Goal: Task Accomplishment & Management: Manage account settings

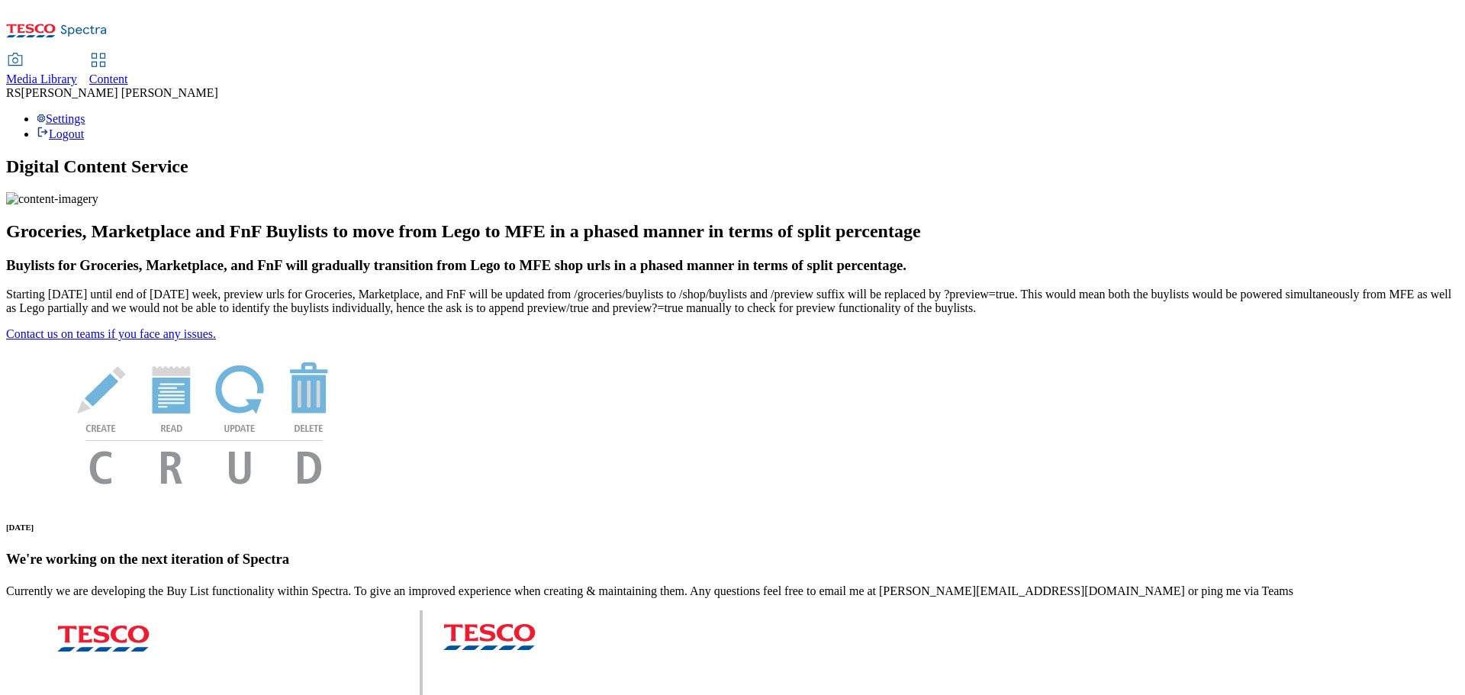
click at [128, 54] on link "Content" at bounding box center [108, 70] width 39 height 32
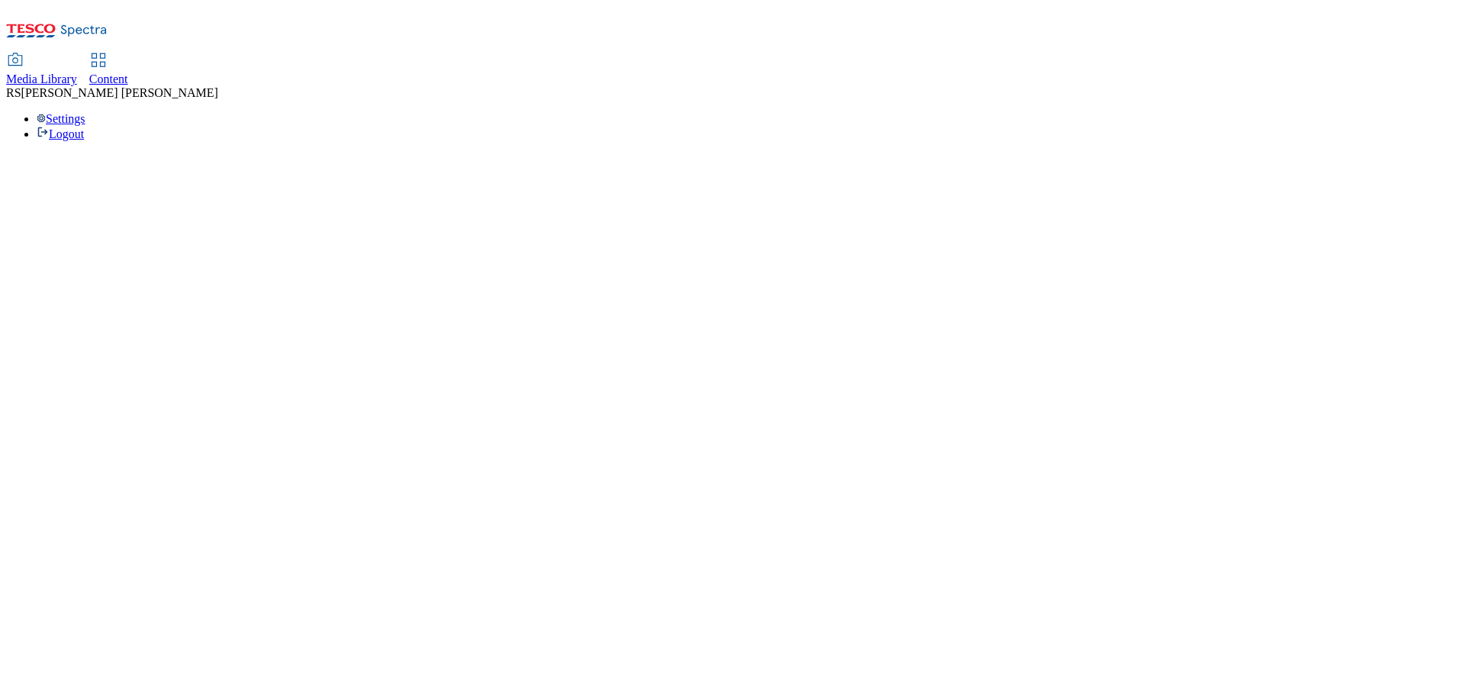
select select "ghs-[GEOGRAPHIC_DATA]"
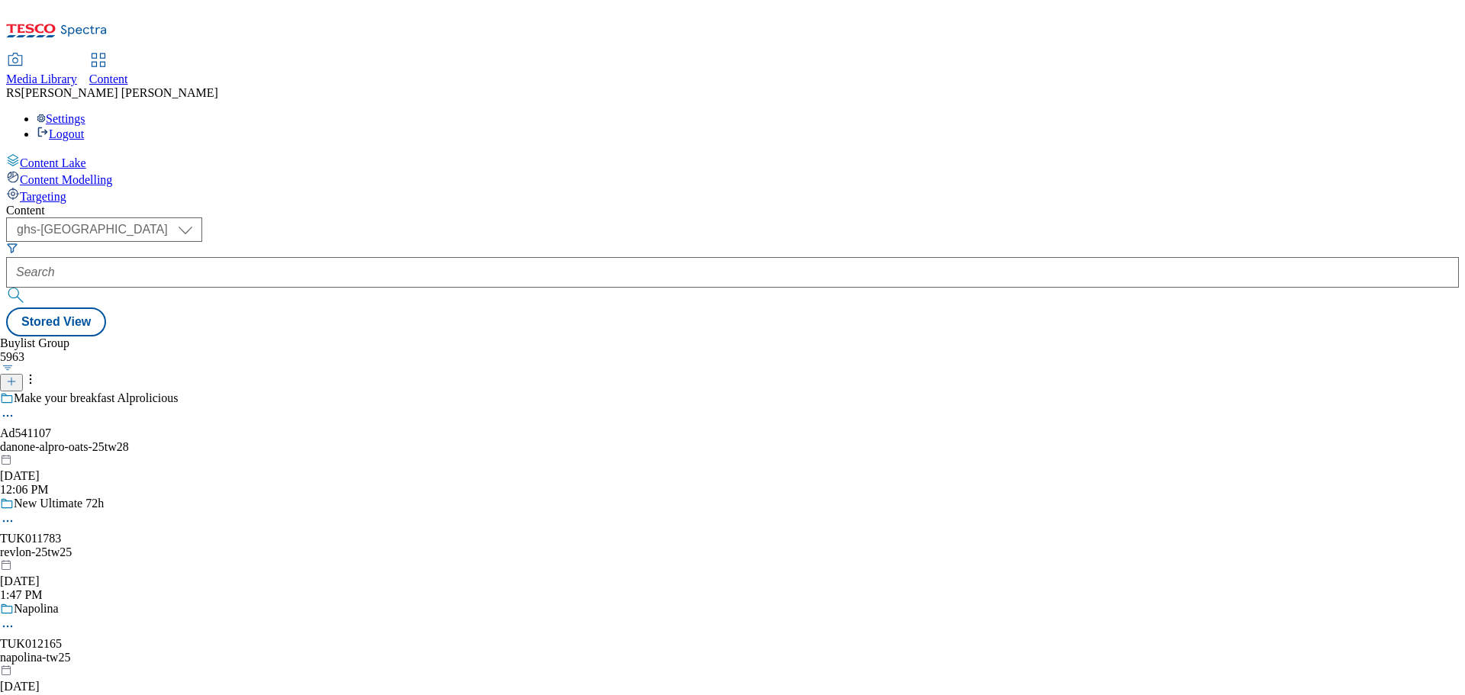
scroll to position [3662, 0]
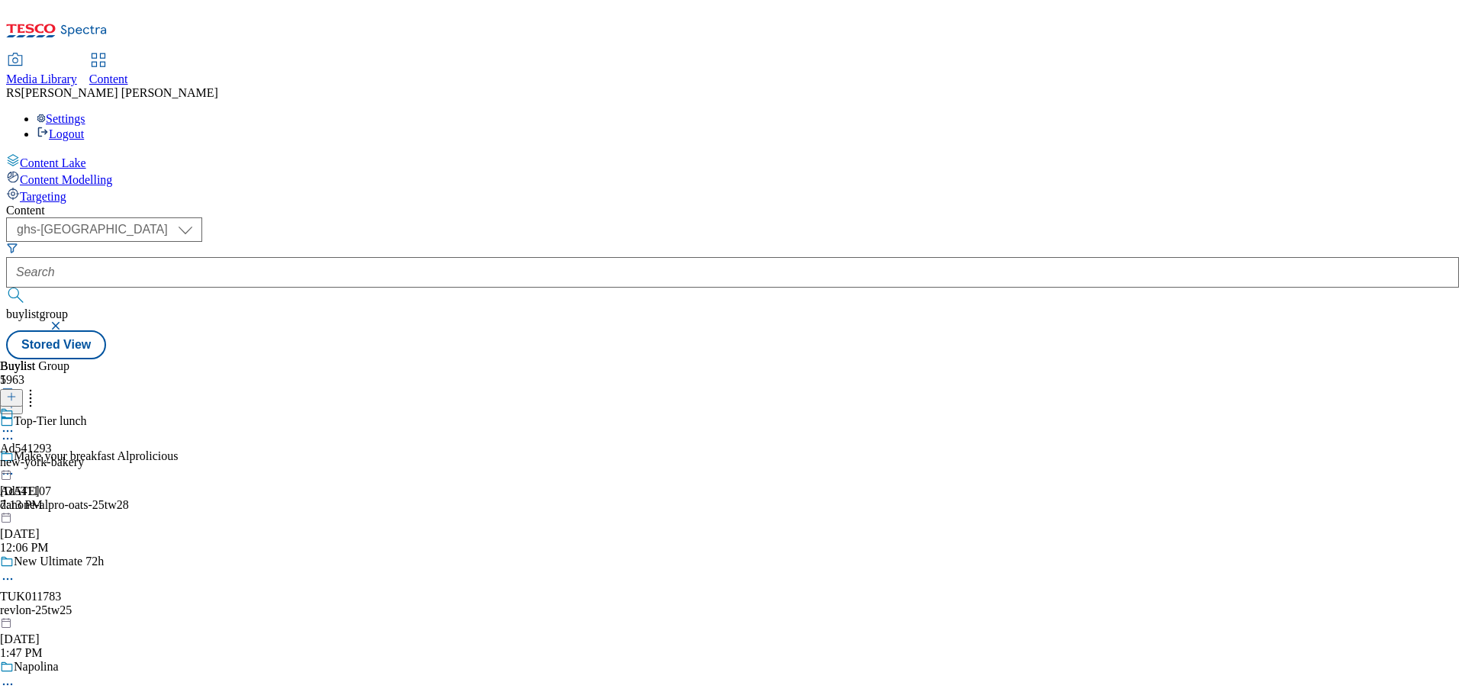
click at [15, 431] on icon at bounding box center [7, 438] width 15 height 15
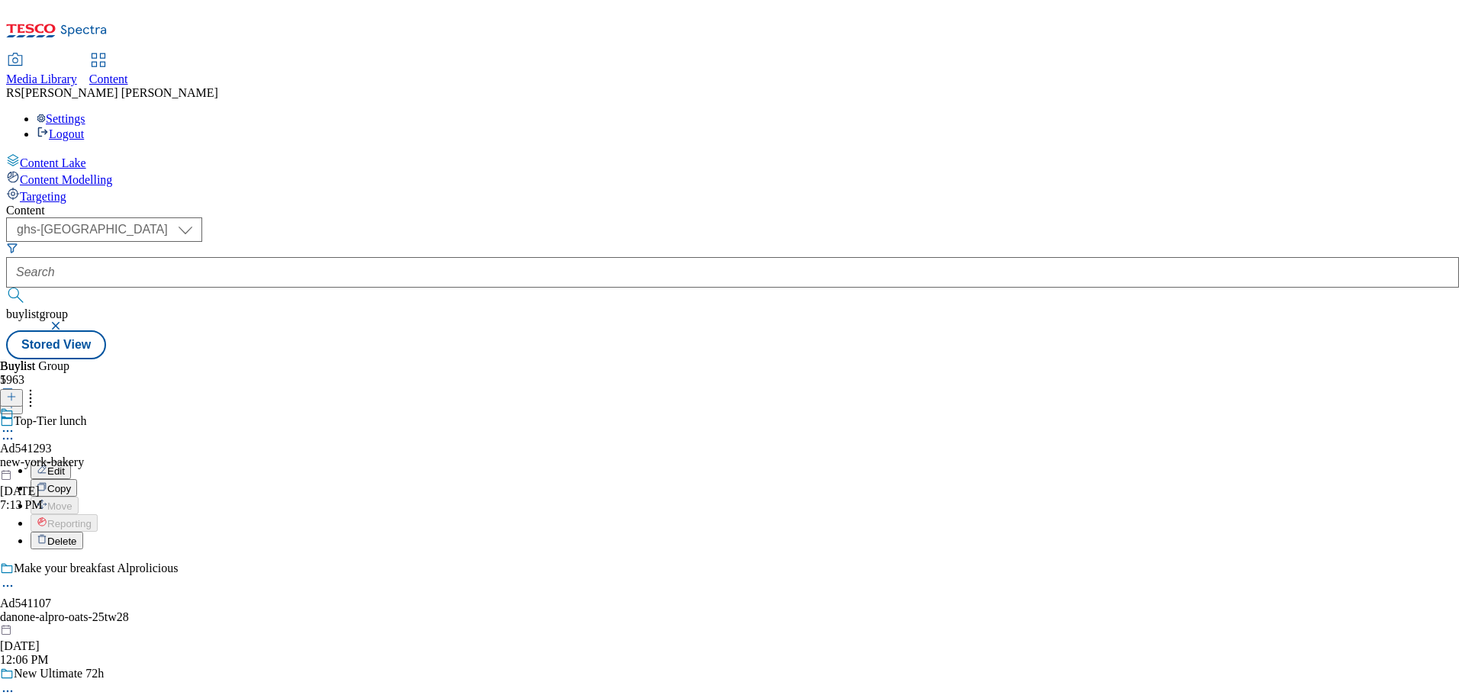
click at [71, 462] on button "Edit" at bounding box center [51, 471] width 40 height 18
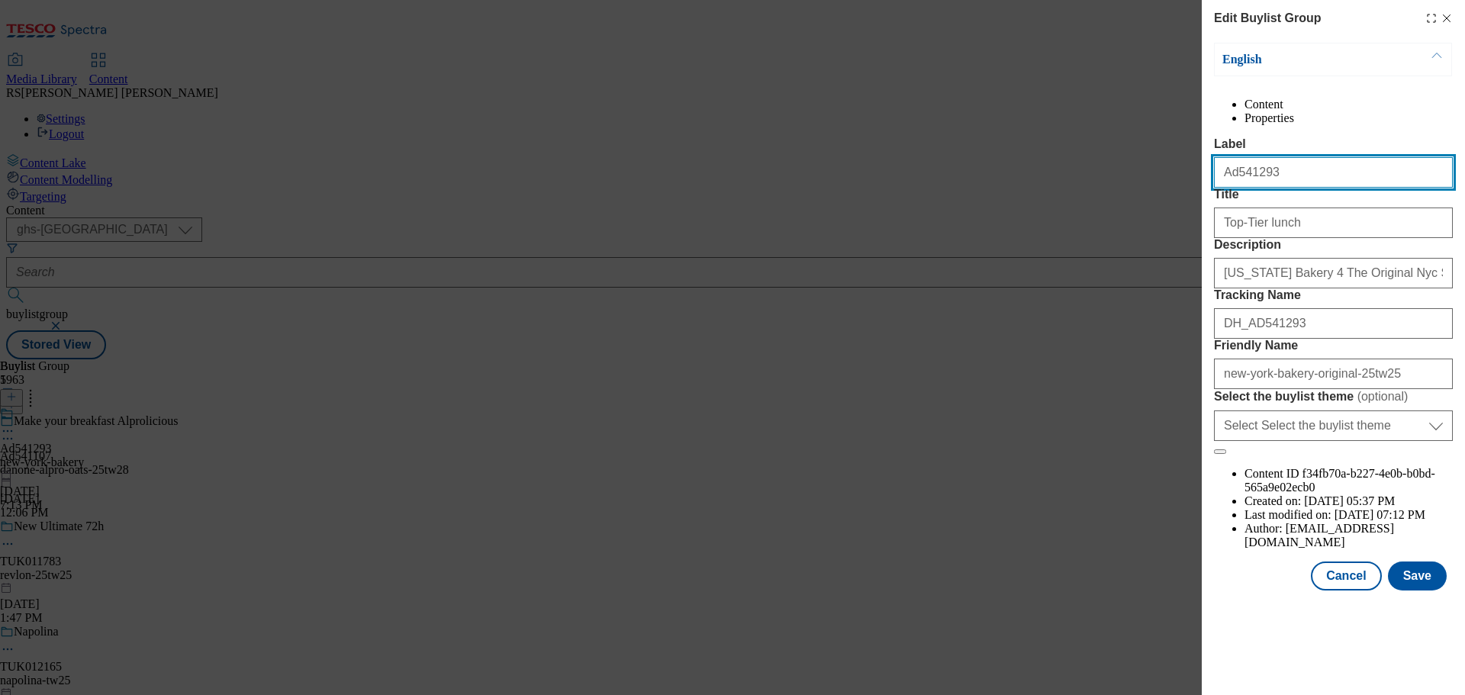
drag, startPoint x: 1279, startPoint y: 204, endPoint x: 1173, endPoint y: 203, distance: 106.0
click at [1175, 203] on div "Edit Buylist Group English Content Properties Label Ad541293 Title Top-Tier lun…" at bounding box center [732, 347] width 1465 height 695
click at [1446, 17] on icon "Modal" at bounding box center [1446, 18] width 12 height 12
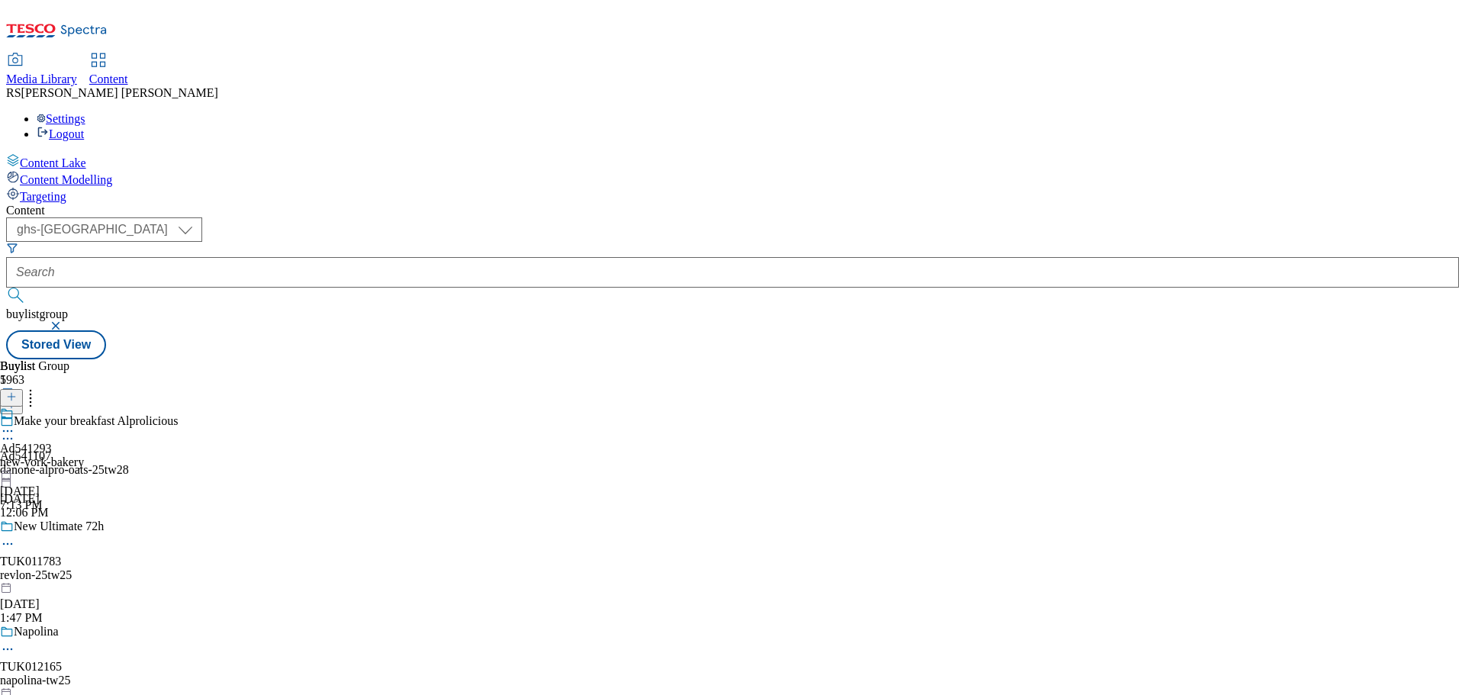
click at [1092, 359] on div "Buylist Group 5963 Make your breakfast Alprolicious Ad541107 danone-alpro-oats-…" at bounding box center [732, 359] width 1453 height 0
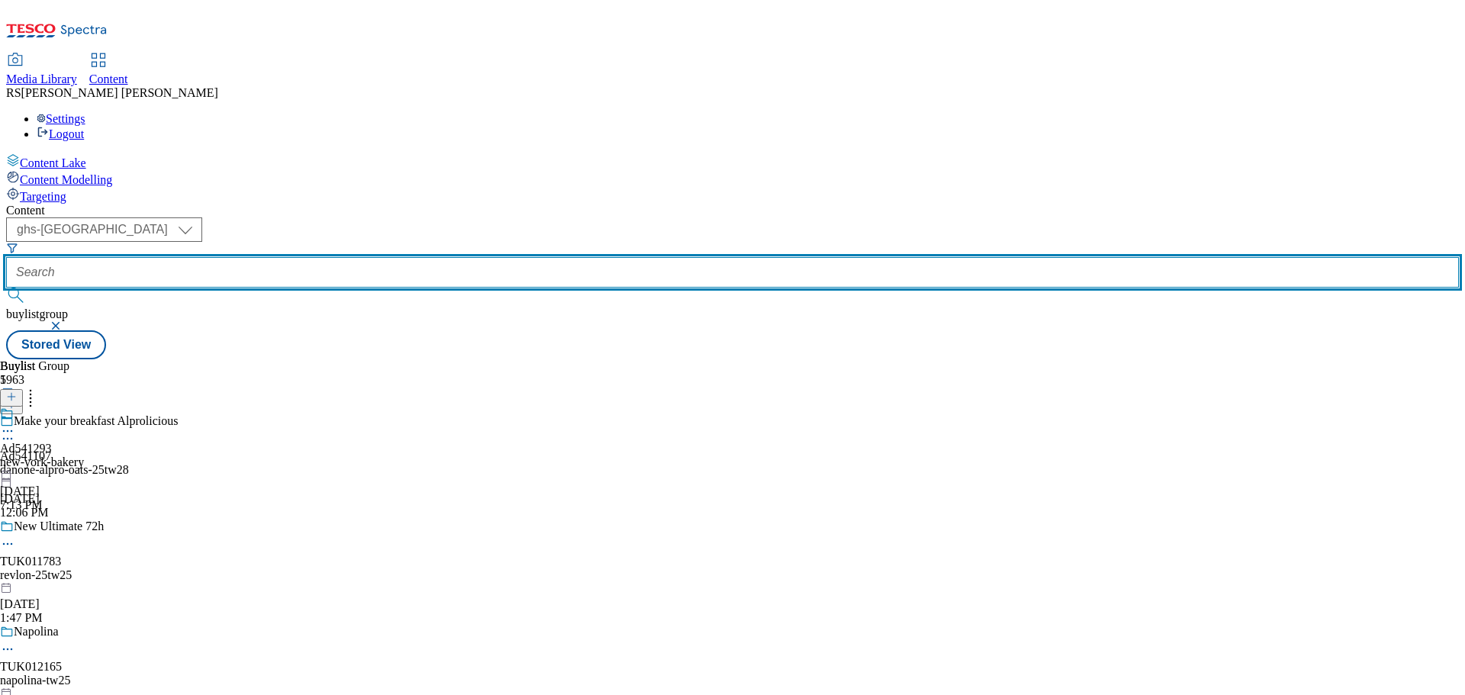
click at [394, 257] on input "text" at bounding box center [732, 272] width 1453 height 31
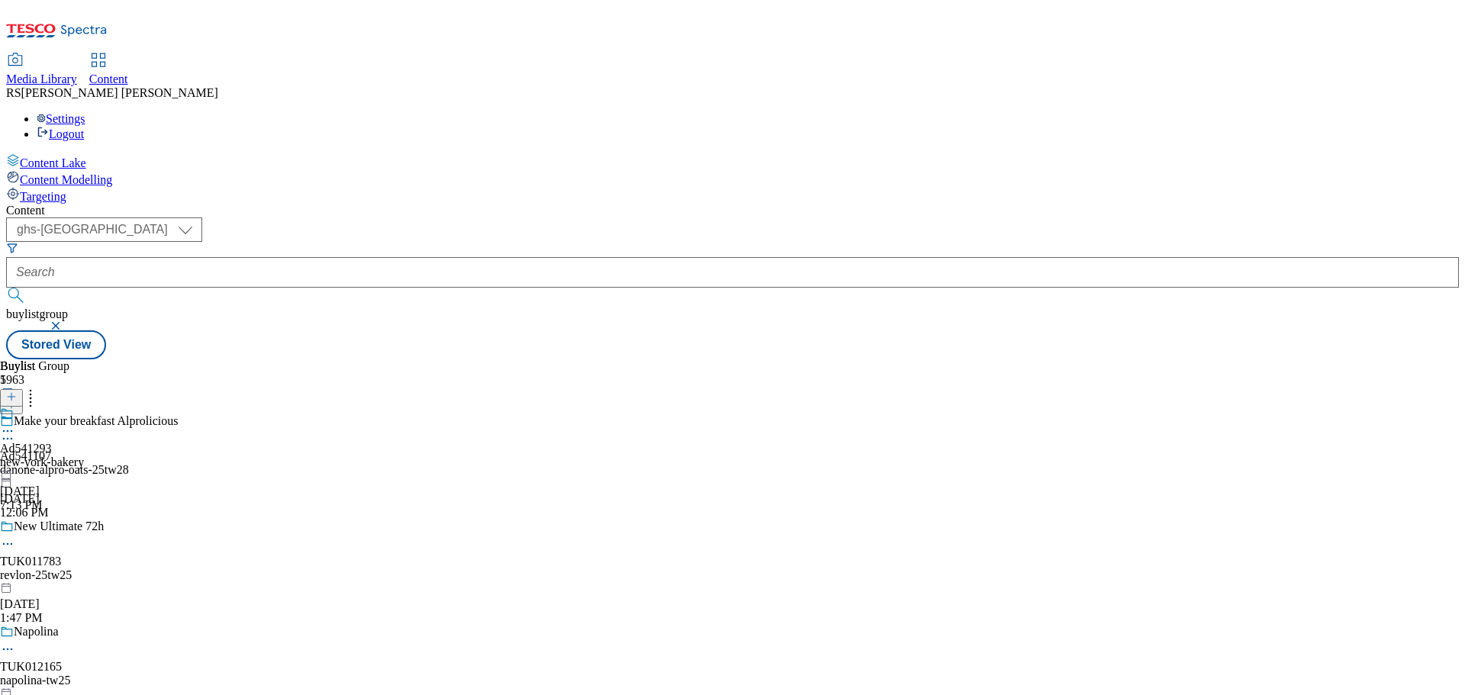
click at [65, 321] on button "button" at bounding box center [57, 325] width 15 height 9
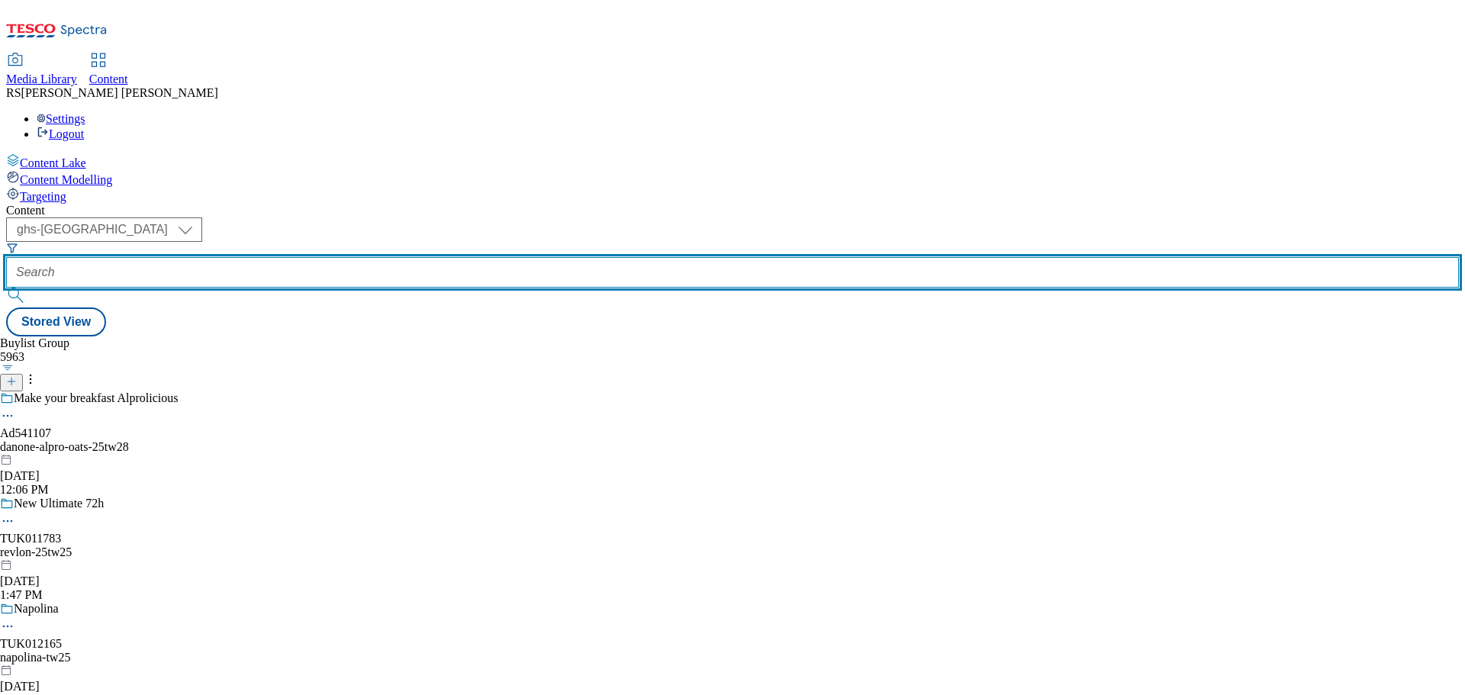
click at [362, 257] on input "text" at bounding box center [732, 272] width 1453 height 31
paste input "540783"
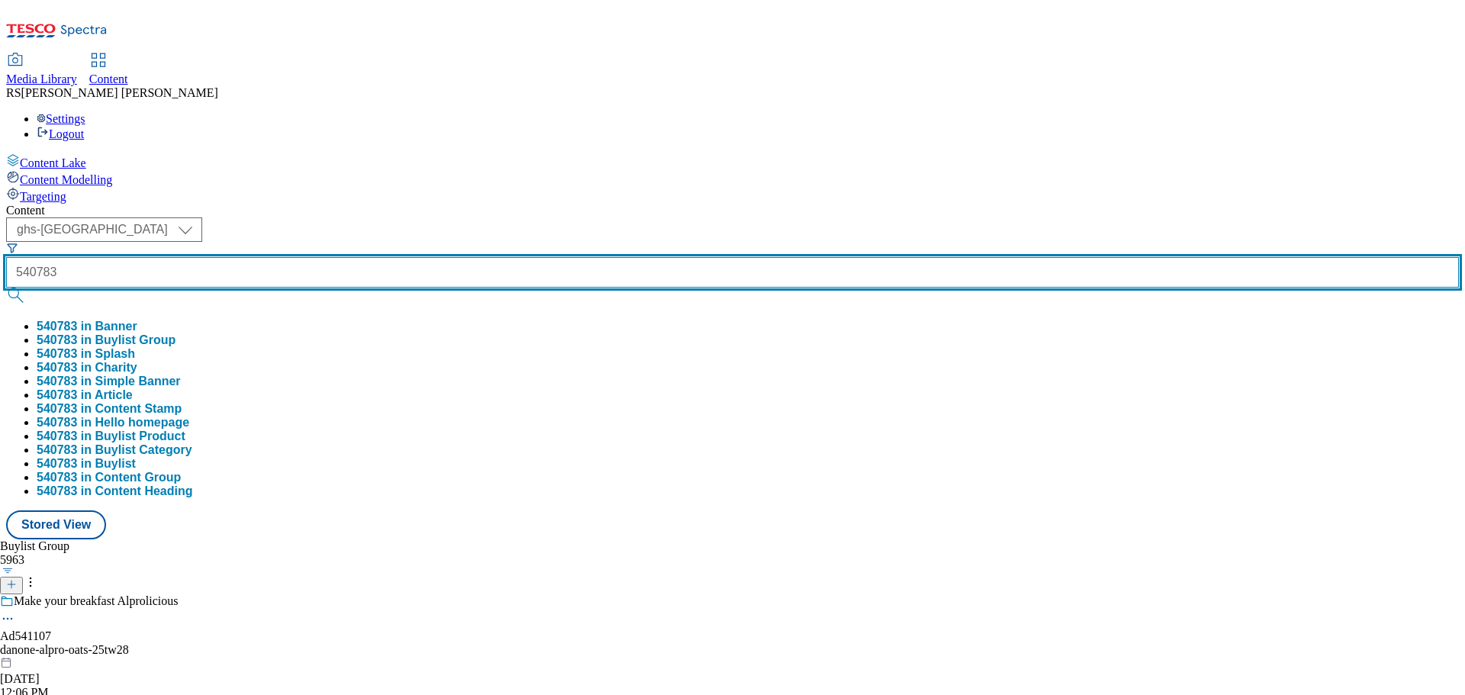
type input "540783"
click at [6, 288] on button "submit" at bounding box center [16, 295] width 21 height 15
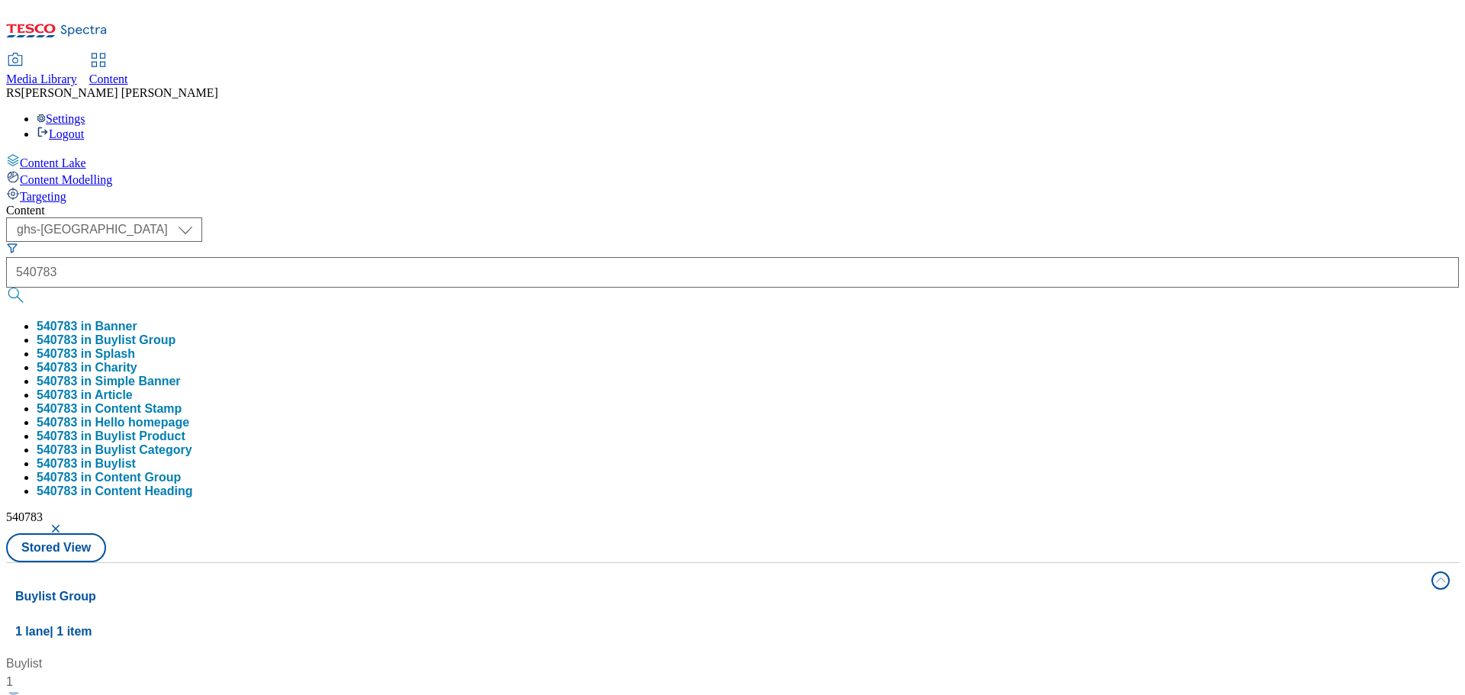
click at [609, 655] on div "Buylist 1 Support your immune system Ad540783 / danone-actimel-core-25tw16 / da…" at bounding box center [732, 655] width 1434 height 0
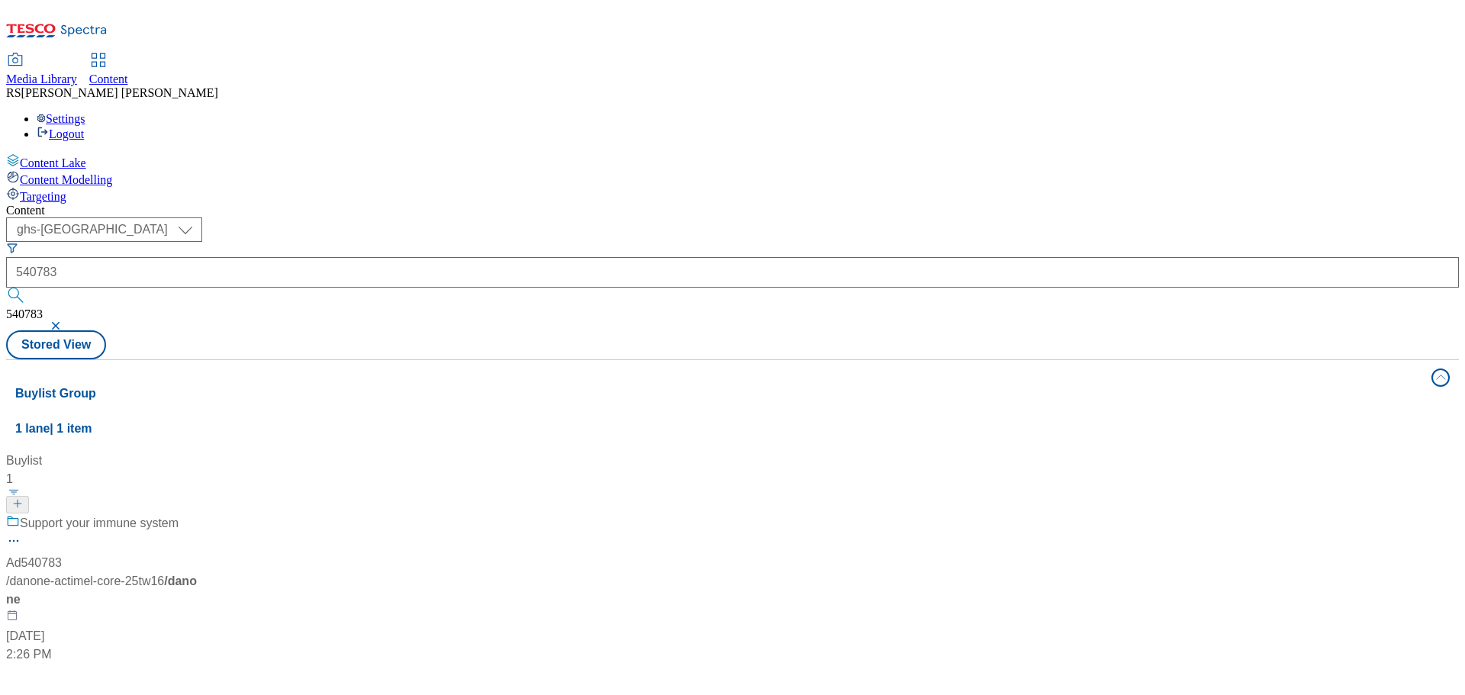
click at [197, 514] on div "Support your immune system Ad540783 / danone-actimel-core-25tw16 / danone Jun 6…" at bounding box center [101, 589] width 191 height 150
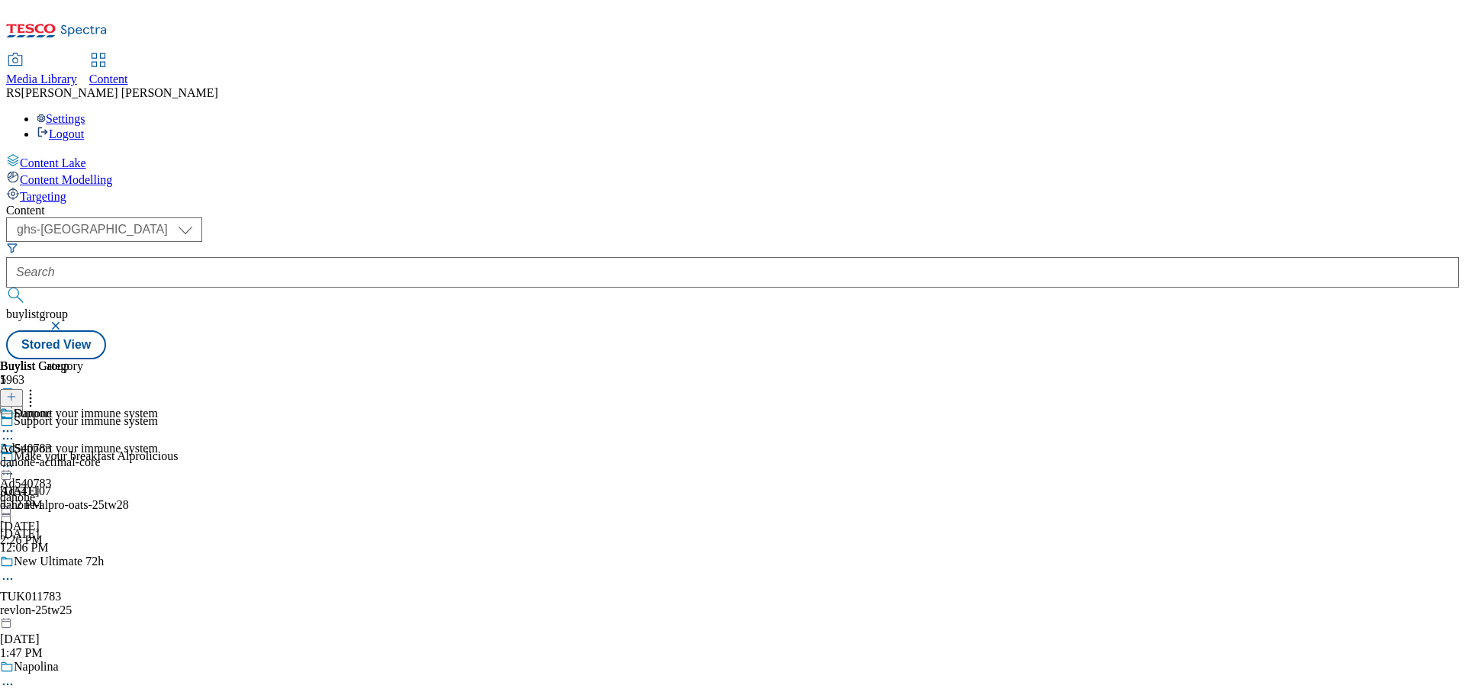
click at [15, 431] on icon at bounding box center [7, 438] width 15 height 15
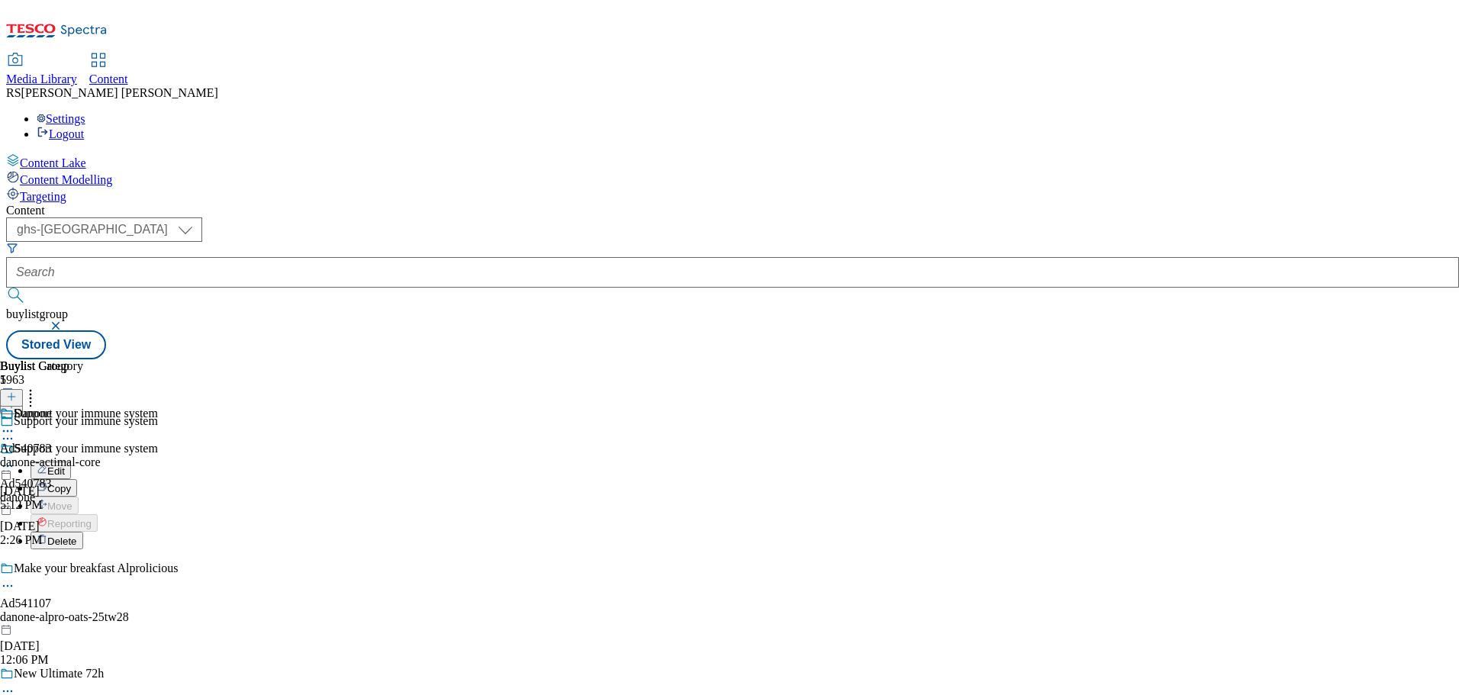
click at [71, 462] on button "Edit" at bounding box center [51, 471] width 40 height 18
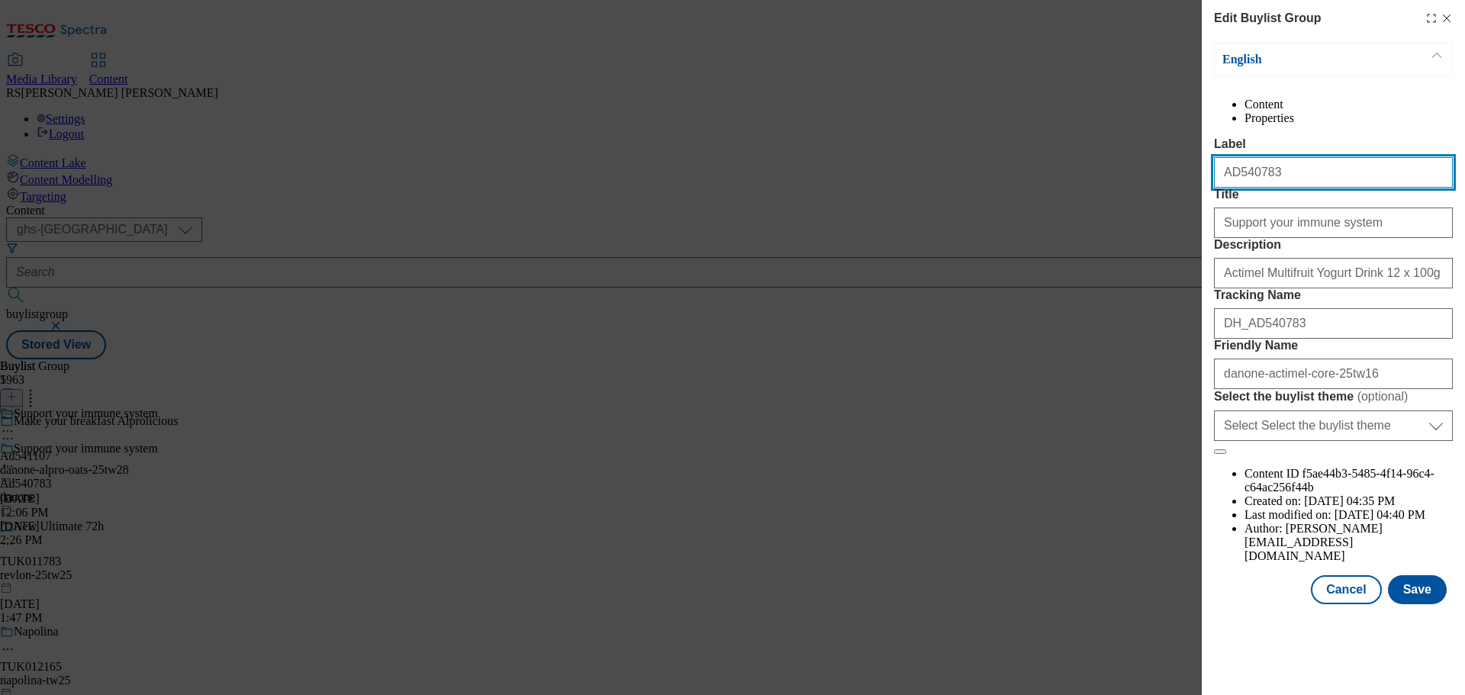
drag, startPoint x: 1317, startPoint y: 210, endPoint x: 1142, endPoint y: 210, distance: 175.5
click at [1142, 210] on div "Edit Buylist Group English Content Properties Label AD540783 Title Support your…" at bounding box center [732, 347] width 1465 height 695
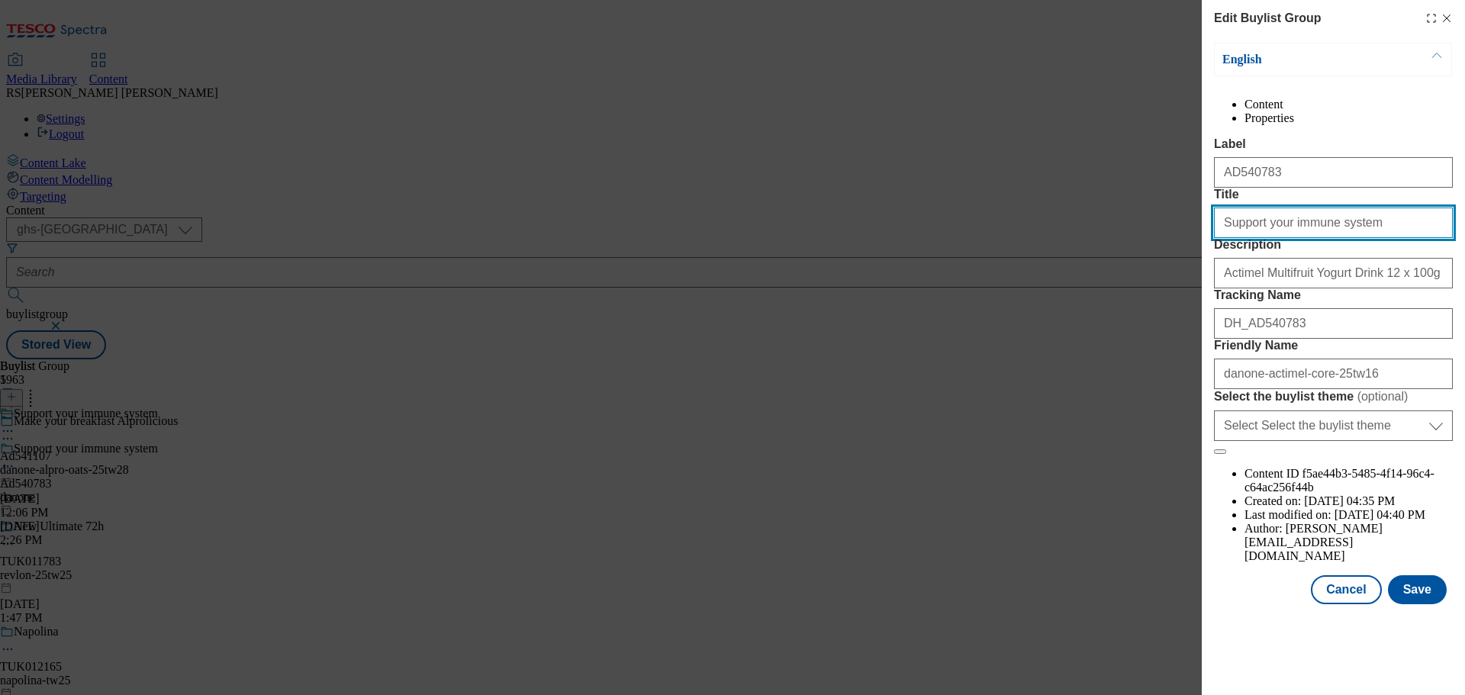
drag, startPoint x: 1384, startPoint y: 289, endPoint x: 1164, endPoint y: 274, distance: 220.2
click at [1164, 274] on div "Edit Buylist Group English Content Properties Label AD540783 Title Support your…" at bounding box center [732, 347] width 1465 height 695
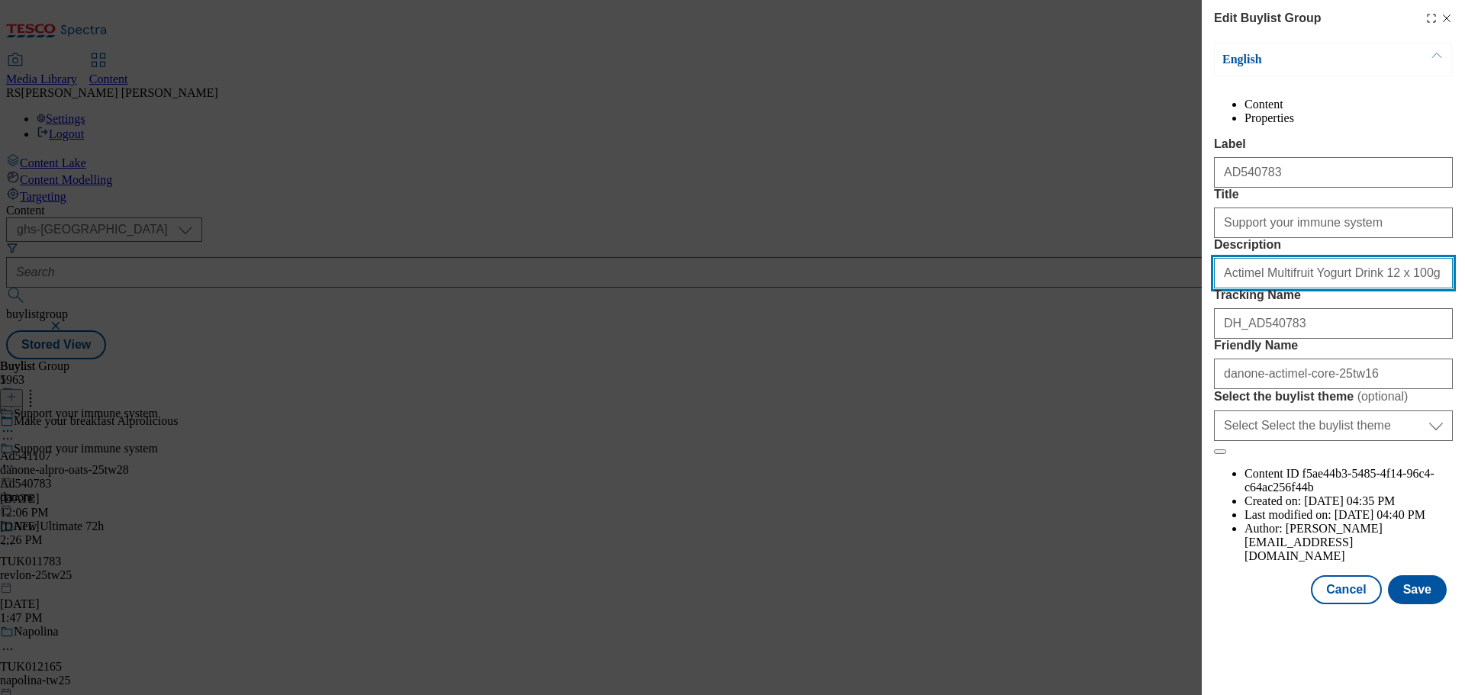
drag, startPoint x: 1314, startPoint y: 351, endPoint x: 1179, endPoint y: 352, distance: 134.3
click at [1182, 350] on div "Edit Buylist Group English Content Properties Label AD540783 Title Support your…" at bounding box center [732, 347] width 1465 height 695
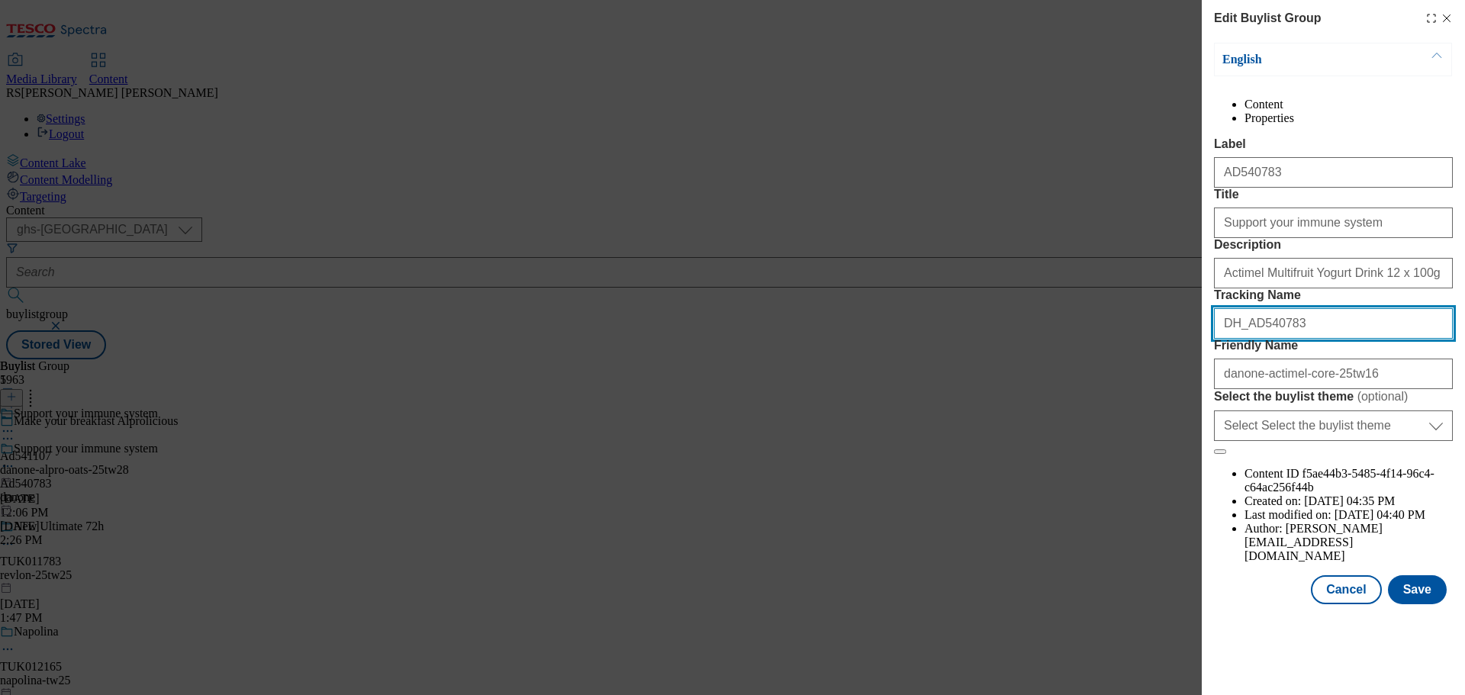
drag, startPoint x: 1275, startPoint y: 437, endPoint x: 1103, endPoint y: 432, distance: 171.7
click at [1104, 432] on div "Edit Buylist Group English Content Properties Label AD540783 Title Support your…" at bounding box center [732, 347] width 1465 height 695
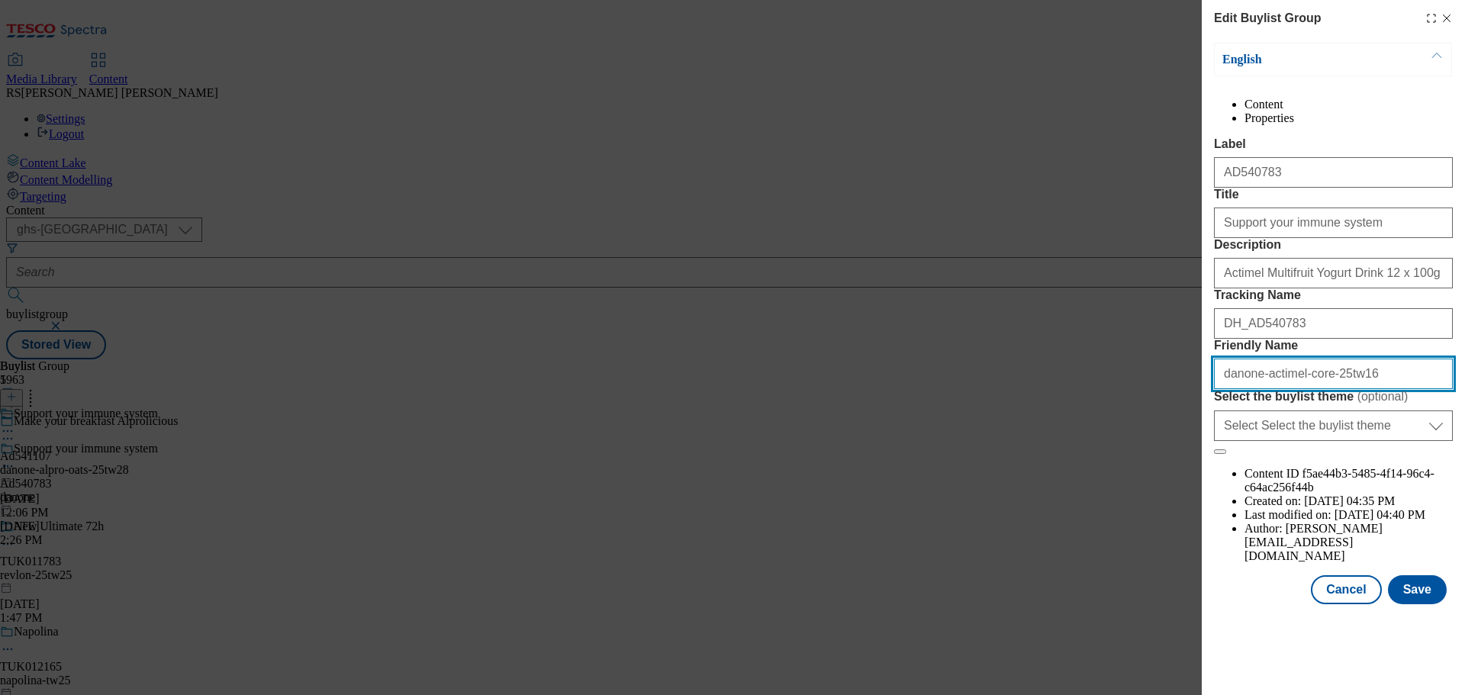
drag, startPoint x: 1391, startPoint y: 514, endPoint x: 1129, endPoint y: 504, distance: 261.9
click at [1129, 504] on div "Edit Buylist Group English Content Properties Label AD540783 Title Support your…" at bounding box center [732, 347] width 1465 height 695
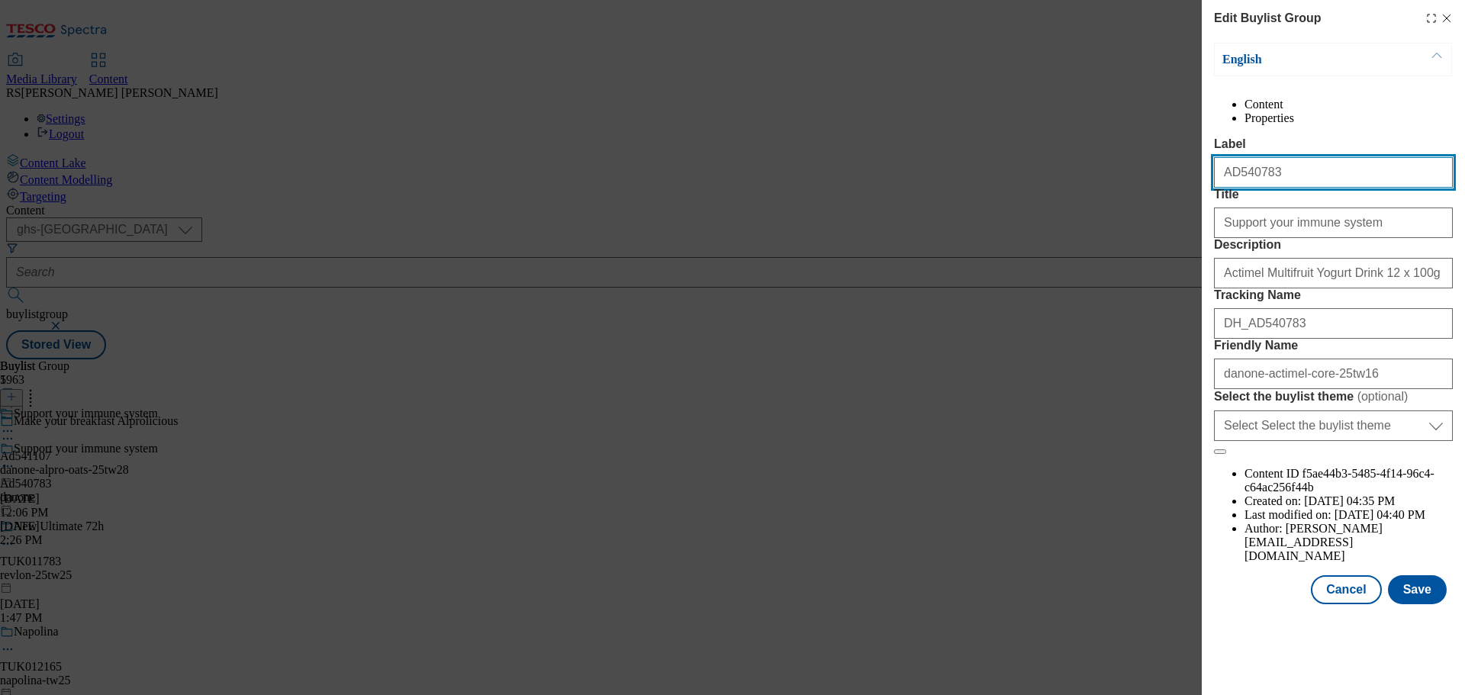
drag, startPoint x: 1298, startPoint y: 209, endPoint x: 1060, endPoint y: 188, distance: 239.0
click at [1060, 188] on div "Edit Buylist Group English Content Properties Label AD540783 Title Support your…" at bounding box center [732, 347] width 1465 height 695
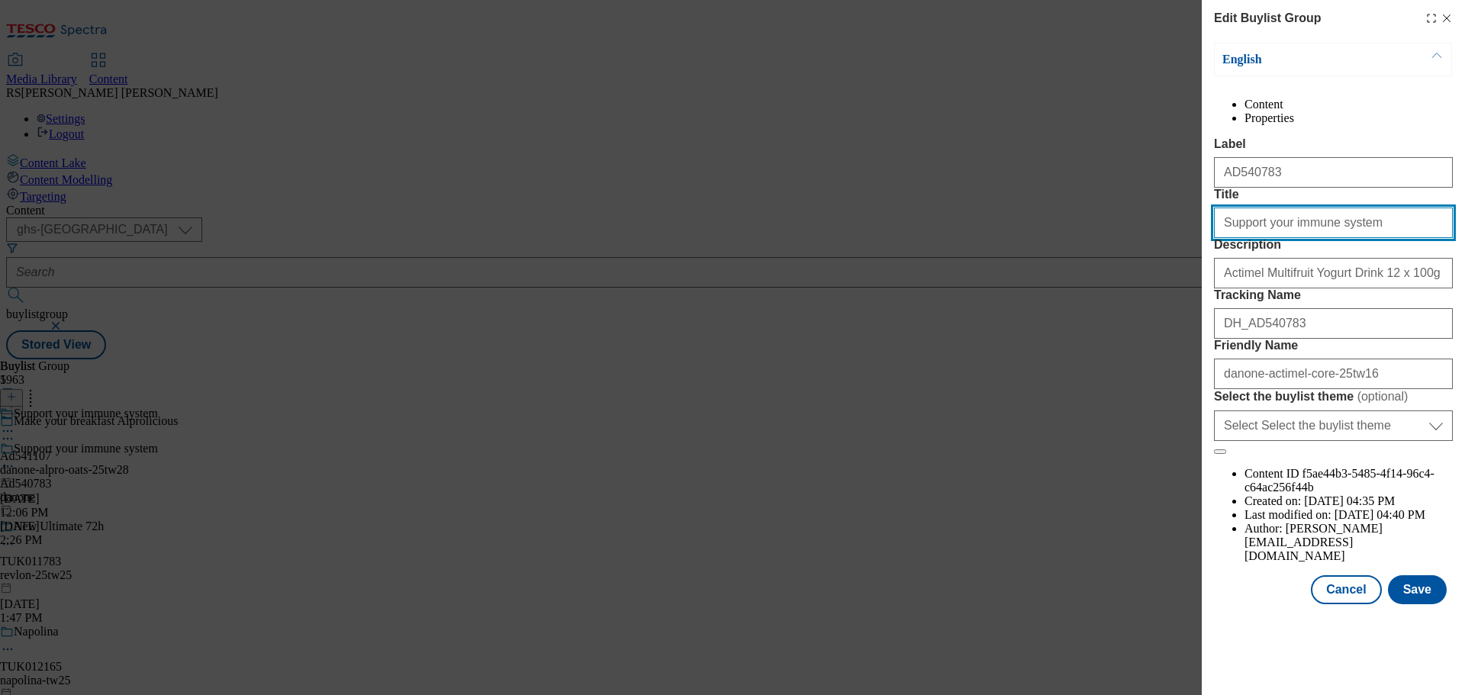
drag, startPoint x: 1361, startPoint y: 280, endPoint x: 1048, endPoint y: 269, distance: 313.0
click at [1048, 269] on div "Edit Buylist Group English Content Properties Label AD540783 Title Support your…" at bounding box center [732, 347] width 1465 height 695
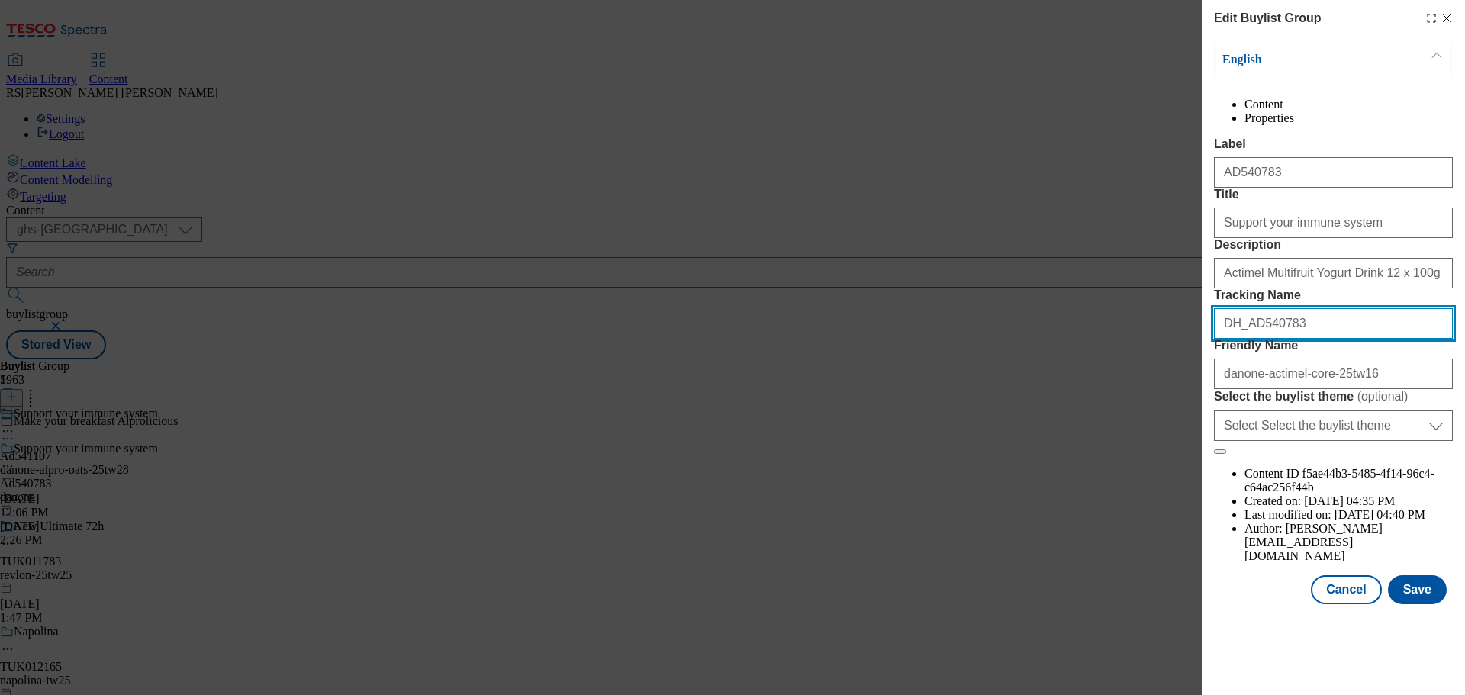
drag, startPoint x: 1208, startPoint y: 436, endPoint x: 1153, endPoint y: 432, distance: 54.3
click at [1153, 432] on div "Edit Buylist Group English Content Properties Label AD540783 Title Support your…" at bounding box center [732, 347] width 1465 height 695
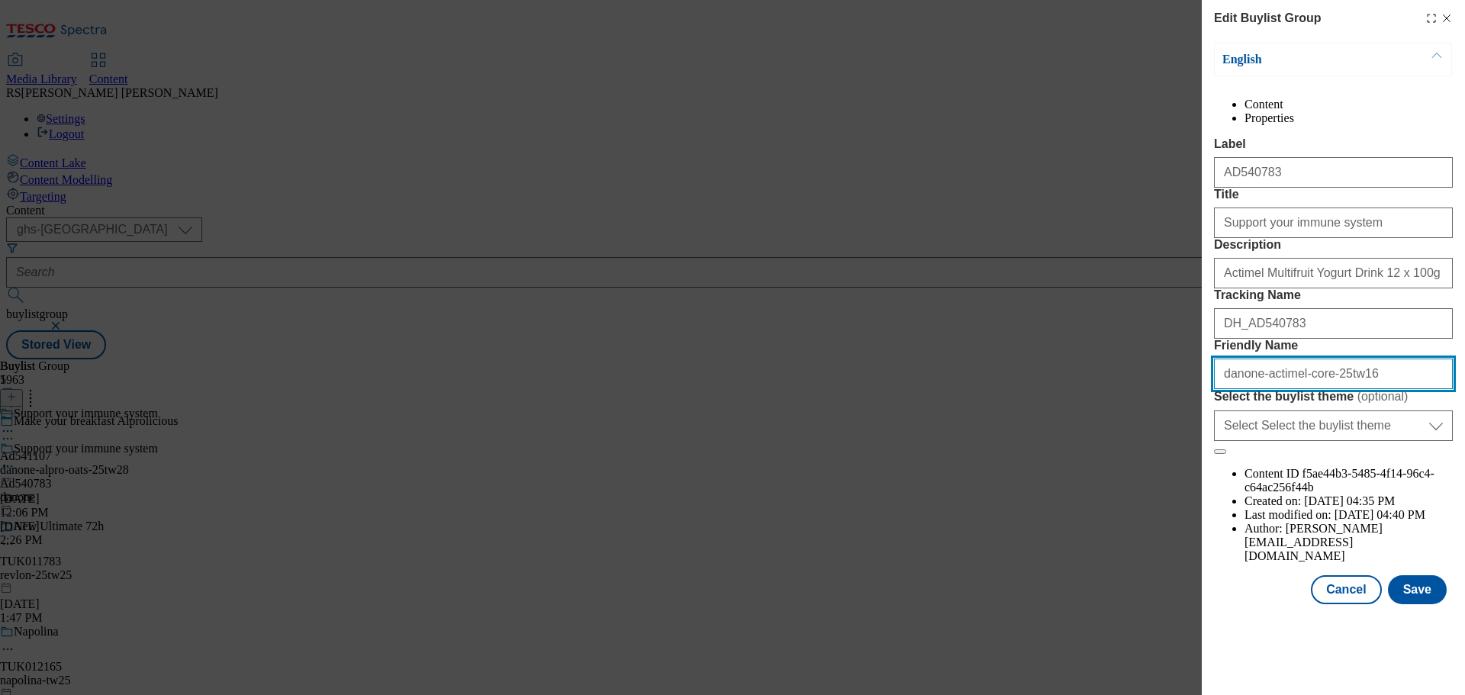
drag, startPoint x: 1398, startPoint y: 516, endPoint x: 1075, endPoint y: 516, distance: 323.5
click at [1075, 516] on div "Edit Buylist Group English Content Properties Label AD540783 Title Support your…" at bounding box center [732, 347] width 1465 height 695
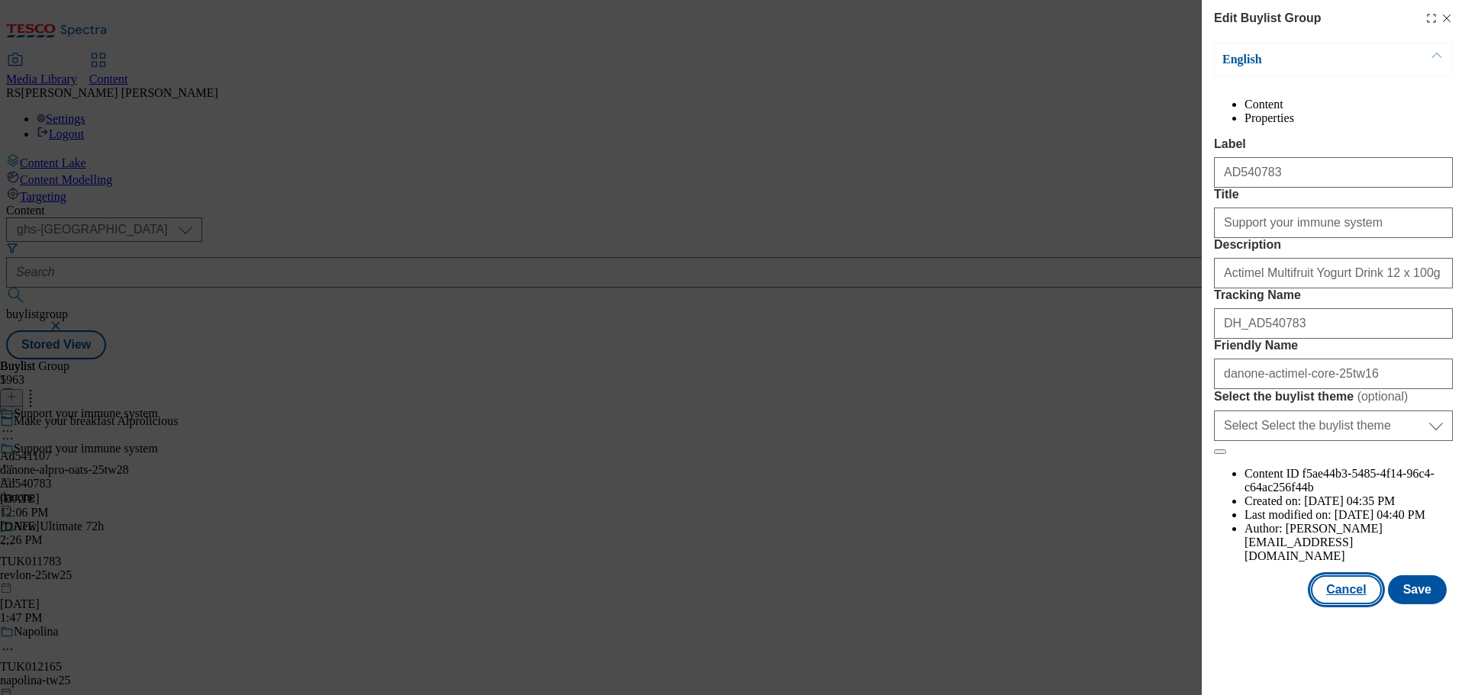
click at [1338, 604] on button "Cancel" at bounding box center [1346, 589] width 70 height 29
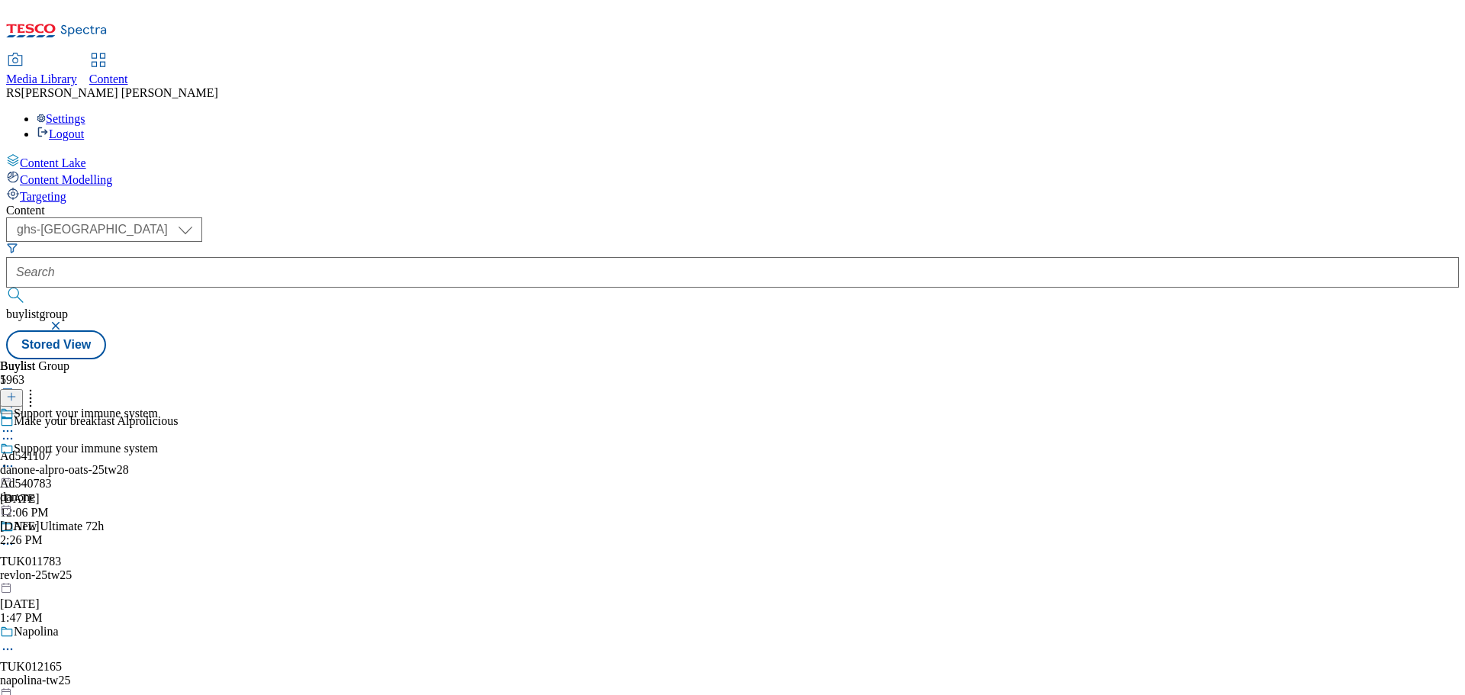
click at [158, 458] on div at bounding box center [79, 467] width 158 height 18
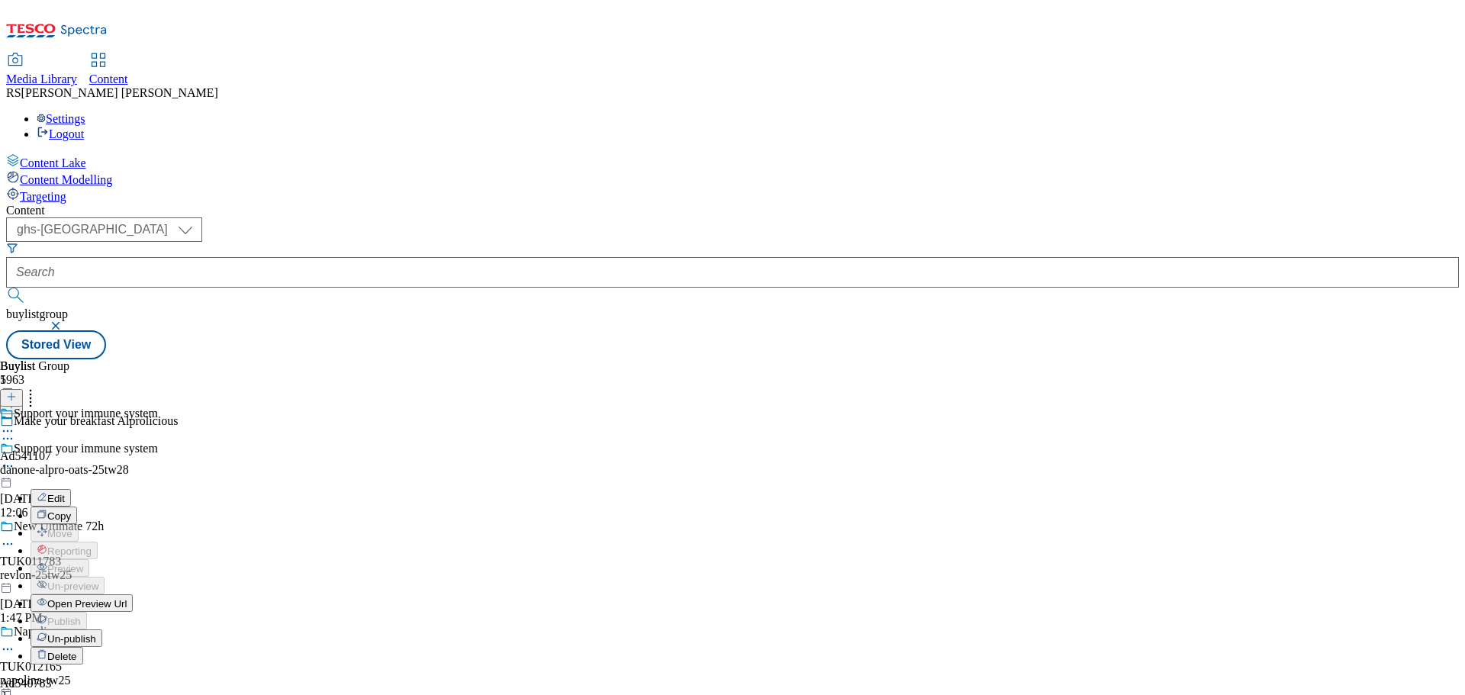
click at [71, 489] on button "Edit" at bounding box center [51, 498] width 40 height 18
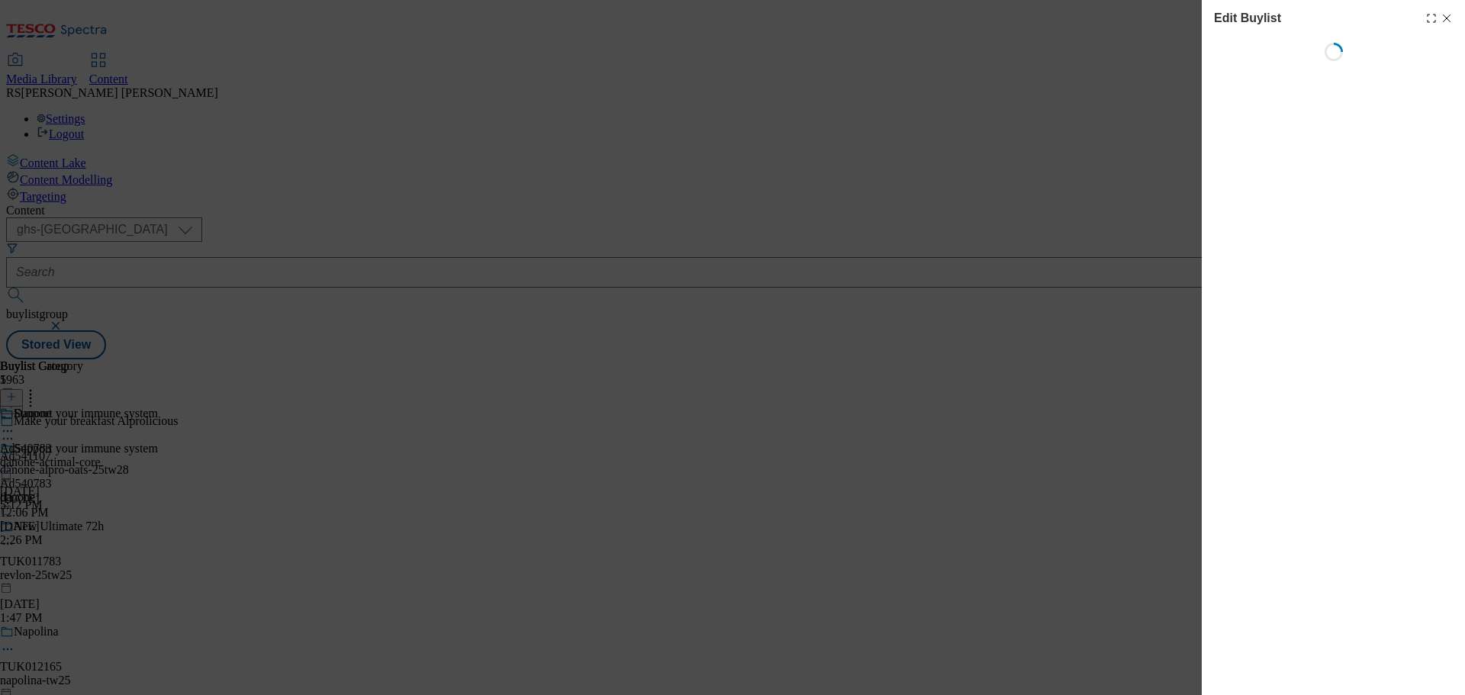
select select "tactical"
select select "dunnhumby"
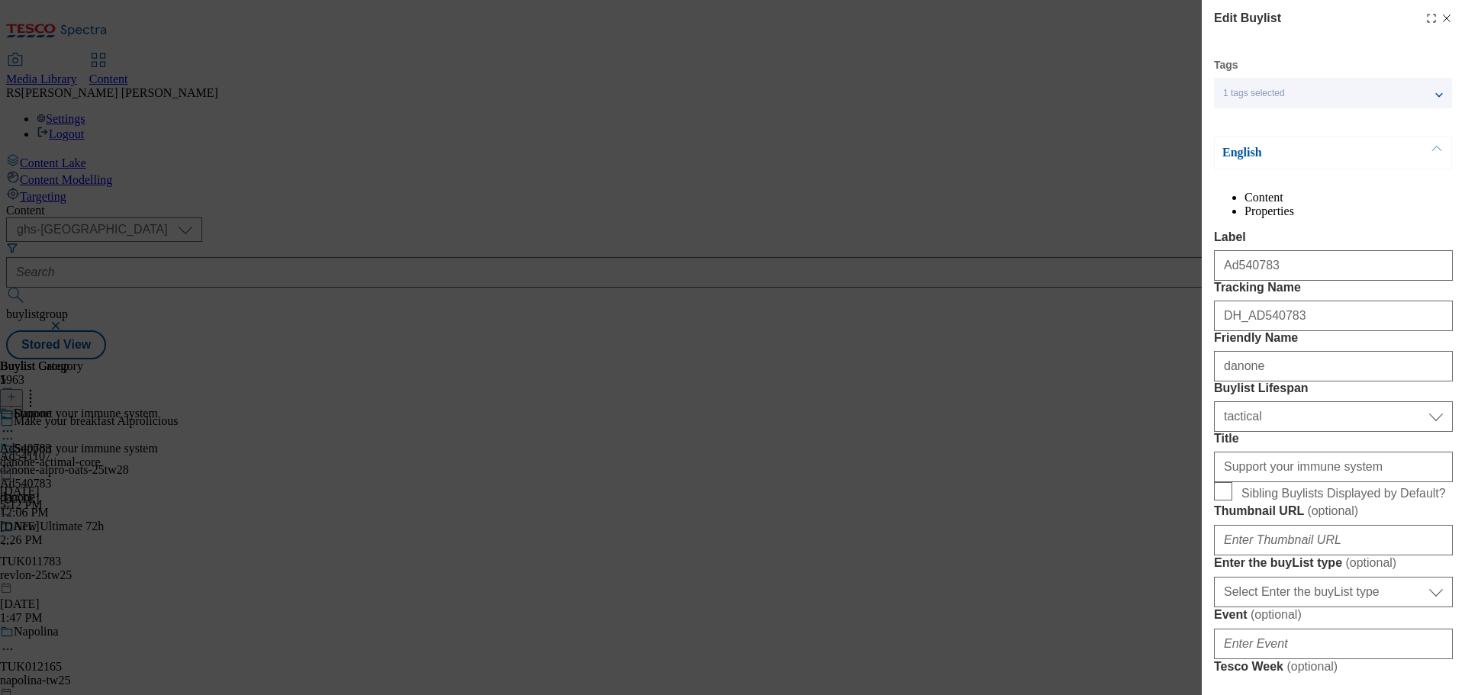
select select "Banner"
drag, startPoint x: 1224, startPoint y: 306, endPoint x: 1169, endPoint y: 304, distance: 54.2
click at [1169, 304] on div "Edit Buylist Tags 1 tags selected buylist English Content Properties Label Ad54…" at bounding box center [732, 347] width 1465 height 695
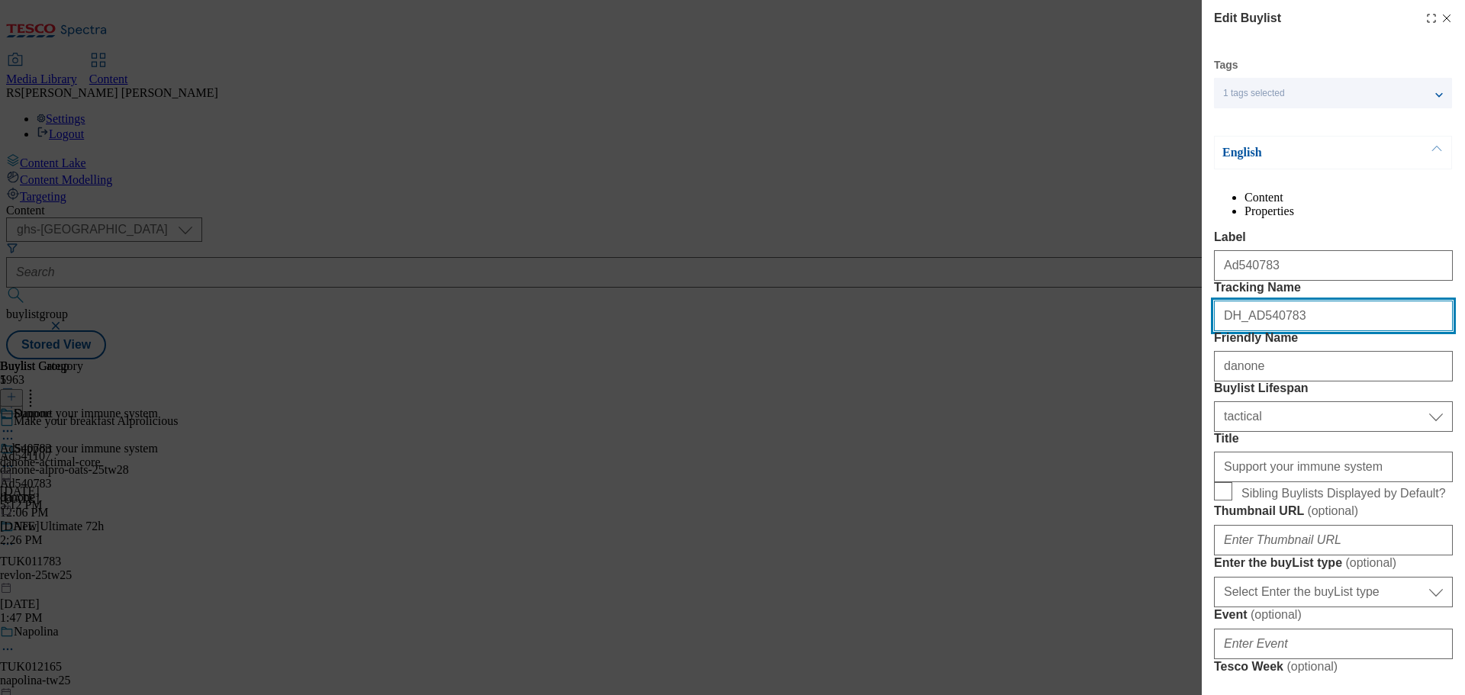
drag, startPoint x: 1308, startPoint y: 374, endPoint x: 1072, endPoint y: 366, distance: 236.6
click at [1072, 366] on div "Edit Buylist Tags 1 tags selected buylist English Content Properties Label Ad54…" at bounding box center [732, 347] width 1465 height 695
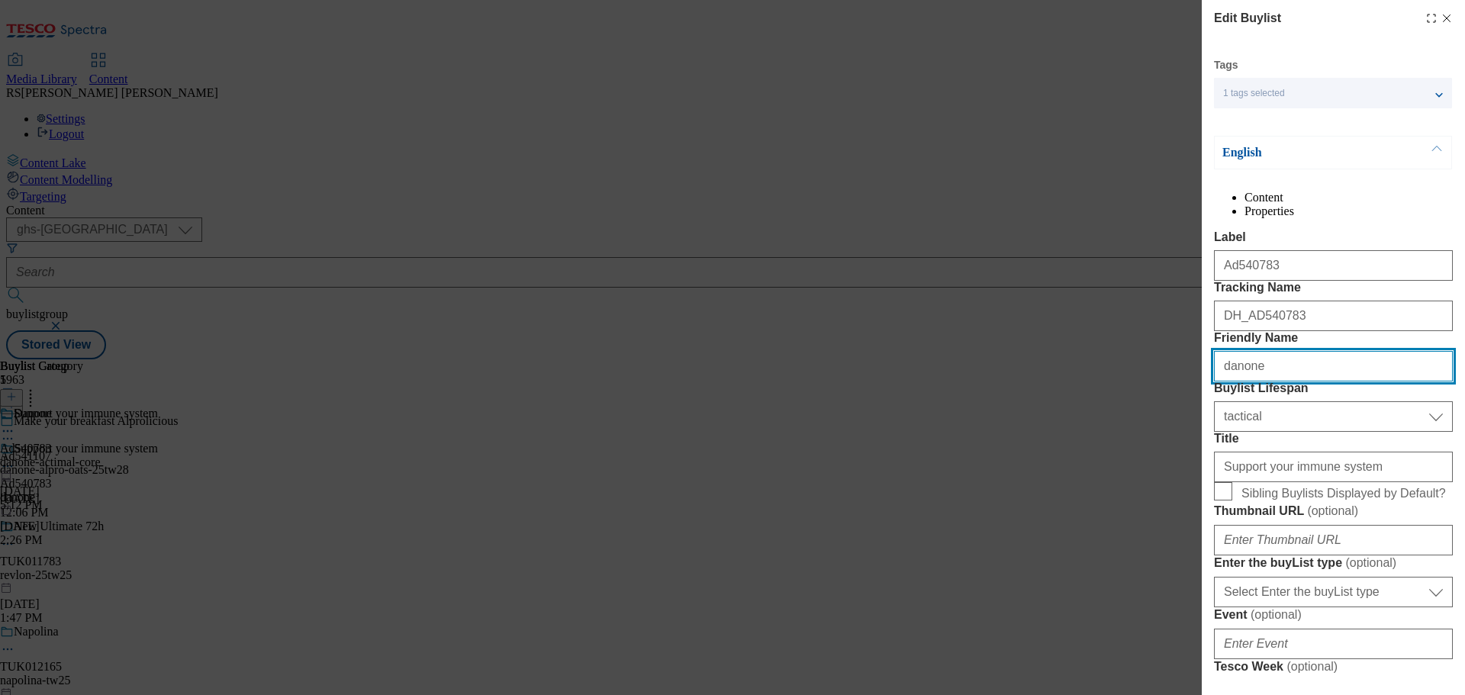
drag, startPoint x: 1288, startPoint y: 452, endPoint x: 1161, endPoint y: 446, distance: 126.8
click at [1162, 446] on div "Edit Buylist Tags 1 tags selected buylist English Content Properties Label Ad54…" at bounding box center [732, 347] width 1465 height 695
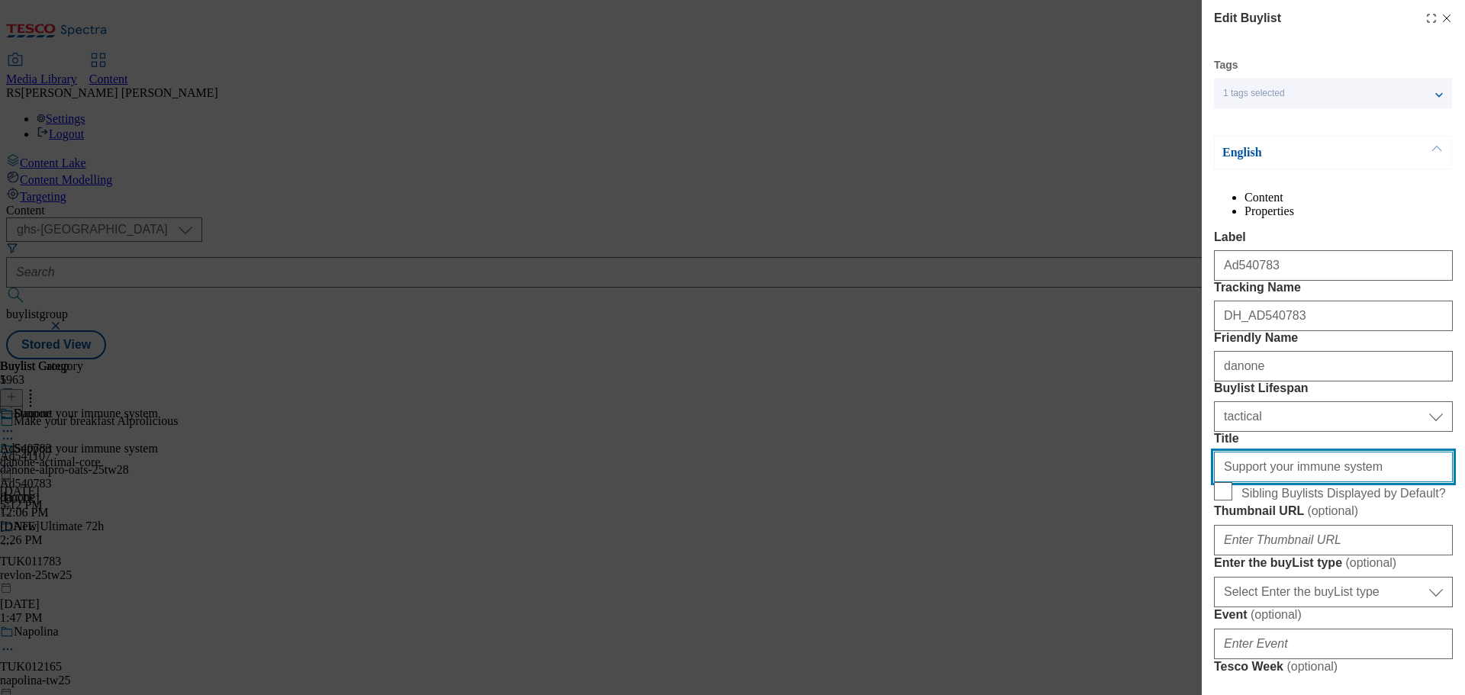
click at [1340, 482] on input "Support your immune system" at bounding box center [1333, 467] width 239 height 31
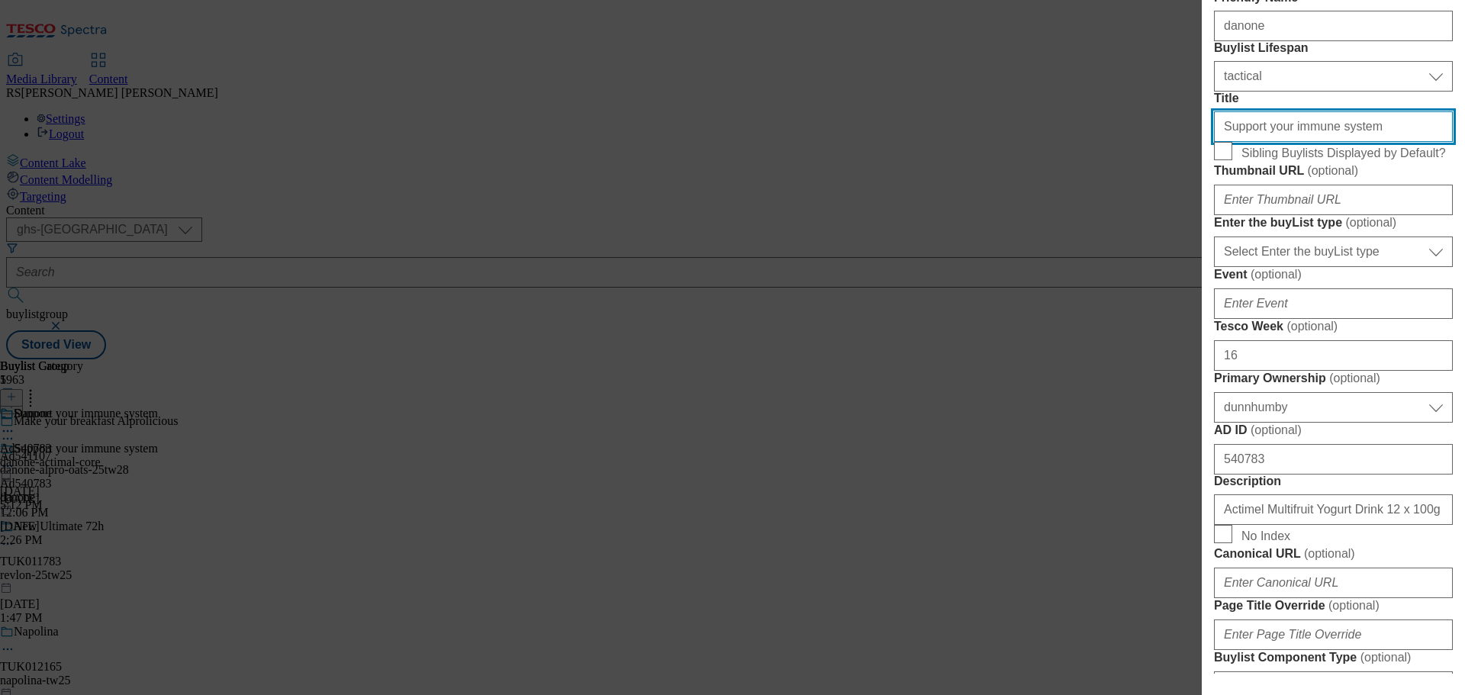
scroll to position [381, 0]
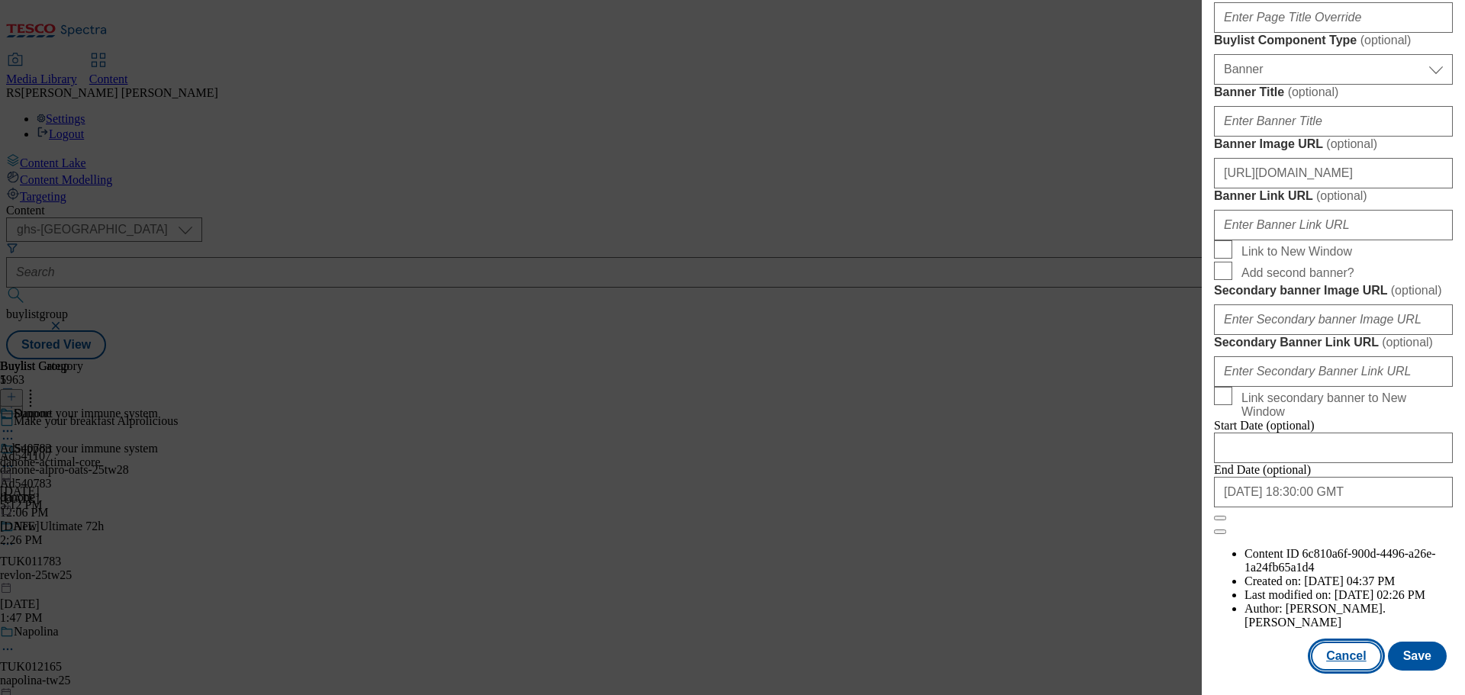
click at [1337, 668] on button "Cancel" at bounding box center [1346, 656] width 70 height 29
select select "tactical"
select select "dunnhumby"
select select "Banner"
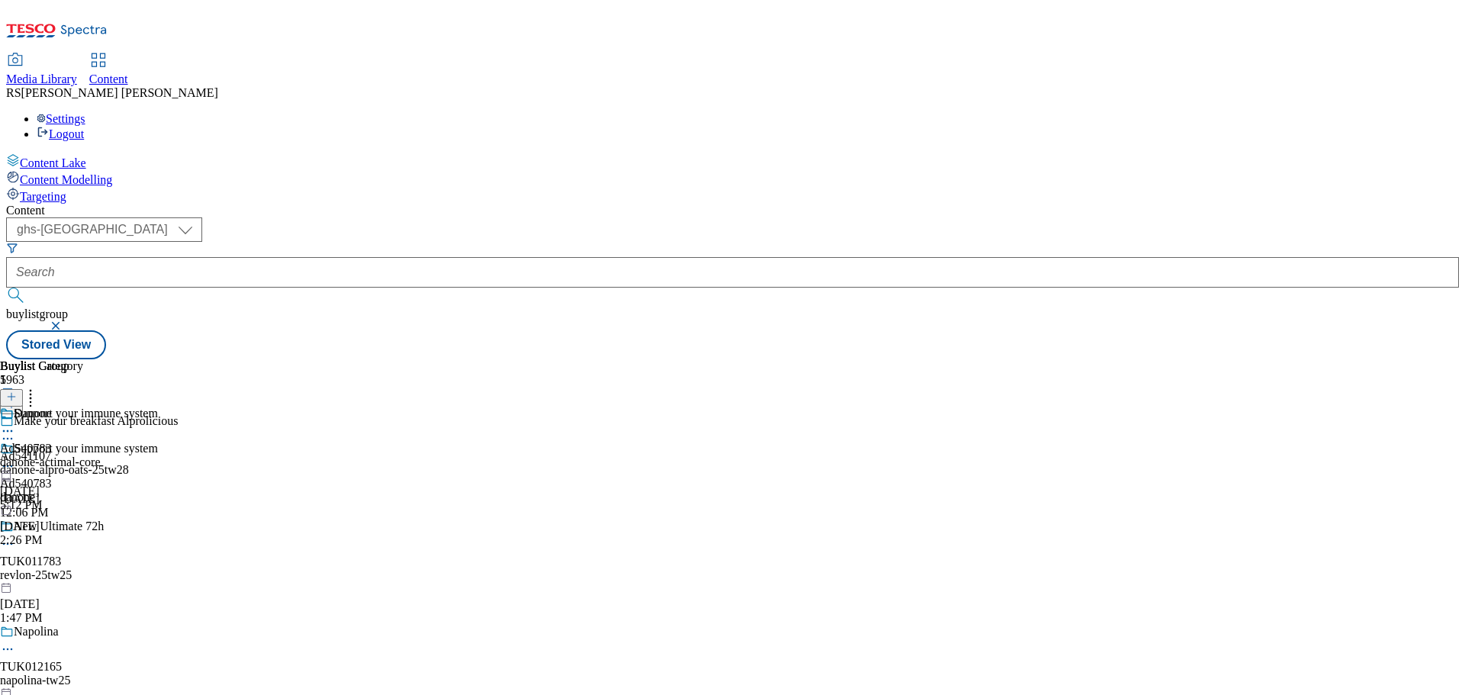
click at [13, 430] on circle at bounding box center [12, 431] width 2 height 2
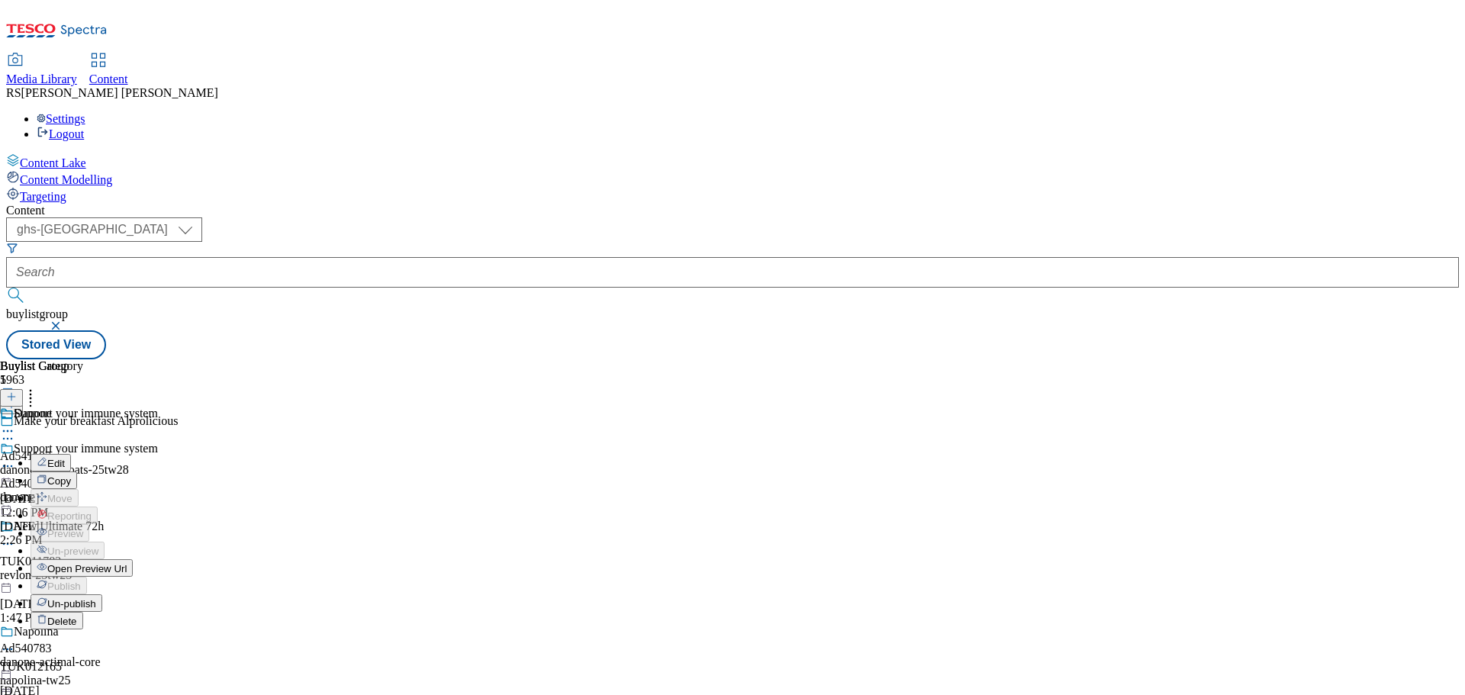
click at [71, 454] on button "Edit" at bounding box center [51, 463] width 40 height 18
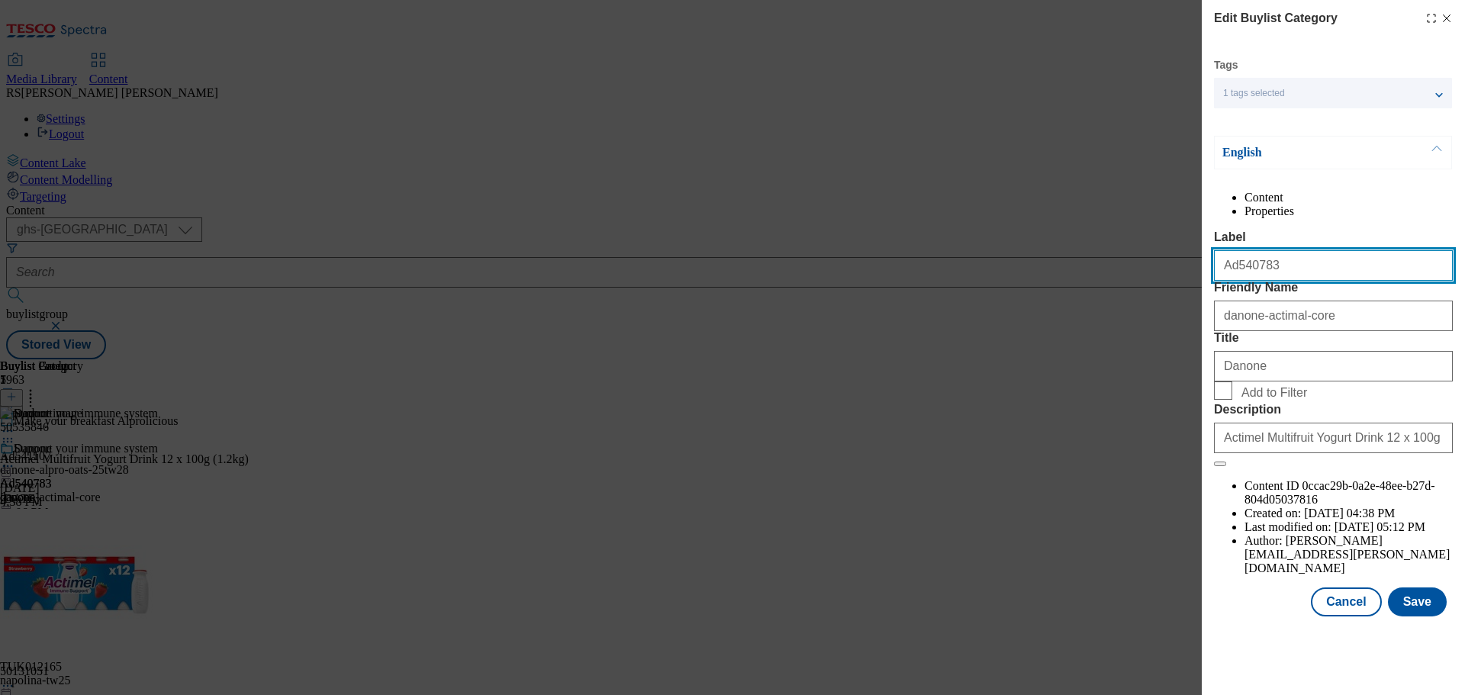
drag, startPoint x: 1286, startPoint y: 289, endPoint x: 1162, endPoint y: 281, distance: 124.6
click at [1163, 281] on div "Edit Buylist Category Tags 1 tags selected buylist category English Content Pro…" at bounding box center [732, 347] width 1465 height 695
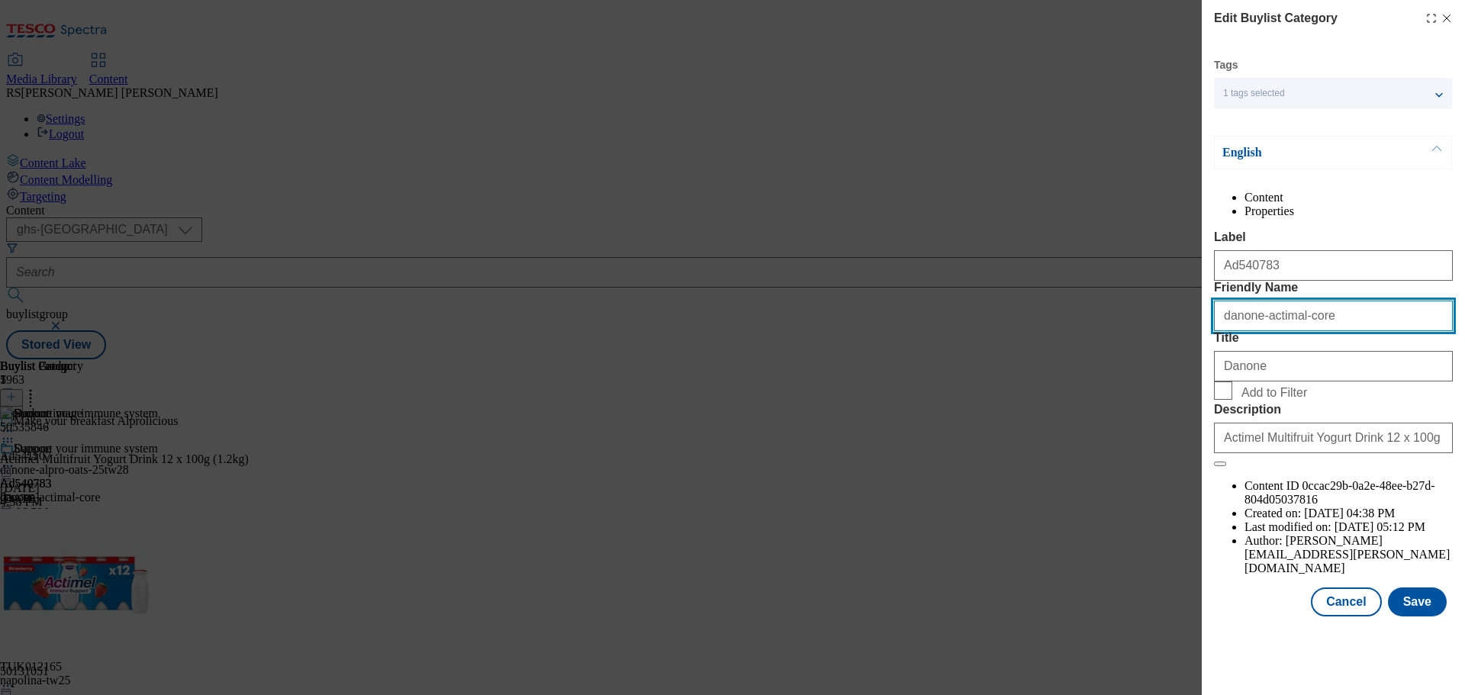
drag, startPoint x: 1343, startPoint y: 366, endPoint x: 1157, endPoint y: 365, distance: 186.9
click at [1157, 366] on div "Edit Buylist Category Tags 1 tags selected buylist category English Content Pro…" at bounding box center [732, 347] width 1465 height 695
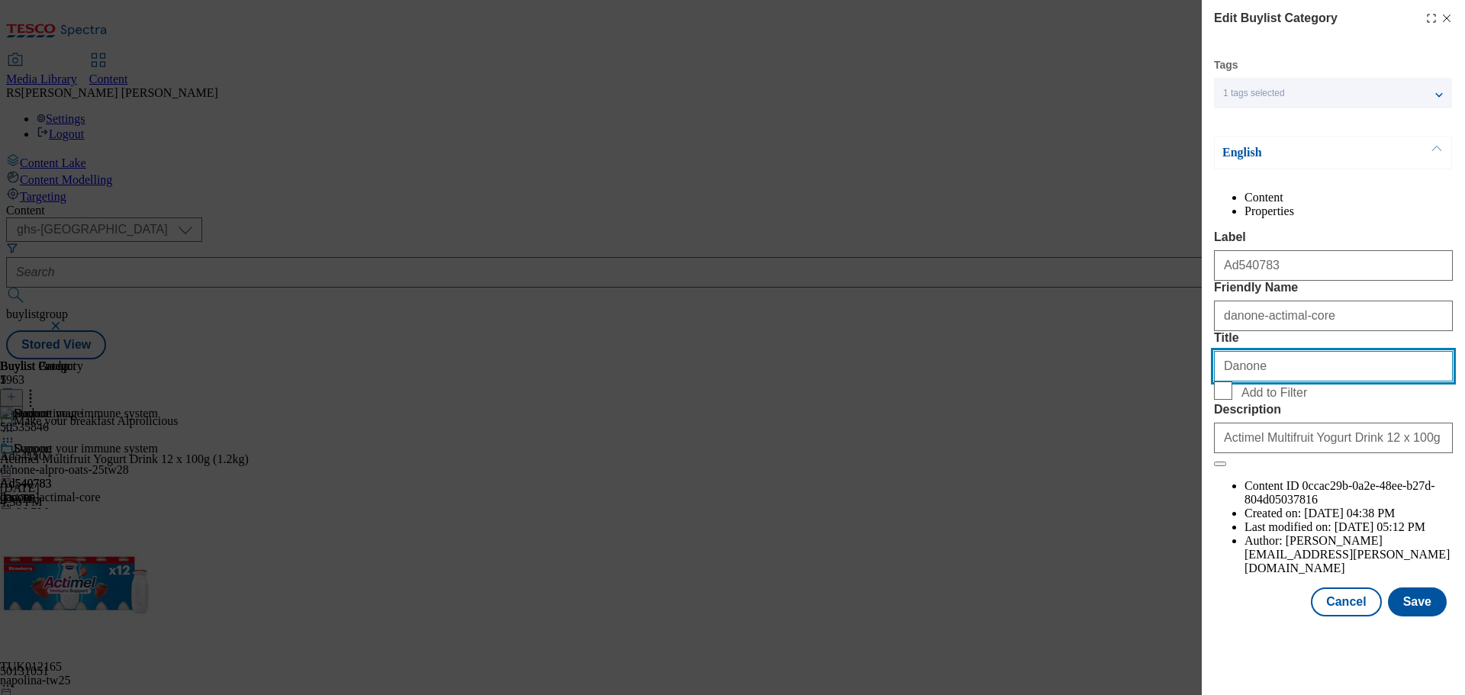
drag, startPoint x: 1282, startPoint y: 461, endPoint x: 1153, endPoint y: 444, distance: 129.3
click at [1153, 446] on div "Edit Buylist Category Tags 1 tags selected buylist category English Content Pro…" at bounding box center [732, 347] width 1465 height 695
drag, startPoint x: 1314, startPoint y: 462, endPoint x: 1303, endPoint y: 452, distance: 15.1
click at [1314, 381] on input "Danone" at bounding box center [1333, 366] width 239 height 31
drag, startPoint x: 1298, startPoint y: 449, endPoint x: 1184, endPoint y: 446, distance: 114.5
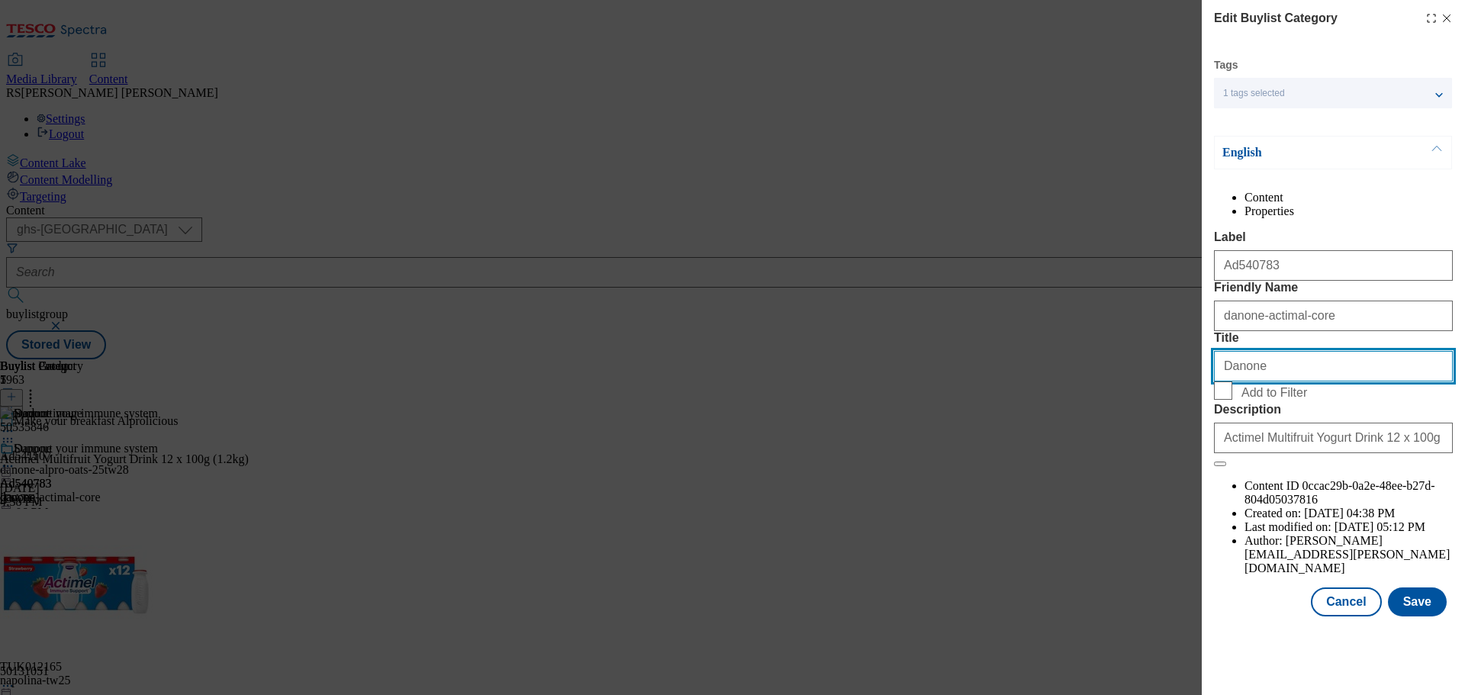
click at [1184, 446] on div "Edit Buylist Category Tags 1 tags selected buylist category English Content Pro…" at bounding box center [732, 347] width 1465 height 695
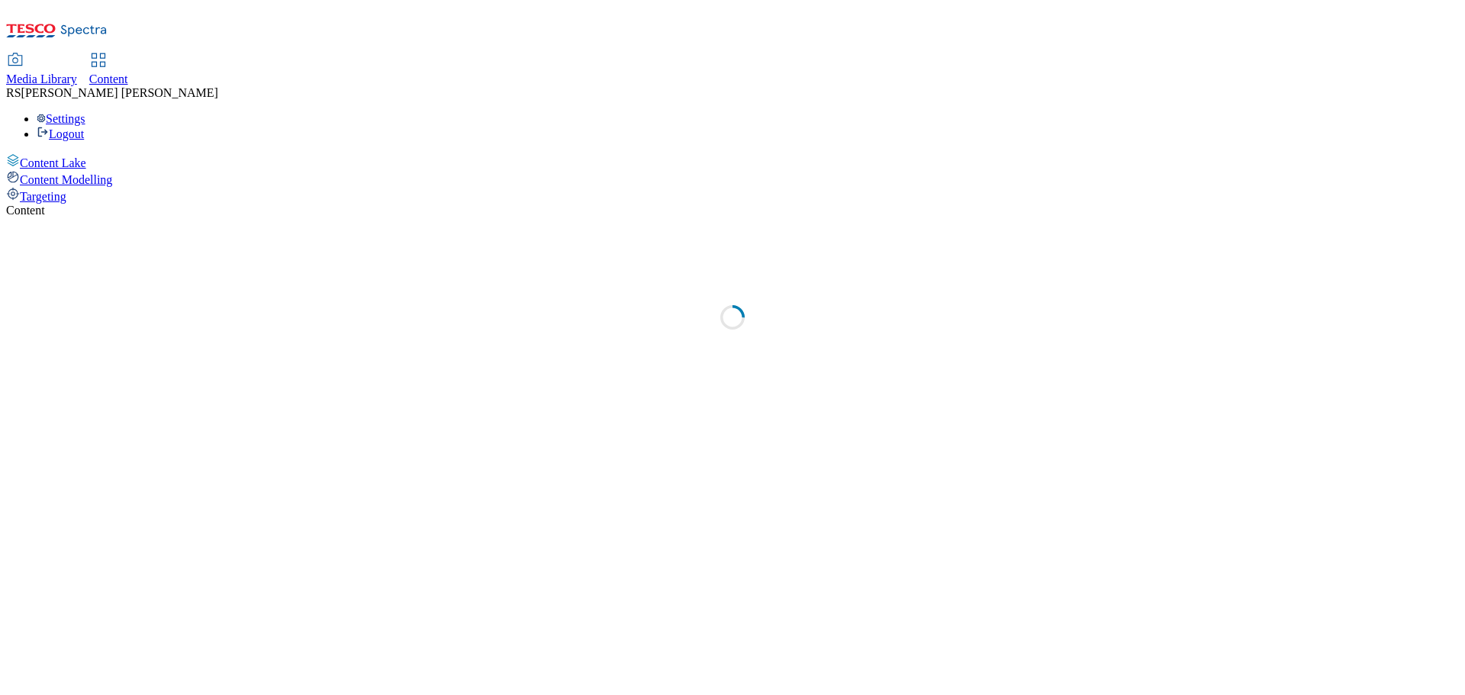
select select "ghs-[GEOGRAPHIC_DATA]"
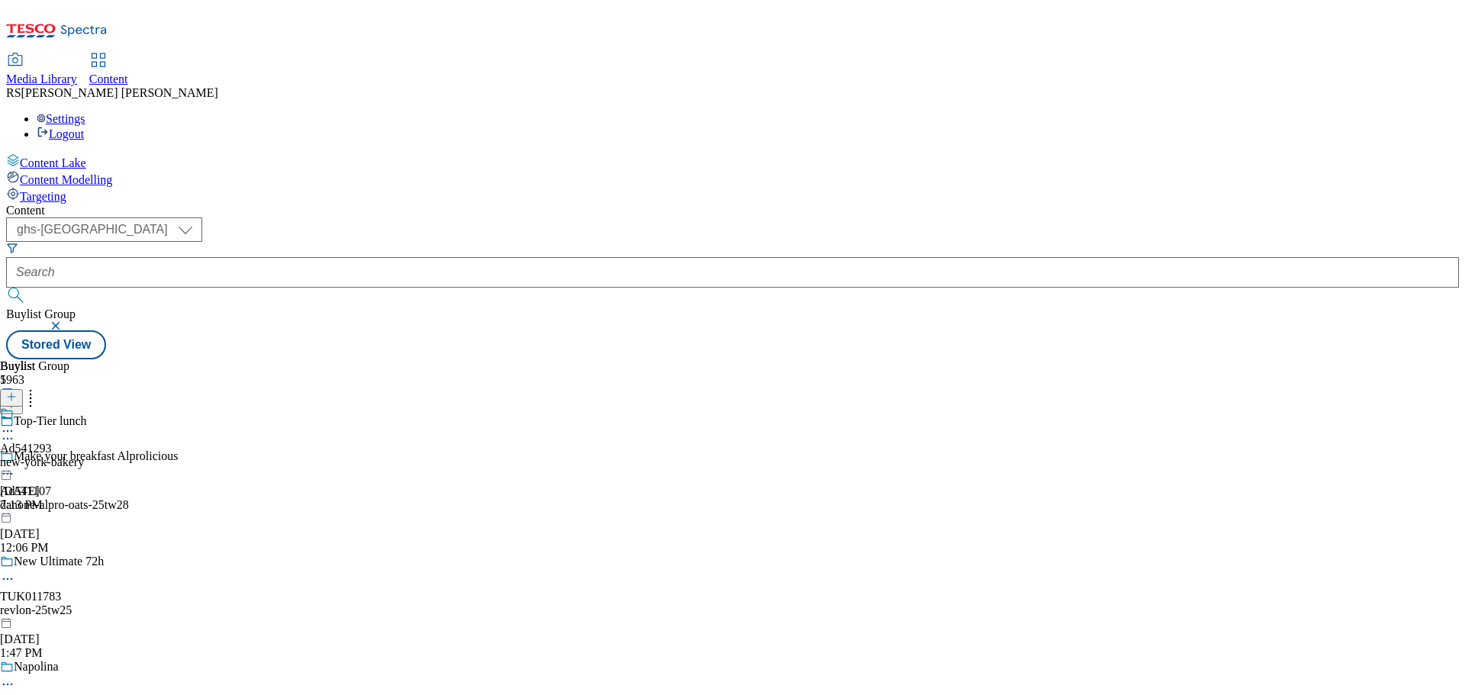
click at [65, 321] on button "button" at bounding box center [57, 325] width 15 height 9
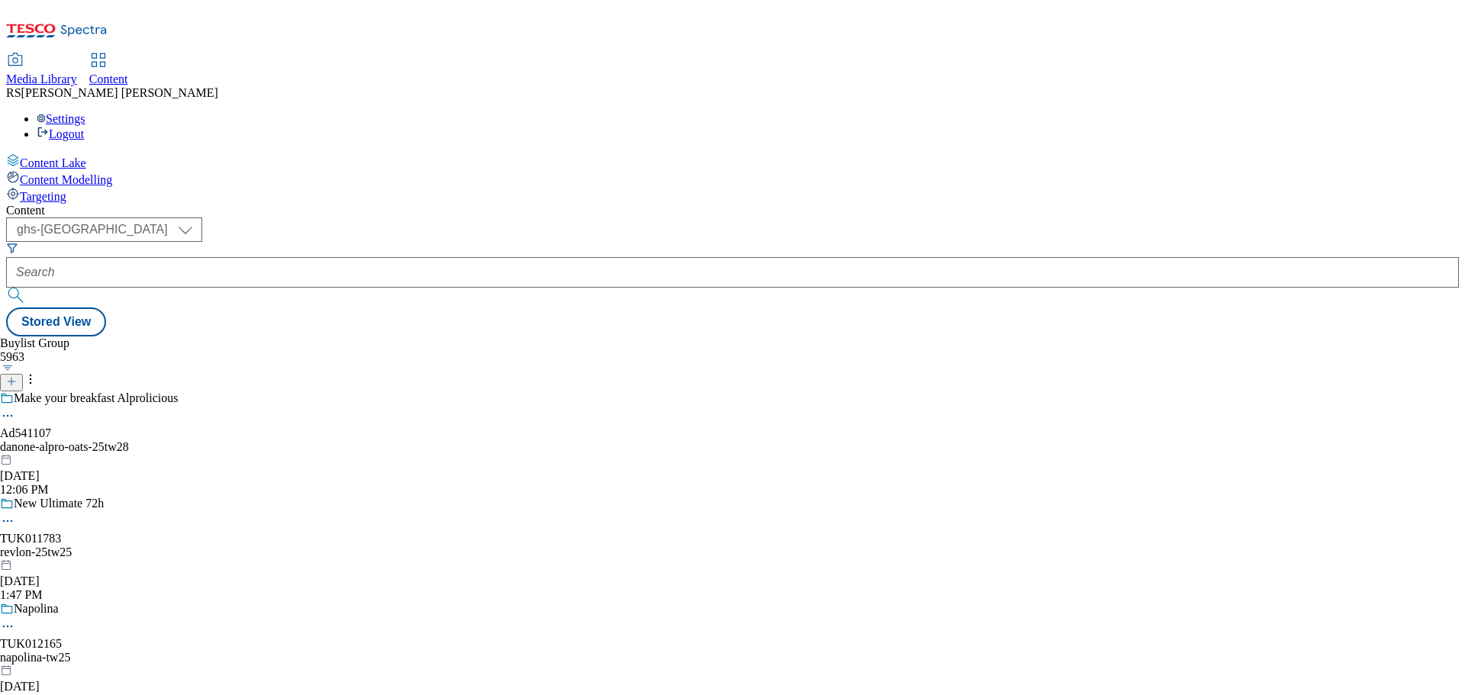
click at [16, 364] on button "button" at bounding box center [8, 368] width 16 height 8
click at [561, 336] on div "Buylist Group 5963 Title - Ascending Title - Descending Date created Date modif…" at bounding box center [732, 336] width 1453 height 0
click at [17, 376] on icon at bounding box center [11, 381] width 11 height 11
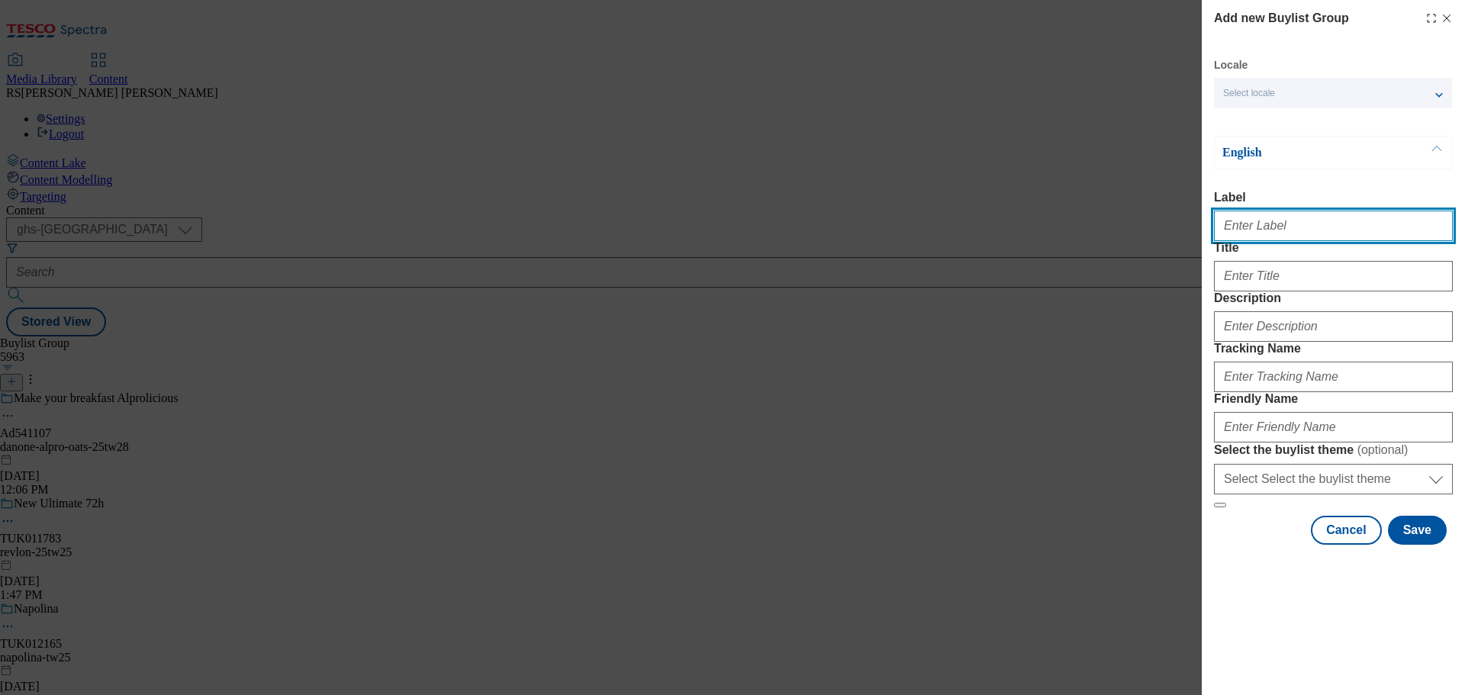
click at [1262, 229] on input "Label" at bounding box center [1333, 226] width 239 height 31
paste input "AD540783"
type input "AD540783"
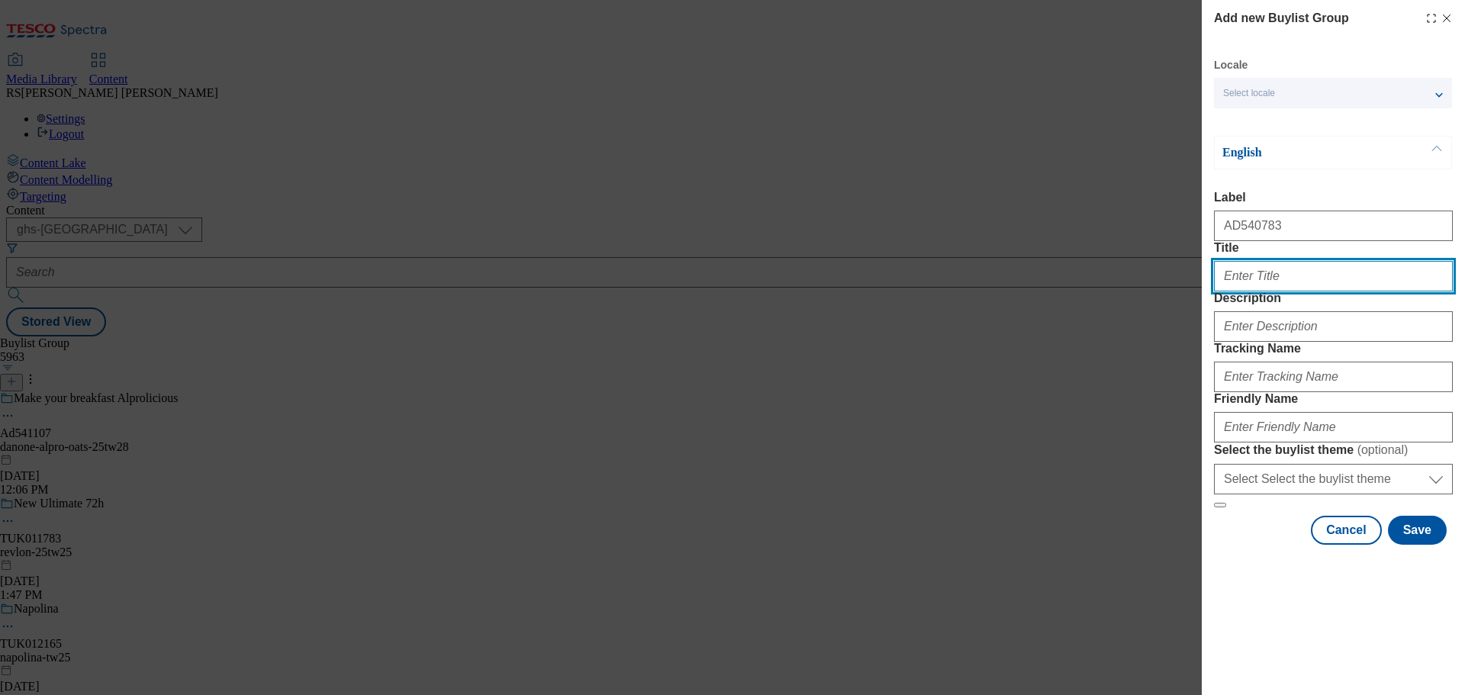
click at [1256, 291] on input "Title" at bounding box center [1333, 276] width 239 height 31
paste input "Support your immune system"
type input "Support your immune system"
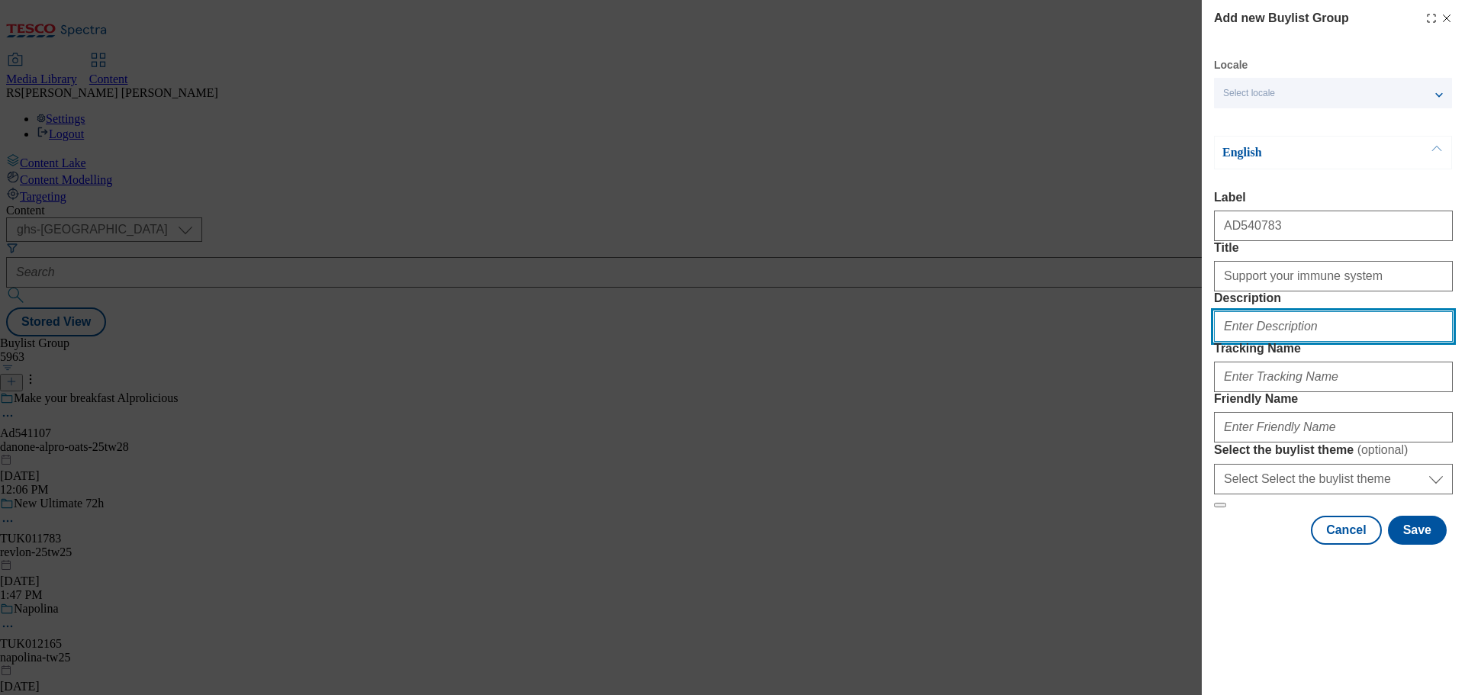
click at [1275, 342] on input "Description" at bounding box center [1333, 326] width 239 height 31
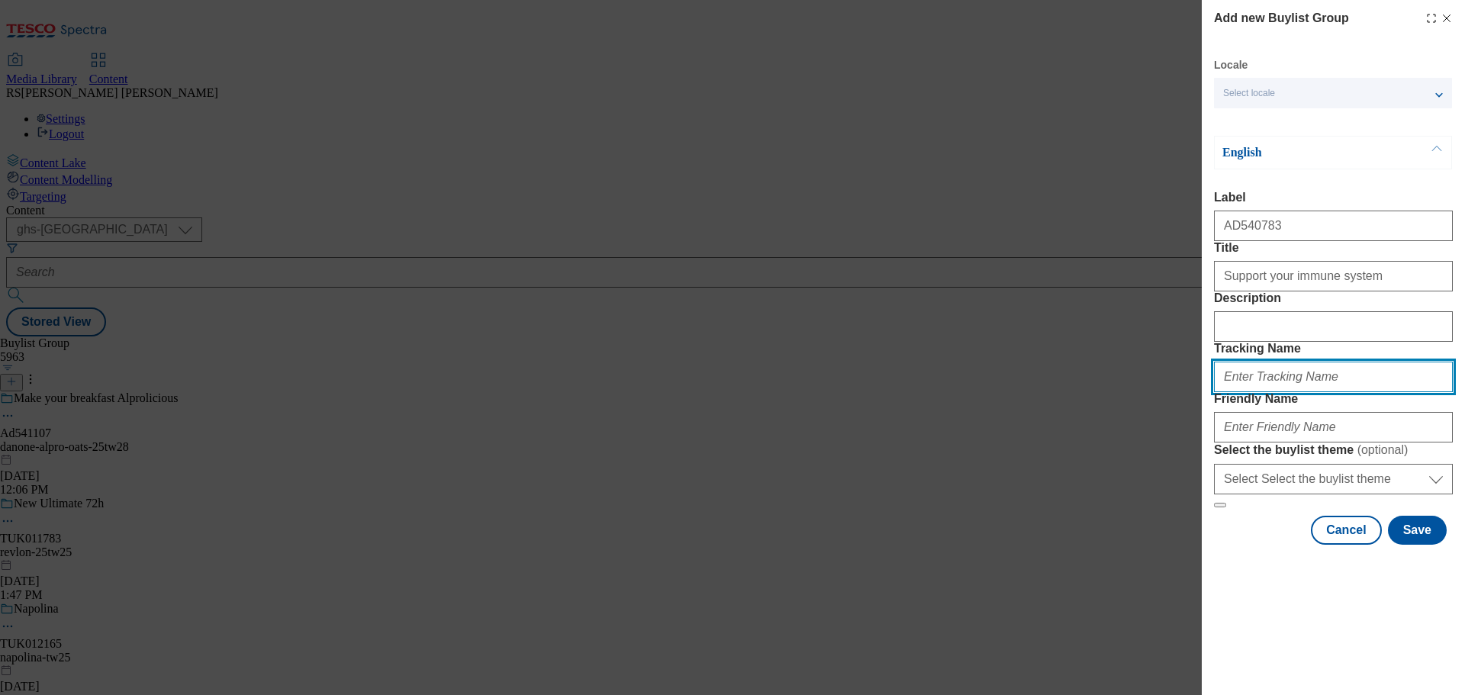
click at [1238, 392] on input "Tracking Name" at bounding box center [1333, 377] width 239 height 31
paste input "DH_AD540783"
type input "DH_AD540783"
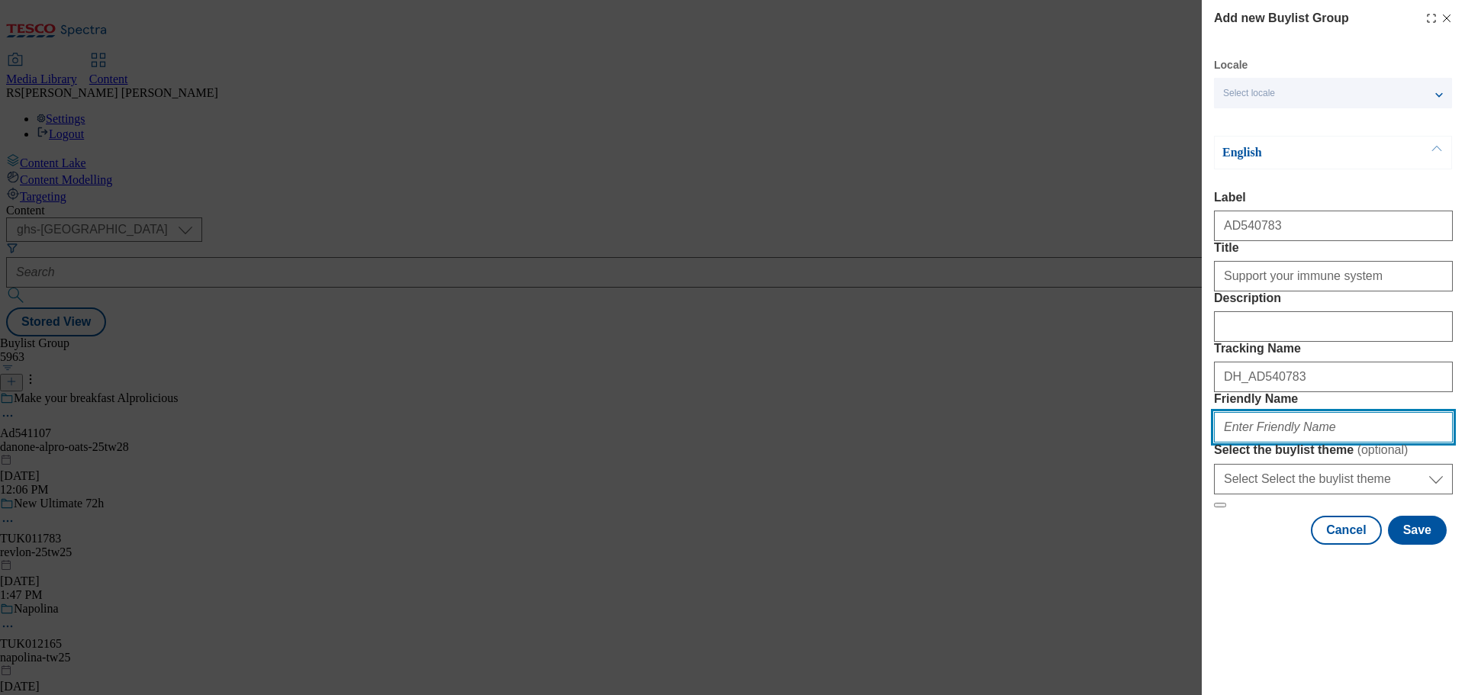
click at [1310, 442] on input "Friendly Name" at bounding box center [1333, 427] width 239 height 31
paste input "danone-actimel-core-25tw16"
type input "danone-actimel-core-25tw16"
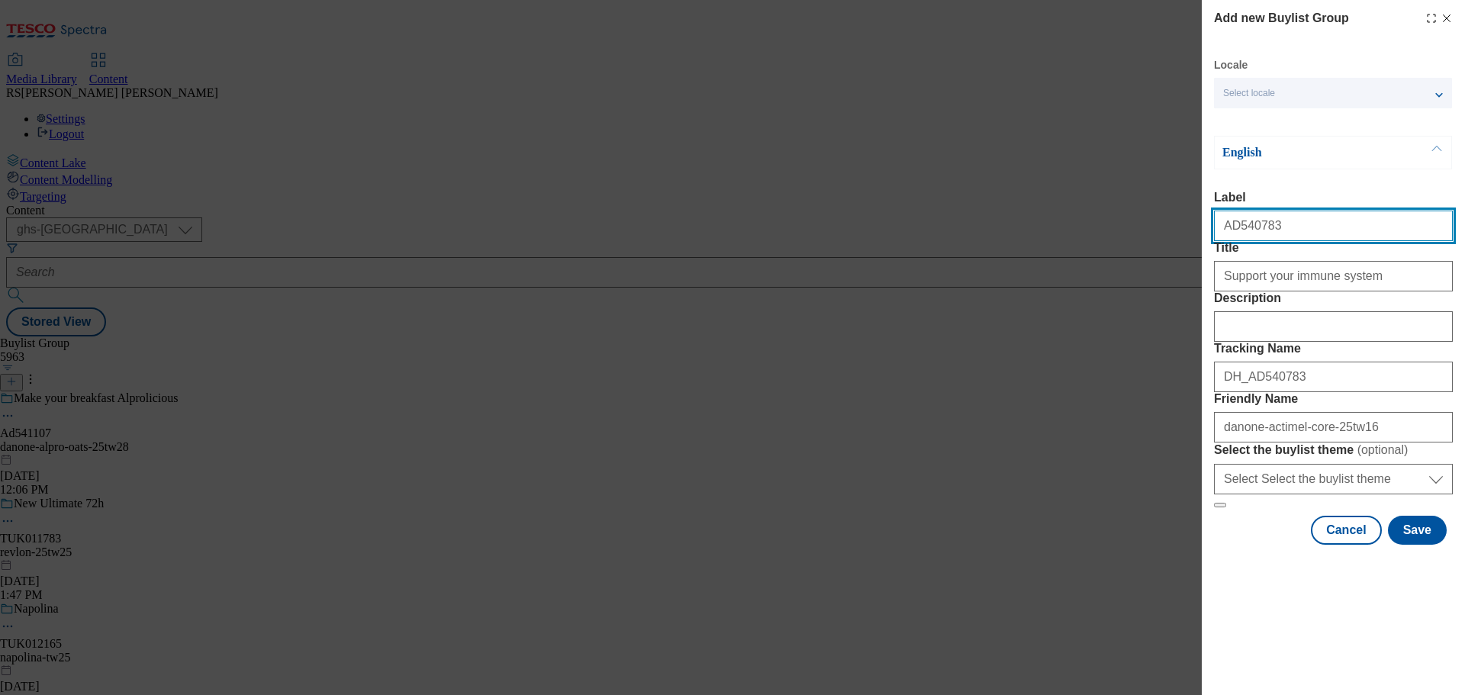
drag, startPoint x: 1282, startPoint y: 232, endPoint x: 1237, endPoint y: 239, distance: 46.3
click at [1237, 239] on input "AD540783" at bounding box center [1333, 226] width 239 height 31
paste input "1798"
type input "AD541798"
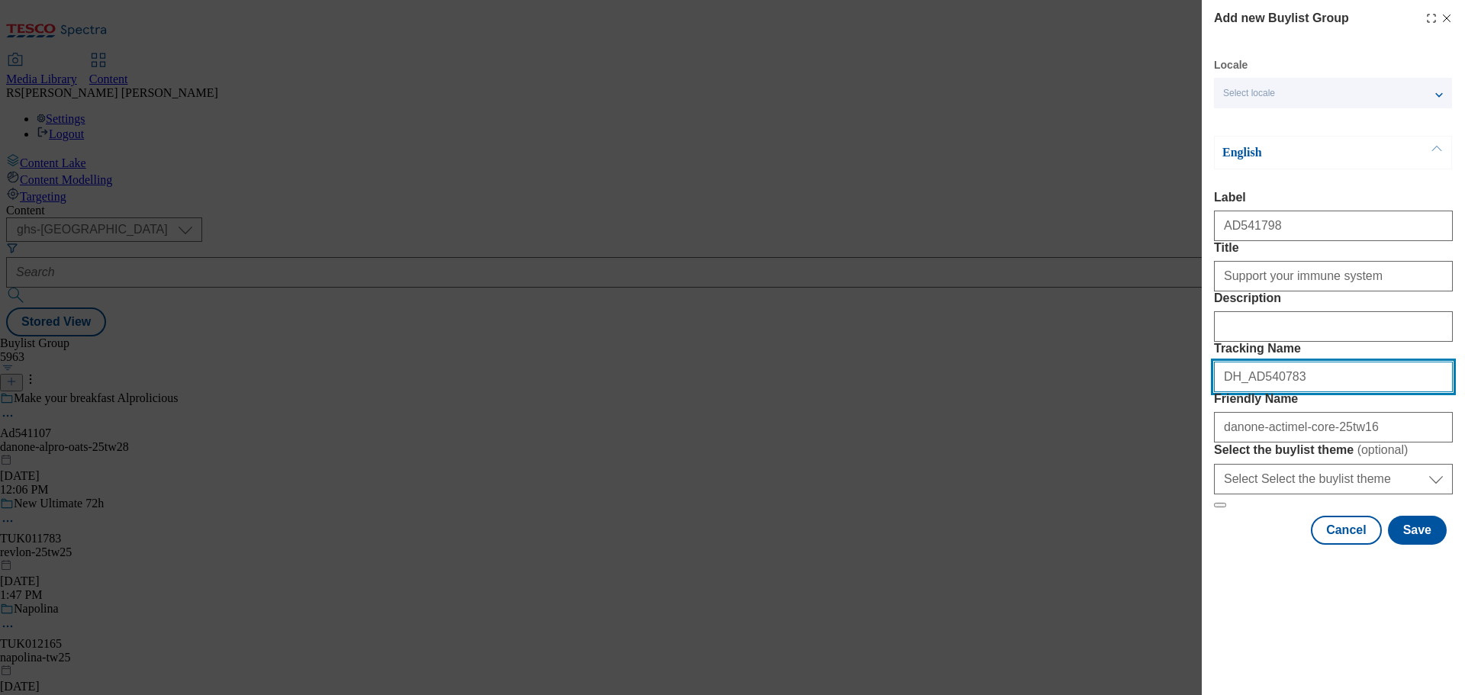
drag, startPoint x: 1301, startPoint y: 464, endPoint x: 1250, endPoint y: 470, distance: 51.5
click at [1250, 392] on input "DH_AD540783" at bounding box center [1333, 377] width 239 height 31
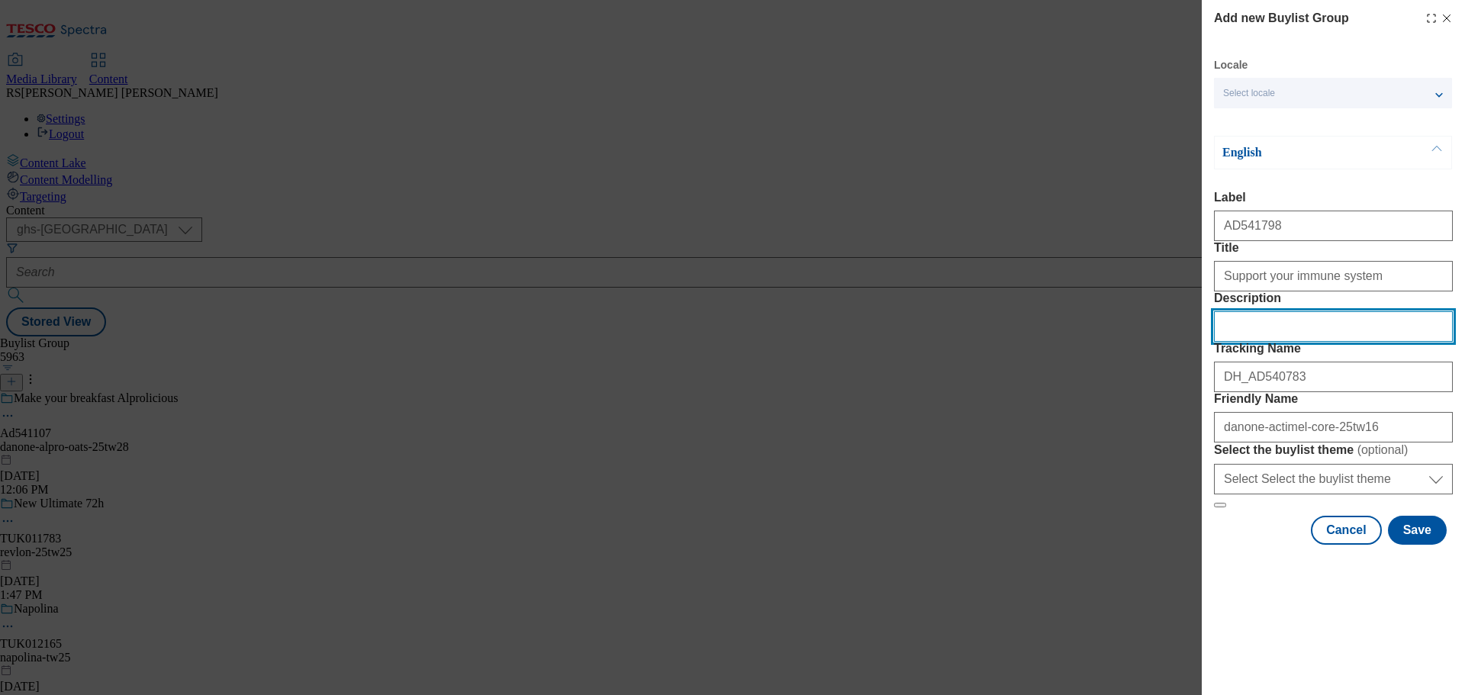
click at [1283, 342] on input "Description" at bounding box center [1333, 326] width 239 height 31
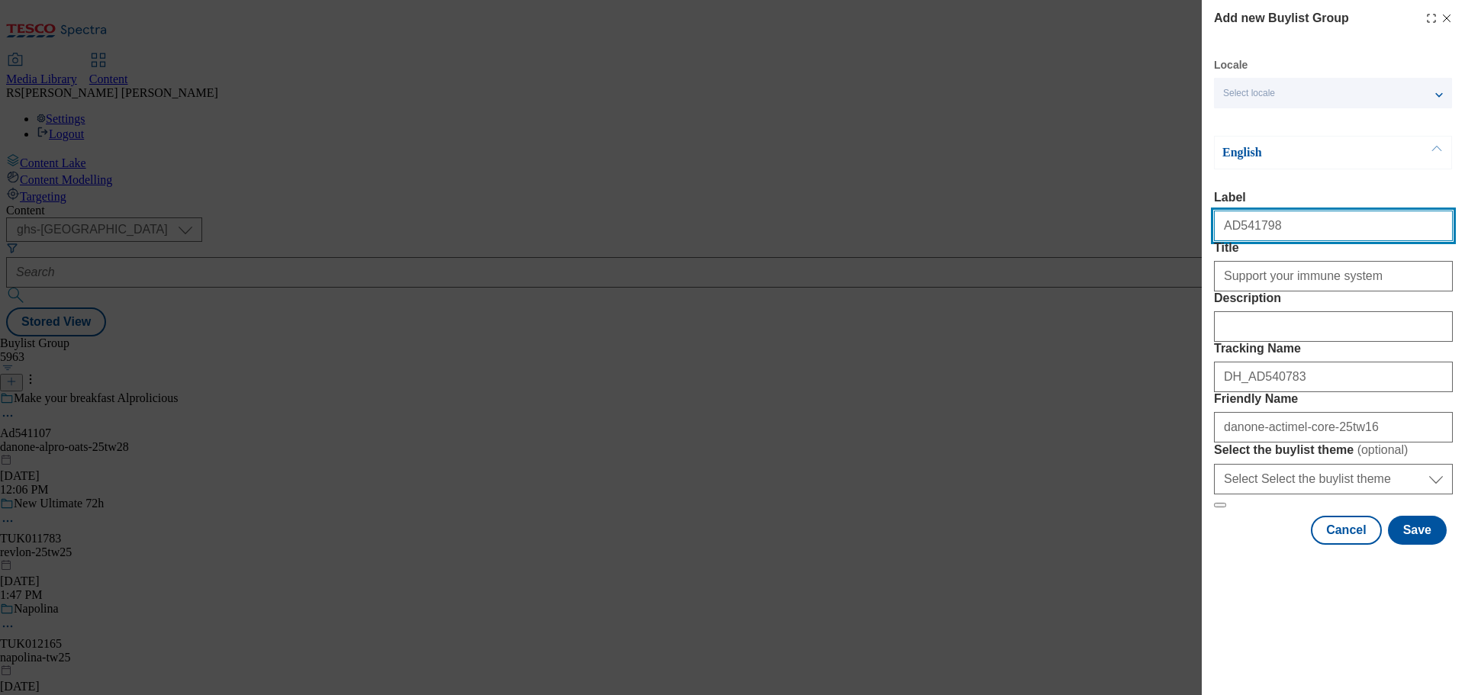
drag, startPoint x: 1295, startPoint y: 233, endPoint x: 1235, endPoint y: 234, distance: 60.3
click at [1235, 234] on input "AD541798" at bounding box center [1333, 226] width 239 height 31
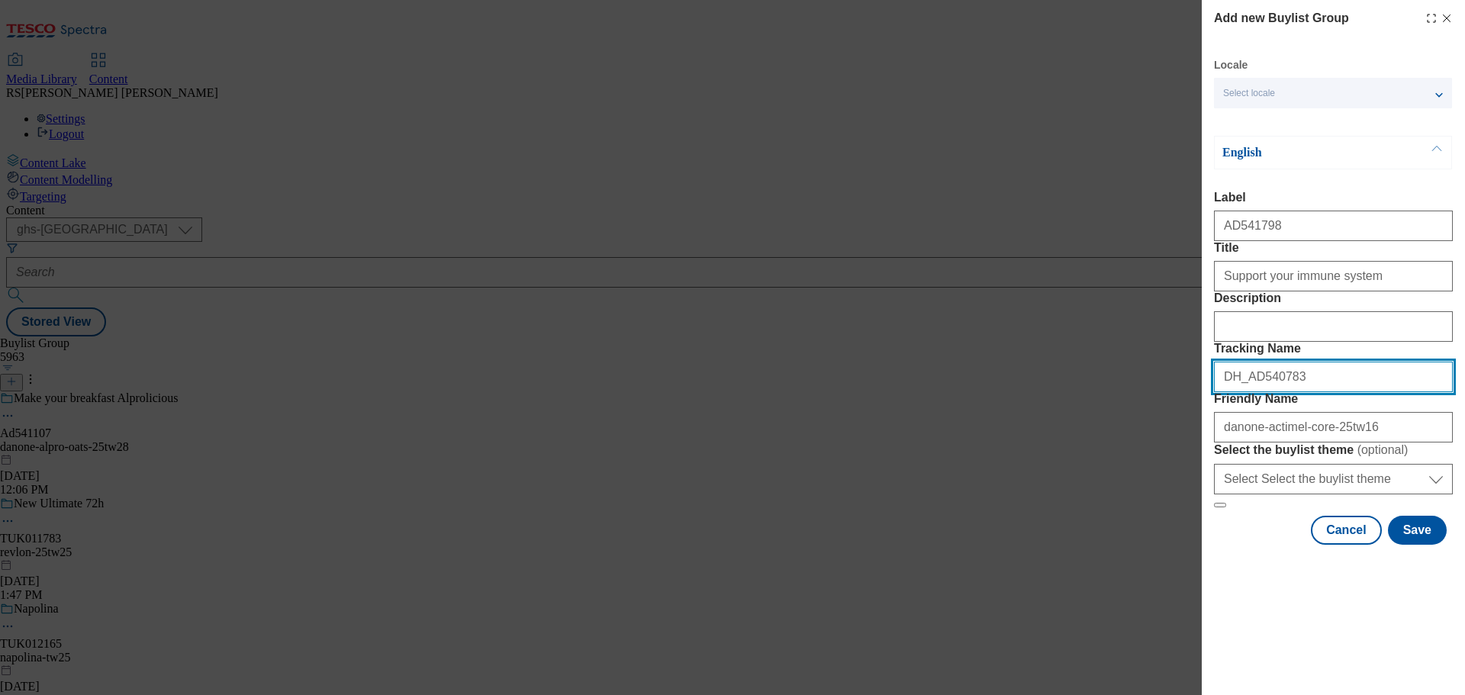
drag, startPoint x: 1308, startPoint y: 461, endPoint x: 1250, endPoint y: 469, distance: 59.3
click at [1250, 392] on input "DH_AD540783" at bounding box center [1333, 377] width 239 height 31
paste input "1798"
type input "DH_AD541798"
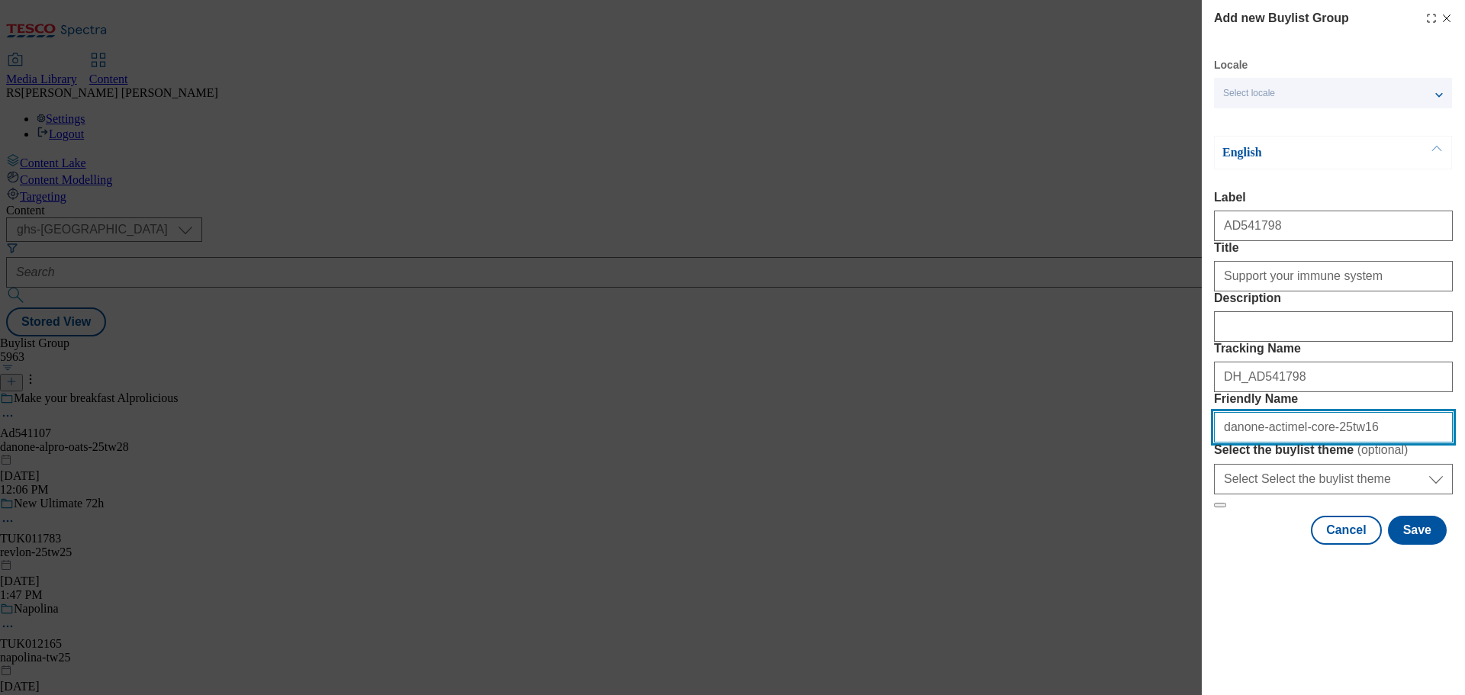
click at [1366, 442] on input "danone-actimel-core-25tw16" at bounding box center [1333, 427] width 239 height 31
type input "danone-actimel-core-25tw28"
drag, startPoint x: 1377, startPoint y: 539, endPoint x: 1137, endPoint y: 523, distance: 240.1
click at [1137, 523] on div "Add new Buylist Group Locale Select locale English Welsh English Label AD541798…" at bounding box center [732, 347] width 1465 height 695
drag, startPoint x: 828, startPoint y: 520, endPoint x: 824, endPoint y: 513, distance: 8.5
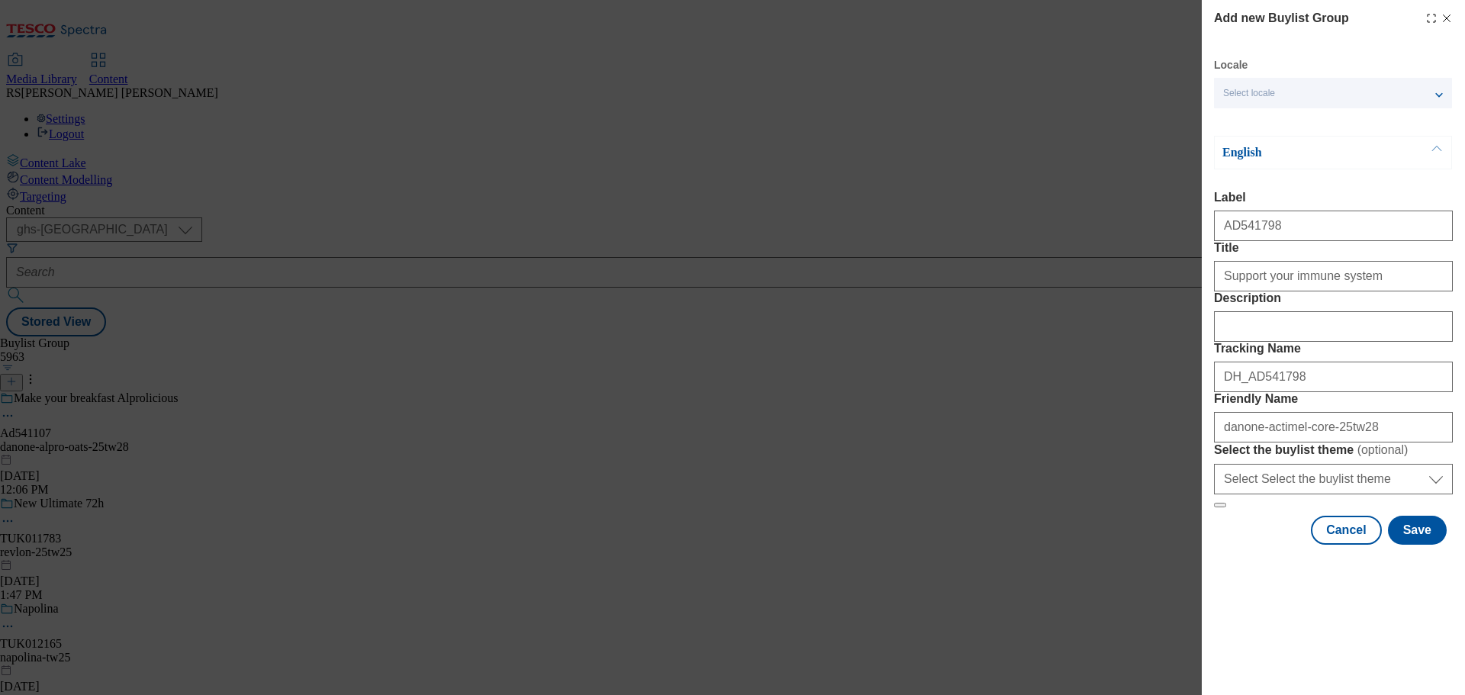
click at [828, 520] on div "Add new Buylist Group Locale Select locale English Welsh English Label AD541798…" at bounding box center [732, 347] width 1465 height 695
click at [1411, 545] on button "Save" at bounding box center [1417, 530] width 59 height 29
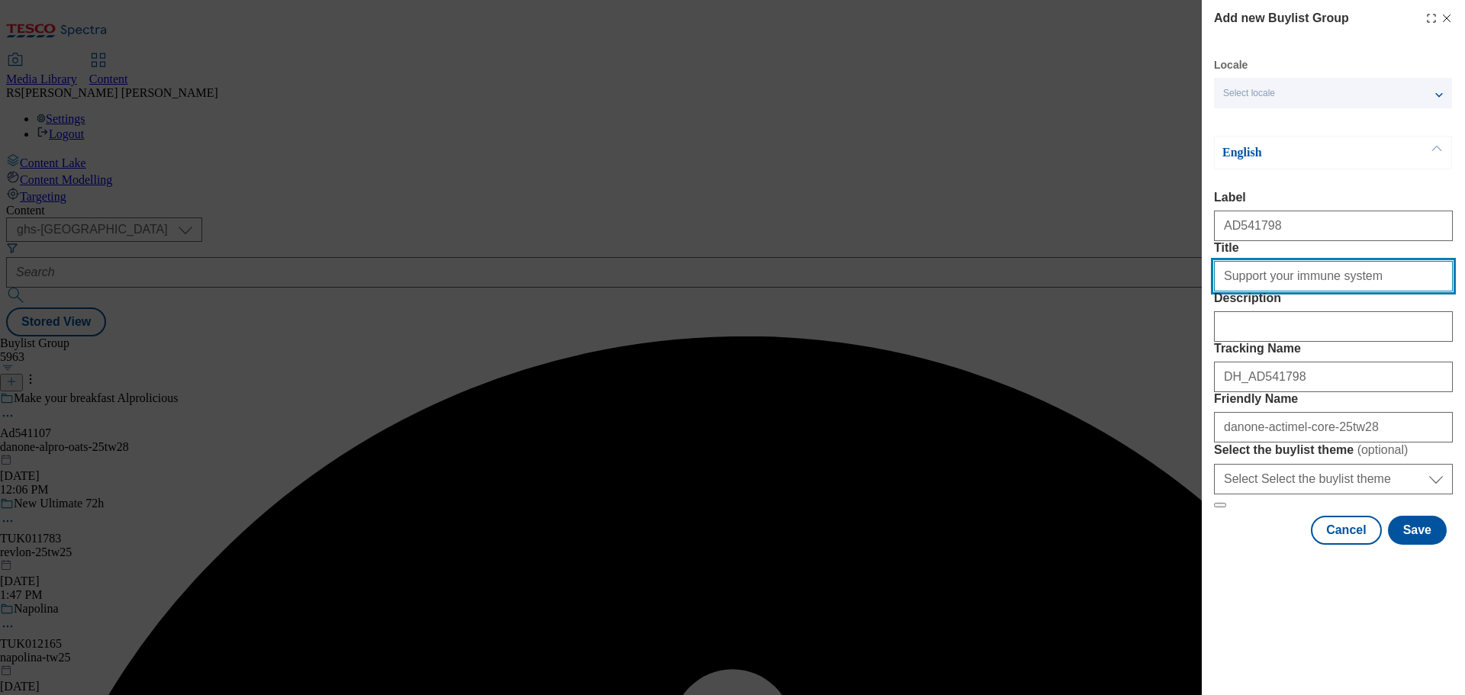
click at [1375, 291] on input "Support your immune system" at bounding box center [1333, 276] width 239 height 31
type input "Support your immune system"
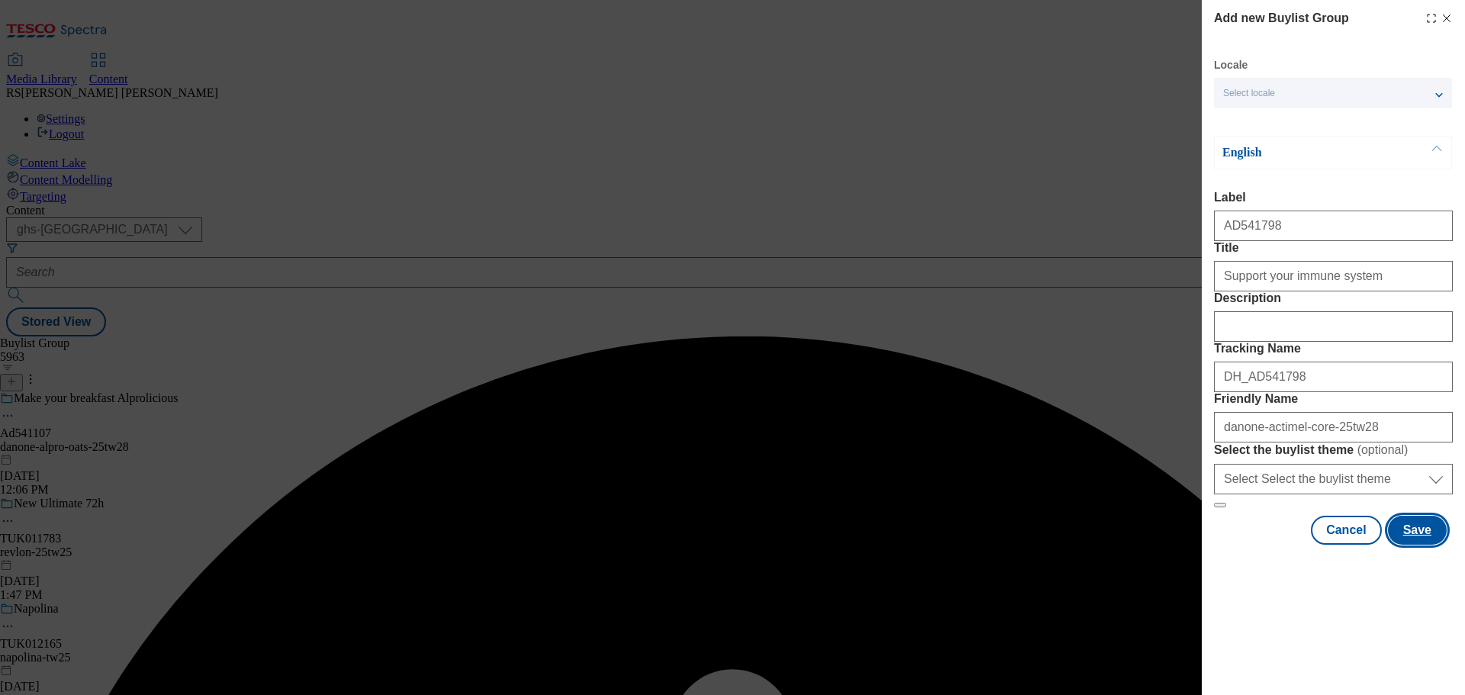
click at [1400, 545] on button "Save" at bounding box center [1417, 530] width 59 height 29
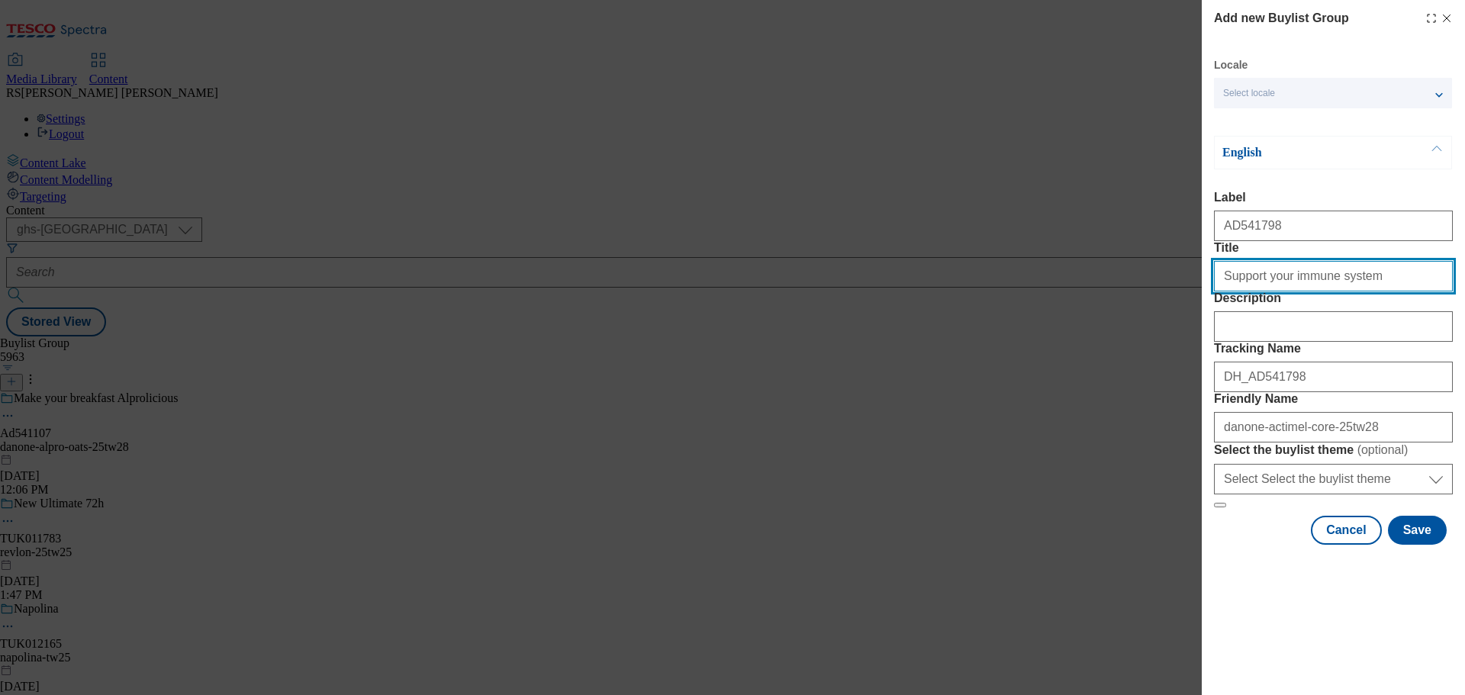
click at [1372, 291] on input "Support your immune system" at bounding box center [1333, 276] width 239 height 31
type input "Support your immune system"
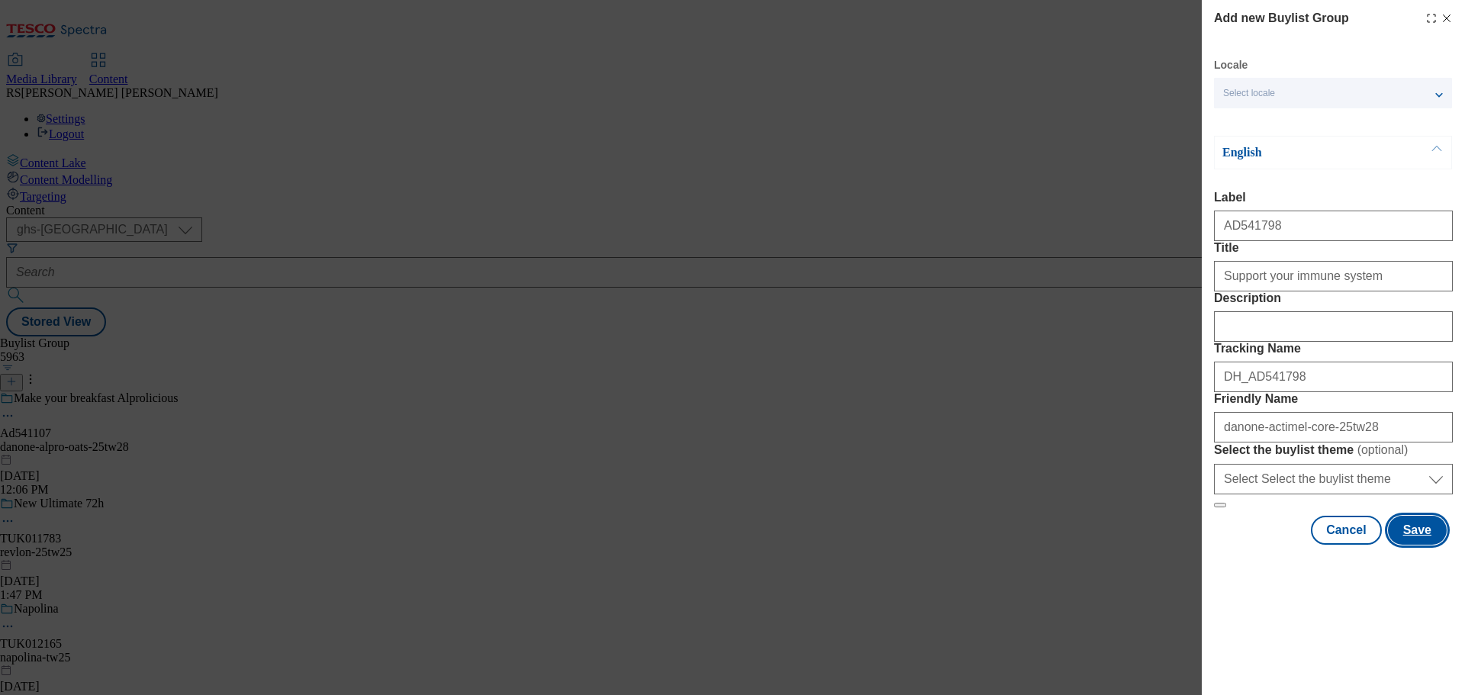
click at [1410, 545] on button "Save" at bounding box center [1417, 530] width 59 height 29
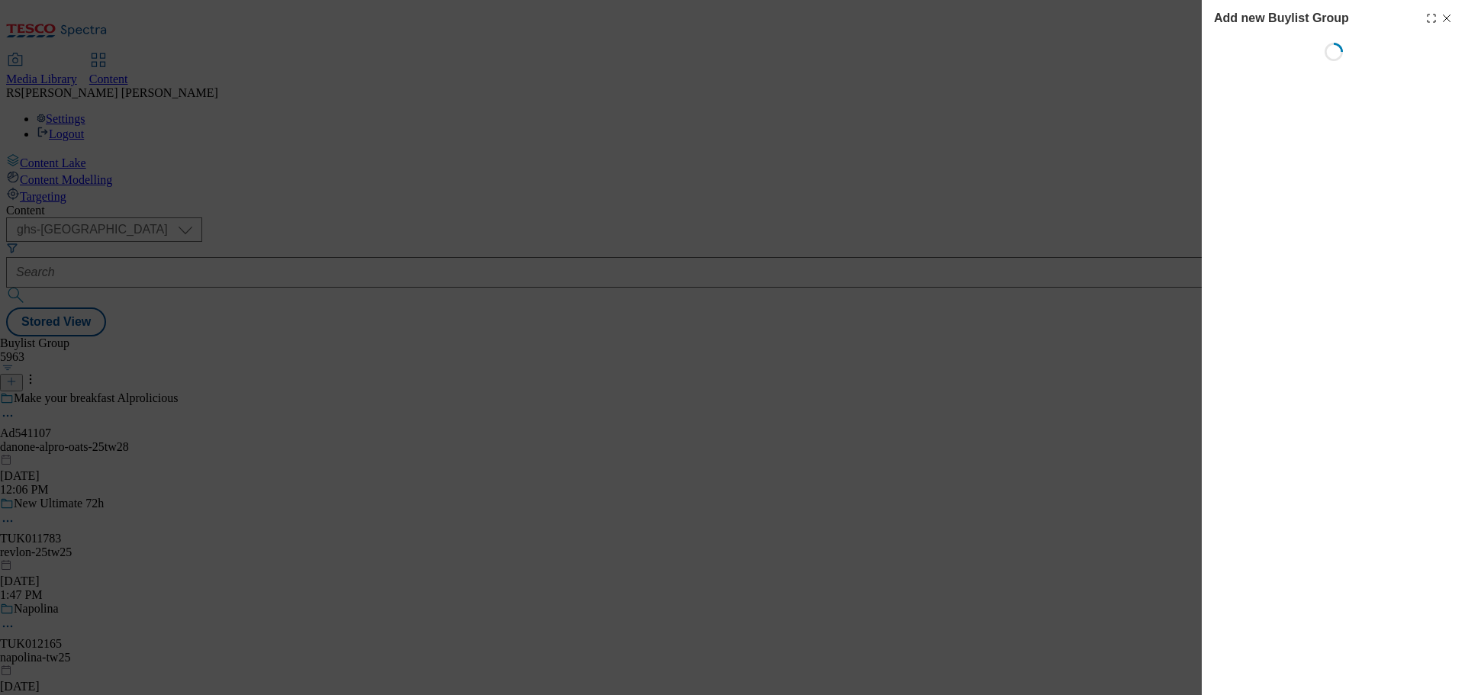
select select "ghs-[GEOGRAPHIC_DATA]"
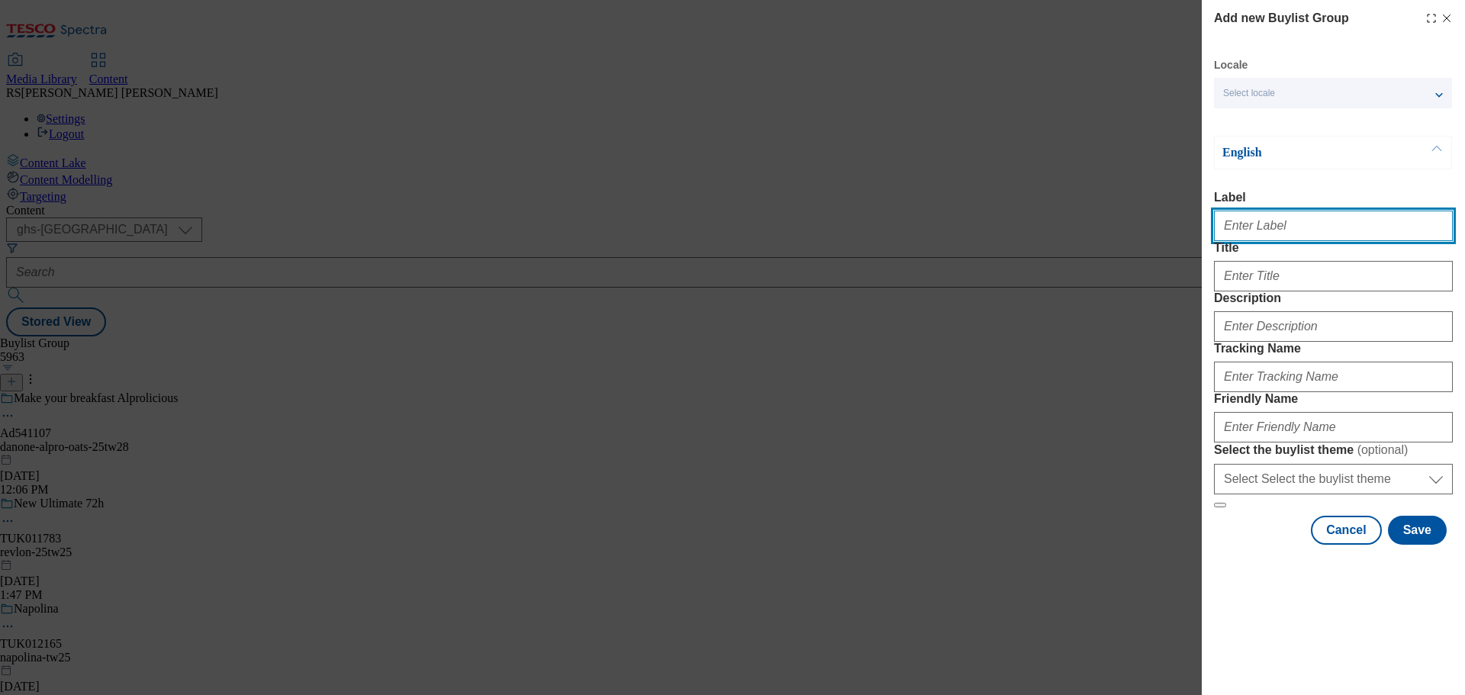
click at [1237, 233] on input "Label" at bounding box center [1333, 226] width 239 height 31
paste input "AD540783"
type input "AD540783"
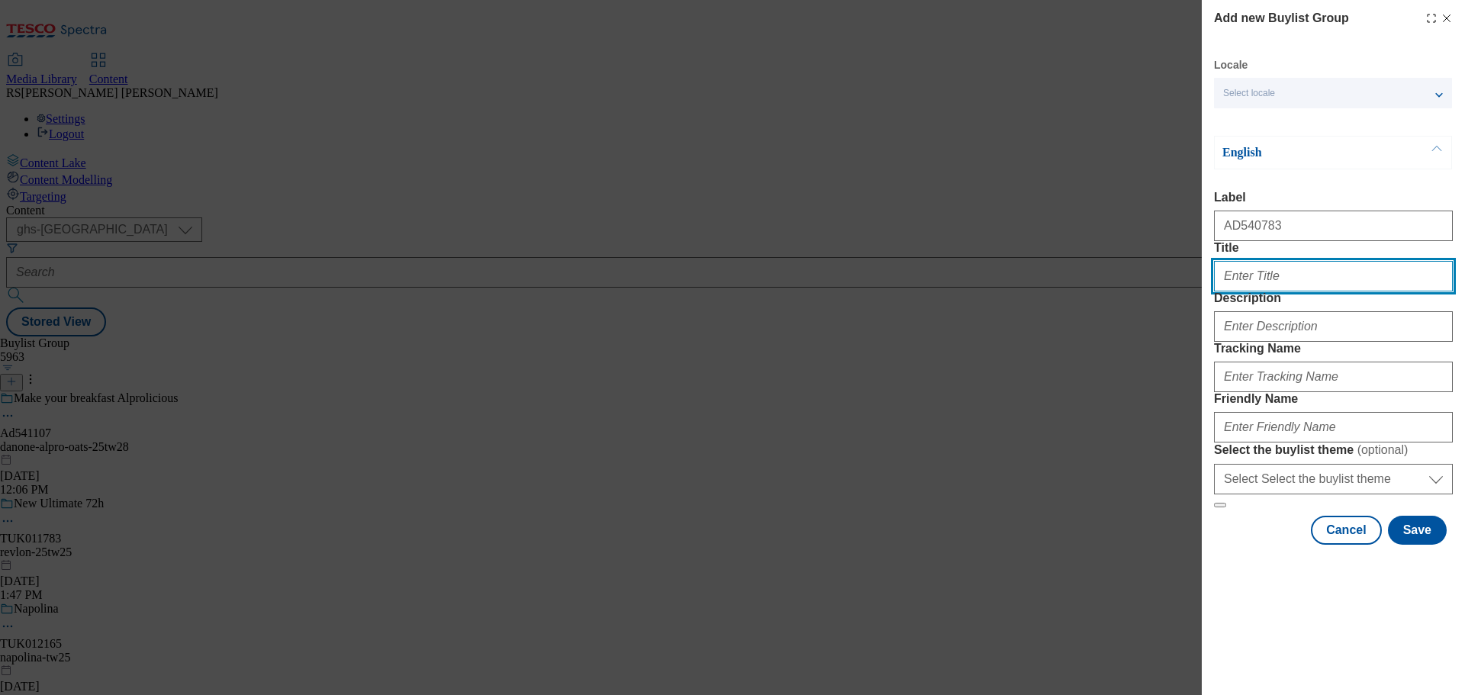
click at [1248, 291] on input "Title" at bounding box center [1333, 276] width 239 height 31
paste input "Support your immune system"
type input "Support your immune system"
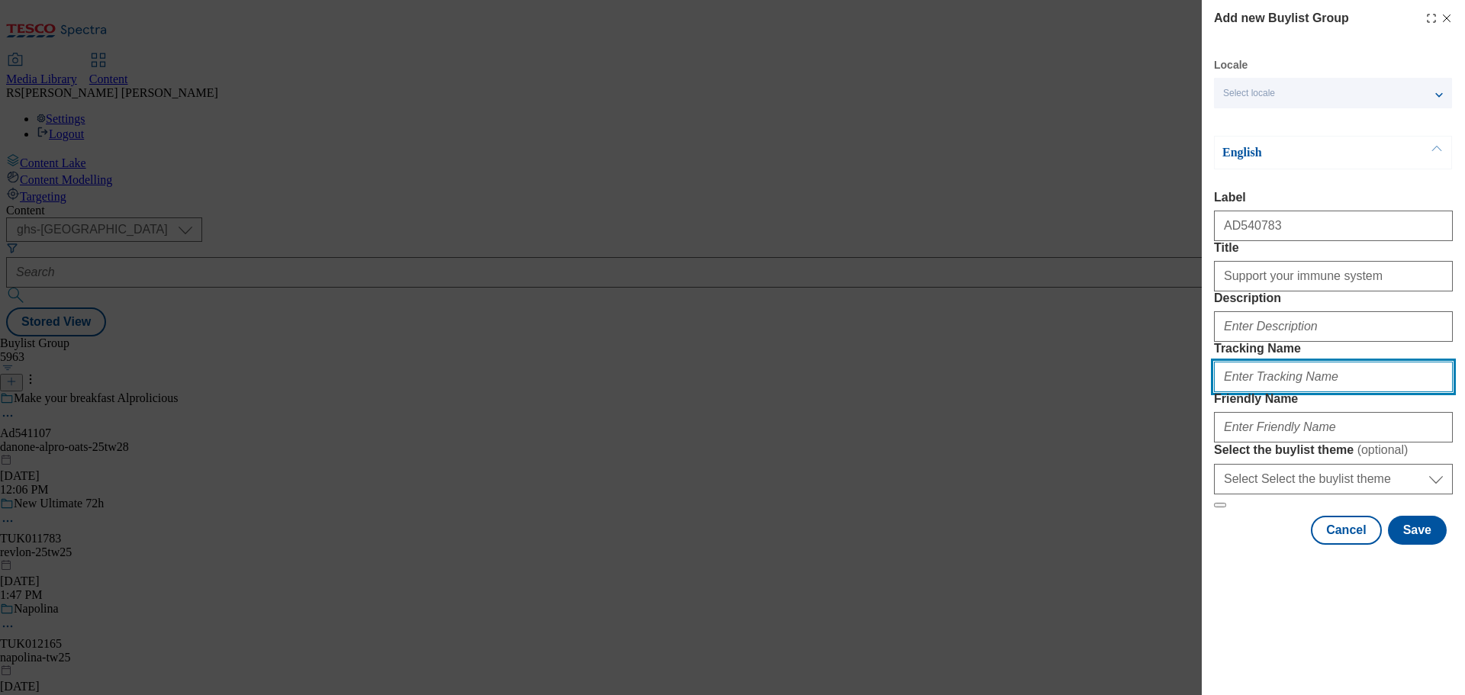
click at [1254, 392] on input "Tracking Name" at bounding box center [1333, 377] width 239 height 31
paste input "DH_AD540783"
type input "DH_AD540783"
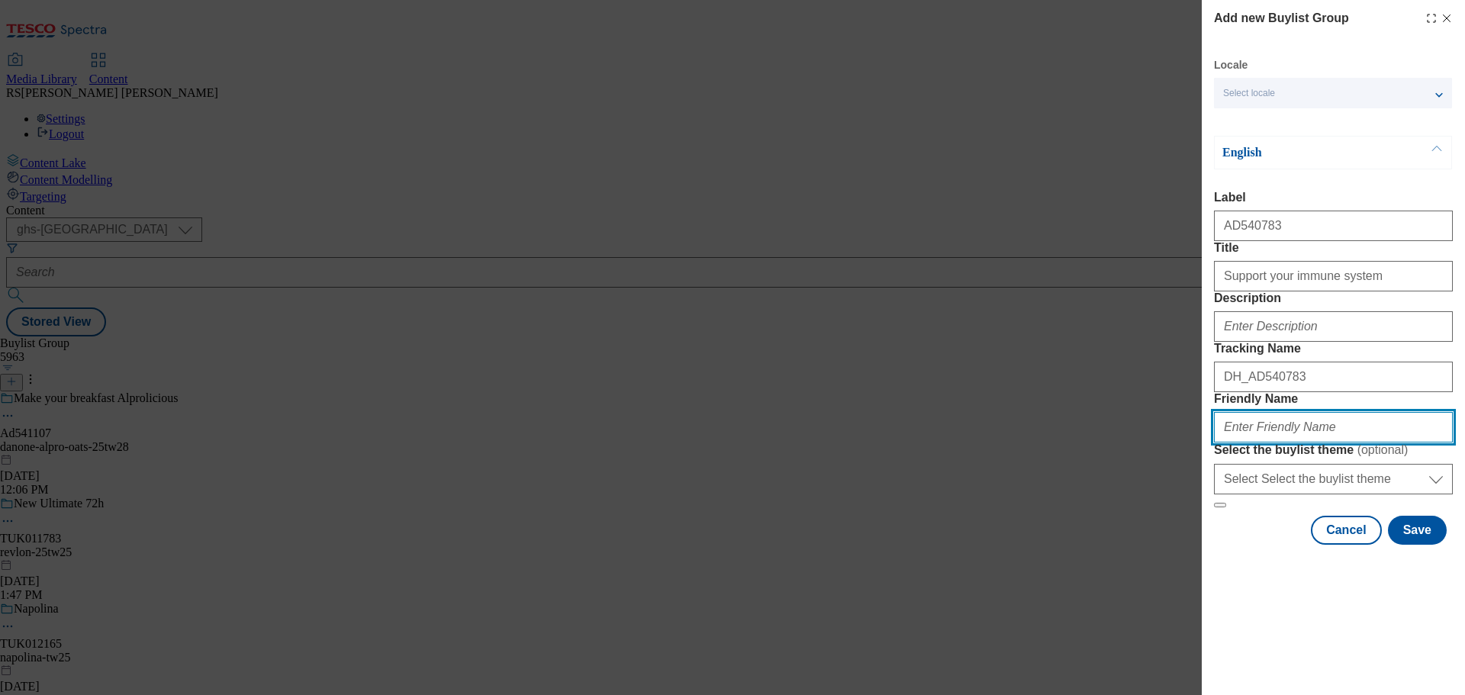
click at [1275, 442] on input "Friendly Name" at bounding box center [1333, 427] width 239 height 31
paste input "danone-actimel-core-25tw16"
click at [883, 547] on div "Add new Buylist Group Locale Select locale English Welsh English Label AD540783…" at bounding box center [732, 347] width 1465 height 695
drag, startPoint x: 1317, startPoint y: 538, endPoint x: 1084, endPoint y: 525, distance: 233.8
click at [1084, 526] on div "Add new Buylist Group Locale Select locale English Welsh English Label AD540783…" at bounding box center [732, 347] width 1465 height 695
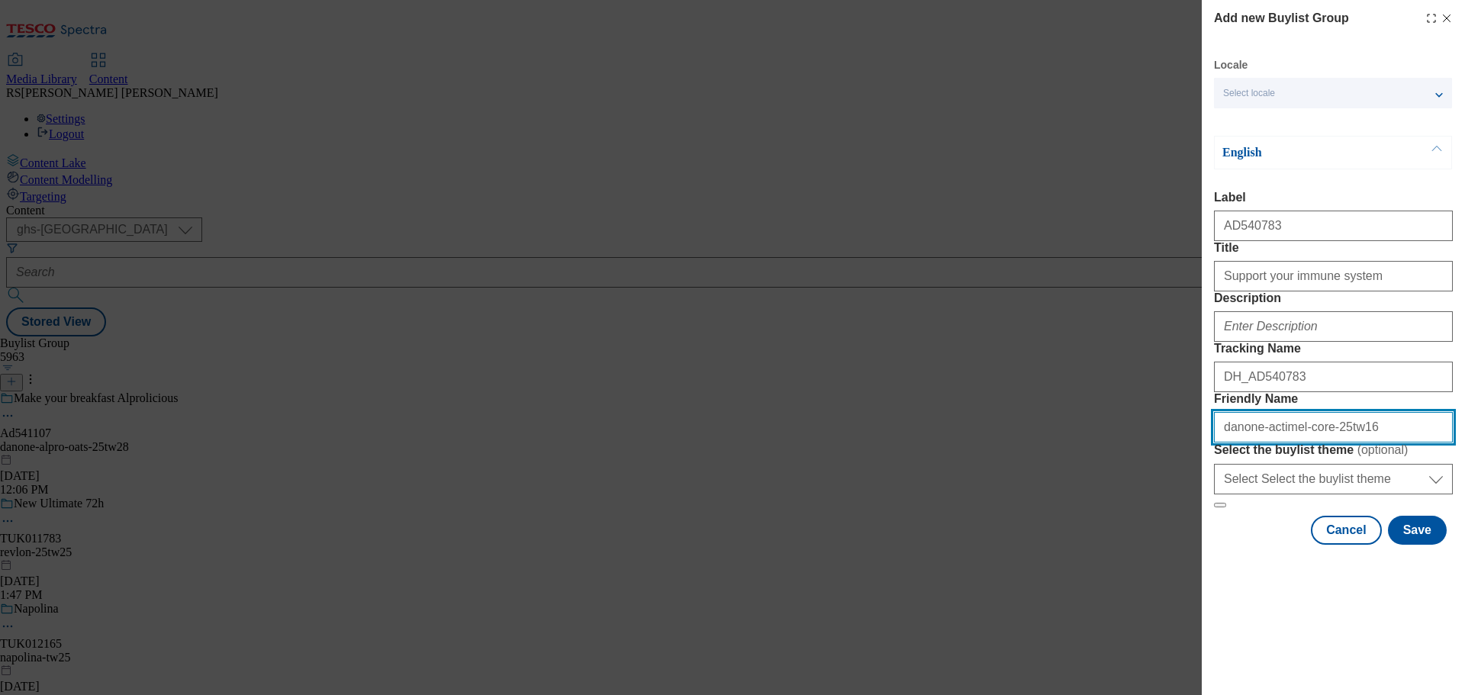
paste input "28"
type input "danone-actimel-core-25tw28"
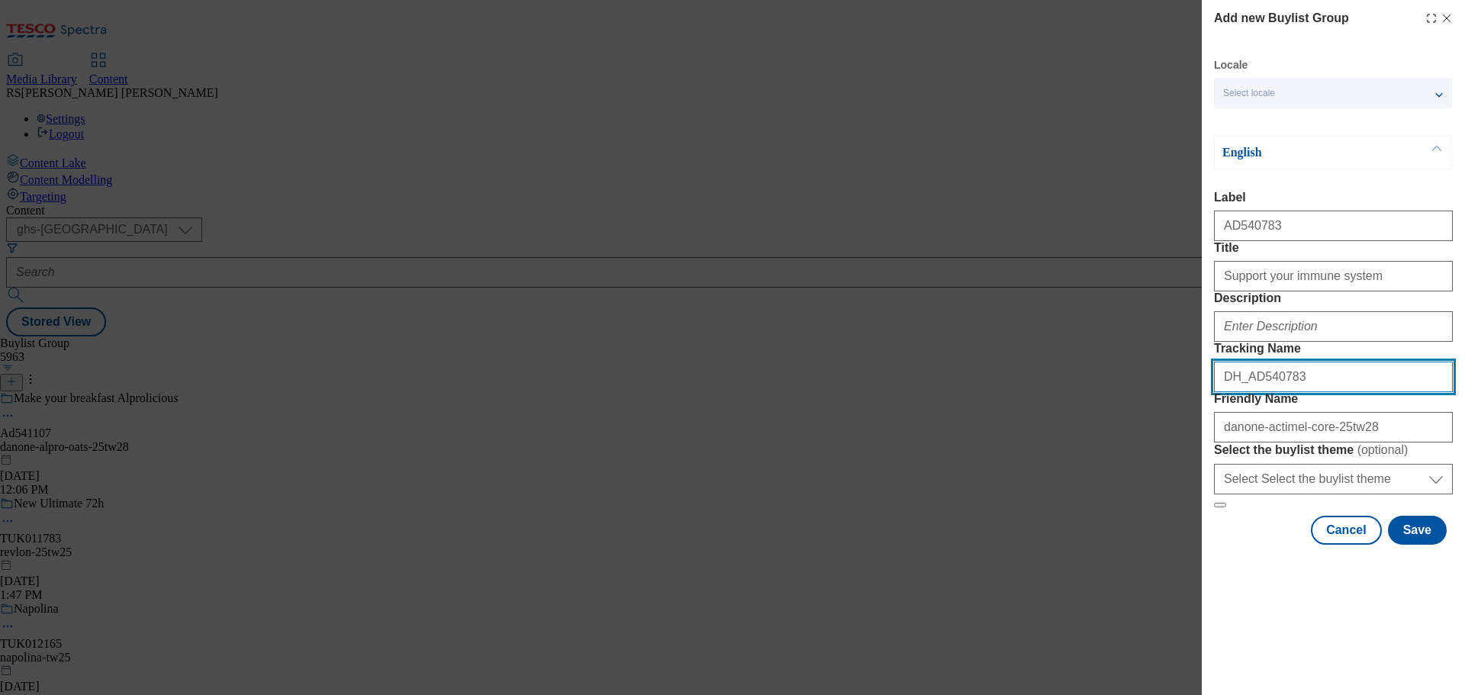
click at [1295, 392] on input "DH_AD540783" at bounding box center [1333, 377] width 239 height 31
drag, startPoint x: 1283, startPoint y: 464, endPoint x: 1252, endPoint y: 473, distance: 32.6
click at [1252, 392] on input "DH_AD540783" at bounding box center [1333, 377] width 239 height 31
paste input "1798"
type input "DH_AD541798"
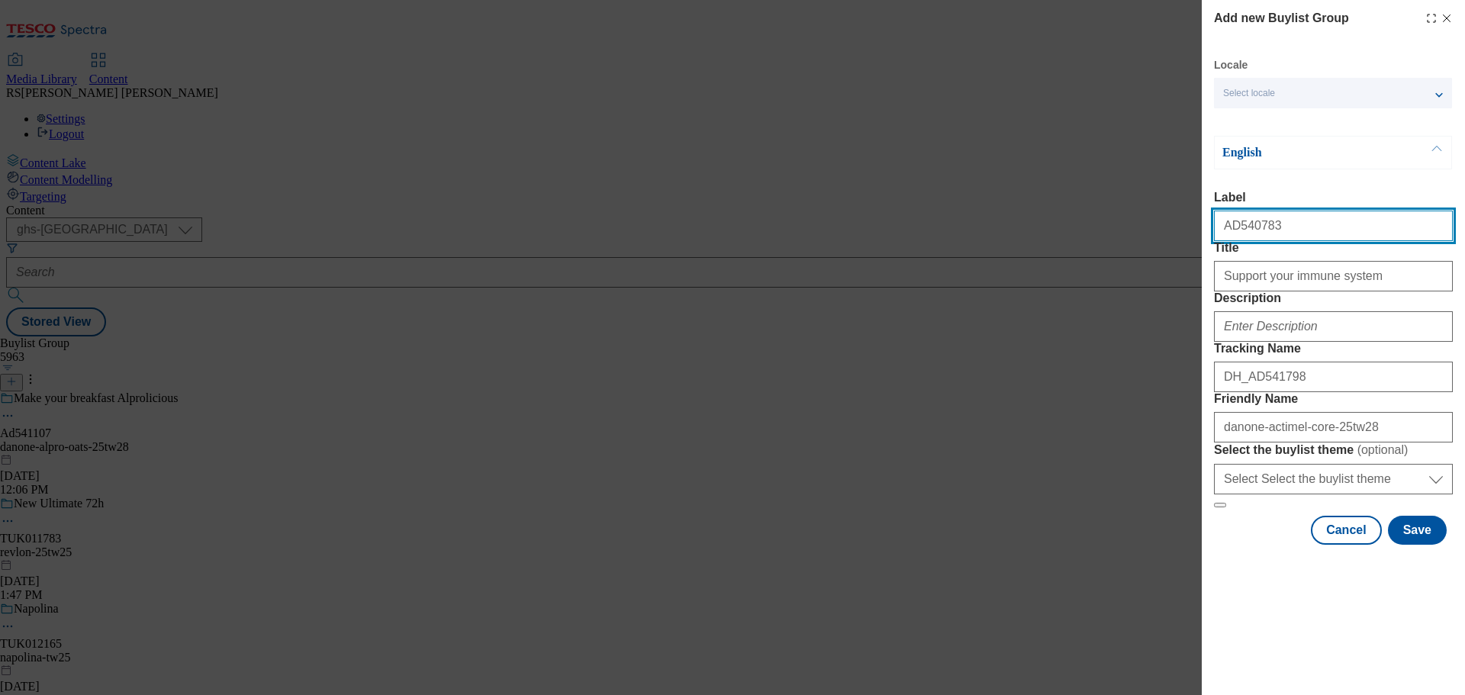
drag, startPoint x: 1270, startPoint y: 231, endPoint x: 1238, endPoint y: 243, distance: 34.0
click at [1235, 240] on input "AD540783" at bounding box center [1333, 226] width 239 height 31
paste input "1798"
type input "AD541798"
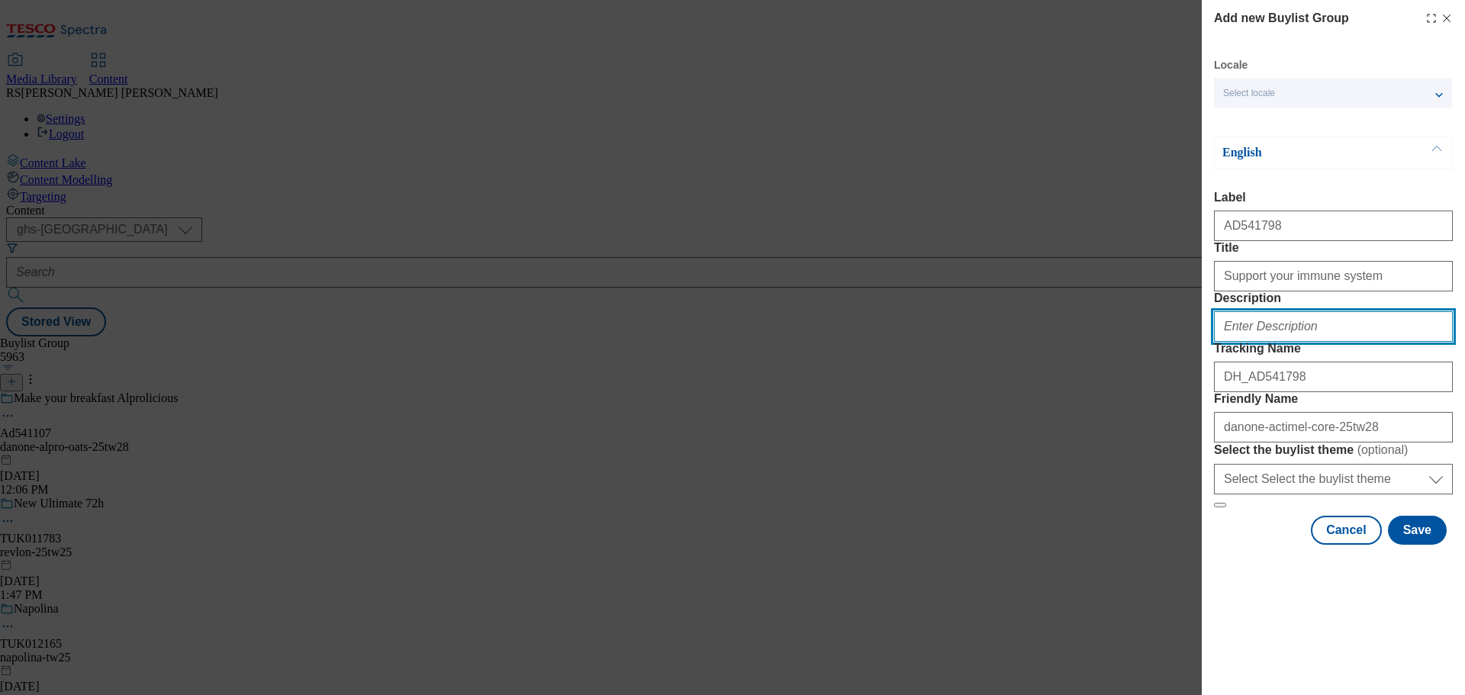
click at [1317, 342] on input "Description" at bounding box center [1333, 326] width 239 height 31
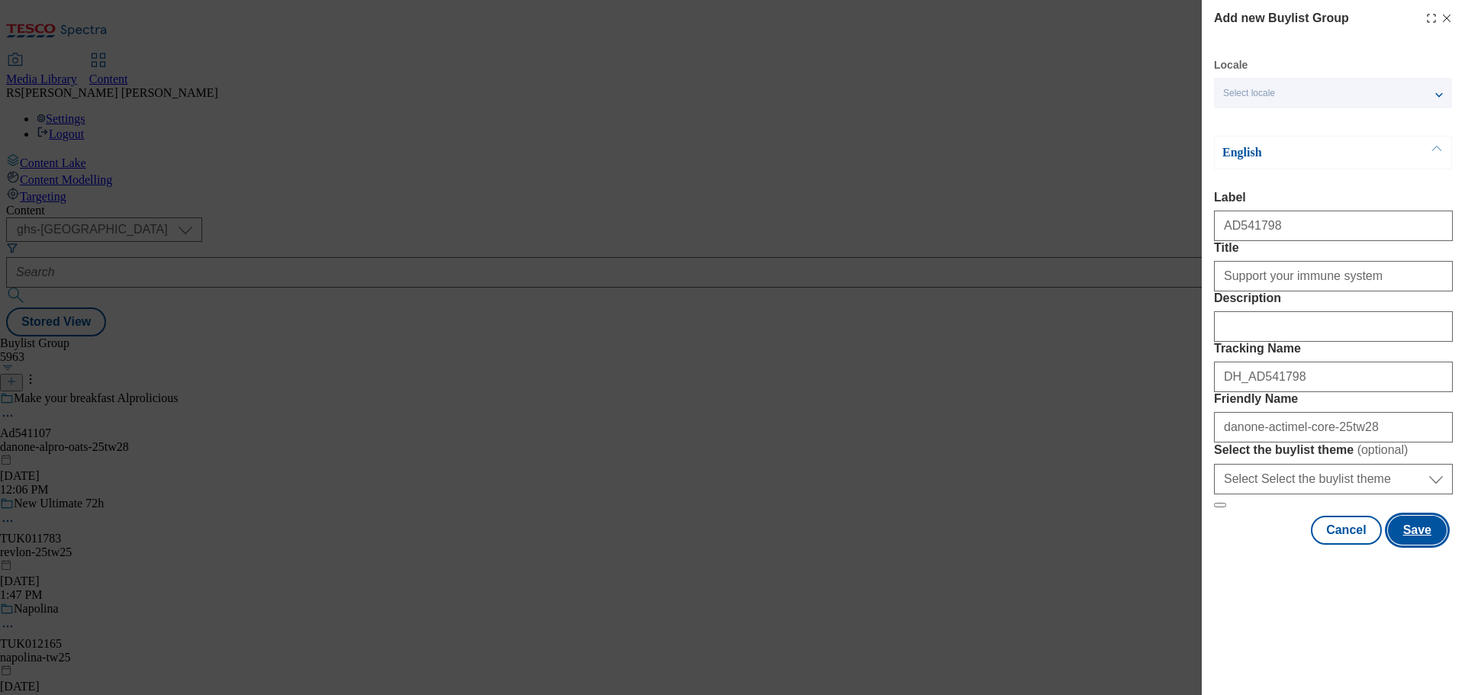
click at [1408, 545] on button "Save" at bounding box center [1417, 530] width 59 height 29
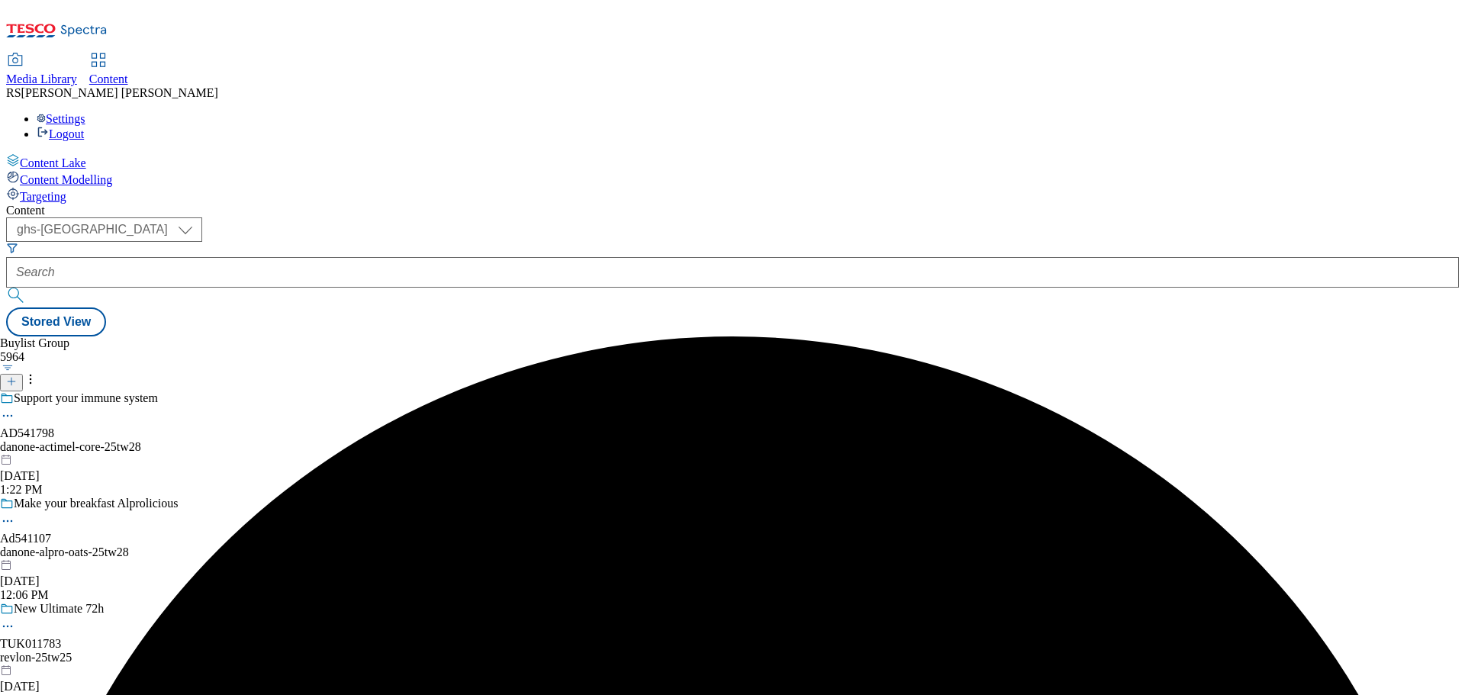
click at [237, 391] on div "Support your immune system" at bounding box center [118, 408] width 237 height 35
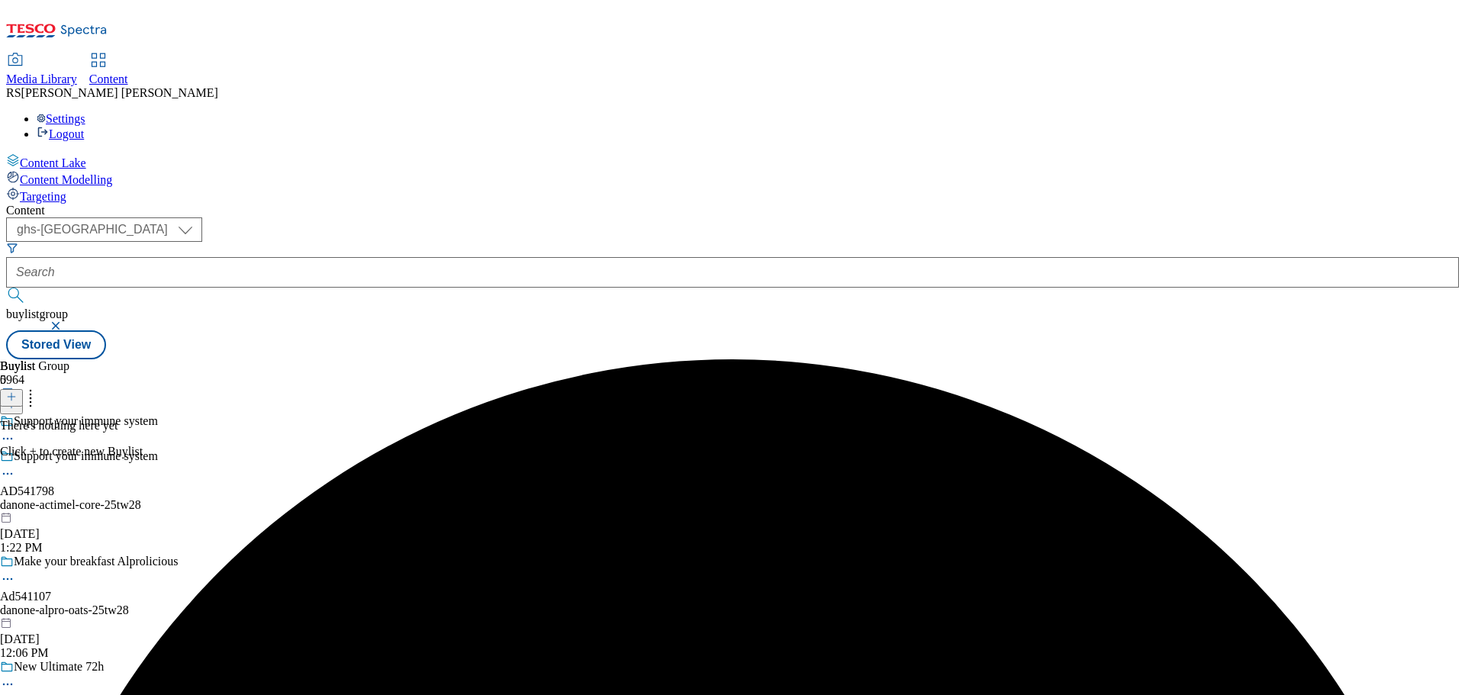
click at [15, 466] on icon at bounding box center [7, 473] width 15 height 15
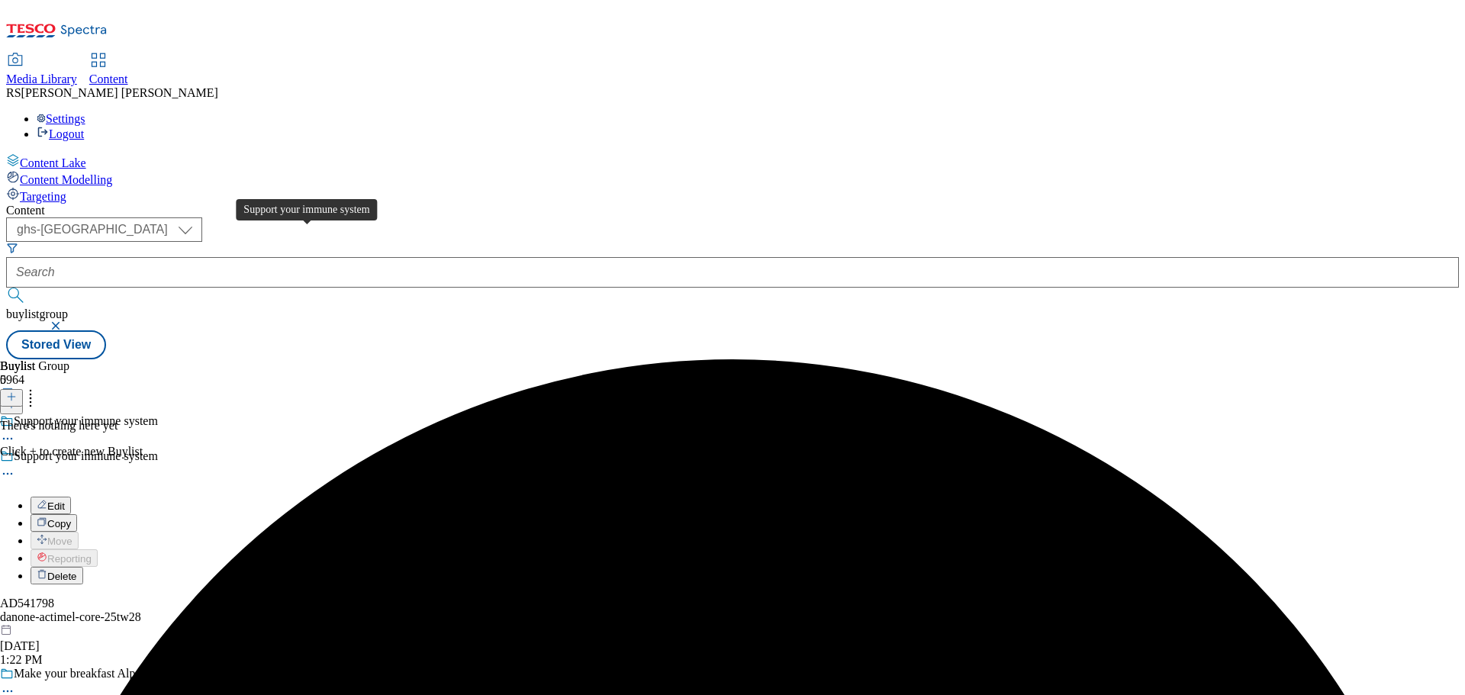
click at [158, 449] on div "Support your immune system" at bounding box center [86, 456] width 144 height 14
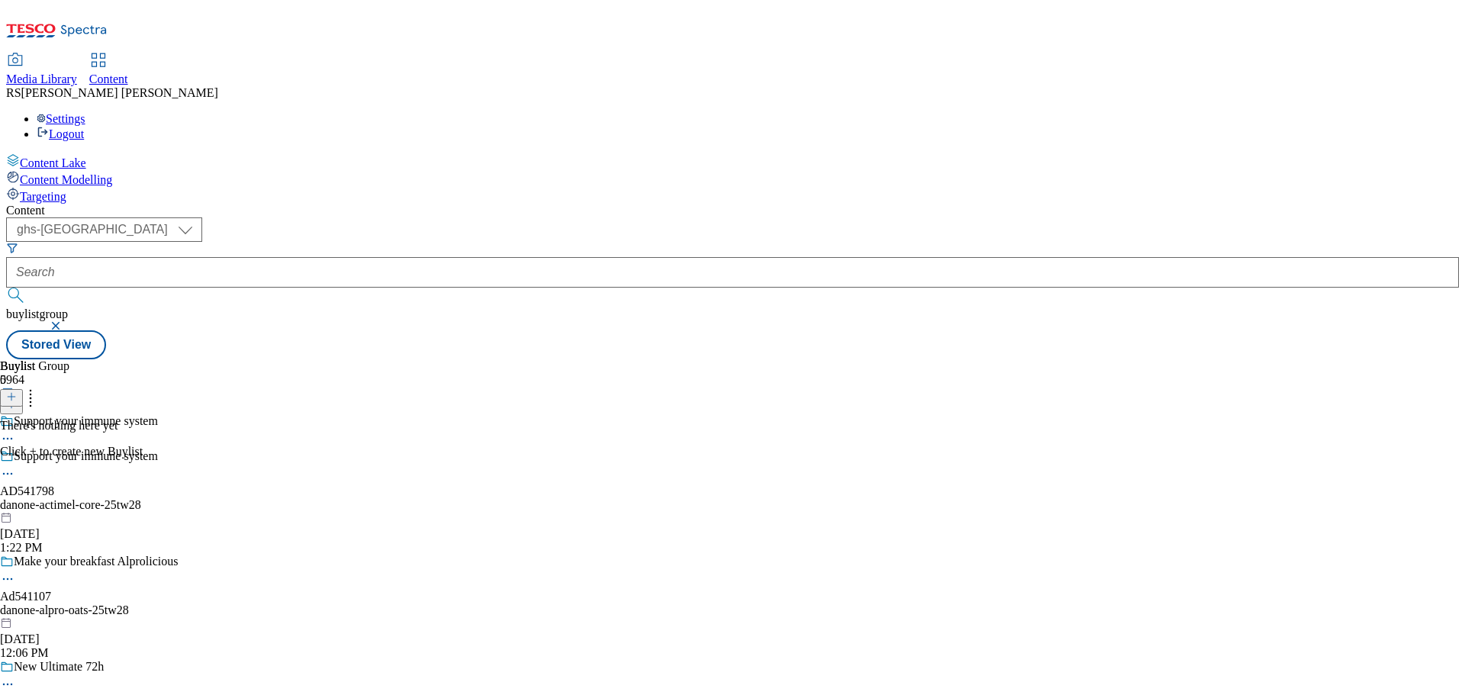
click at [17, 391] on icon at bounding box center [11, 396] width 11 height 11
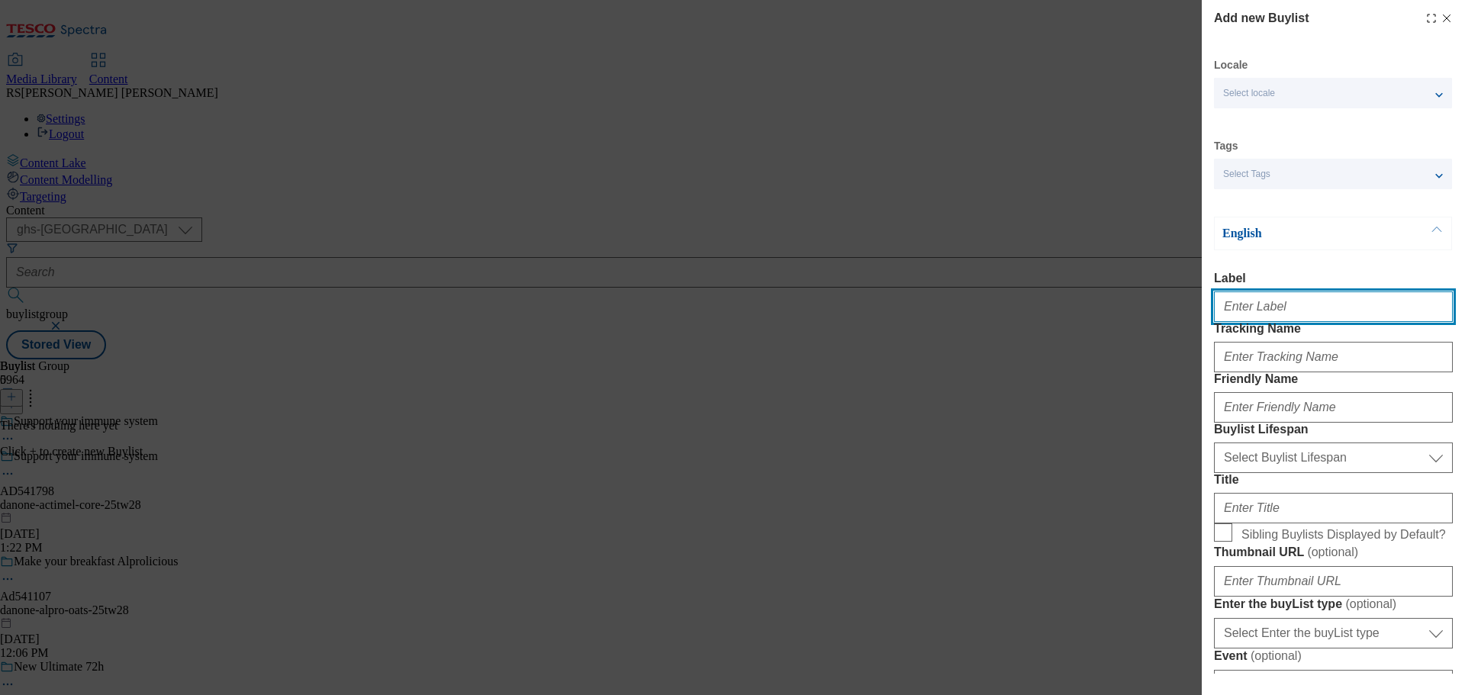
click at [1274, 305] on input "Label" at bounding box center [1333, 306] width 239 height 31
paste input "Ad540783"
type input "Ad540783"
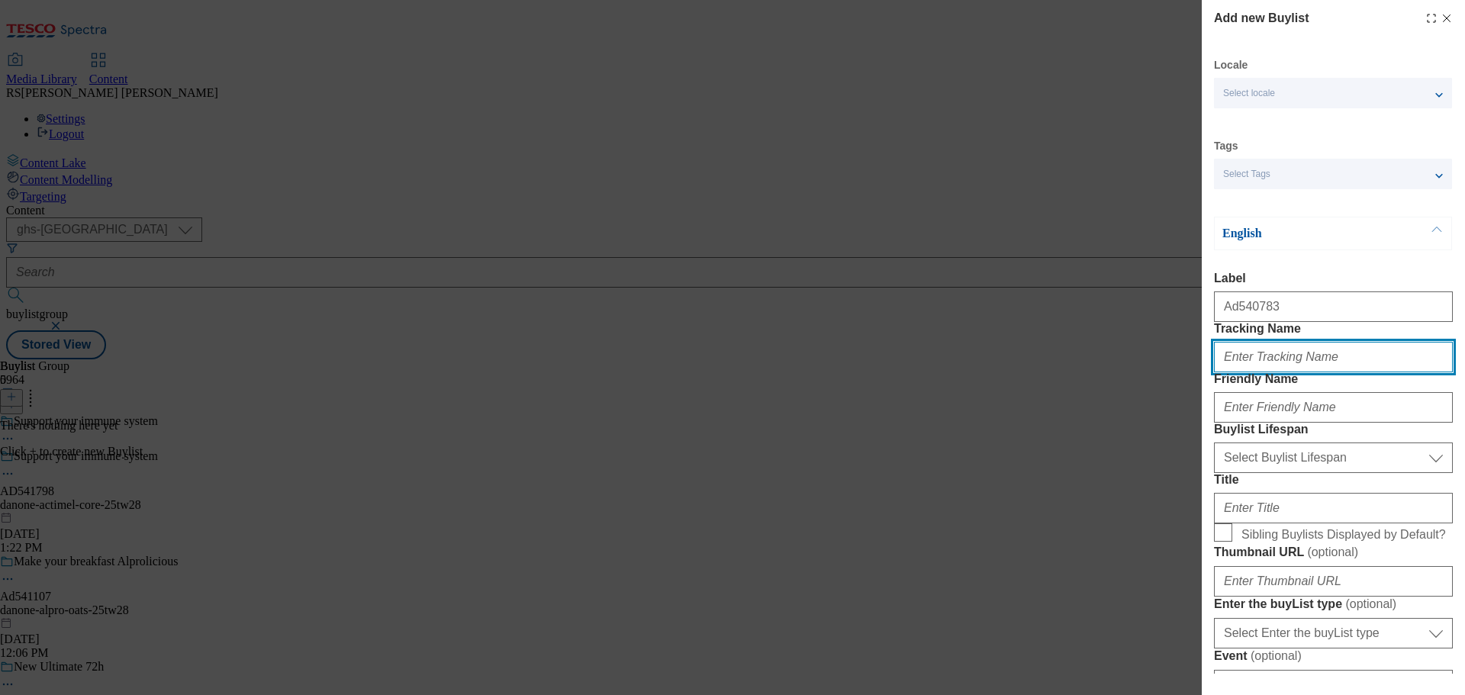
click at [1245, 372] on input "Tracking Name" at bounding box center [1333, 357] width 239 height 31
paste input "DH_AD540783"
type input "DH_AD540783"
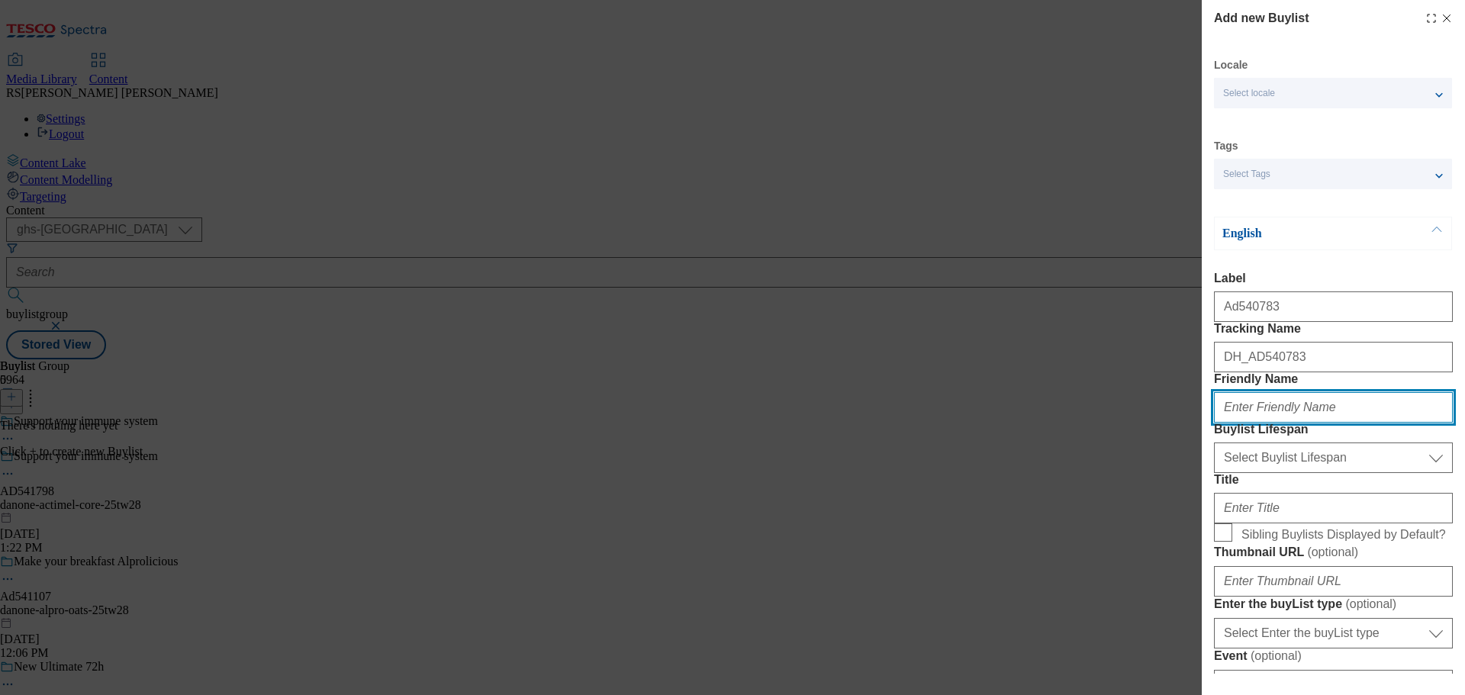
click at [1239, 423] on input "Friendly Name" at bounding box center [1333, 407] width 239 height 31
paste input "danone"
type input "danone"
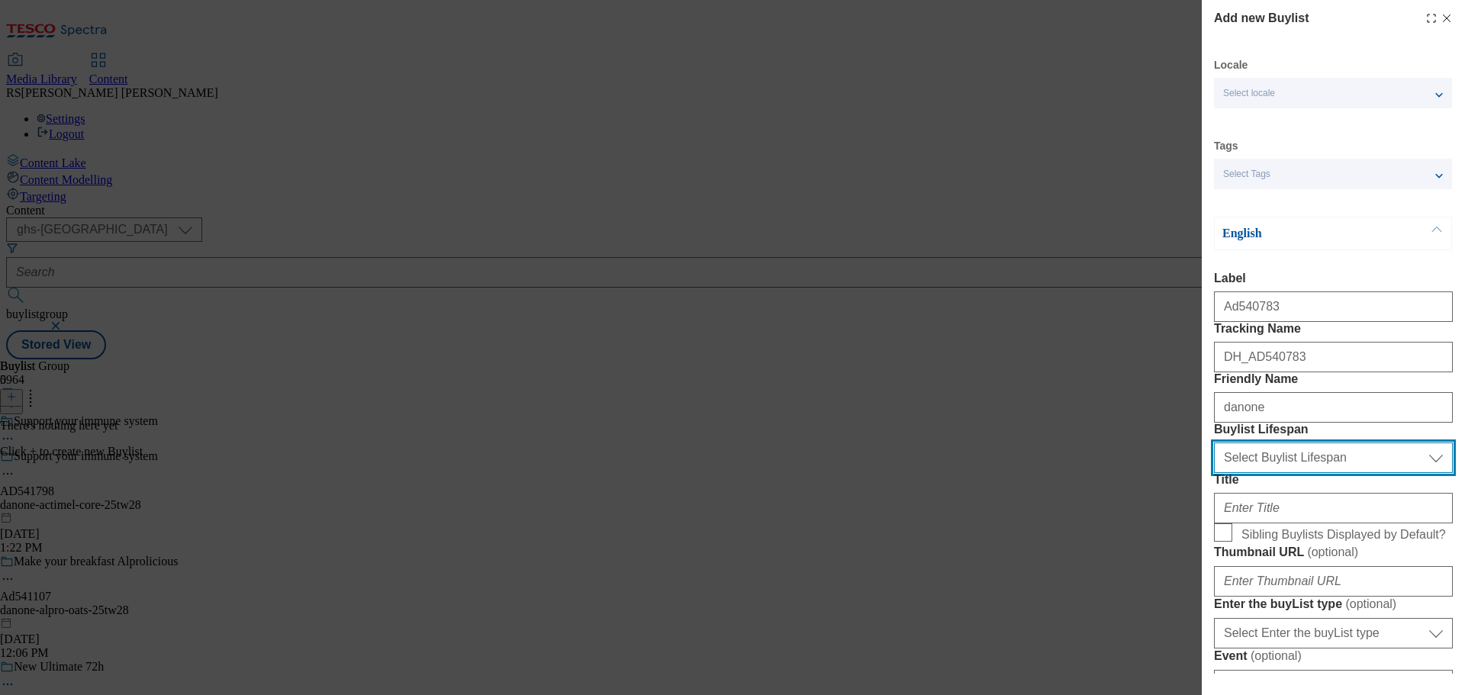
click at [1276, 473] on select "Select Buylist Lifespan evergreen seasonal tactical" at bounding box center [1333, 457] width 239 height 31
select select "tactical"
click at [1214, 473] on select "Select Buylist Lifespan evergreen seasonal tactical" at bounding box center [1333, 457] width 239 height 31
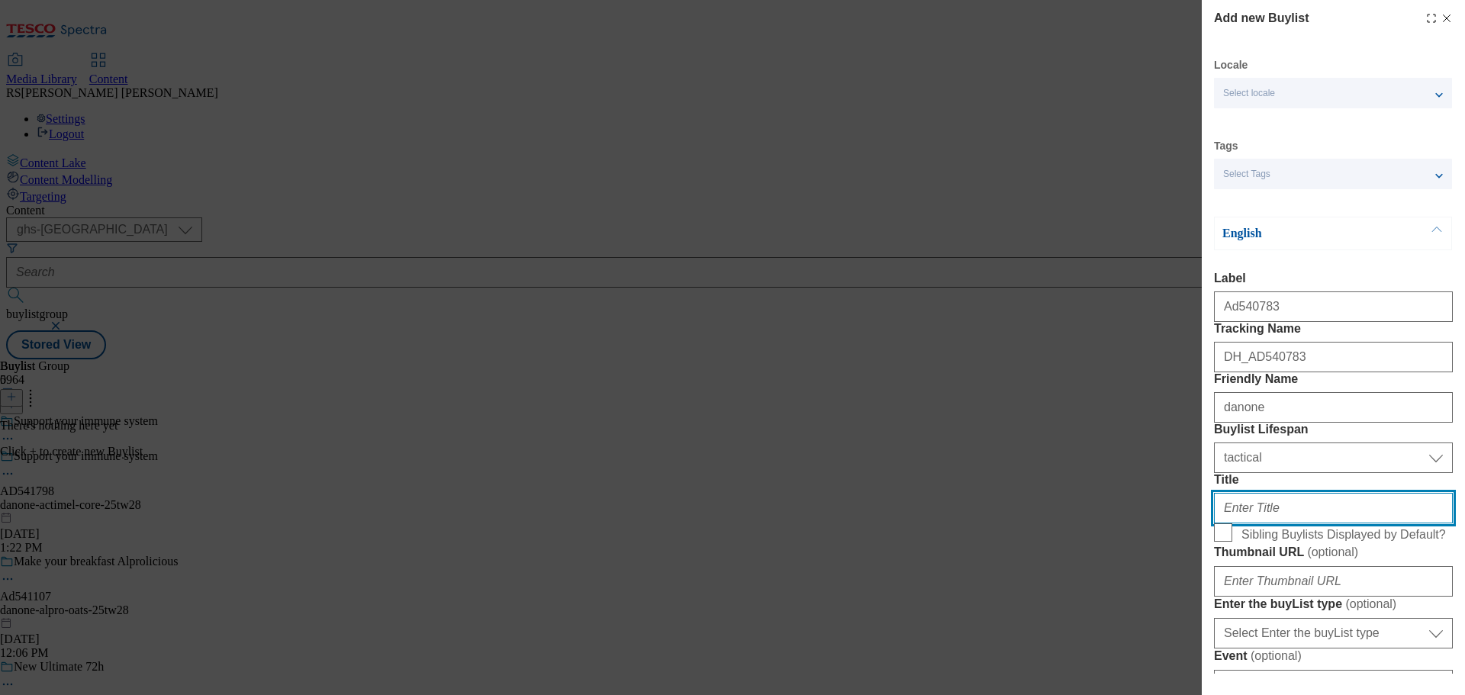
click at [1256, 523] on input "Title" at bounding box center [1333, 508] width 239 height 31
paste input "Support your immune system"
type input "Support your immune system"
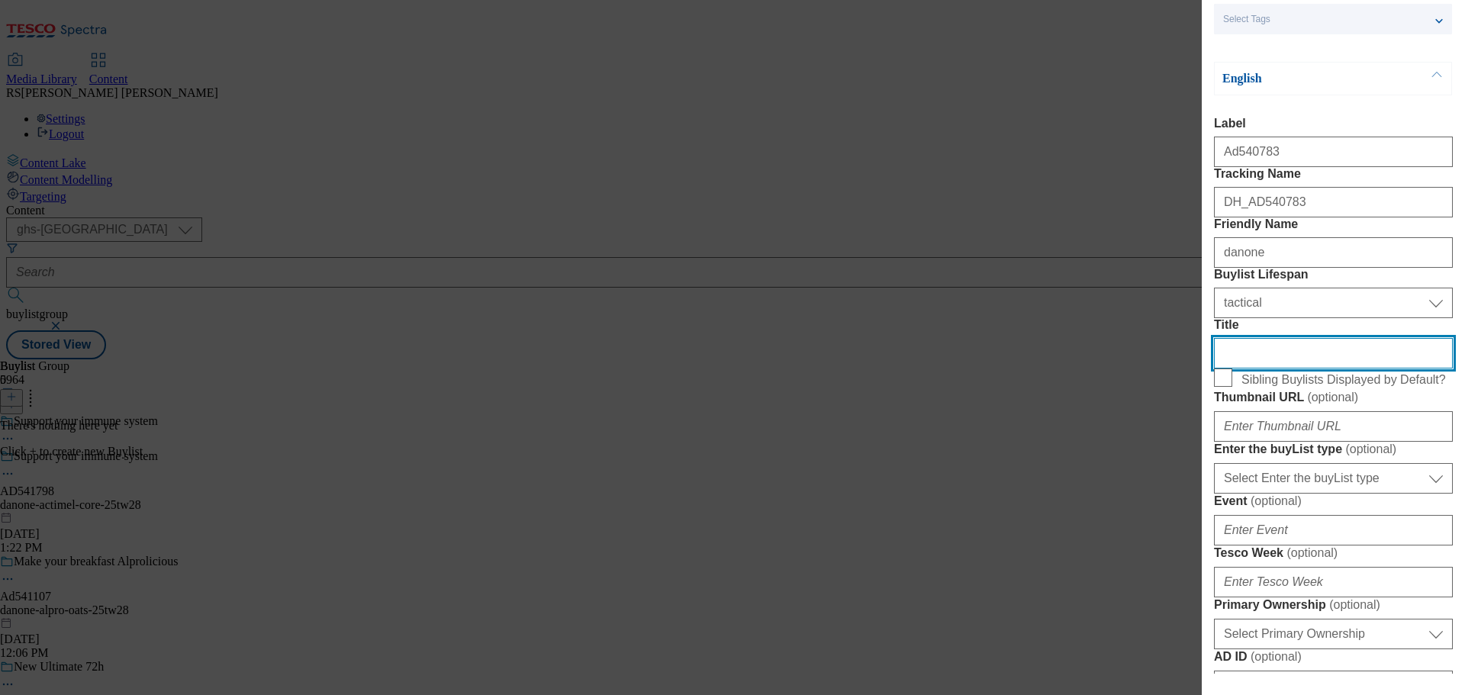
scroll to position [229, 0]
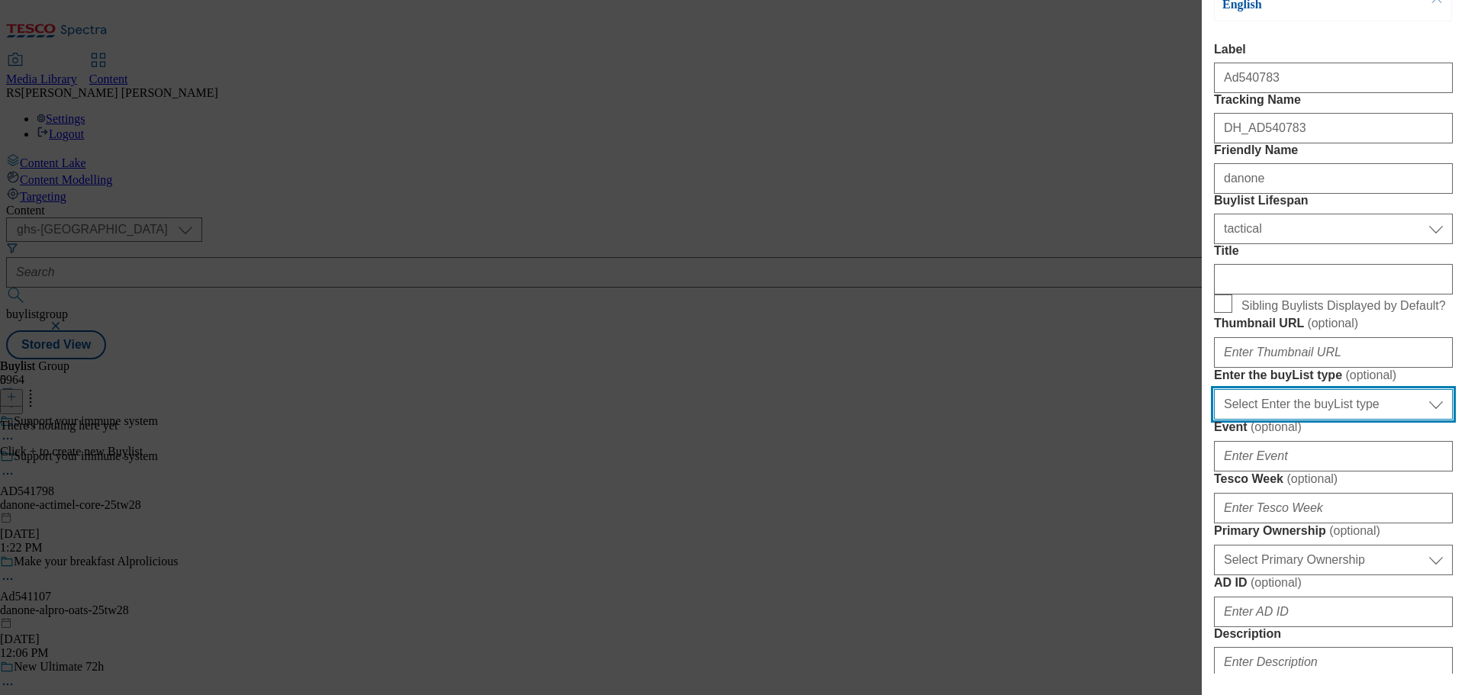
click at [1304, 420] on select "Select Enter the buyList type event supplier funded long term >4 weeks supplier…" at bounding box center [1333, 404] width 239 height 31
select select "supplier funded short term 1-3 weeks"
click at [1214, 420] on select "Select Enter the buyList type event supplier funded long term >4 weeks supplier…" at bounding box center [1333, 404] width 239 height 31
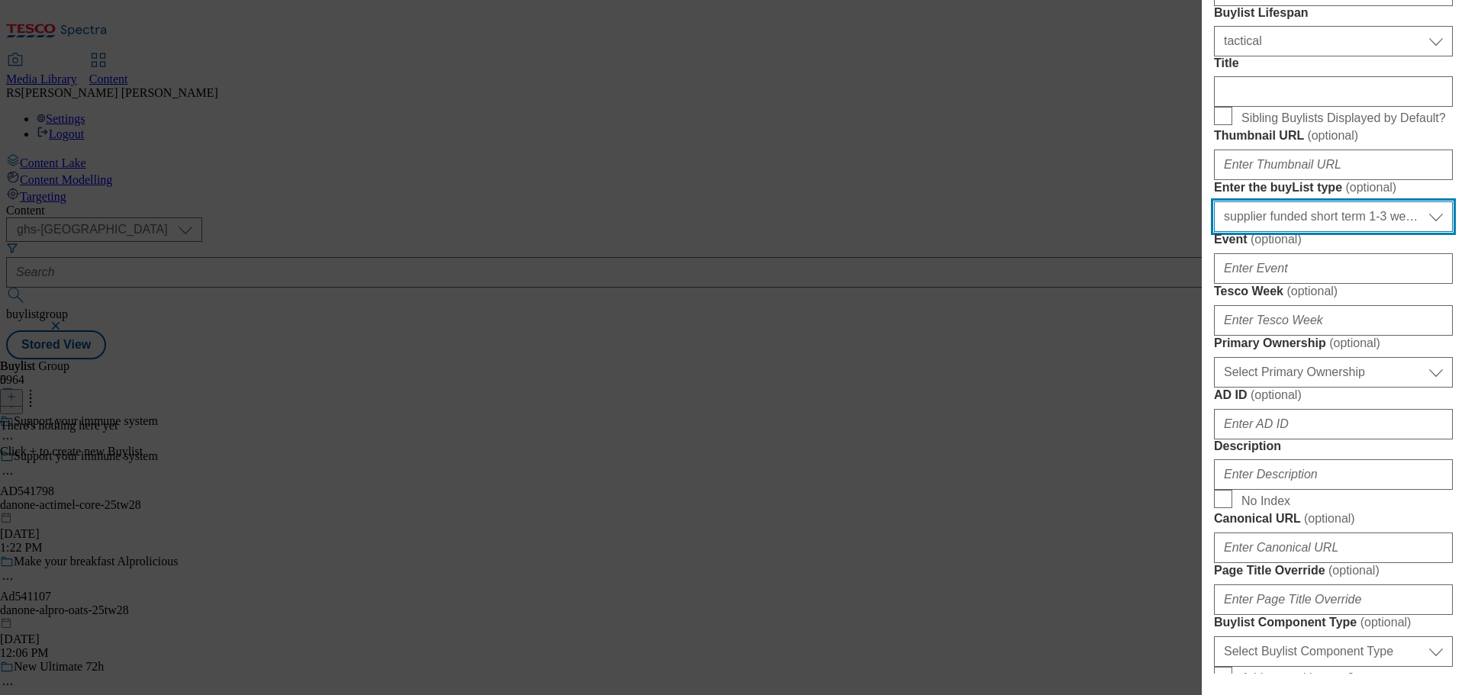
scroll to position [458, 0]
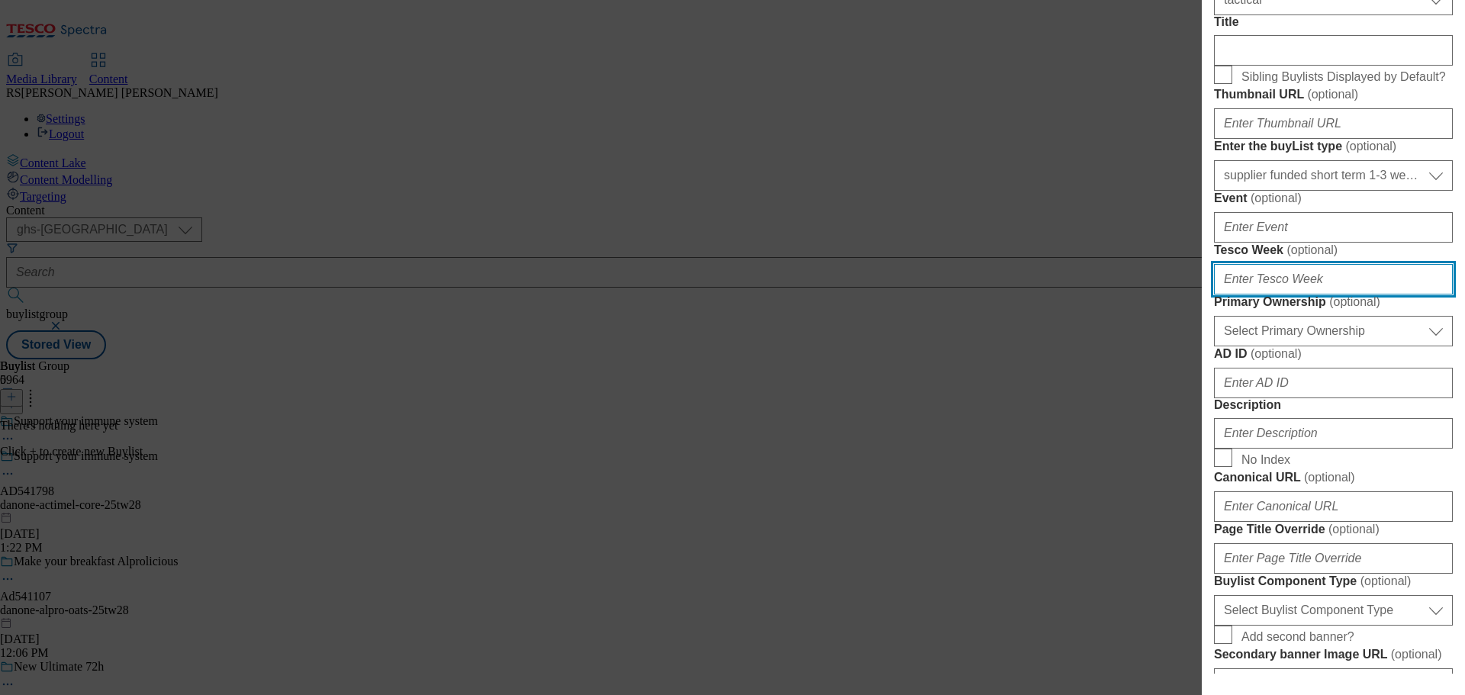
click at [1285, 294] on input "Tesco Week ( optional )" at bounding box center [1333, 279] width 239 height 31
type input "28"
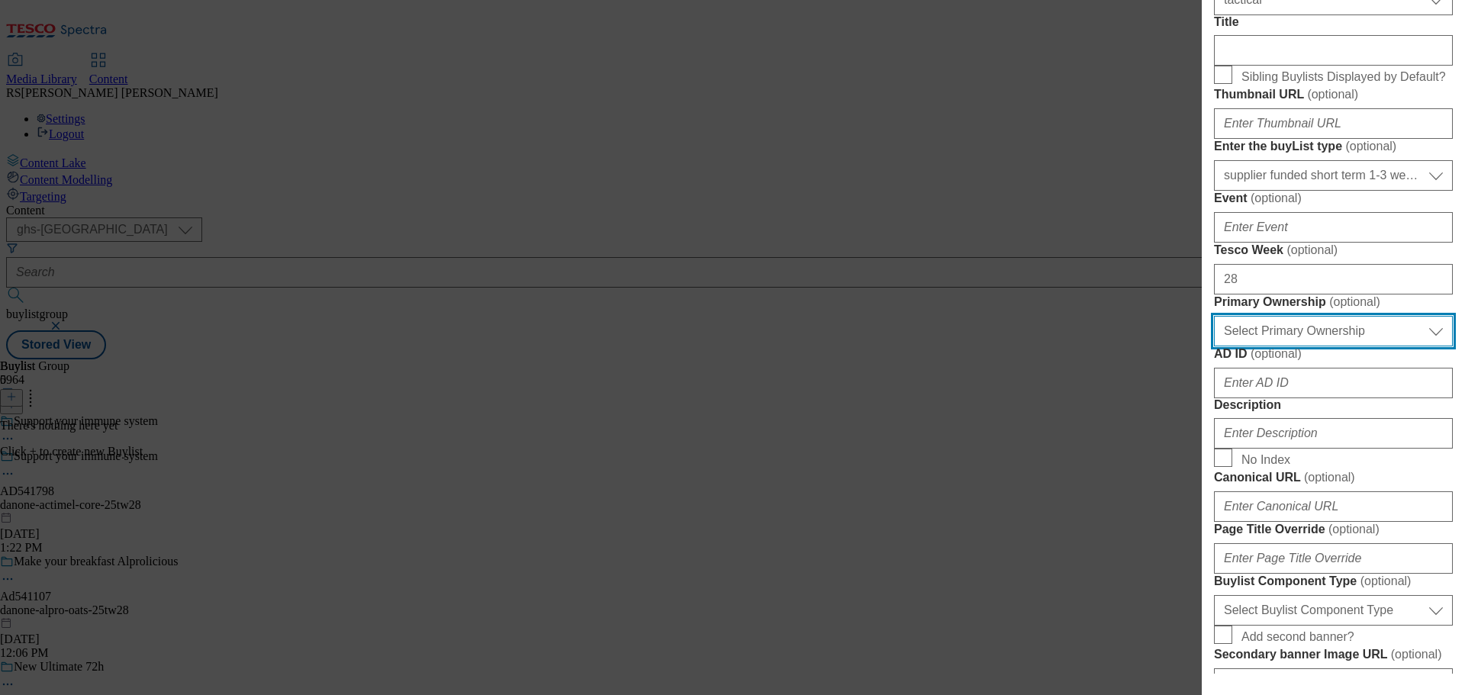
click at [1347, 346] on select "Select Primary Ownership tesco dunnhumby" at bounding box center [1333, 331] width 239 height 31
select select "dunnhumby"
click at [1214, 346] on select "Select Primary Ownership tesco dunnhumby" at bounding box center [1333, 331] width 239 height 31
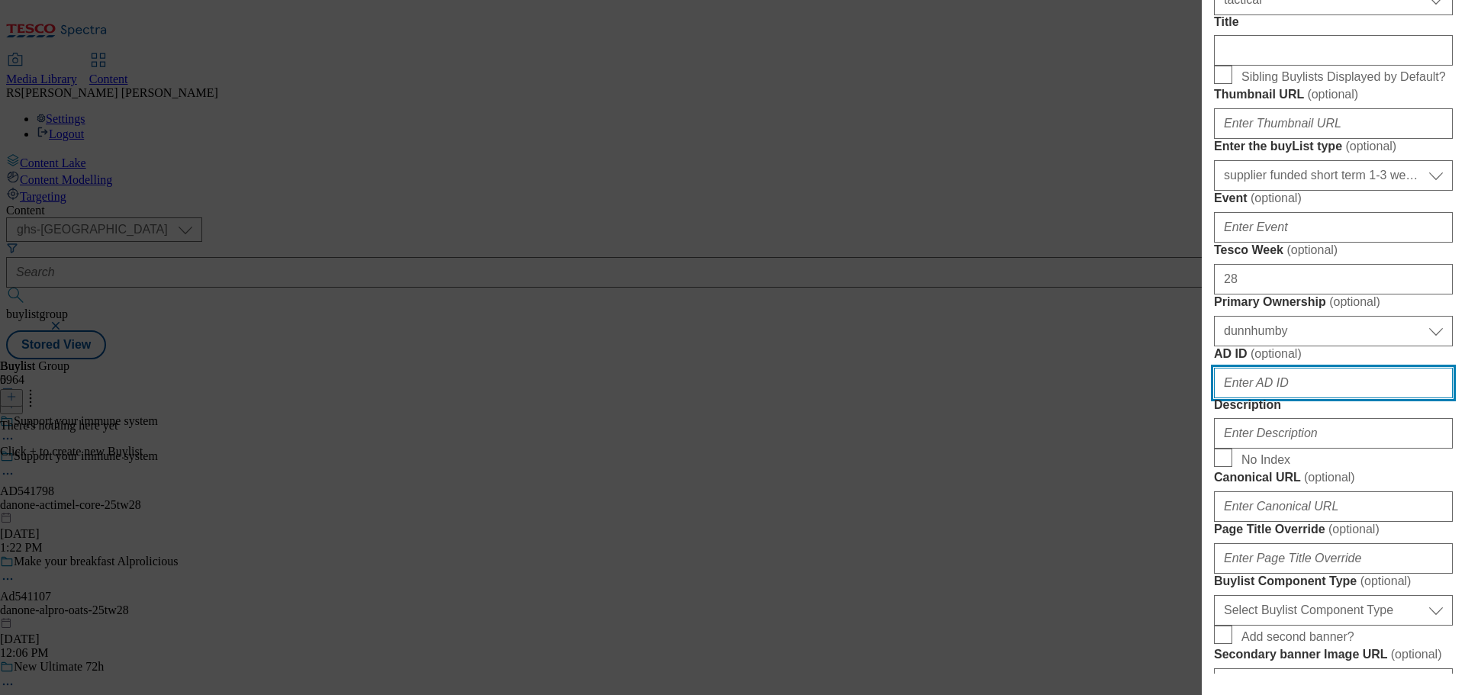
click at [1297, 398] on input "AD ID ( optional )" at bounding box center [1333, 383] width 239 height 31
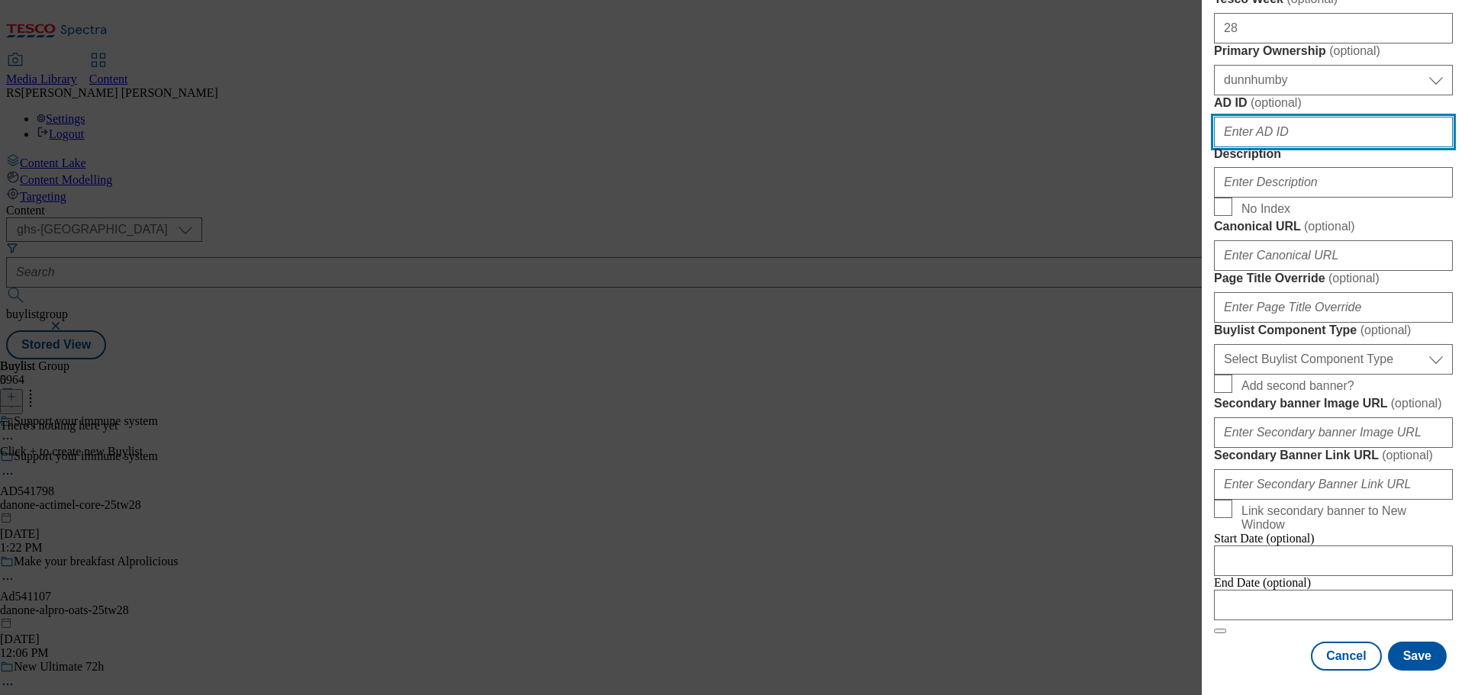
scroll to position [839, 0]
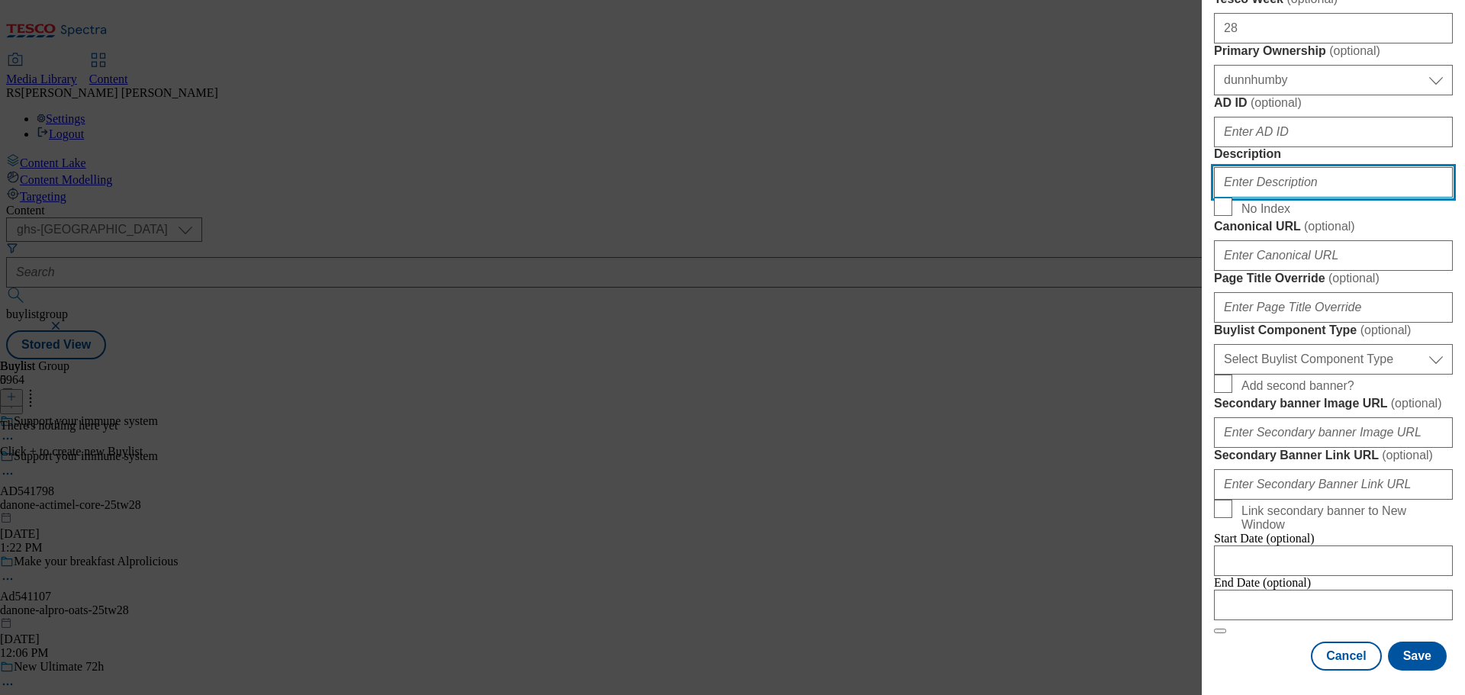
click at [1270, 198] on input "Description" at bounding box center [1333, 182] width 239 height 31
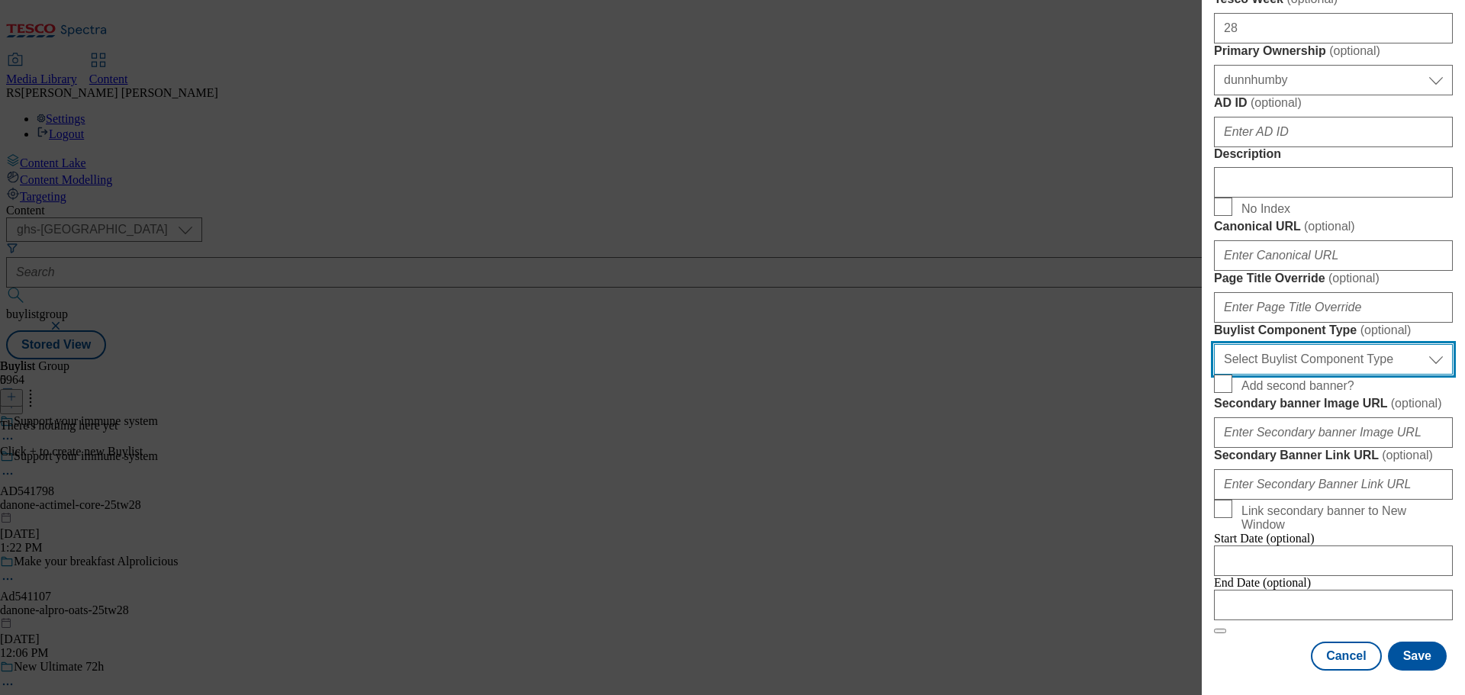
click at [1322, 344] on select "Select Buylist Component Type Banner Competition Header Meal" at bounding box center [1333, 359] width 239 height 31
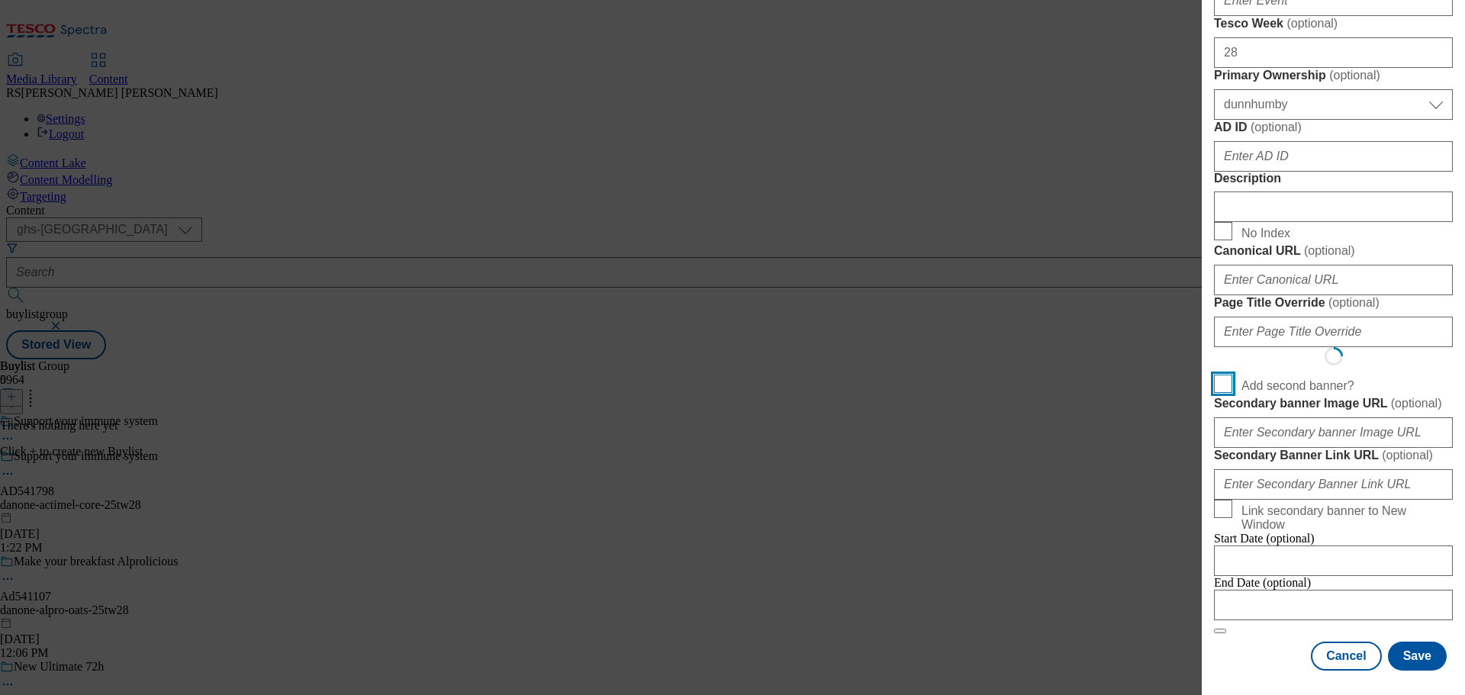
scroll to position [1216, 0]
select select "Banner"
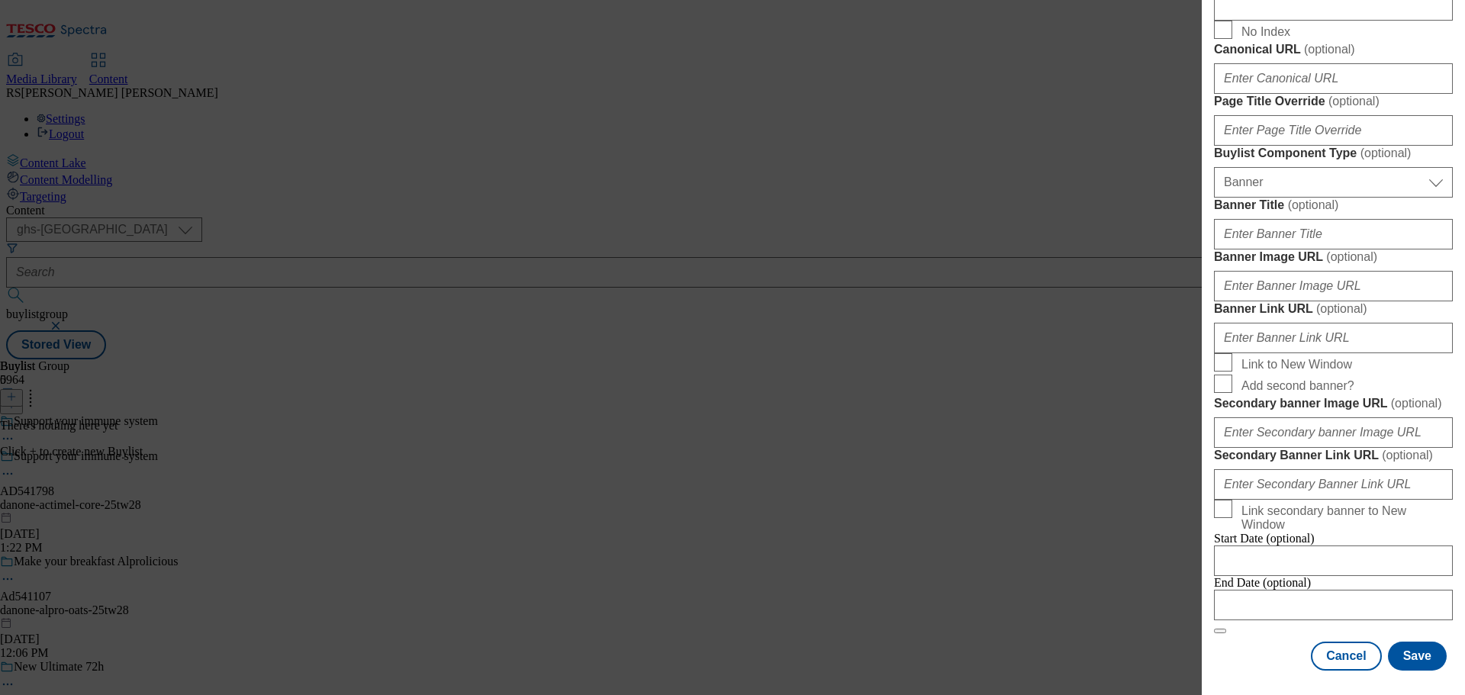
scroll to position [1538, 0]
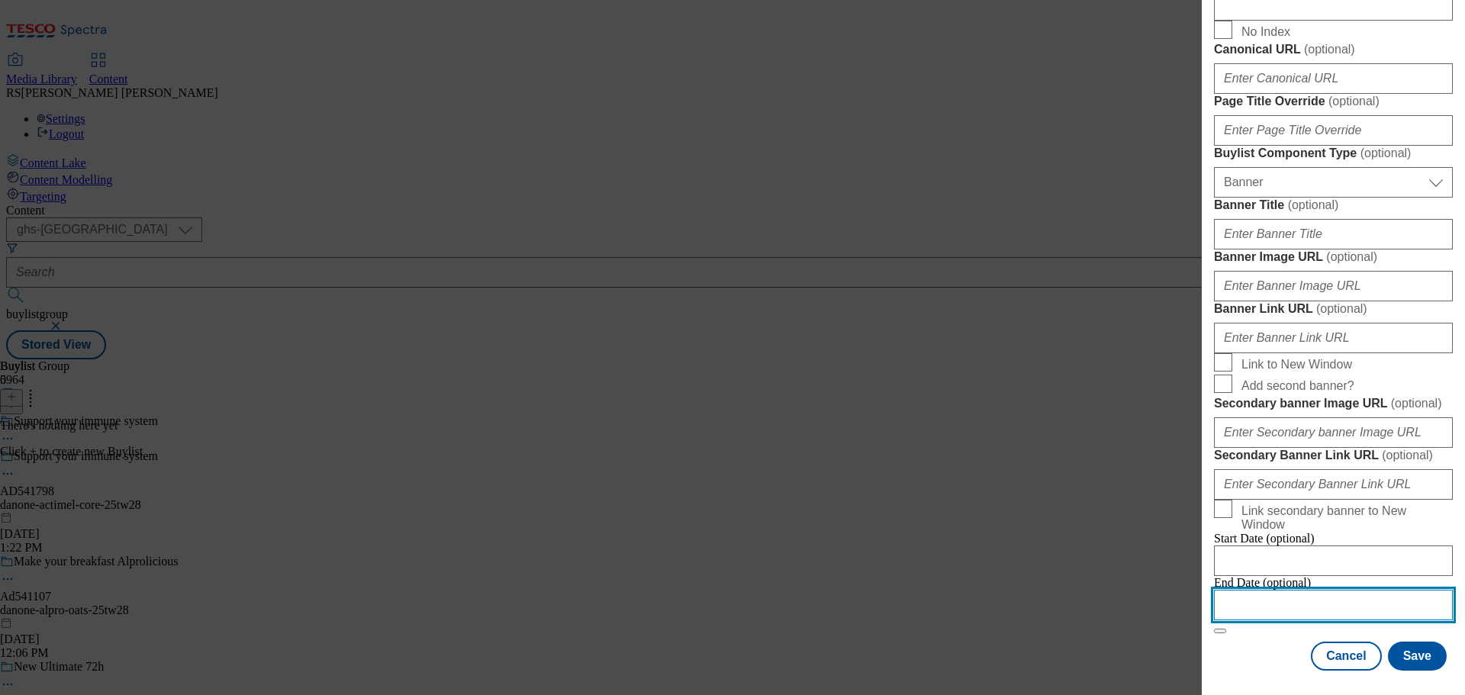
click at [1291, 600] on input "Modal" at bounding box center [1333, 605] width 239 height 31
select select "2025"
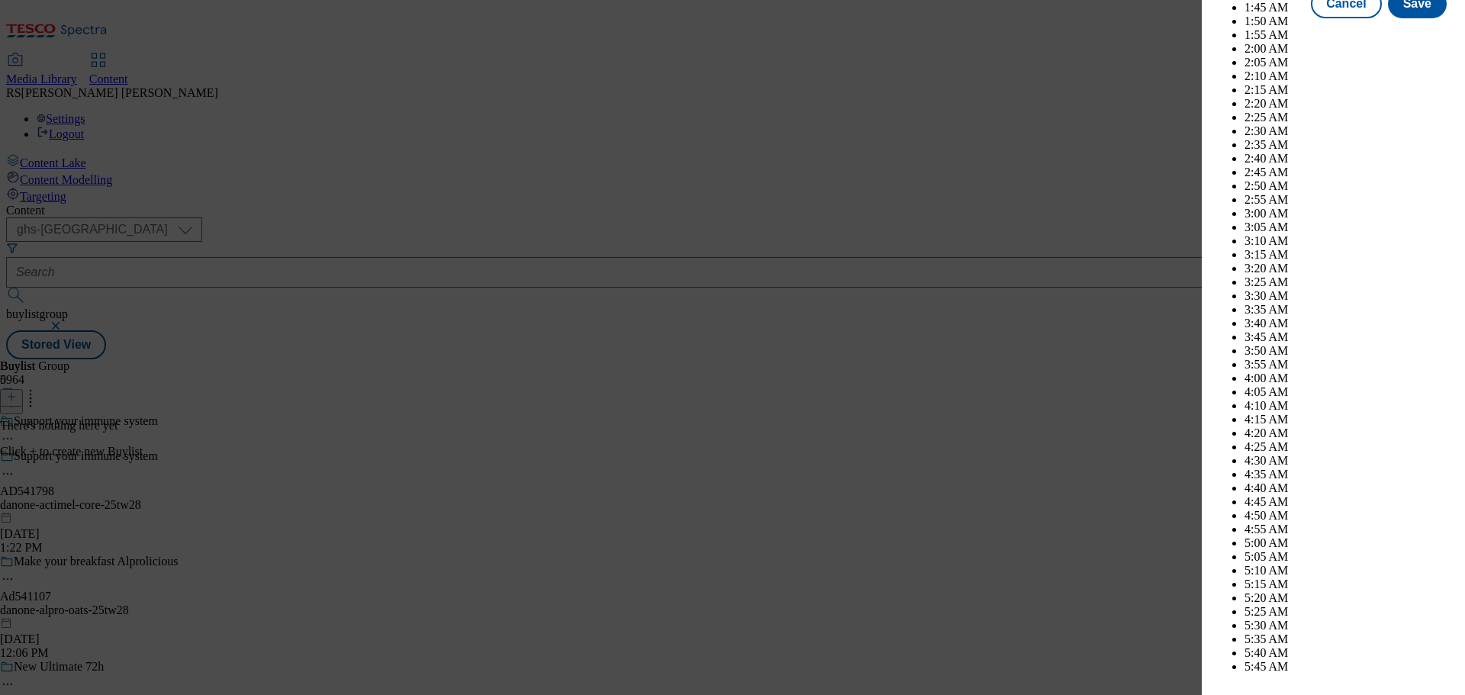
scroll to position [4503, 0]
select select "November"
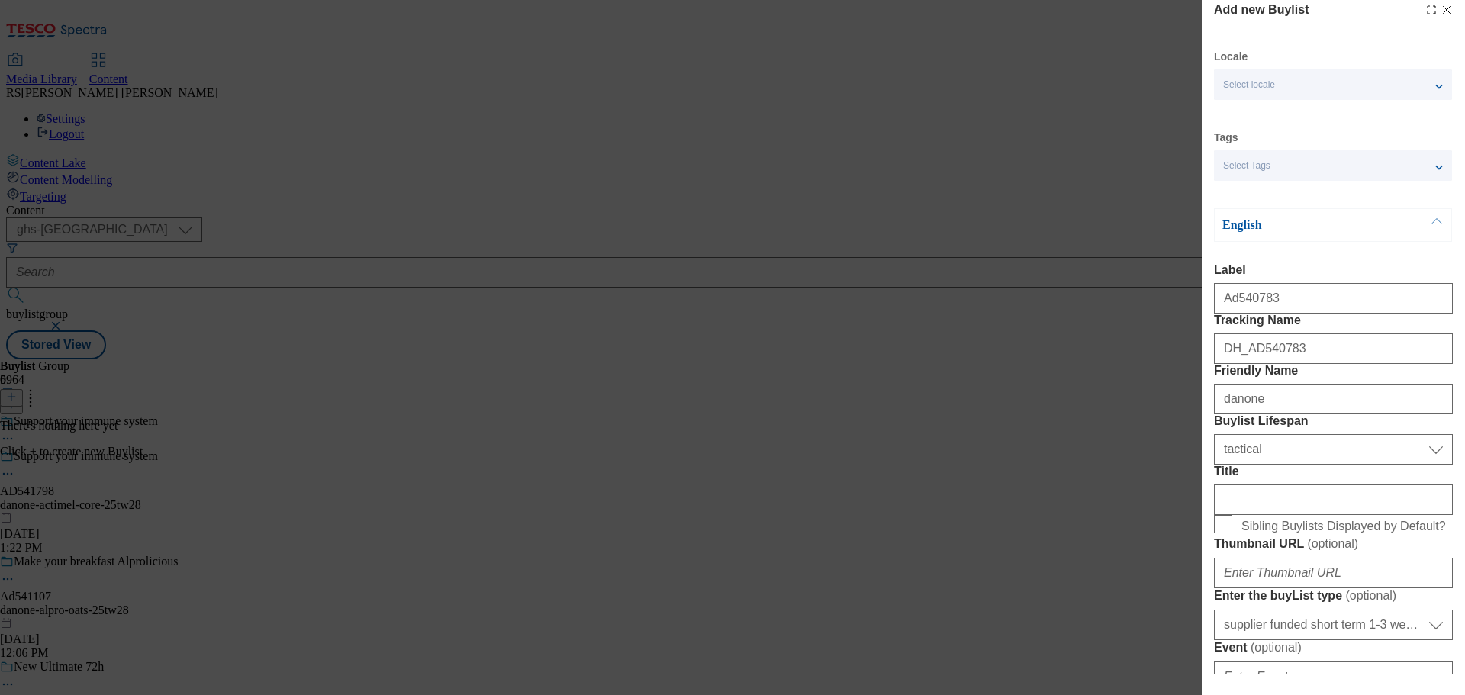
scroll to position [0, 0]
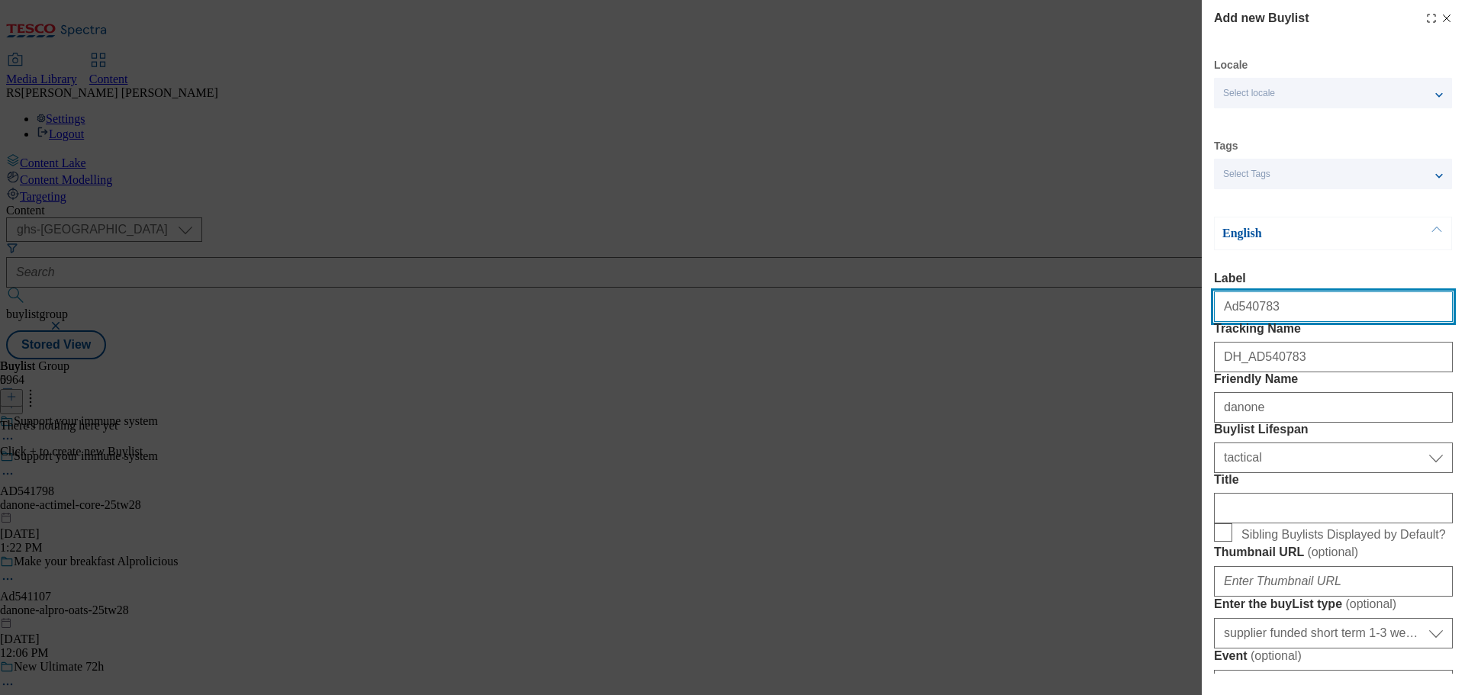
drag, startPoint x: 1273, startPoint y: 312, endPoint x: 1234, endPoint y: 322, distance: 40.9
click at [1234, 322] on input "Ad540783" at bounding box center [1333, 306] width 239 height 31
paste input "1798"
type input "Ad541798"
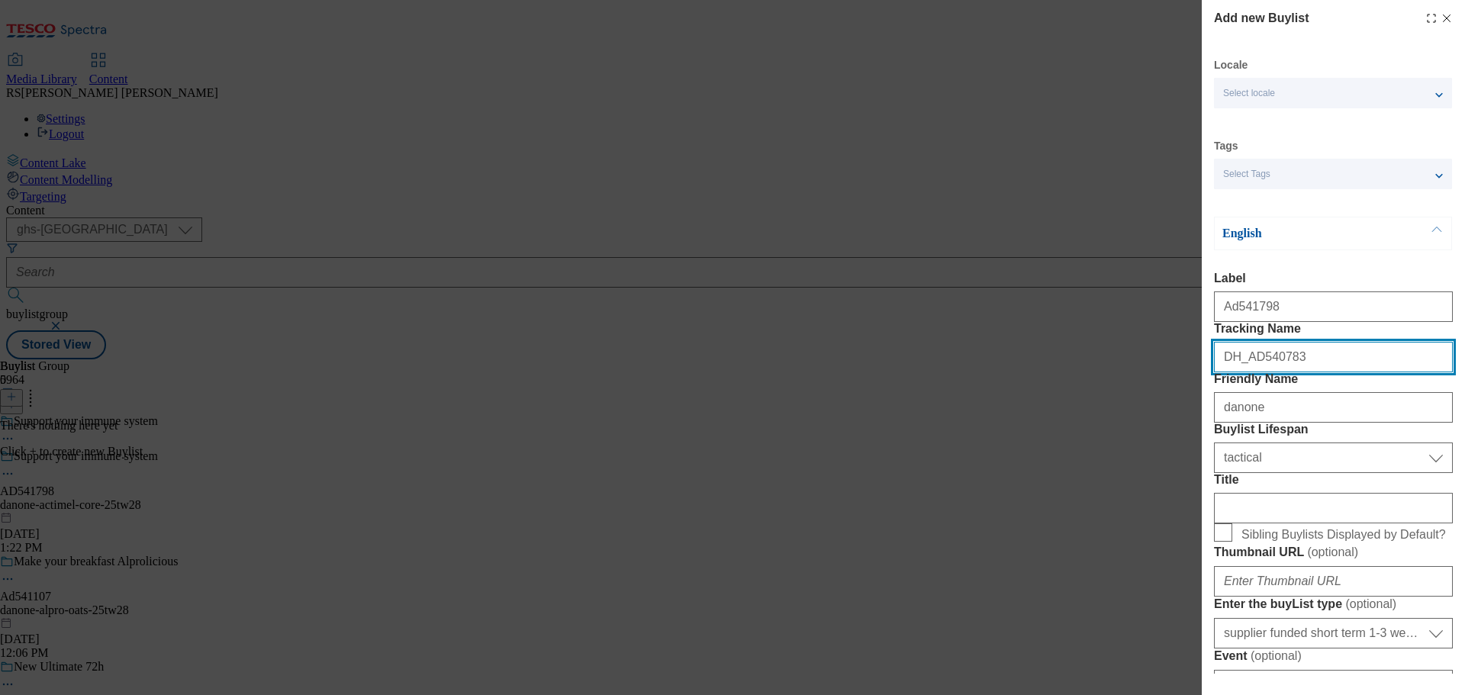
drag, startPoint x: 1304, startPoint y: 397, endPoint x: 1249, endPoint y: 400, distance: 55.0
click at [1249, 372] on input "DH_AD540783" at bounding box center [1333, 357] width 239 height 31
paste input "1798"
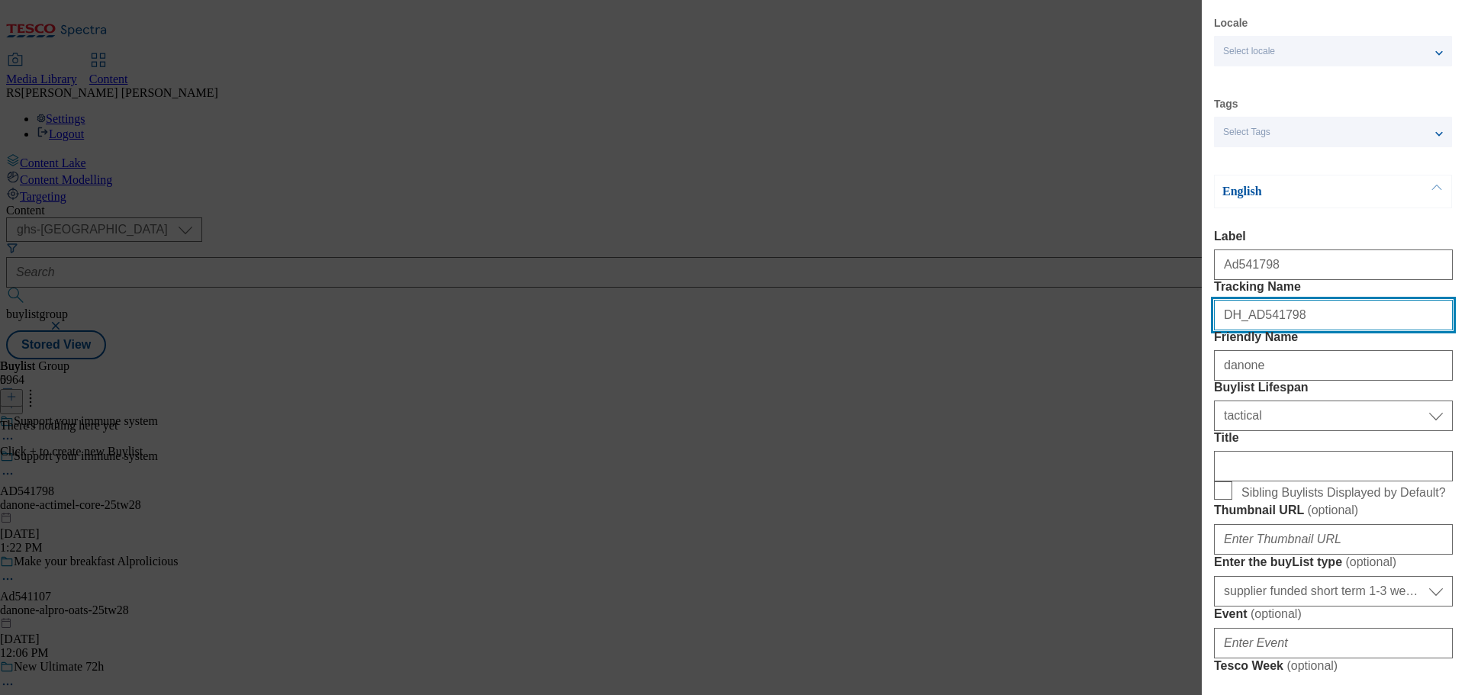
scroll to position [76, 0]
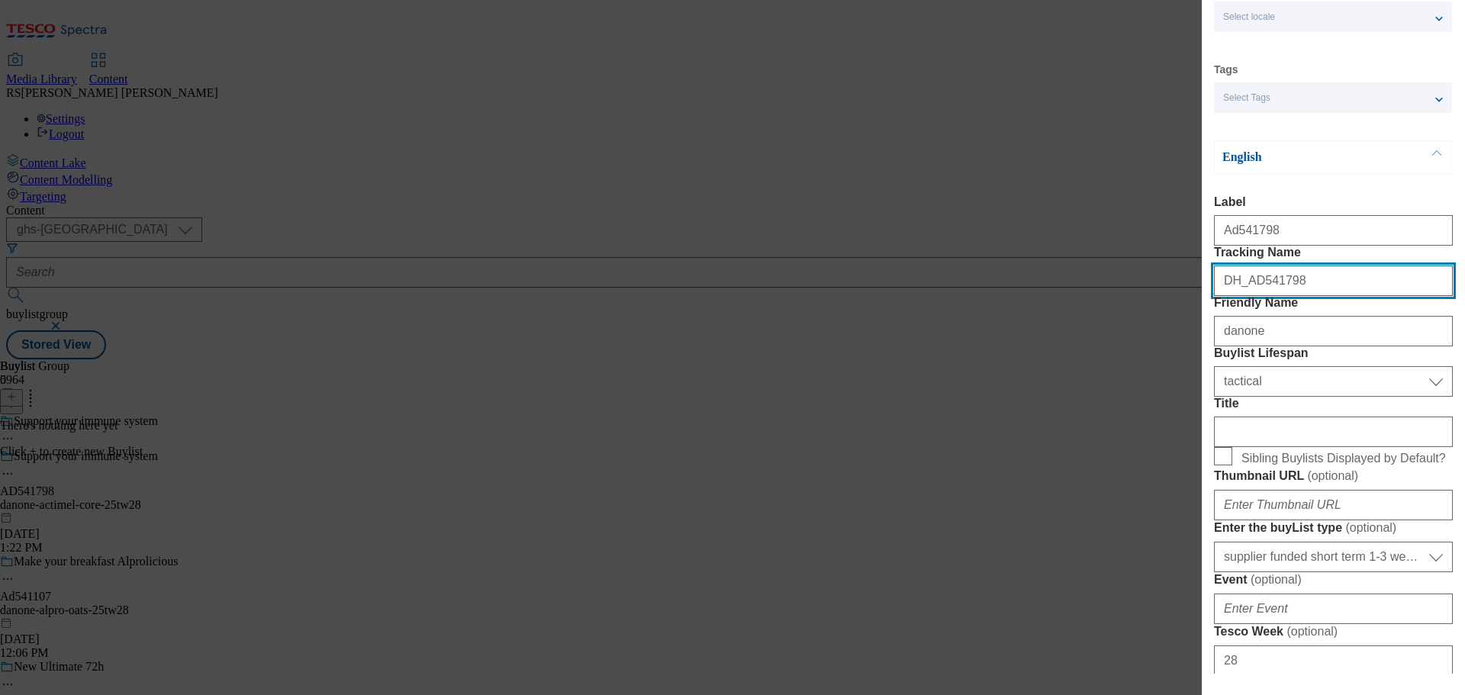
type input "DH_AD541798"
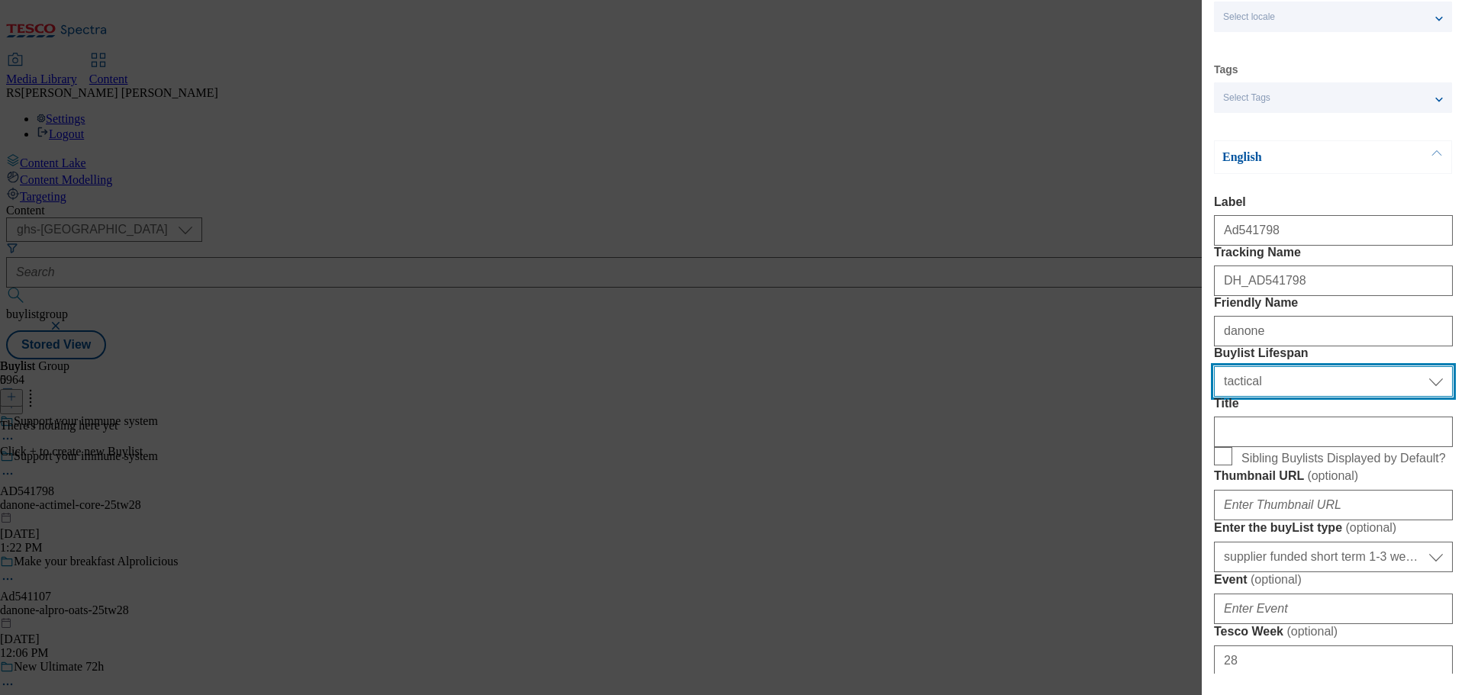
click at [1416, 397] on select "Select Buylist Lifespan evergreen seasonal tactical" at bounding box center [1333, 381] width 239 height 31
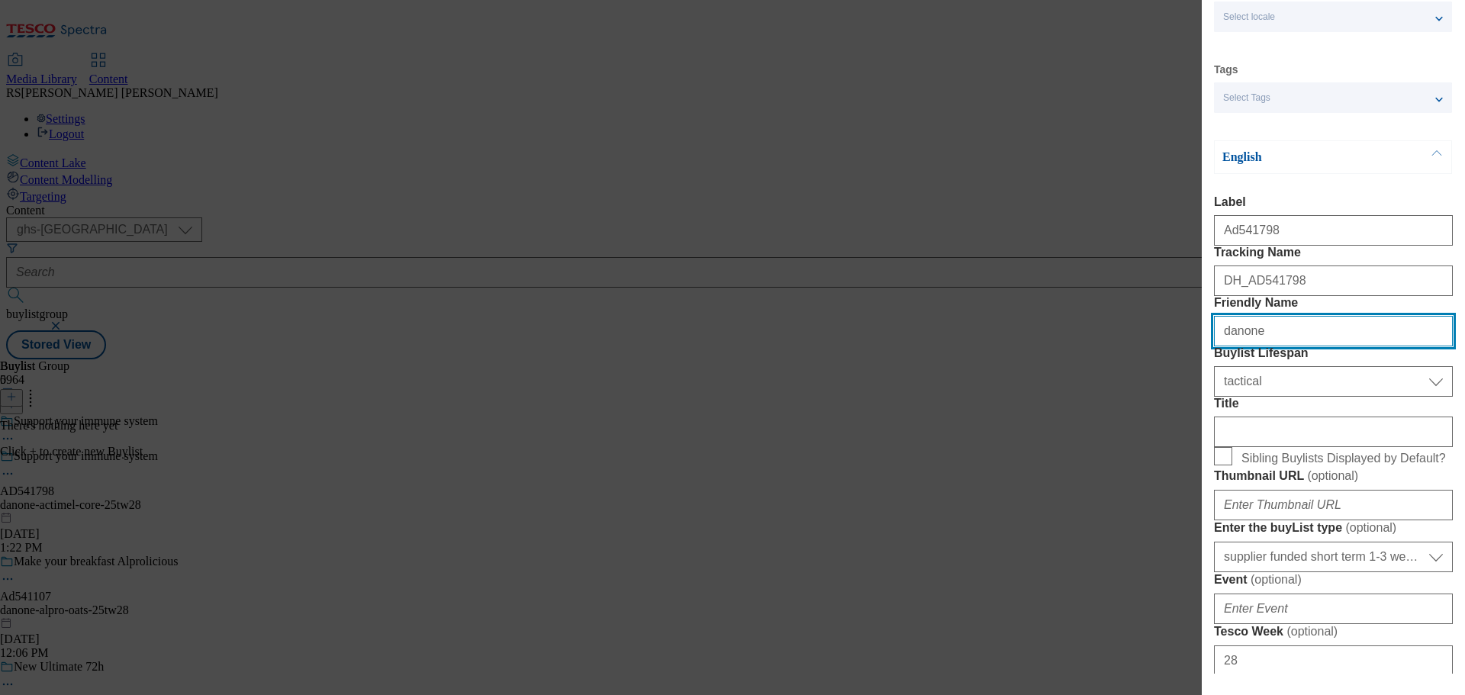
drag, startPoint x: 1295, startPoint y: 393, endPoint x: 1147, endPoint y: 380, distance: 149.3
click at [1147, 380] on div "Add new Buylist Locale Select locale English Welsh Tags Select Tags fnf marketp…" at bounding box center [732, 347] width 1465 height 695
paste input "-actimel-core"
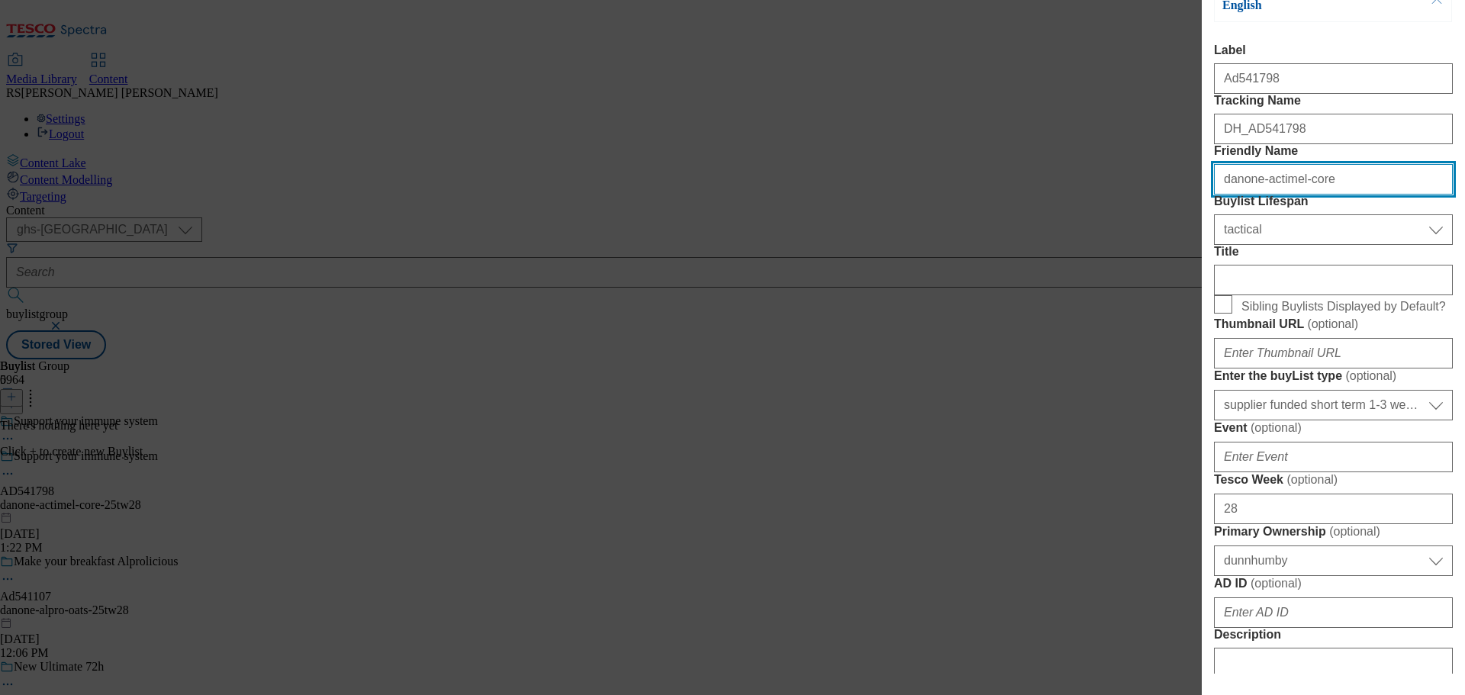
scroll to position [229, 0]
type input "danone-actimel-core"
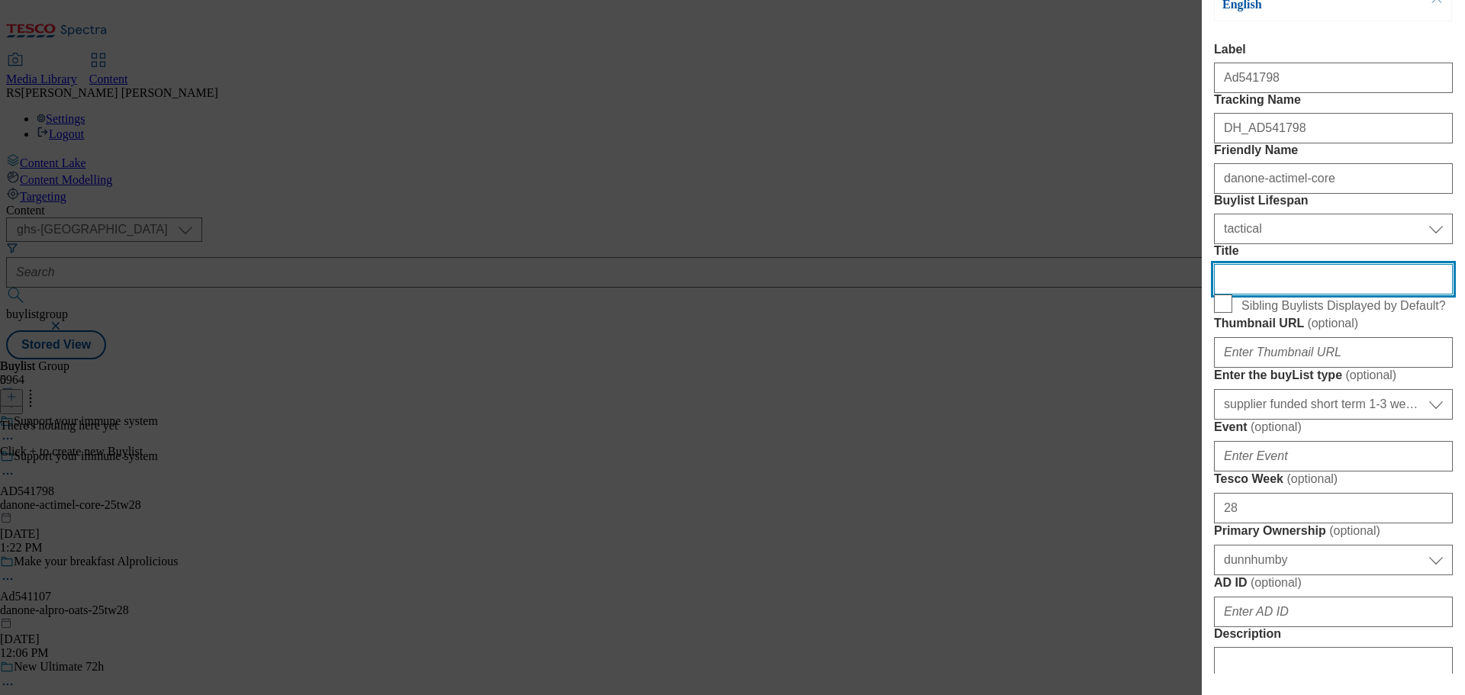
click at [1305, 294] on input "Title" at bounding box center [1333, 279] width 239 height 31
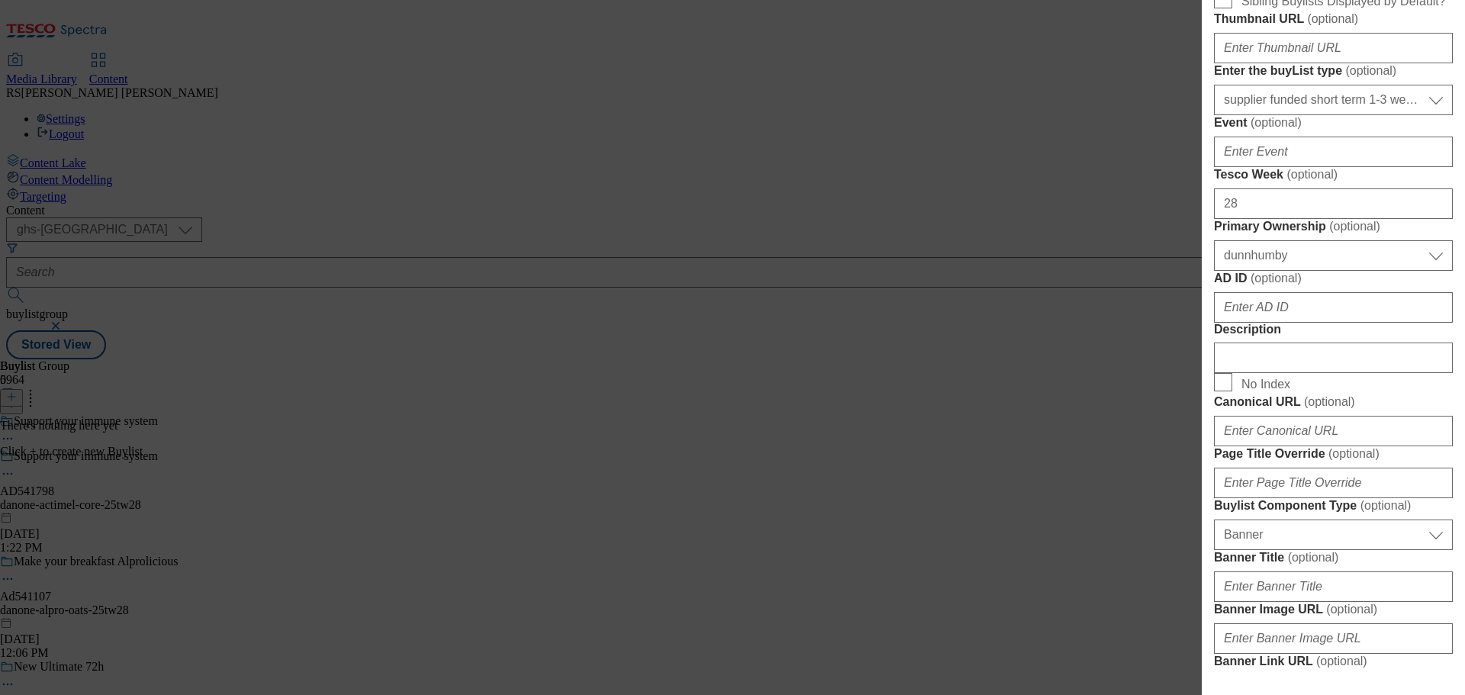
scroll to position [534, 0]
click at [1281, 322] on input "AD ID ( optional )" at bounding box center [1333, 306] width 239 height 31
paste input "541798"
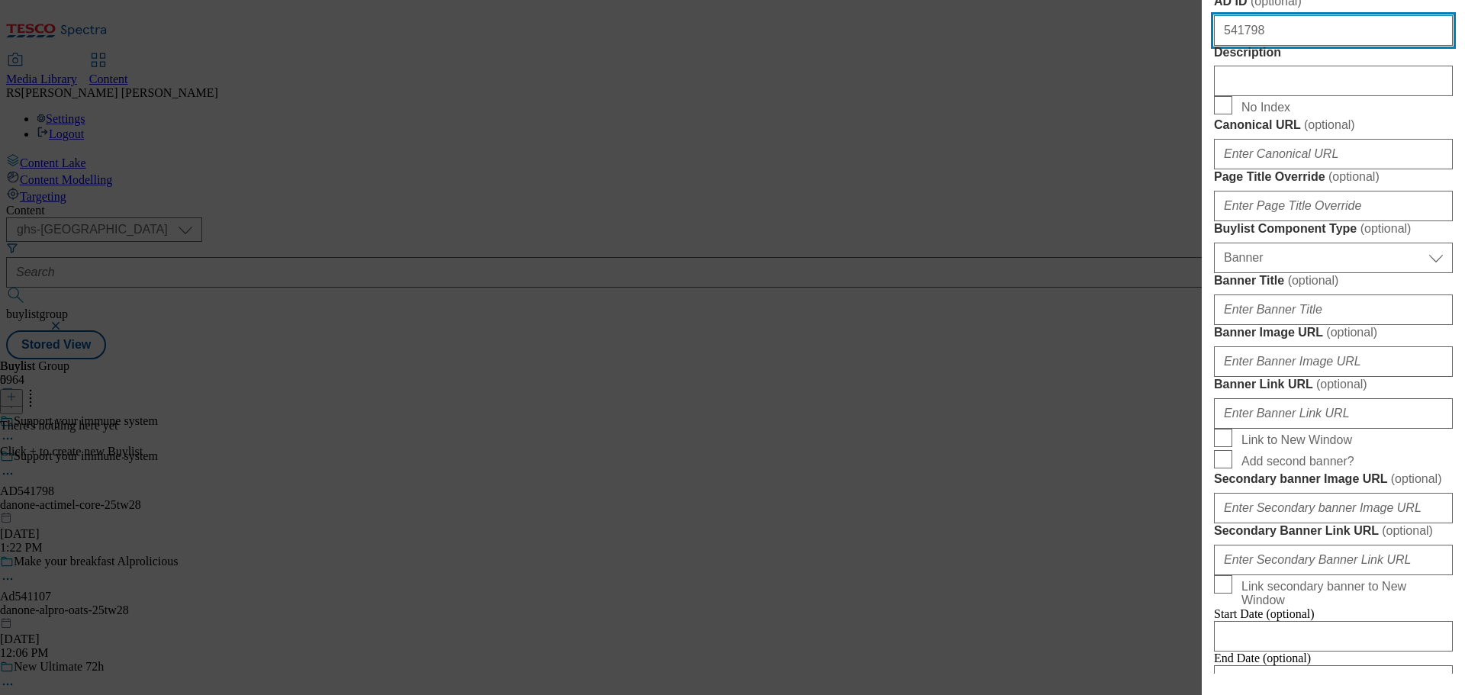
scroll to position [839, 0]
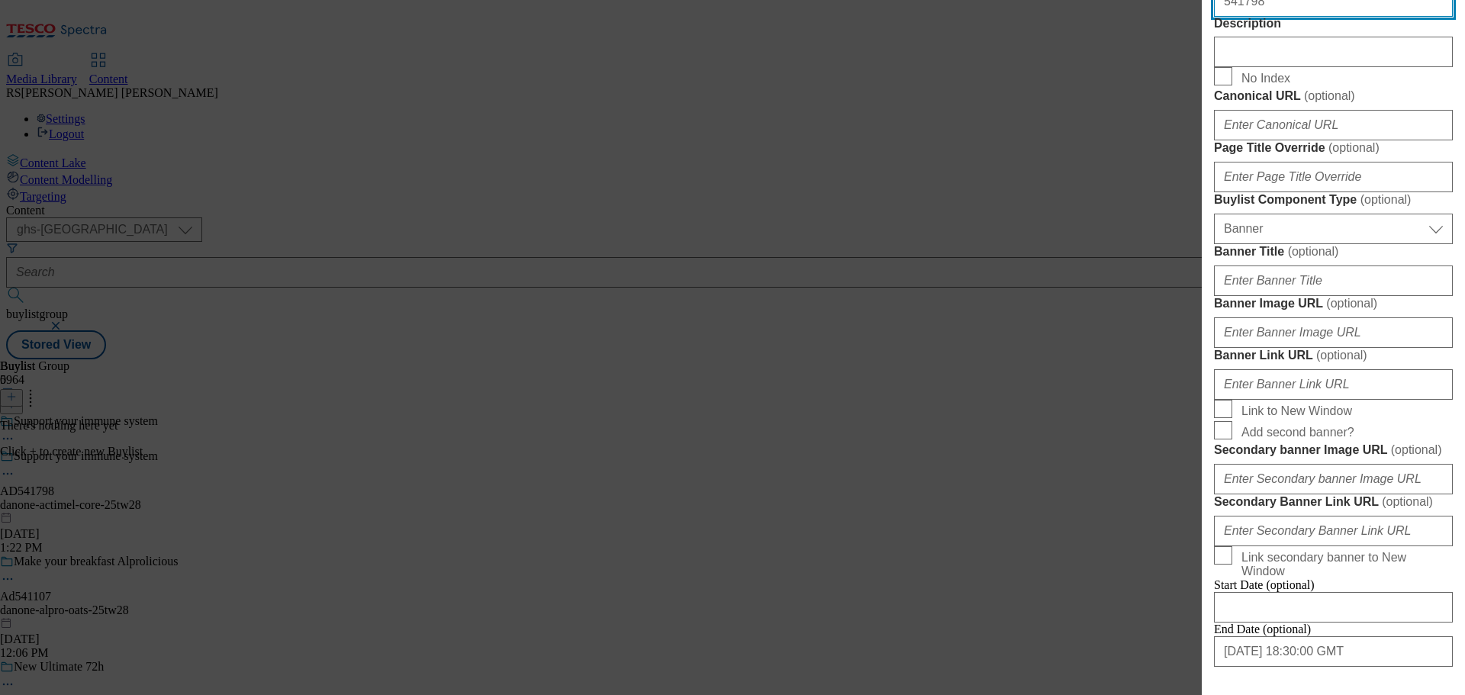
type input "541798"
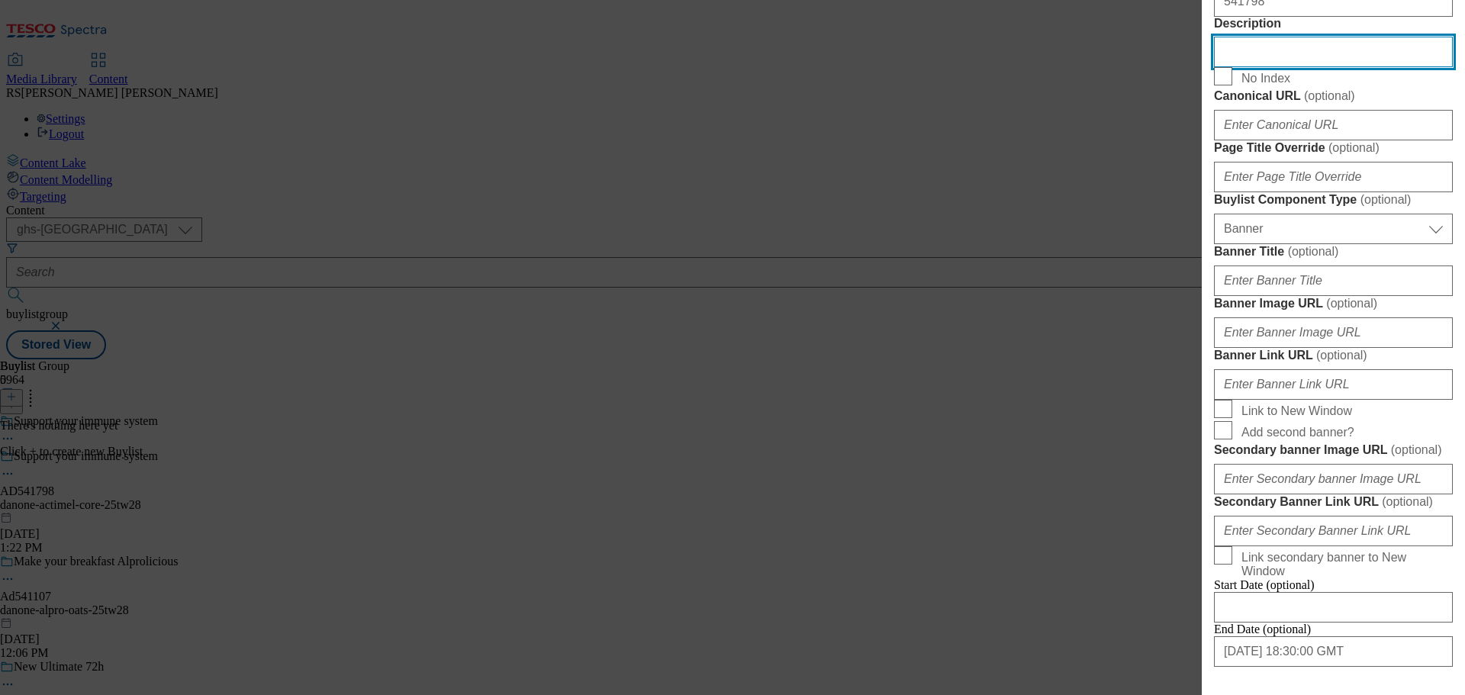
click at [1258, 67] on input "Description" at bounding box center [1333, 52] width 239 height 31
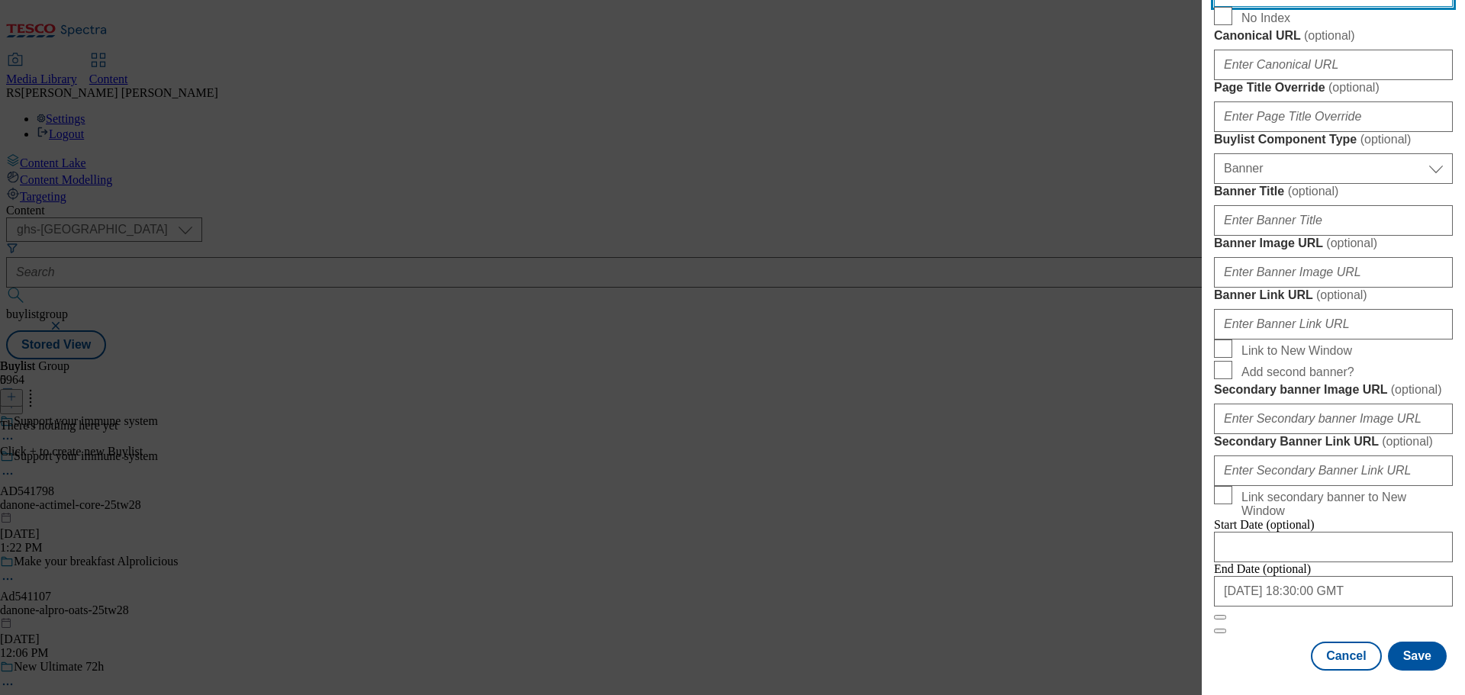
scroll to position [1538, 0]
click at [1413, 655] on button "Save" at bounding box center [1417, 656] width 59 height 29
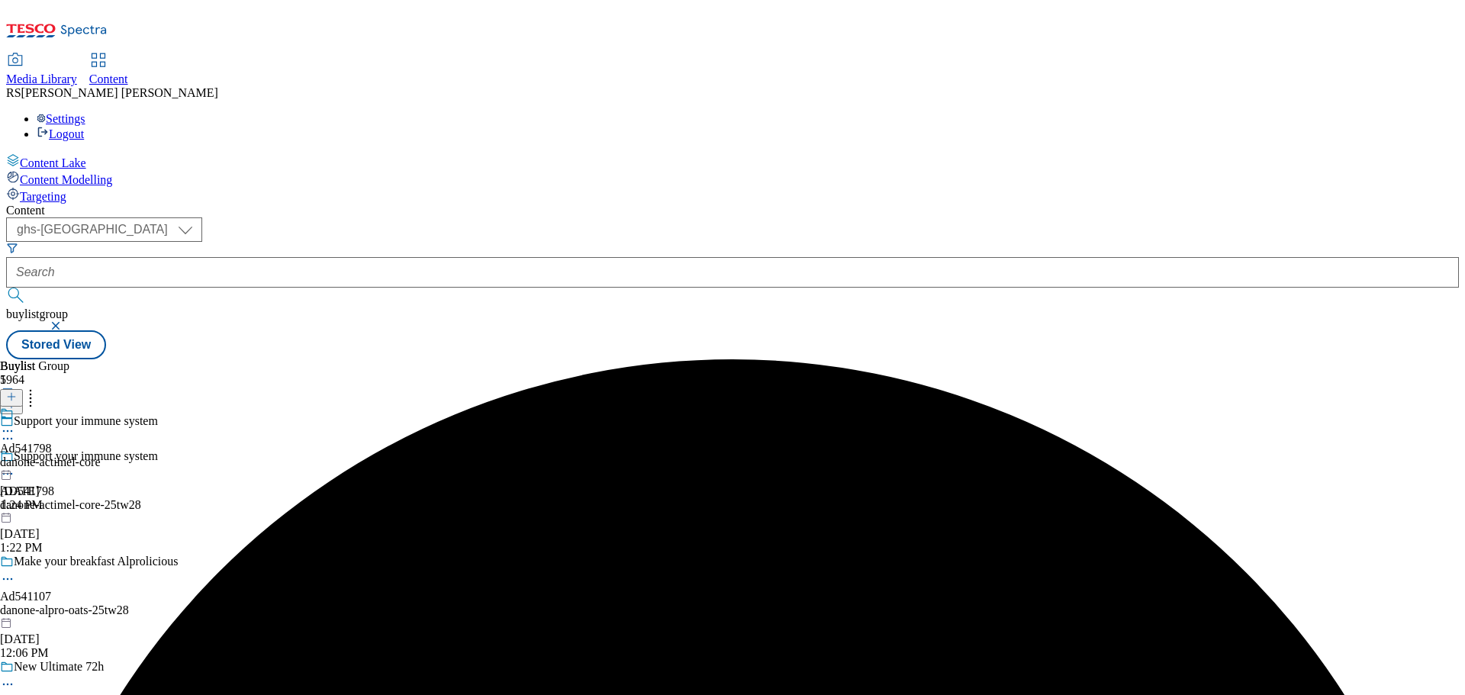
click at [100, 407] on div at bounding box center [50, 424] width 100 height 35
click at [11, 393] on line at bounding box center [11, 397] width 0 height 8
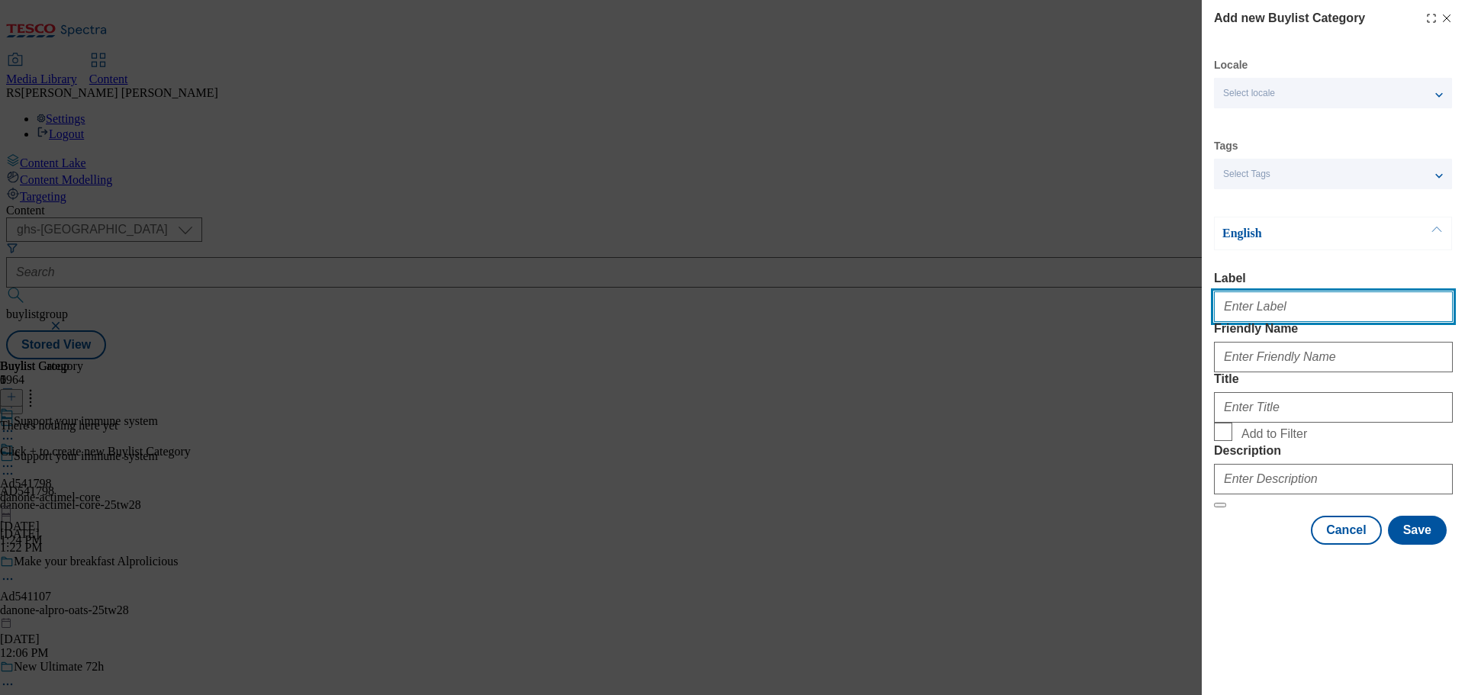
click at [1255, 314] on input "Label" at bounding box center [1333, 306] width 239 height 31
paste input "Ad540783"
type input "Ad540783"
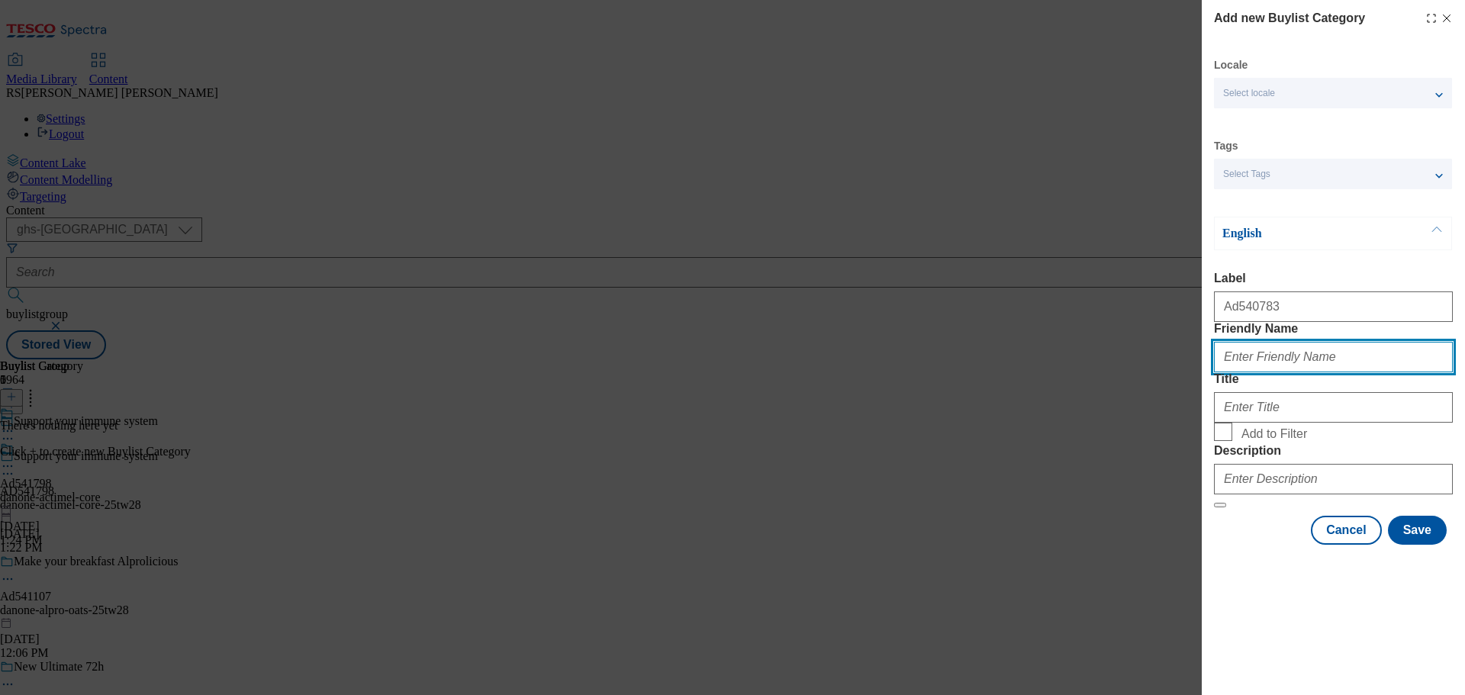
click at [1274, 372] on input "Friendly Name" at bounding box center [1333, 357] width 239 height 31
paste input "danone-actimal-core"
type input "danone-actimal-core"
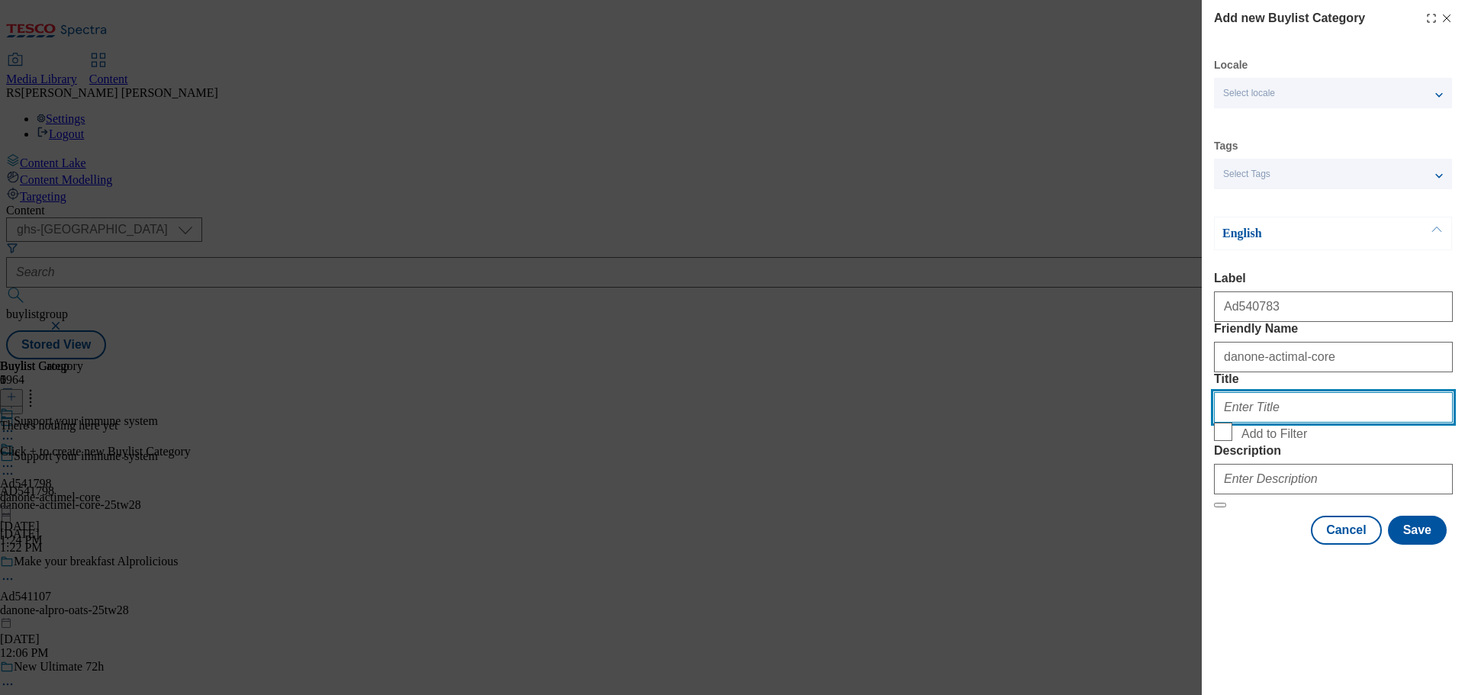
click at [1247, 423] on input "Title" at bounding box center [1333, 407] width 239 height 31
paste input "Danone"
type input "Danone"
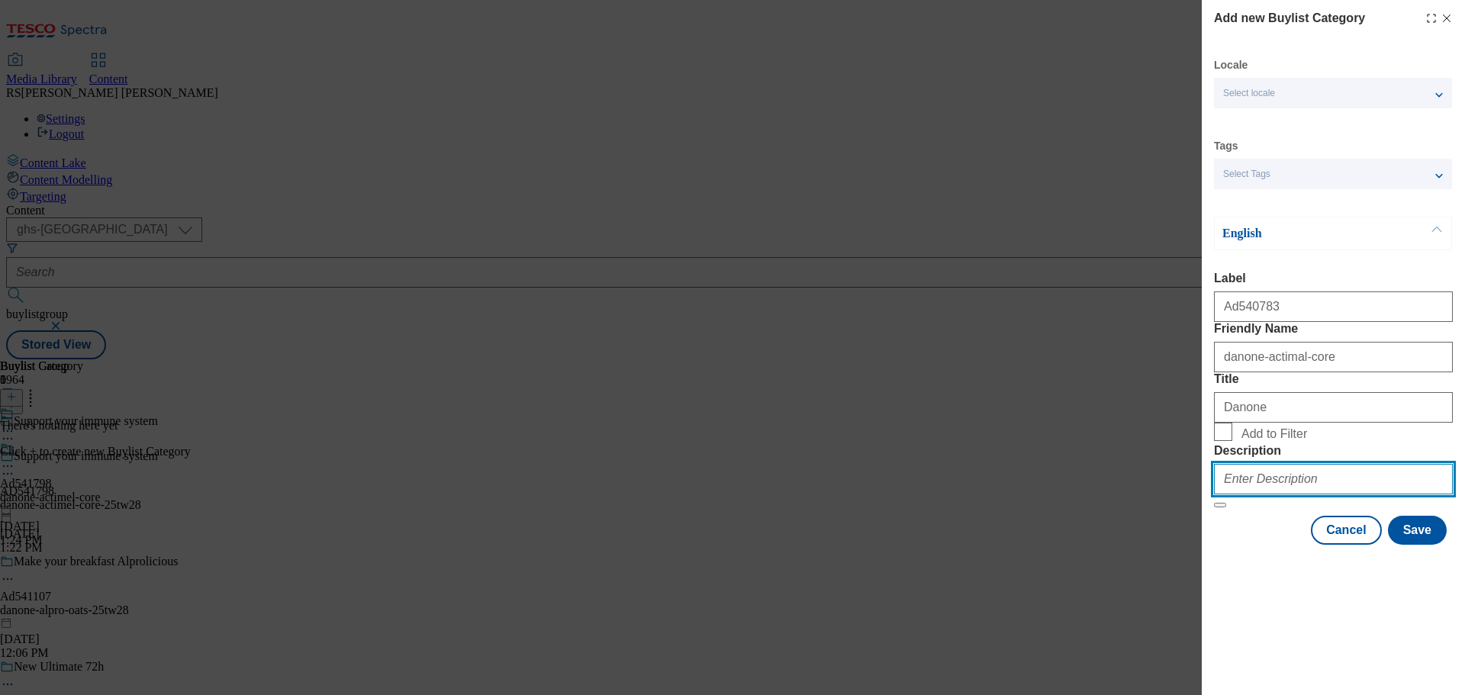
click at [1259, 494] on input "Description" at bounding box center [1333, 479] width 239 height 31
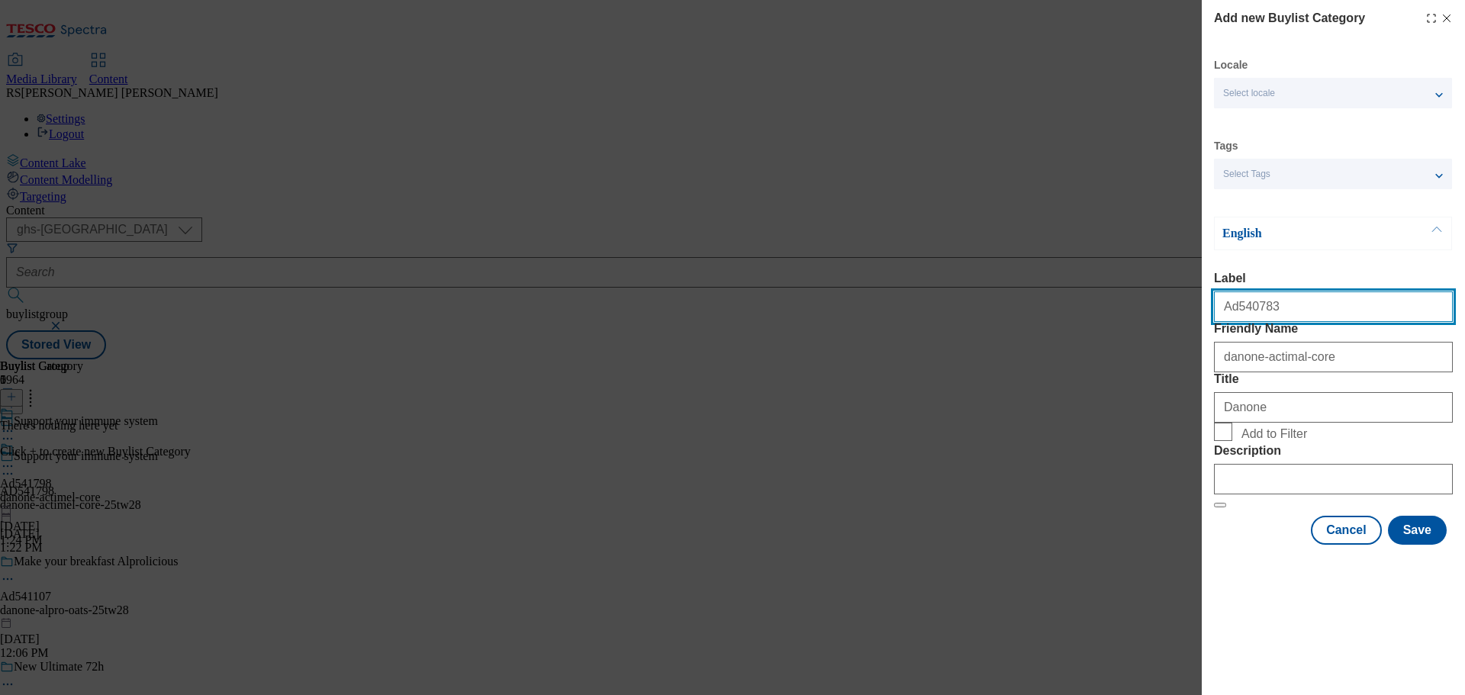
click at [1284, 308] on input "Ad540783" at bounding box center [1333, 306] width 239 height 31
drag, startPoint x: 1285, startPoint y: 312, endPoint x: 1233, endPoint y: 323, distance: 53.9
click at [1233, 322] on input "Ad540783" at bounding box center [1333, 306] width 239 height 31
paste input "1798"
type input "Ad541798"
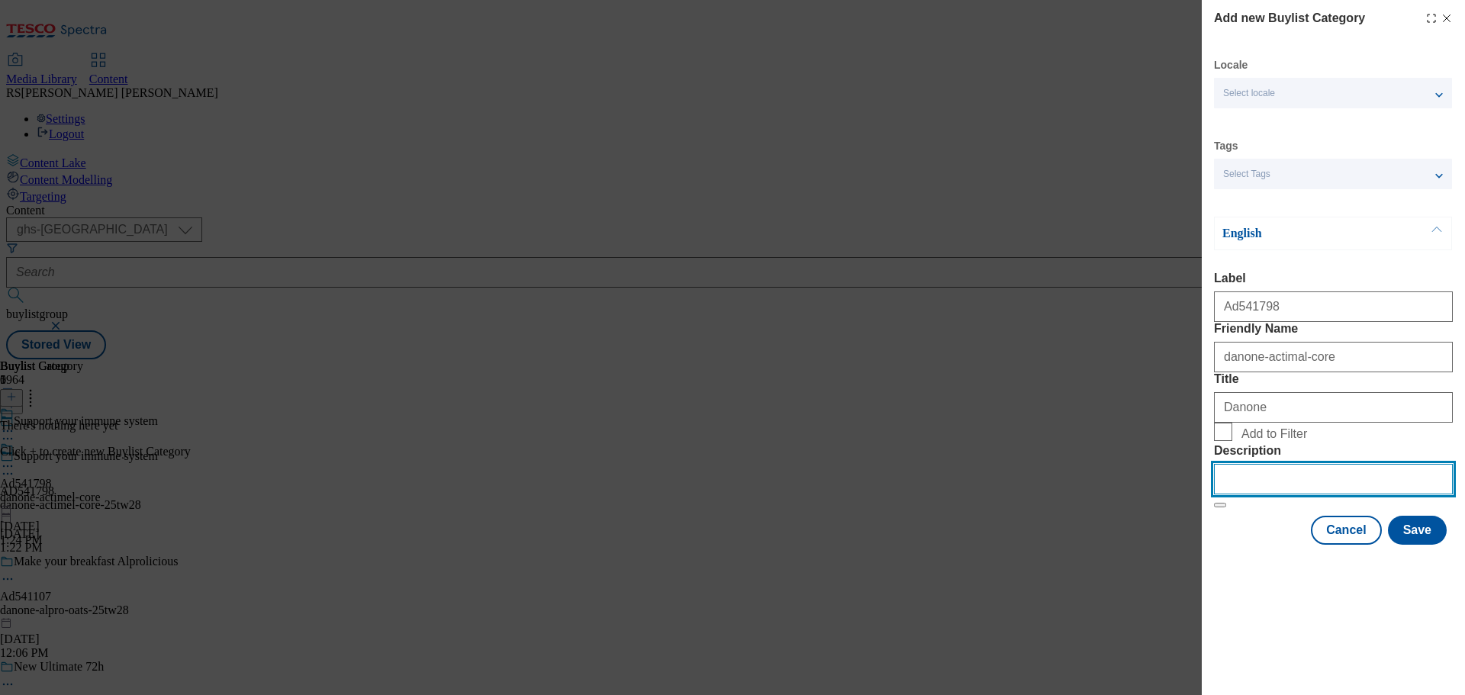
click at [1323, 494] on input "Description" at bounding box center [1333, 479] width 239 height 31
click at [1401, 545] on button "Save" at bounding box center [1417, 530] width 59 height 29
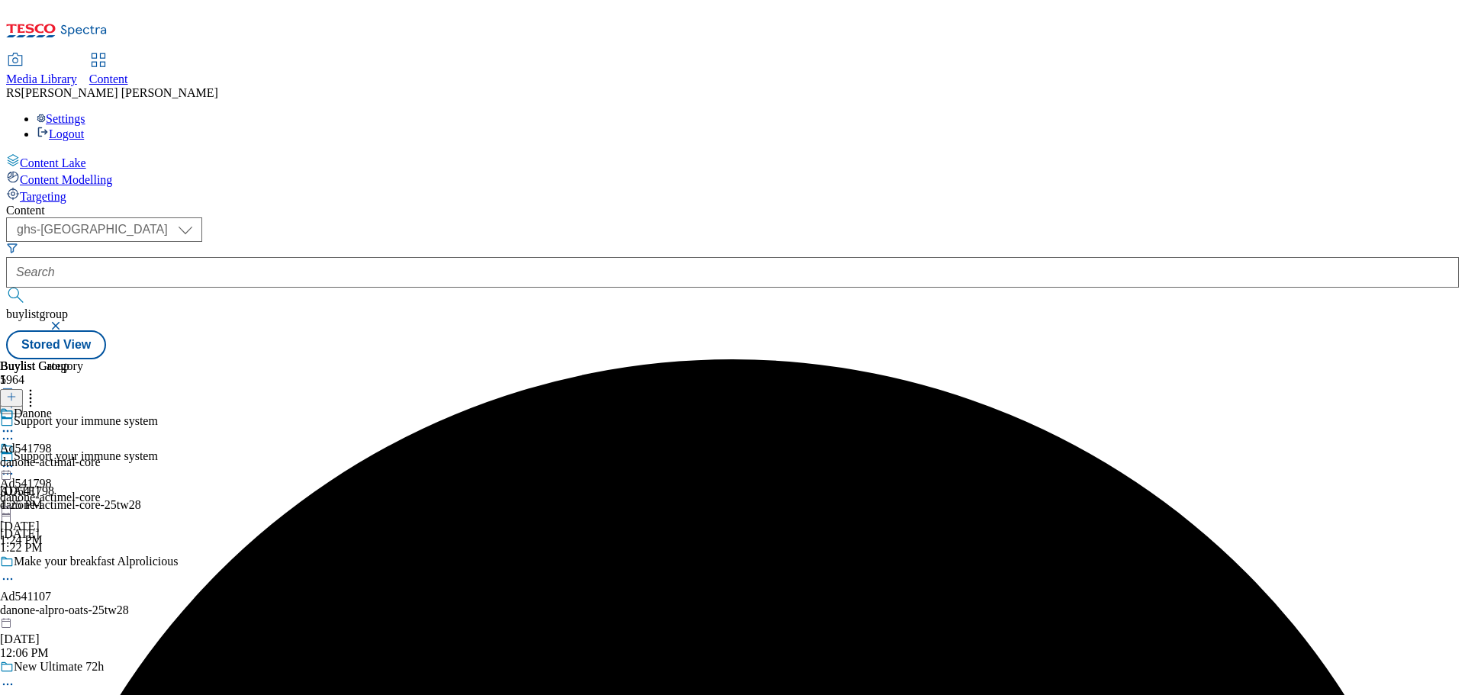
click at [100, 455] on div "danone-actimal-core" at bounding box center [50, 462] width 100 height 14
click at [17, 391] on icon at bounding box center [11, 396] width 11 height 11
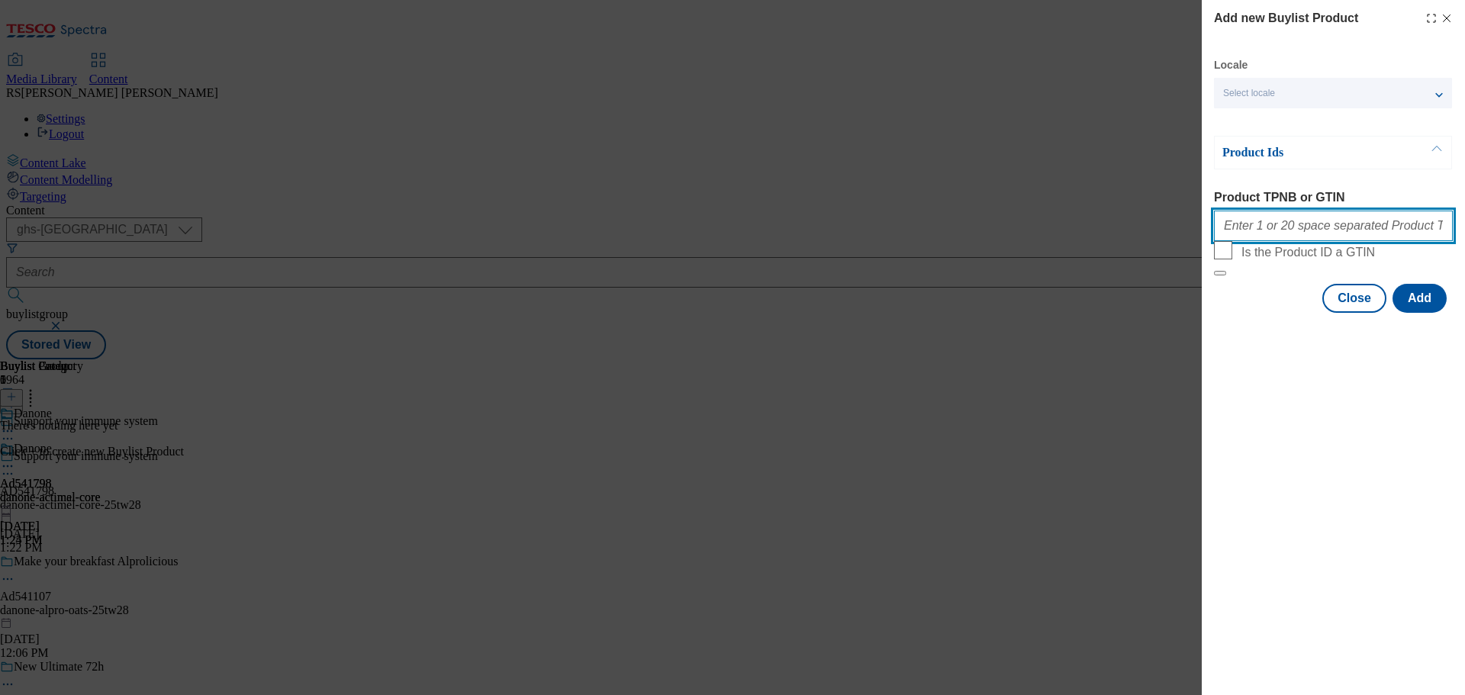
click at [1269, 215] on input "Product TPNB or GTIN" at bounding box center [1333, 226] width 239 height 31
paste input "50535846 50131051 71981141, 50535846 50131051 71981141, 50535846 50131051 71981…"
type input "50535846 50131051 71981141, 50535846 50131051 71981141, 50535846 50131051 71981…"
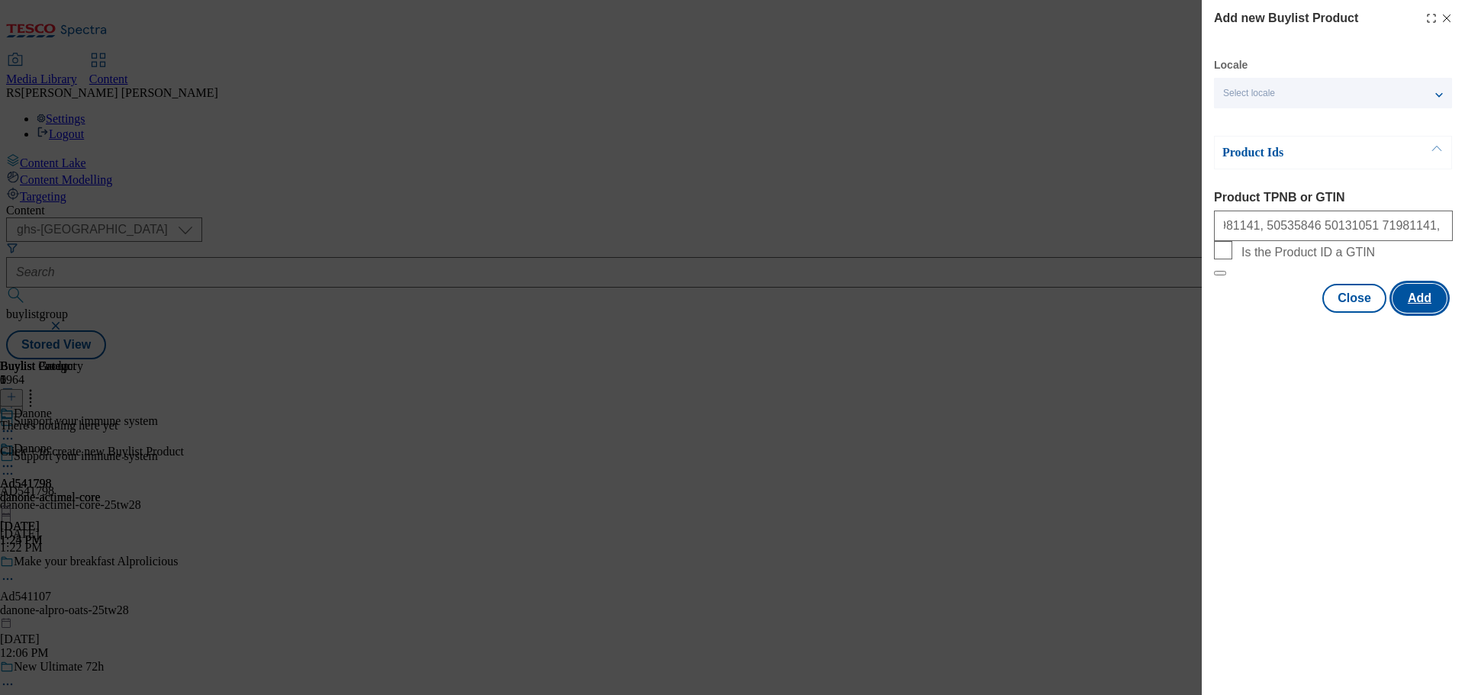
click at [1411, 313] on button "Add" at bounding box center [1419, 298] width 54 height 29
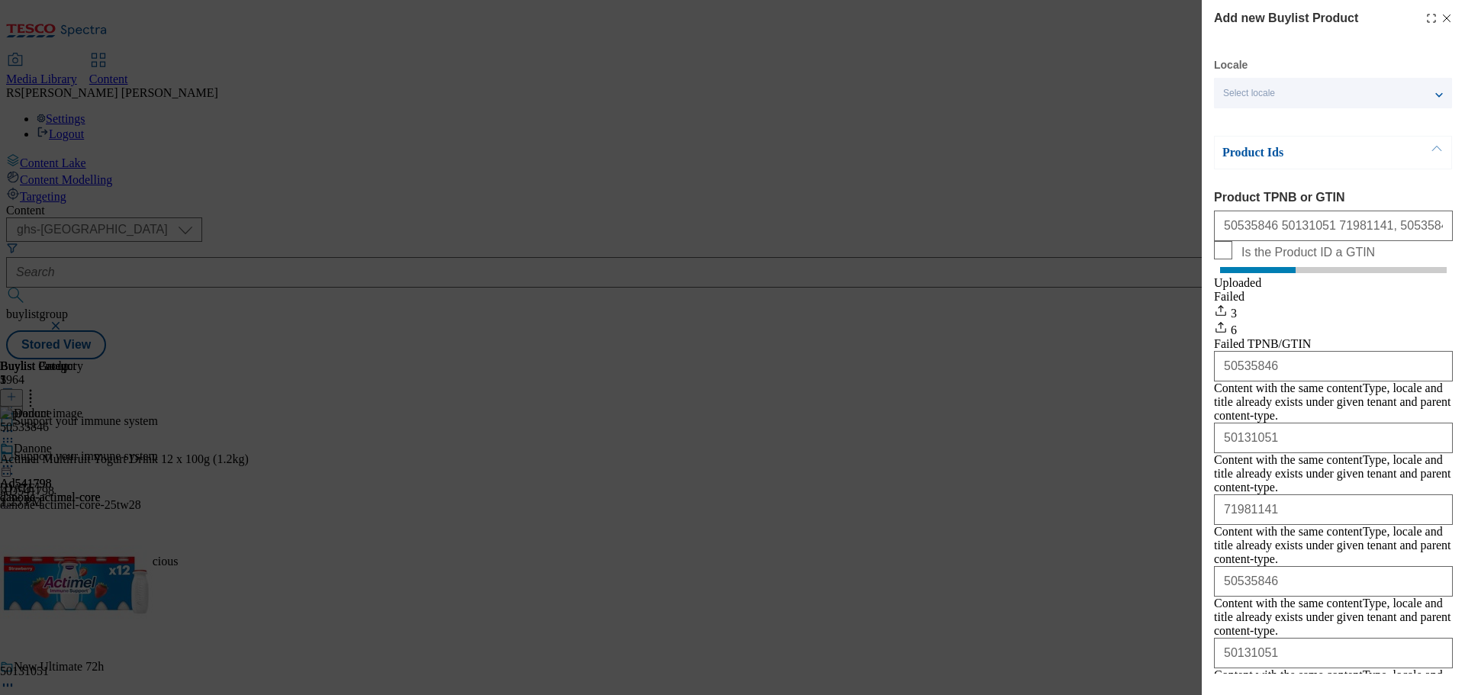
scroll to position [110, 0]
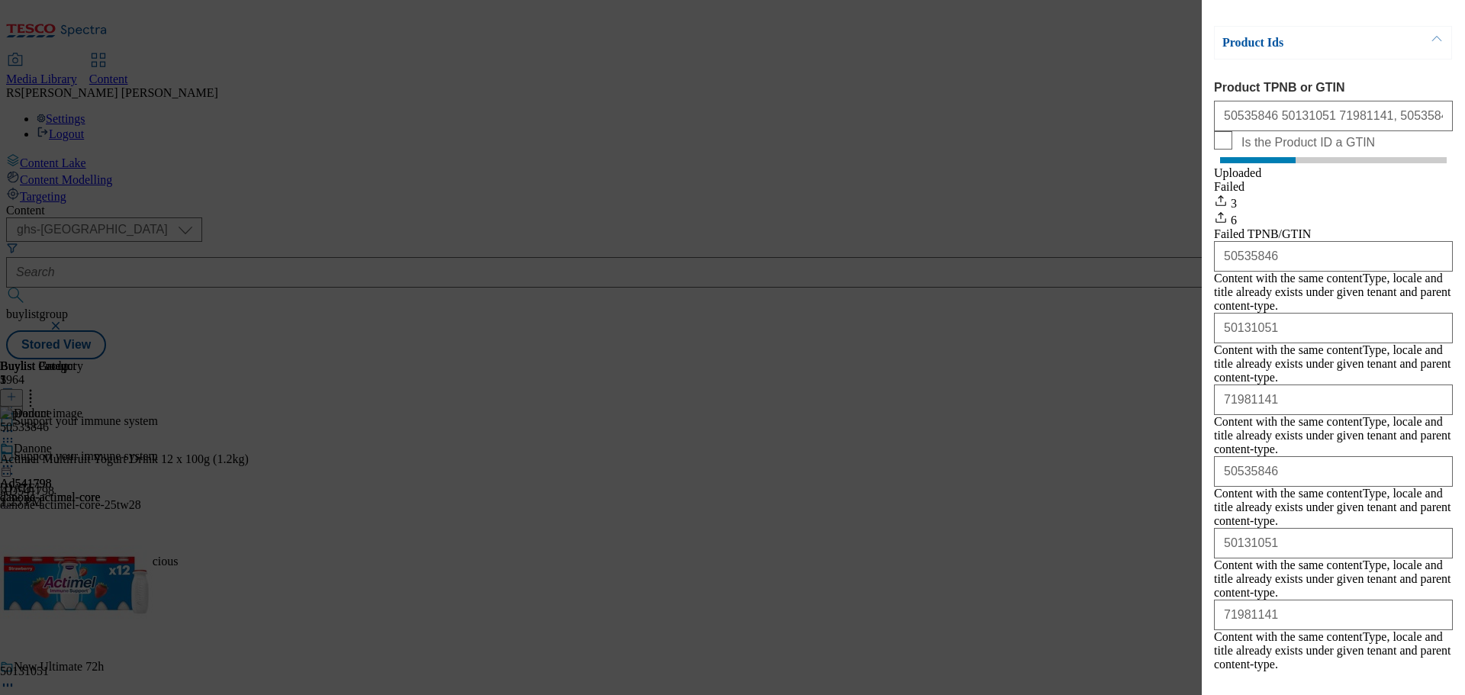
click at [1353, 693] on button "Close" at bounding box center [1354, 707] width 64 height 29
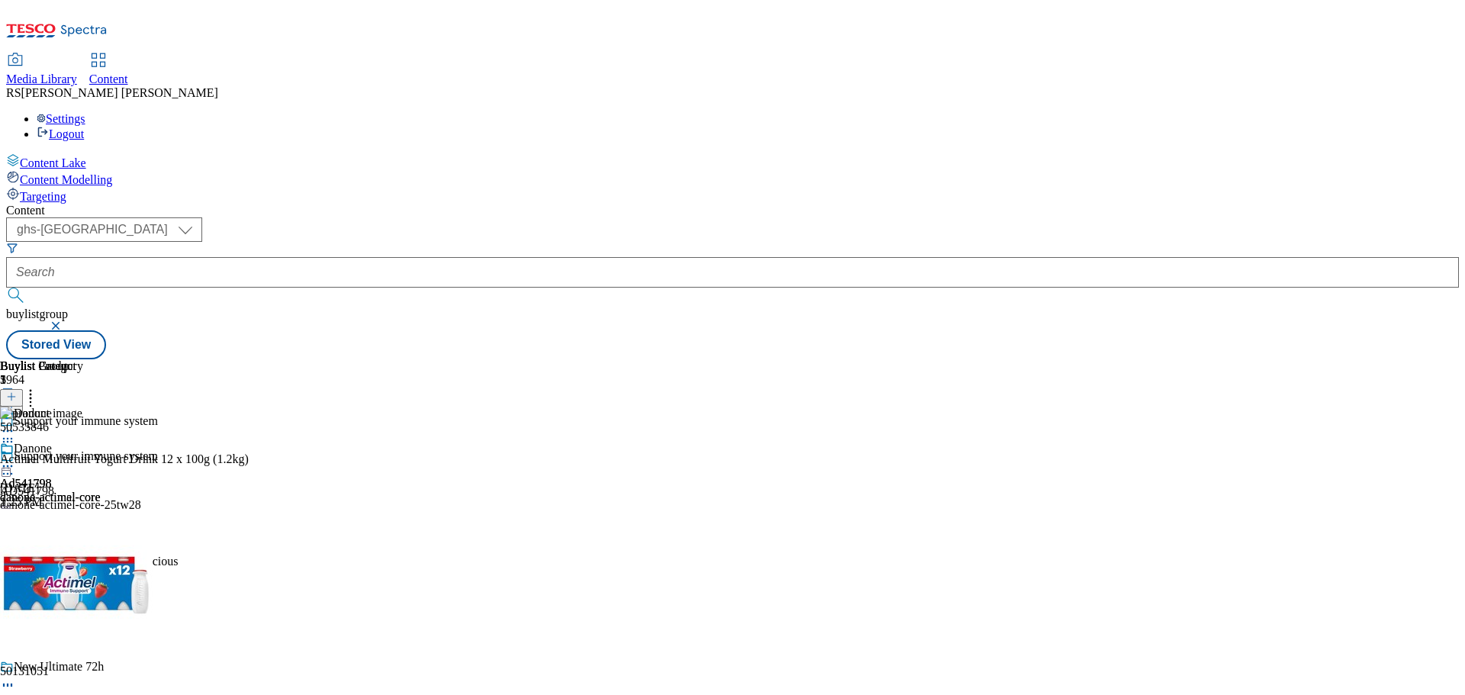
scroll to position [0, 0]
click at [15, 466] on icon at bounding box center [7, 473] width 15 height 15
click at [71, 497] on button "Edit" at bounding box center [51, 506] width 40 height 18
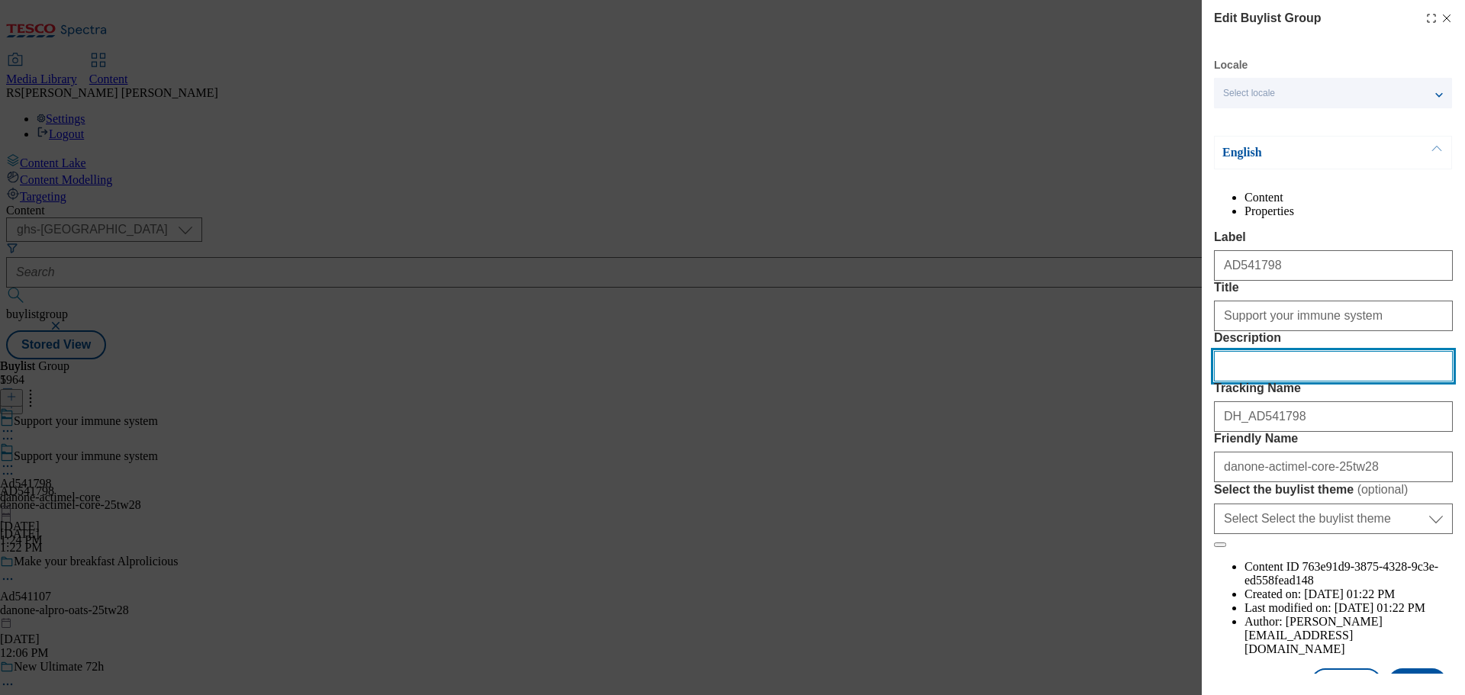
click at [1259, 381] on input "Description" at bounding box center [1333, 366] width 239 height 31
paste input "Actimel Multifruit Yogurt Drink 12 x 100g (1.2kg)"
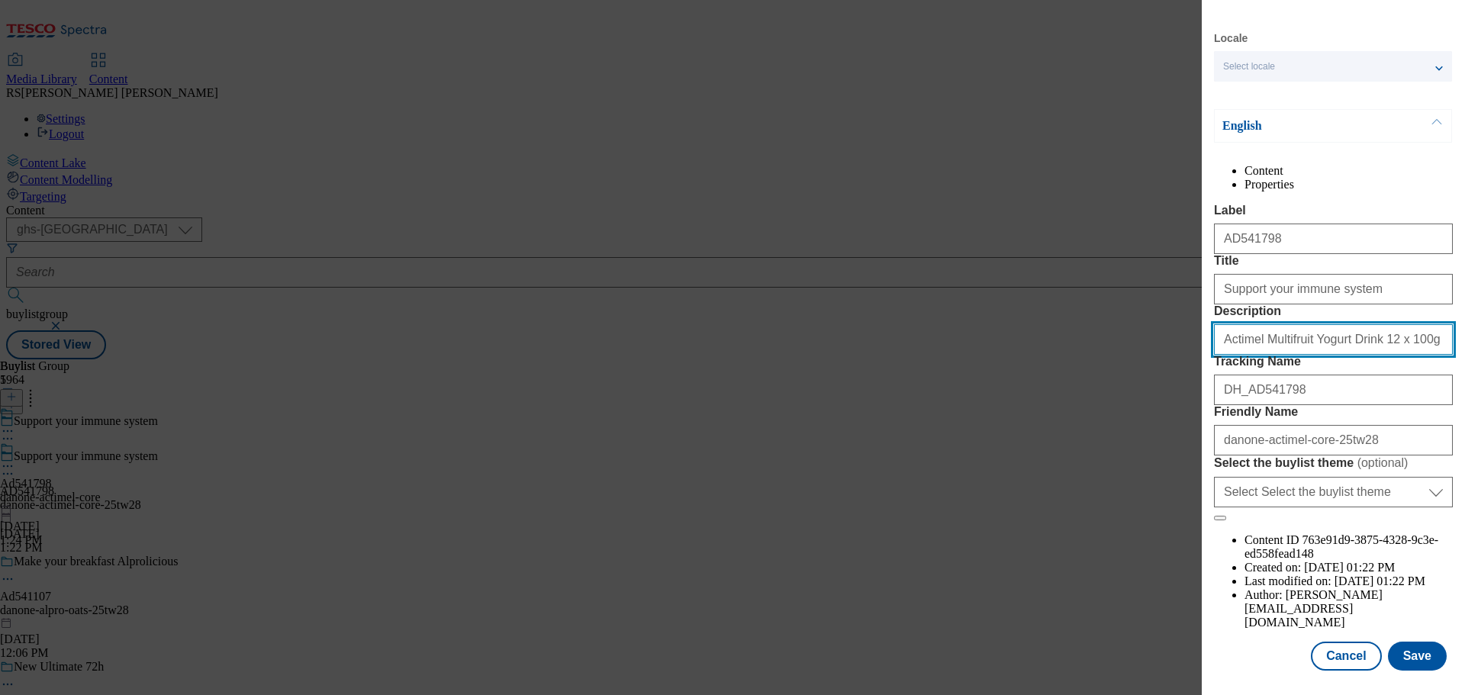
scroll to position [85, 0]
type input "Actimel Multifruit Yogurt Drink 12 x 100g (1.2kg)"
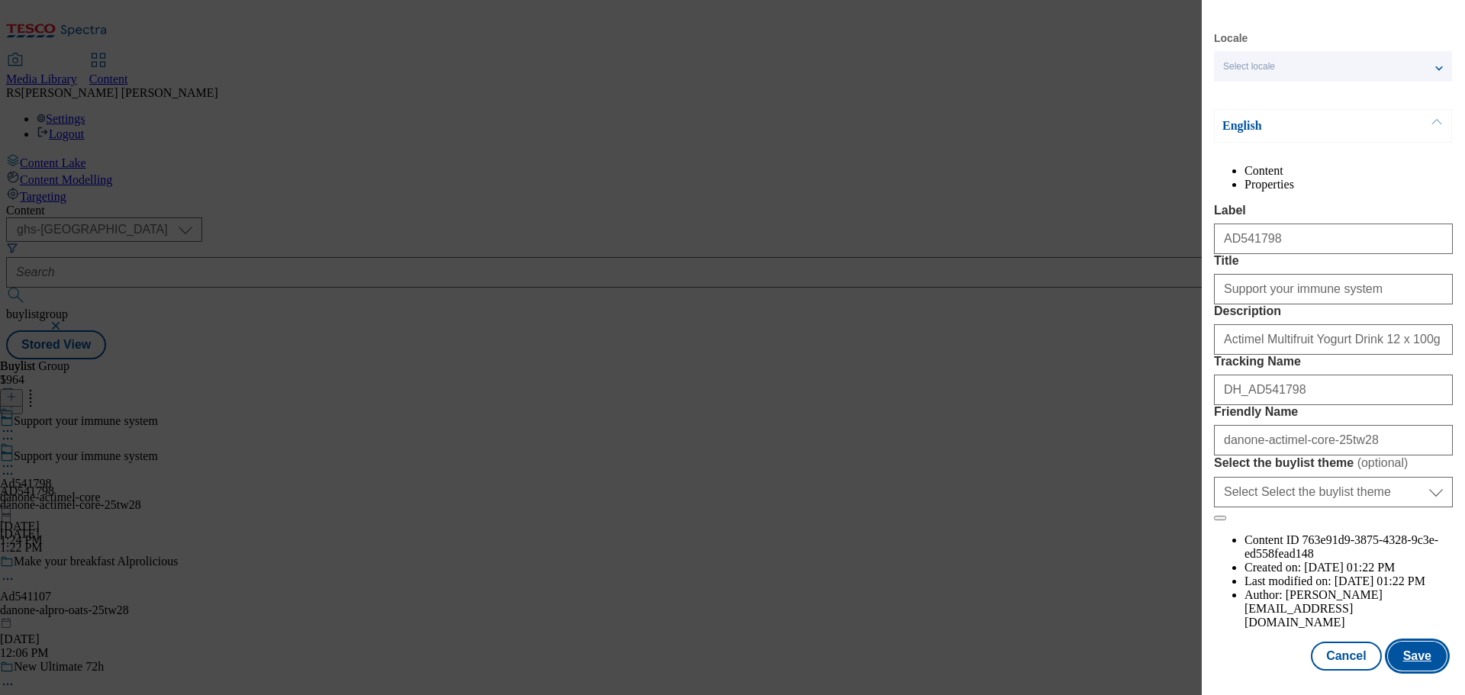
click at [1406, 652] on button "Save" at bounding box center [1417, 656] width 59 height 29
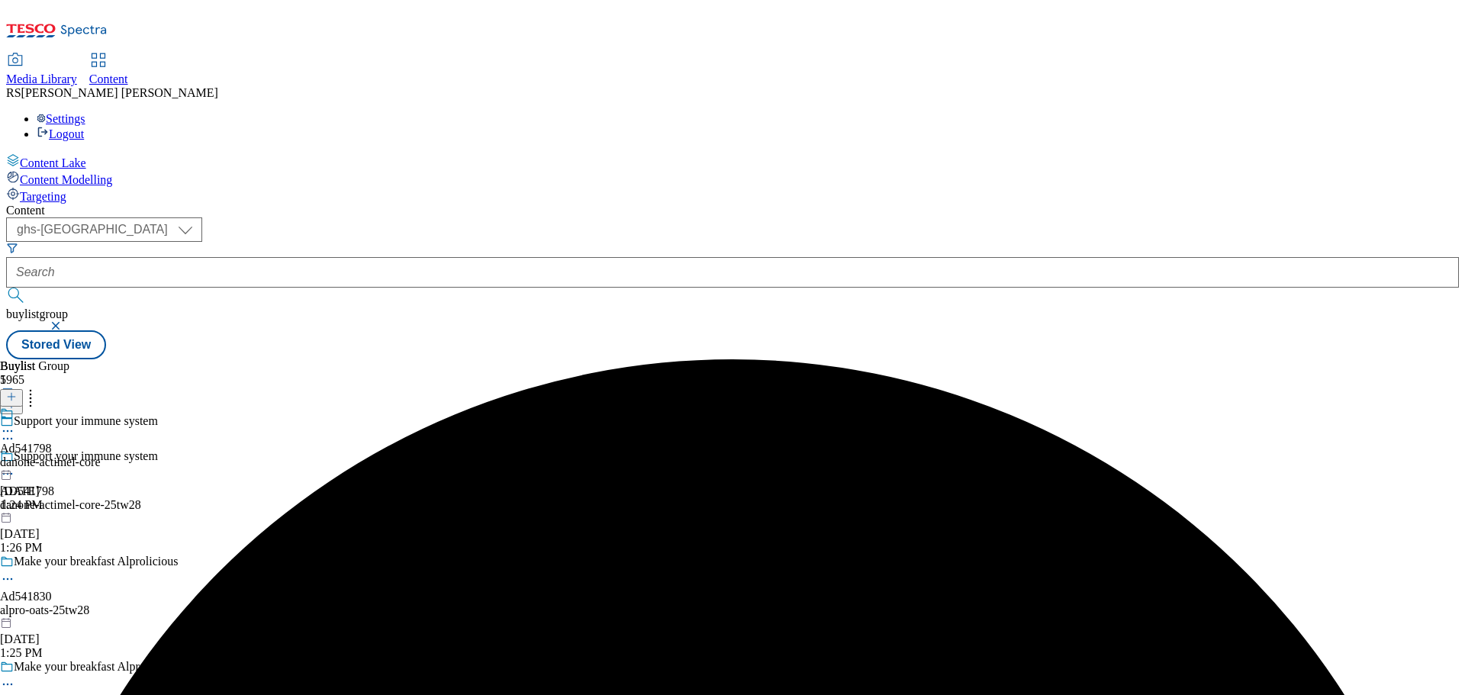
click at [15, 423] on icon at bounding box center [7, 430] width 15 height 15
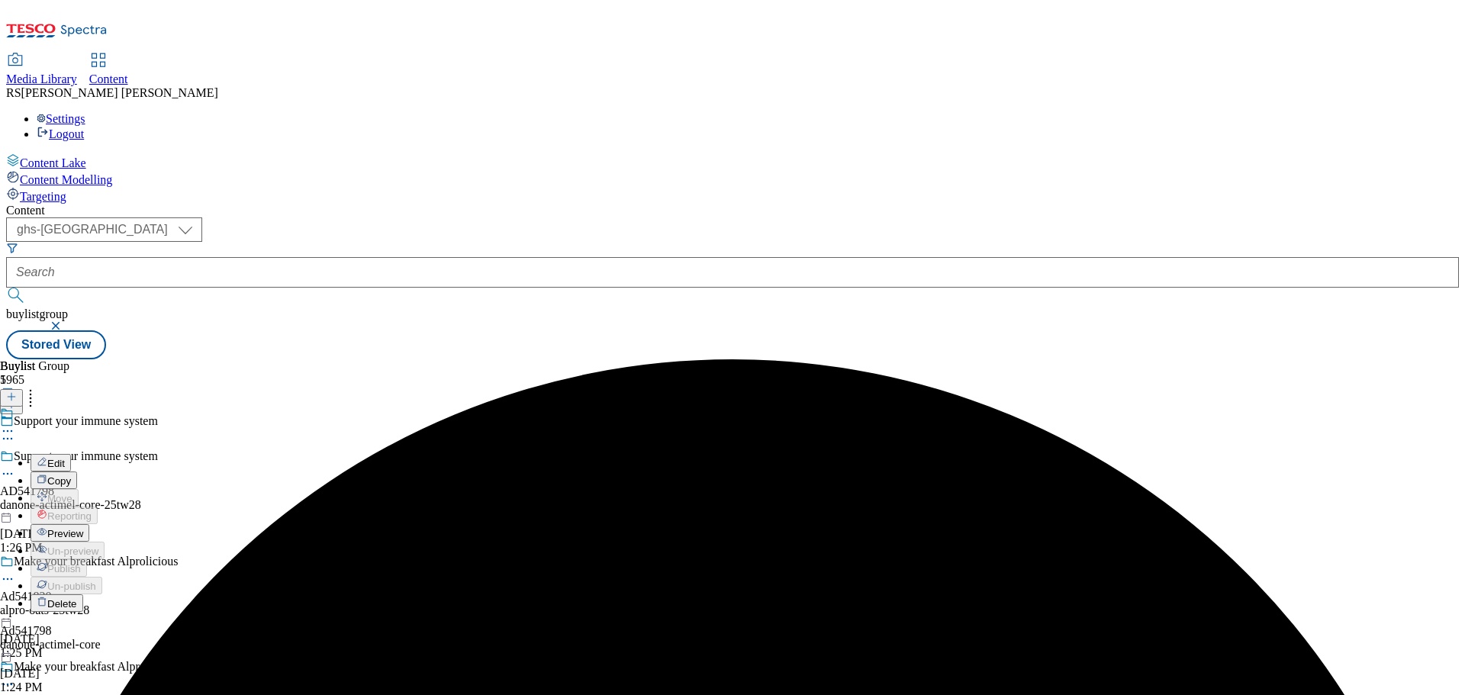
click at [71, 454] on button "Edit" at bounding box center [51, 463] width 40 height 18
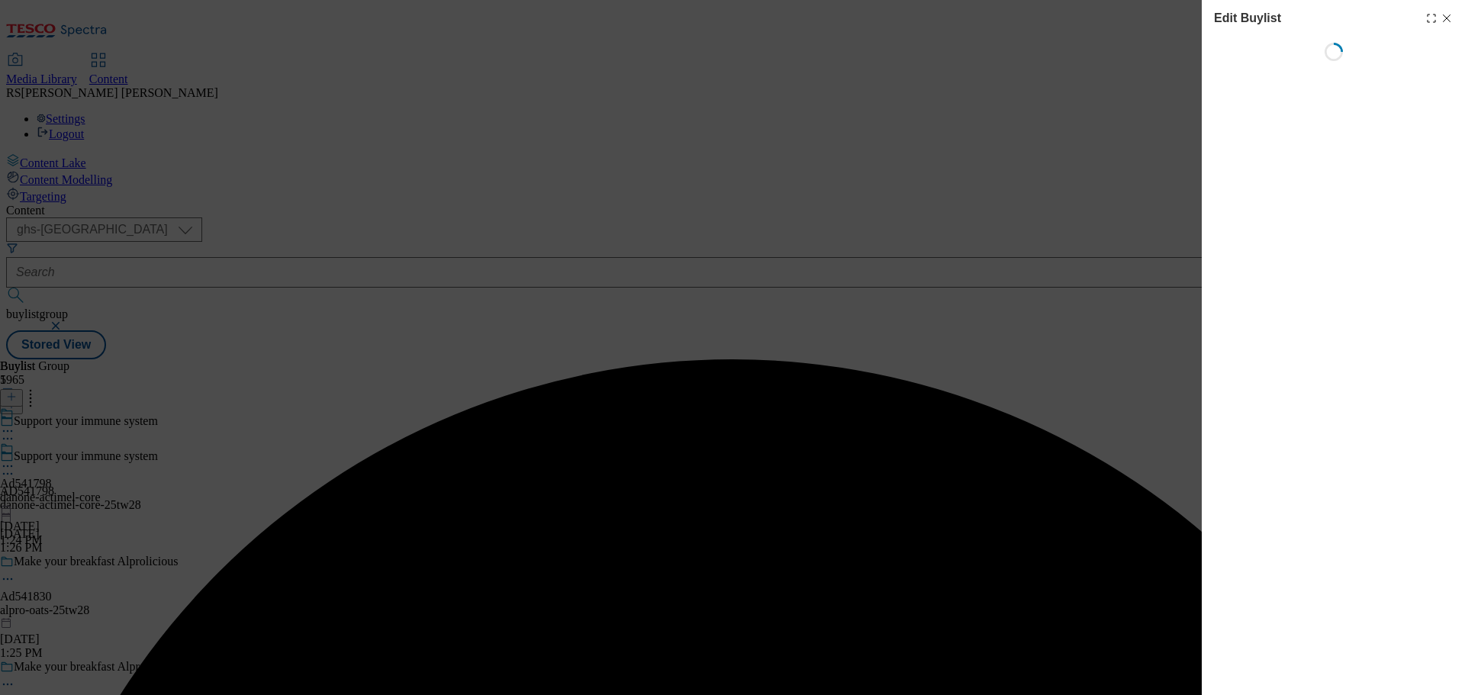
select select "tactical"
select select "supplier funded short term 1-3 weeks"
select select "dunnhumby"
select select "Banner"
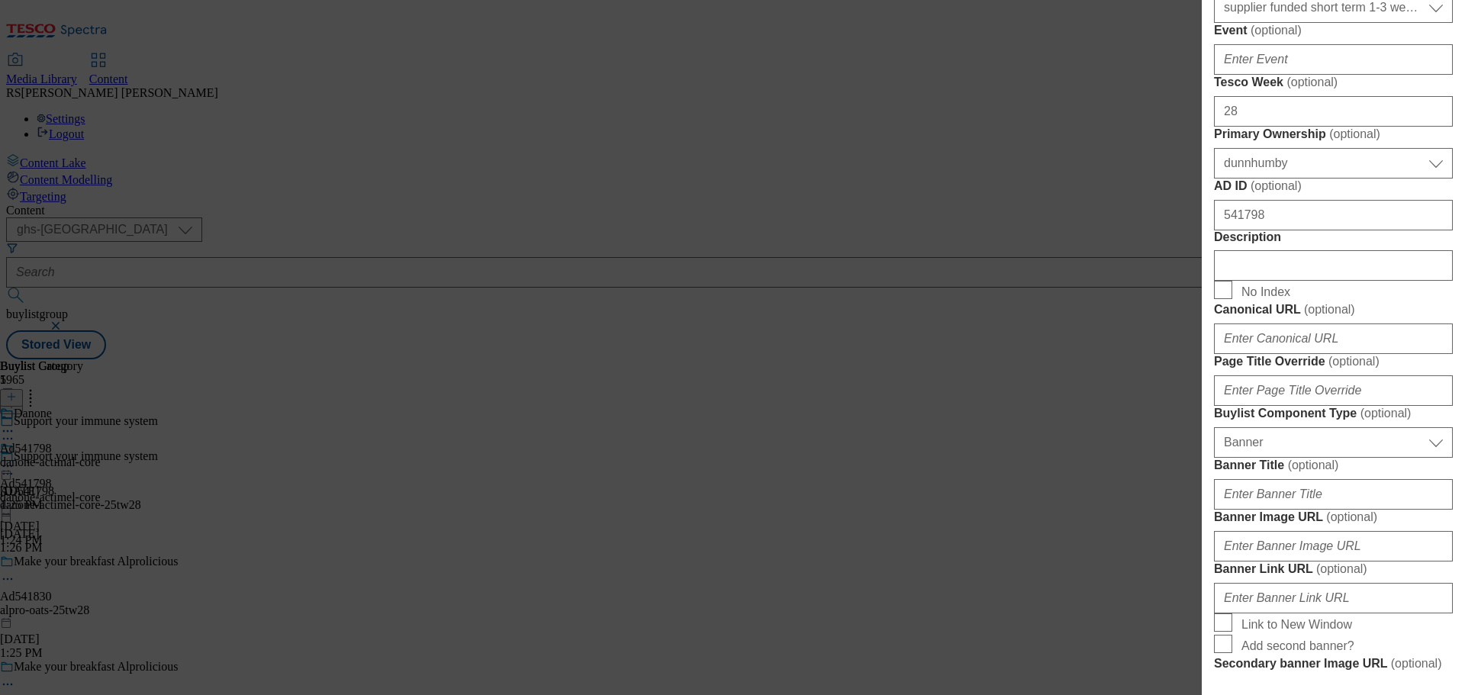
scroll to position [687, 0]
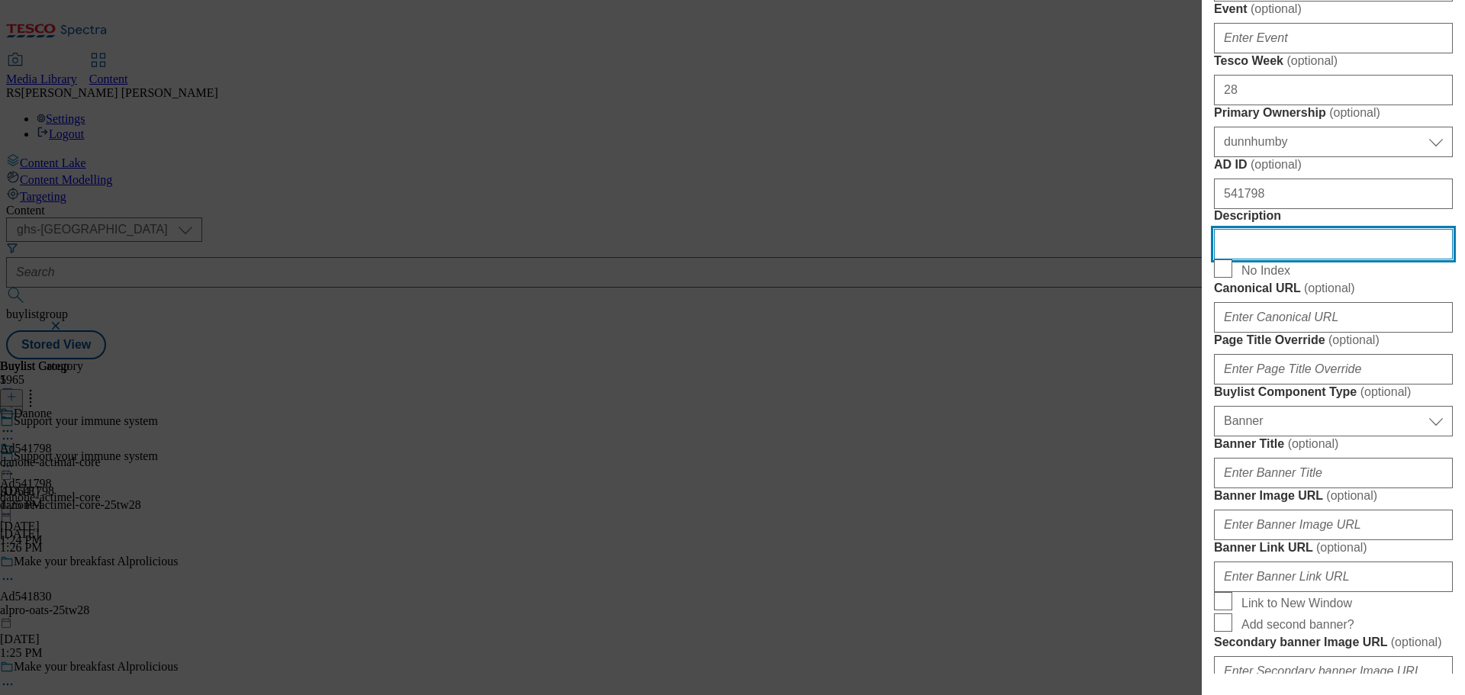
click at [1279, 259] on input "Description" at bounding box center [1333, 244] width 239 height 31
paste input "Actimel Multifruit Yogurt Drink 12 x 100g (1.2kg)"
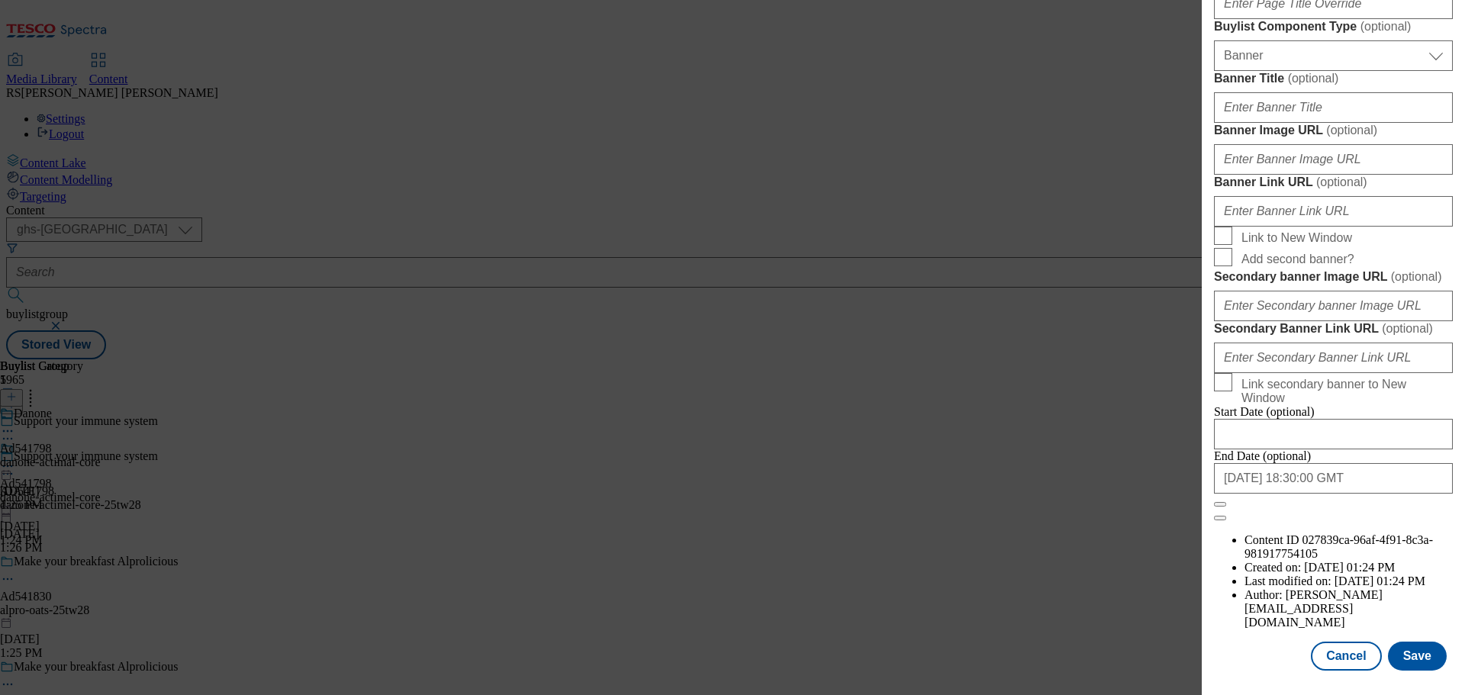
scroll to position [1605, 0]
type input "Actimel Multifruit Yogurt Drink 12 x 100g (1.2kg)"
click at [1411, 651] on button "Save" at bounding box center [1417, 656] width 59 height 29
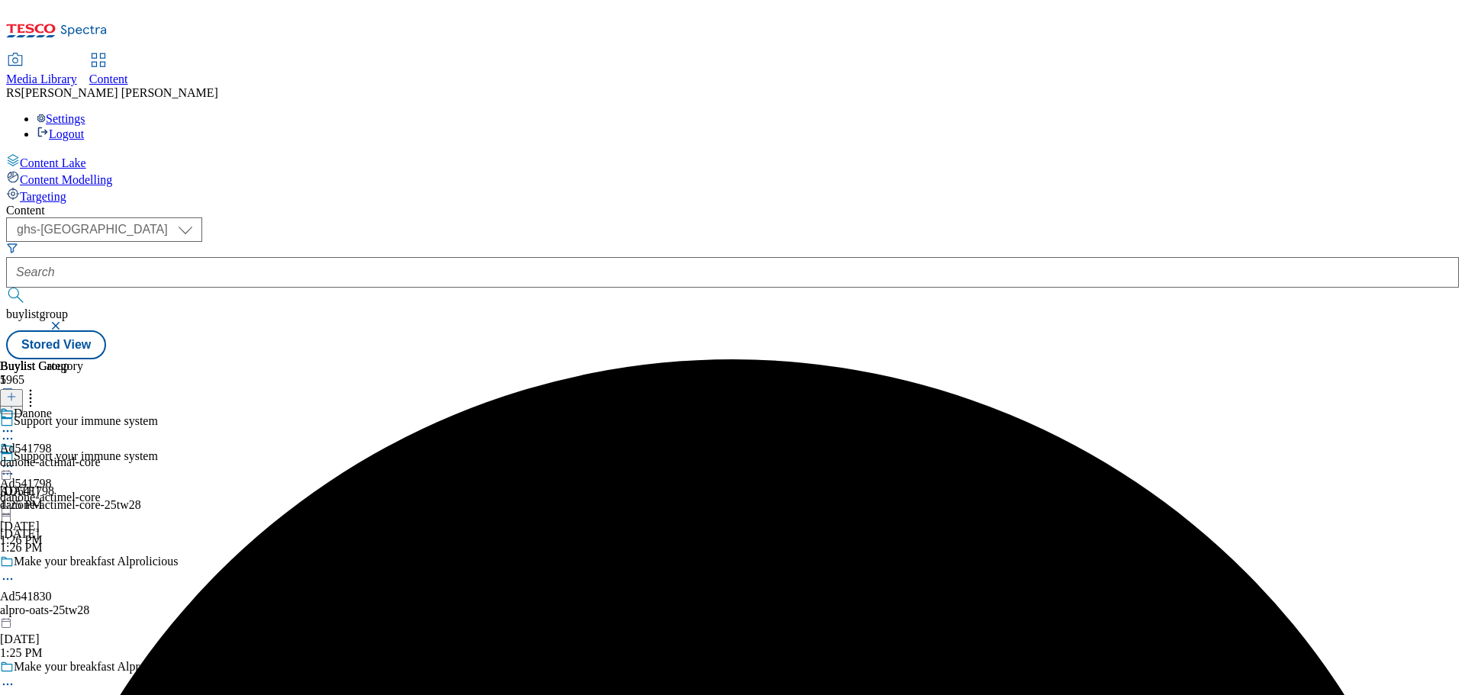
click at [15, 423] on icon at bounding box center [7, 430] width 15 height 15
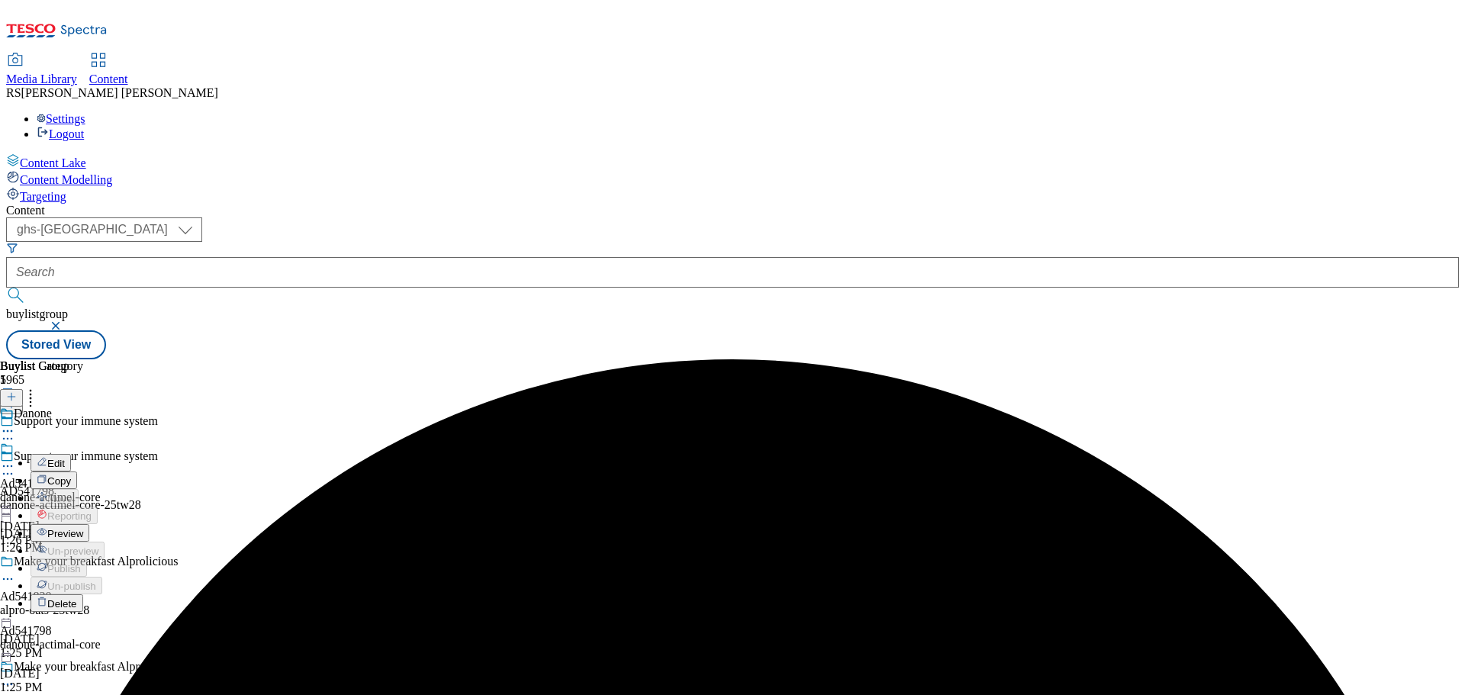
click at [71, 454] on button "Edit" at bounding box center [51, 463] width 40 height 18
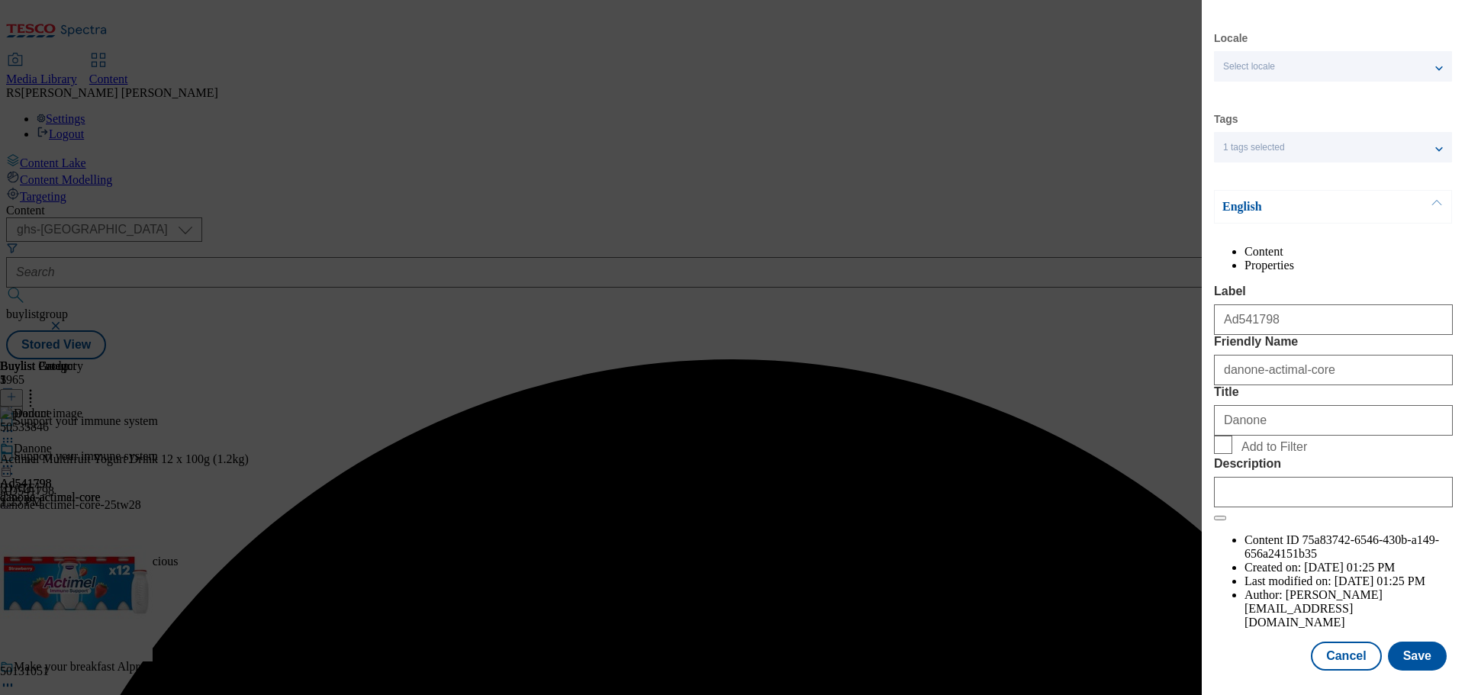
scroll to position [56, 0]
click at [1272, 507] on input "Description" at bounding box center [1333, 492] width 239 height 31
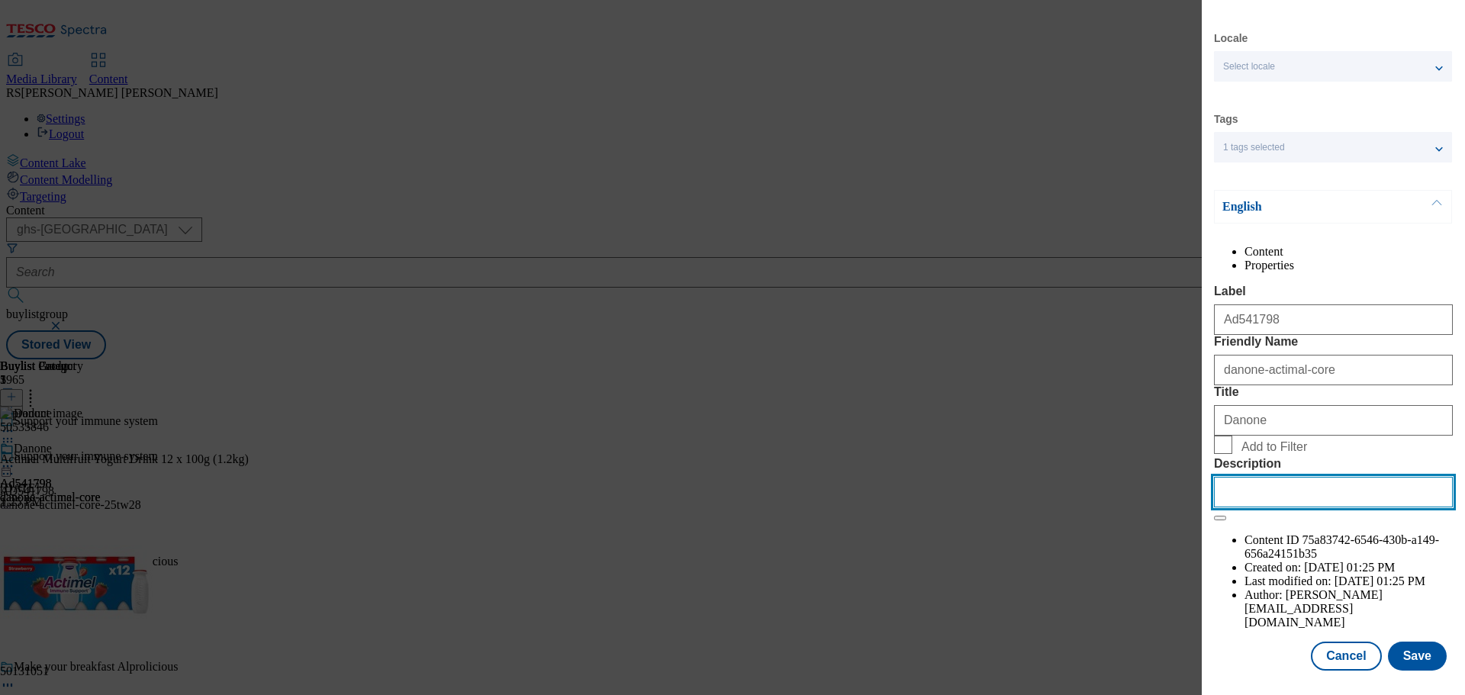
paste input "Actimel Multifruit Yogurt Drink 12 x 100g (1.2kg)"
type input "Actimel Multifruit Yogurt Drink 12 x 100g (1.2kg)"
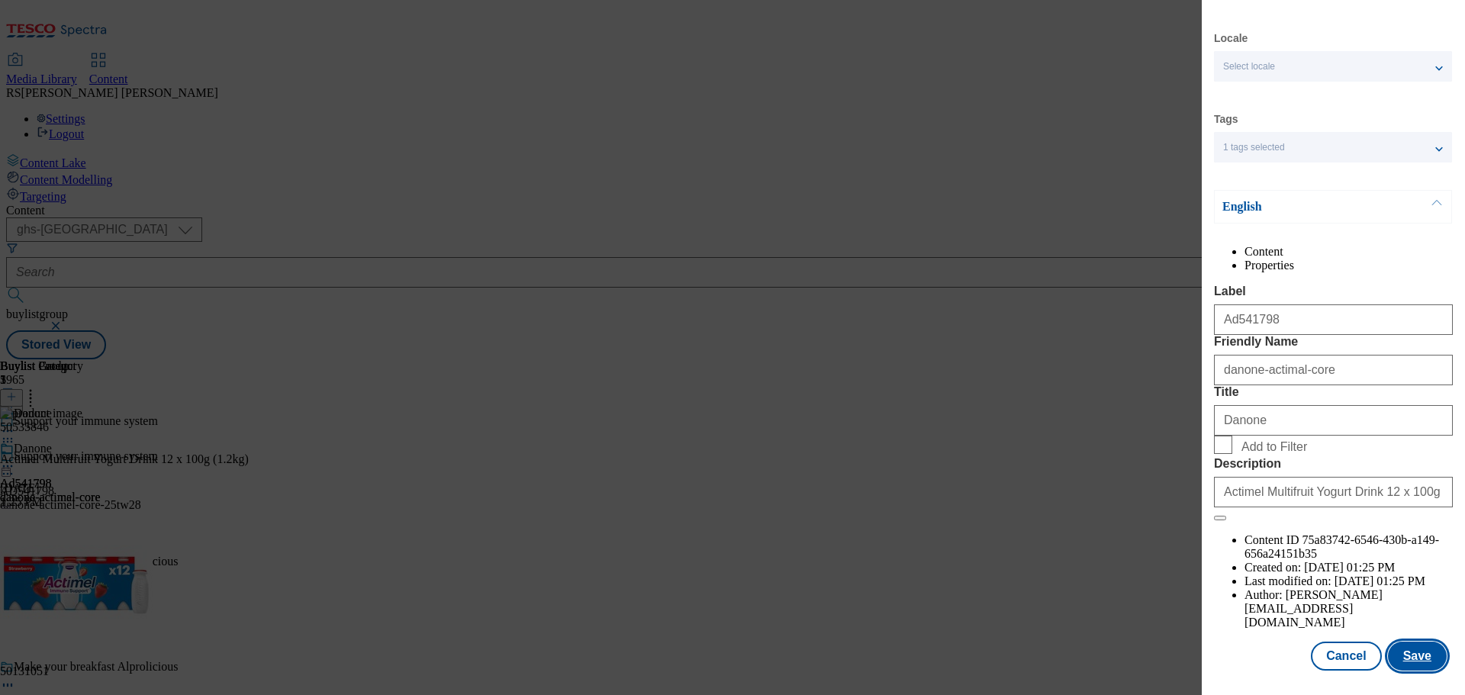
click at [1414, 651] on button "Save" at bounding box center [1417, 656] width 59 height 29
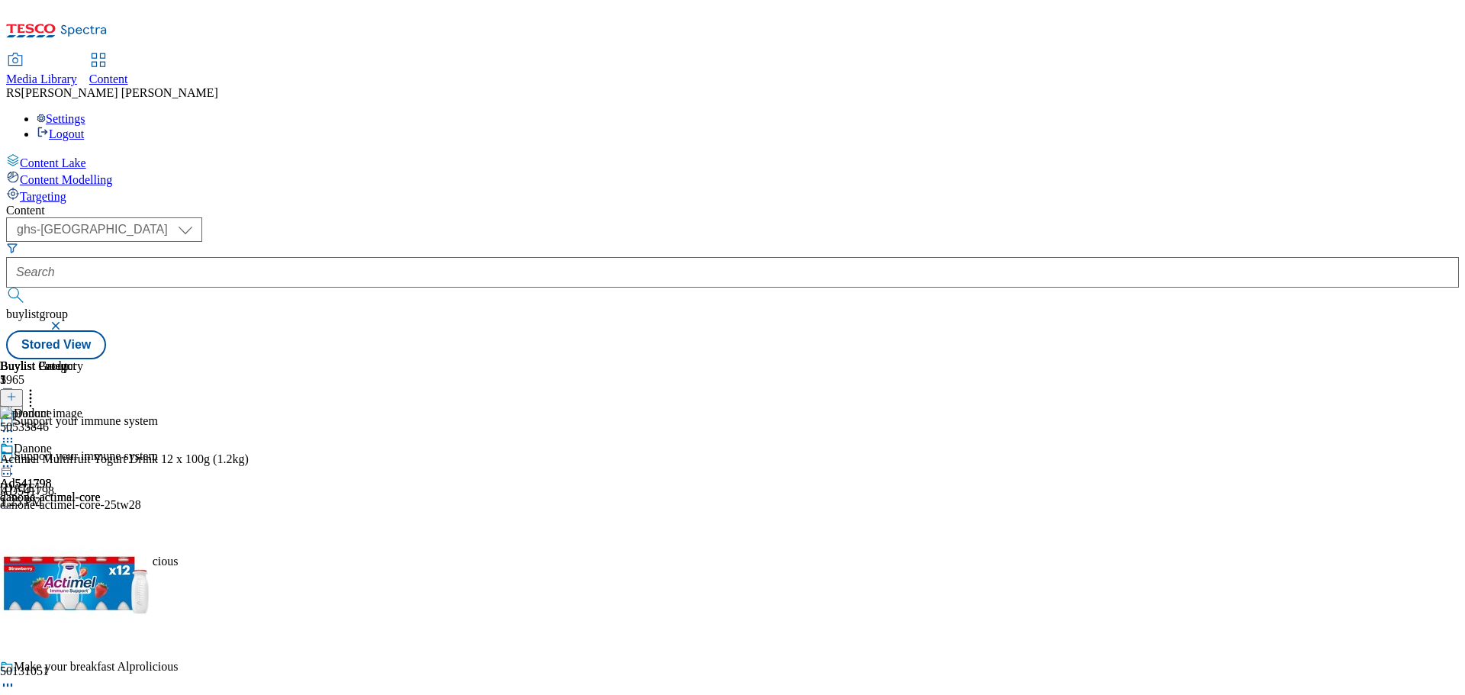
click at [15, 458] on icon at bounding box center [7, 465] width 15 height 15
click at [89, 559] on button "Preview" at bounding box center [60, 568] width 59 height 18
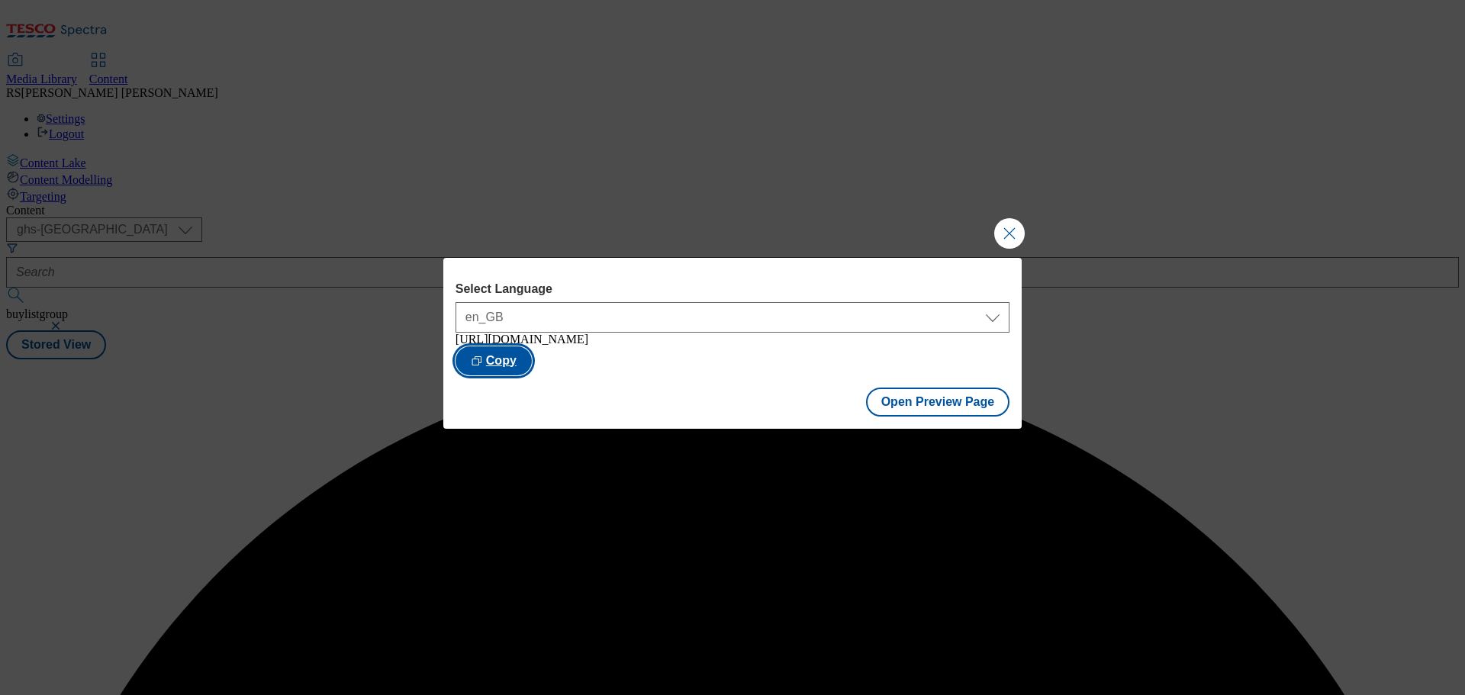
click at [532, 373] on button "Copy" at bounding box center [493, 360] width 76 height 29
